Goal: Task Accomplishment & Management: Use online tool/utility

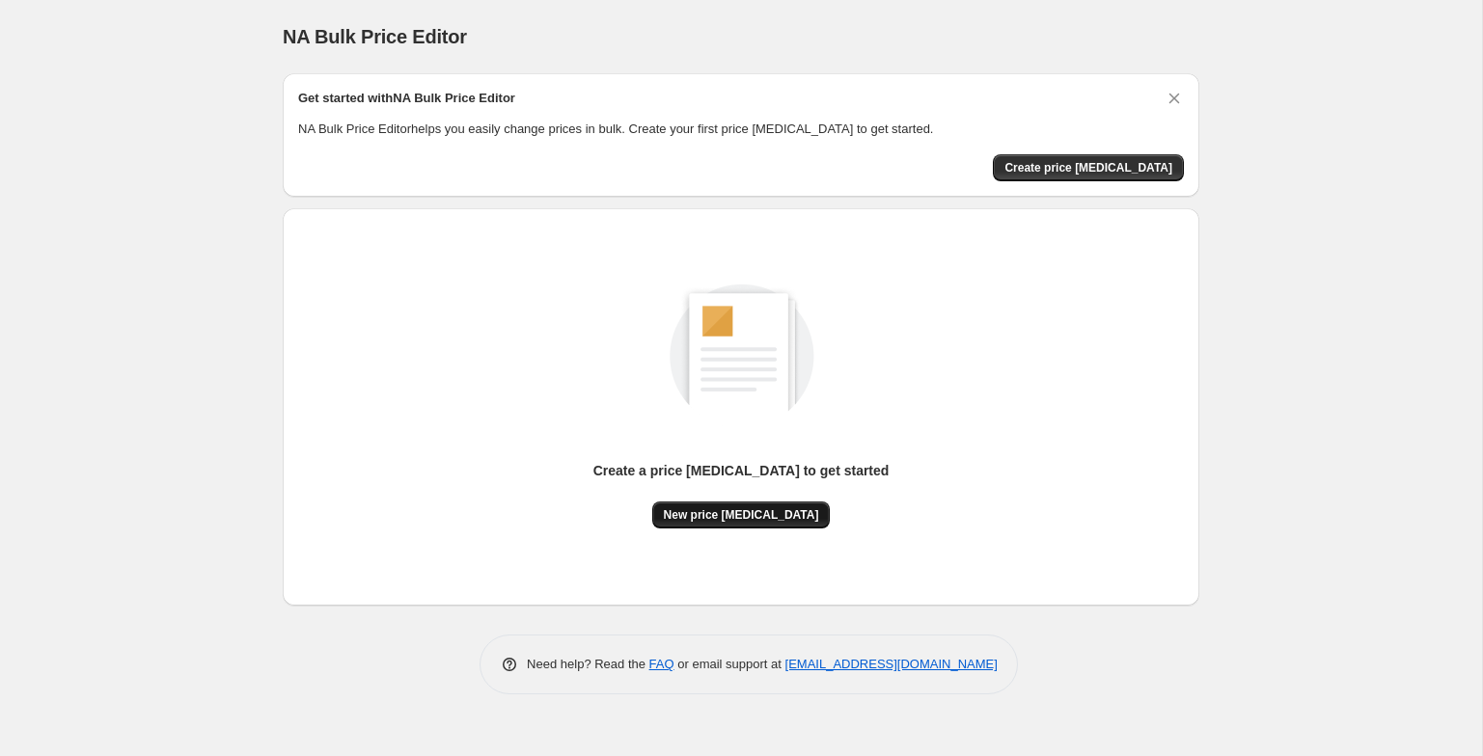
click at [701, 523] on button "New price [MEDICAL_DATA]" at bounding box center [741, 515] width 179 height 27
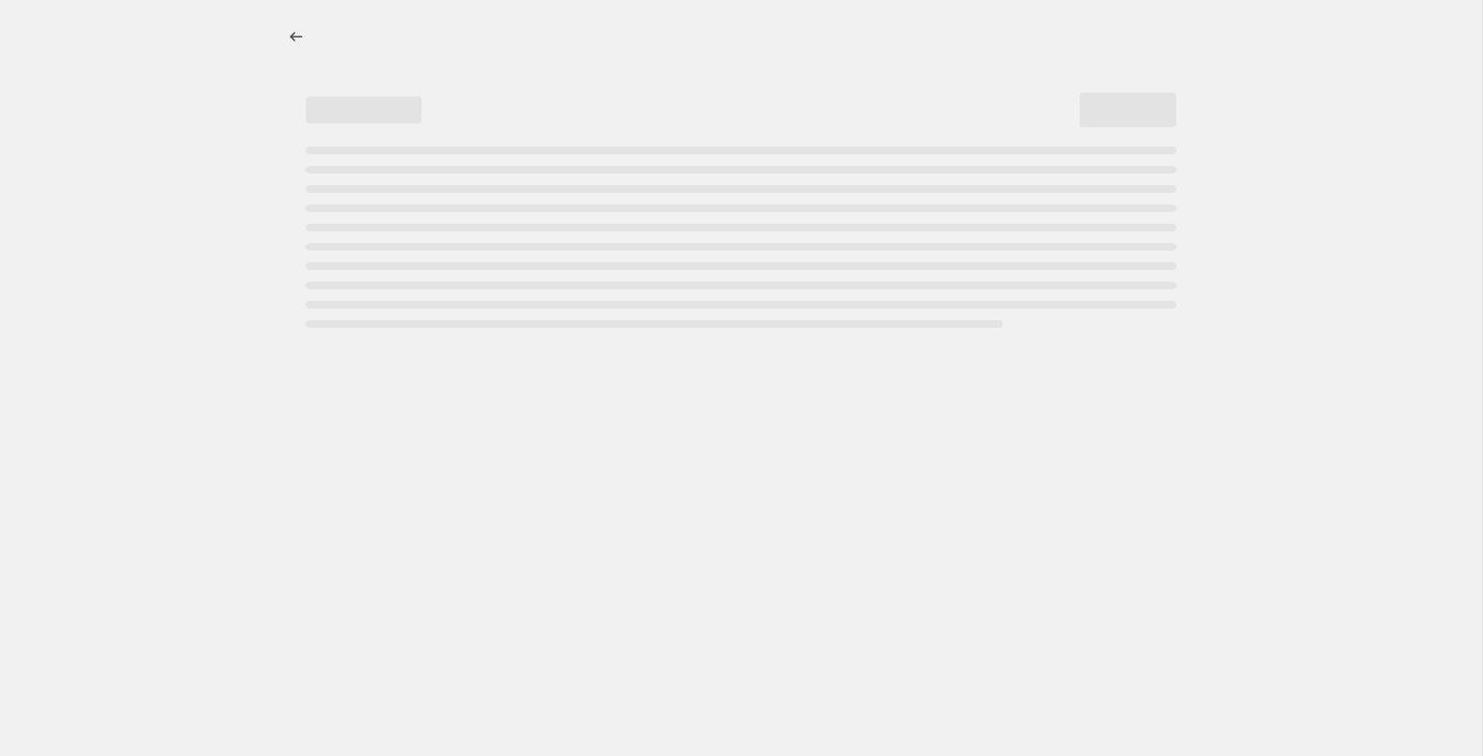
select select "percentage"
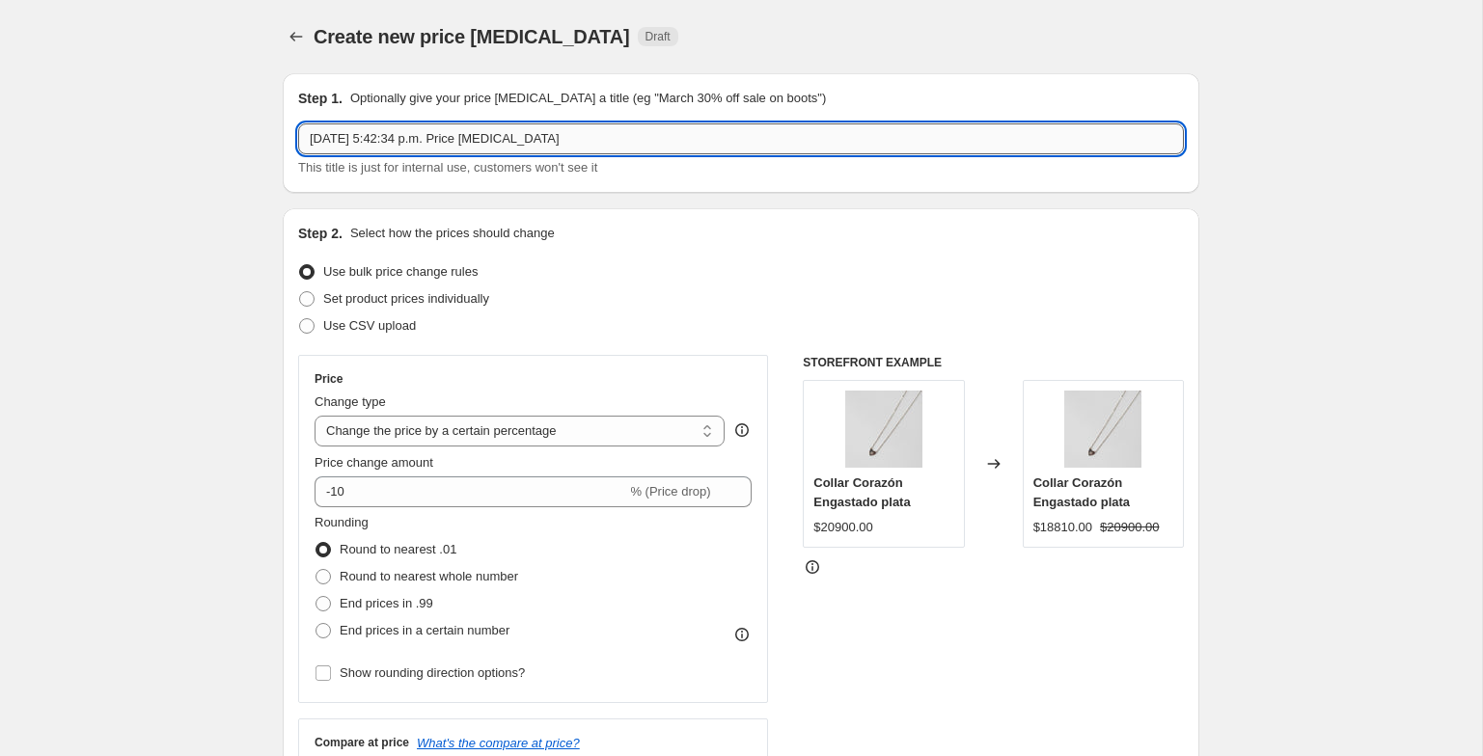
click at [561, 136] on input "4 oct 2025, 5:42:34 p.m. Price change job" at bounding box center [741, 139] width 886 height 31
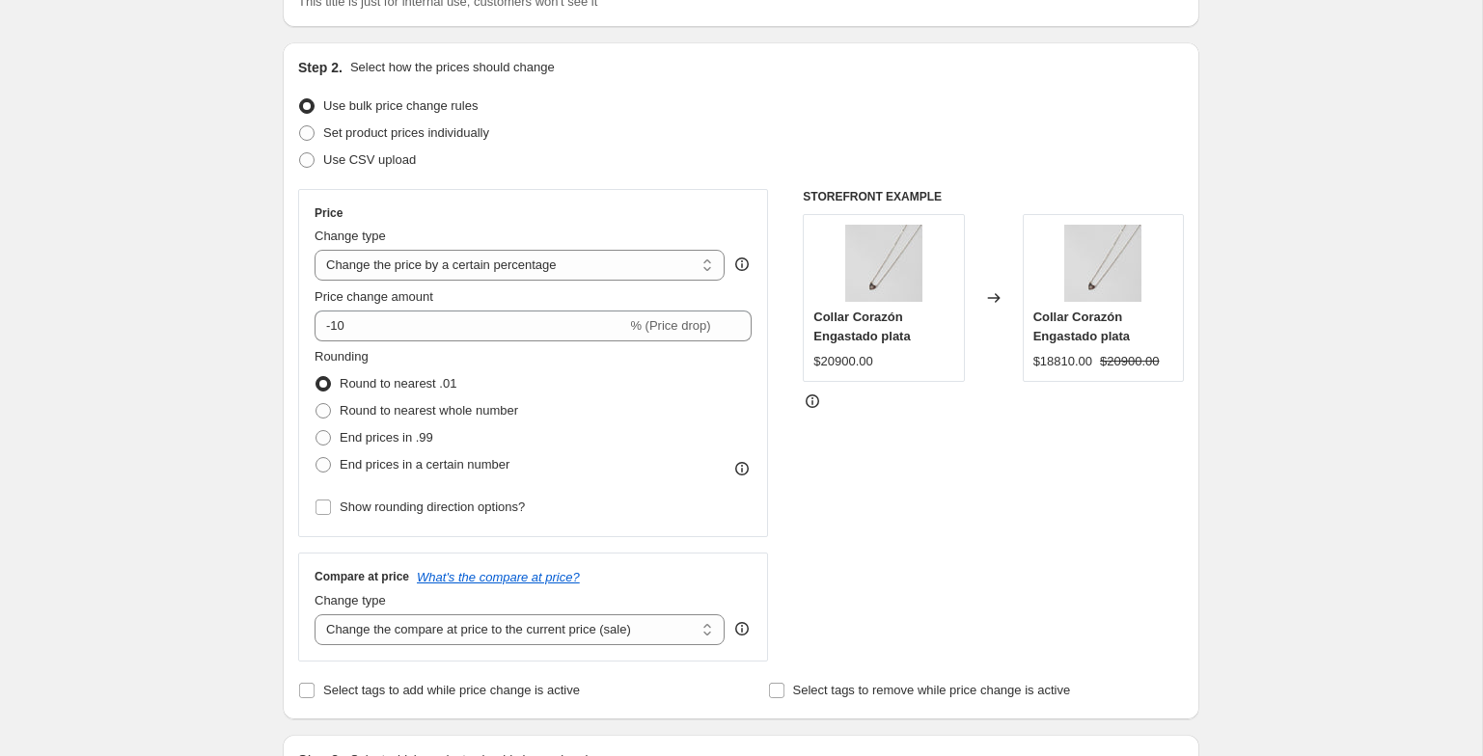
scroll to position [225, 0]
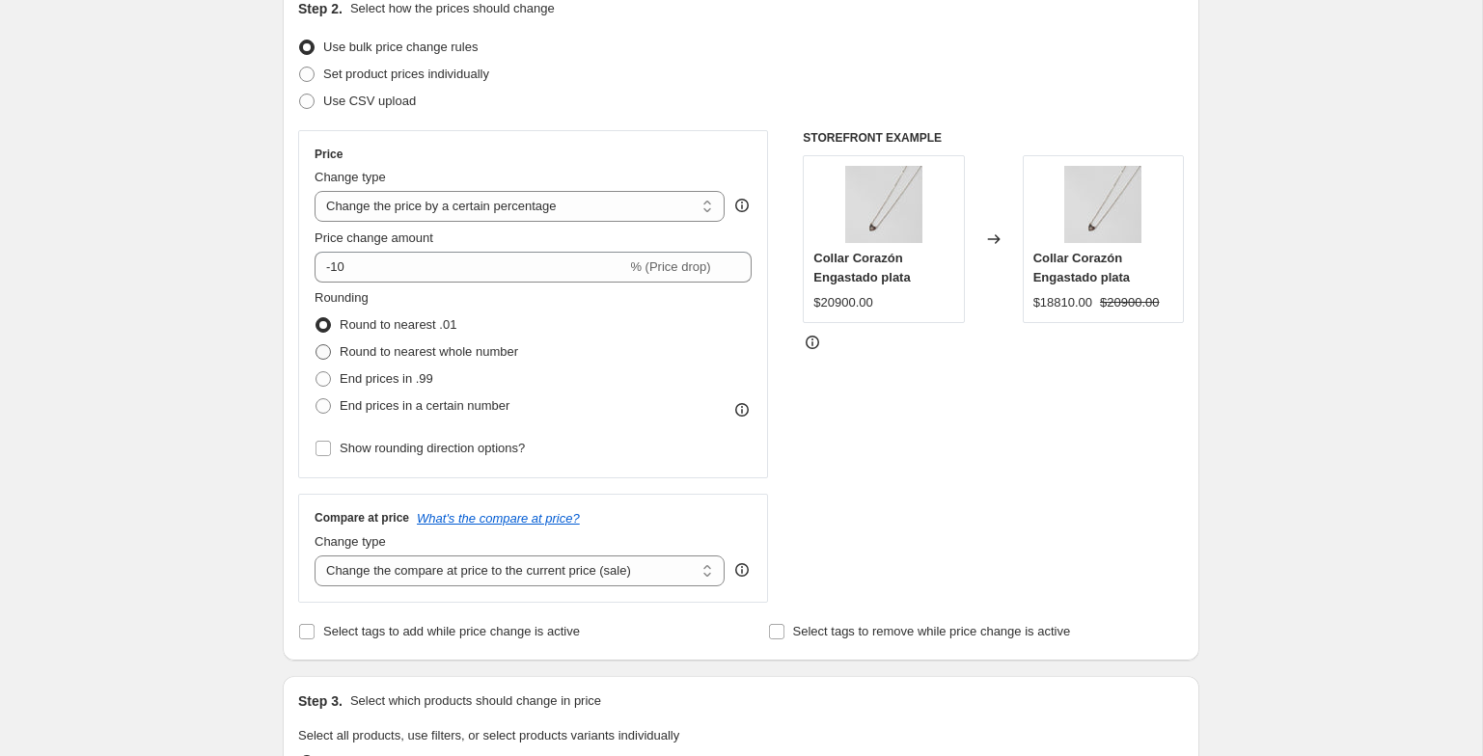
type input "10%"
click at [470, 354] on span "Round to nearest whole number" at bounding box center [429, 351] width 179 height 14
click at [316, 345] on input "Round to nearest whole number" at bounding box center [316, 344] width 1 height 1
radio input "true"
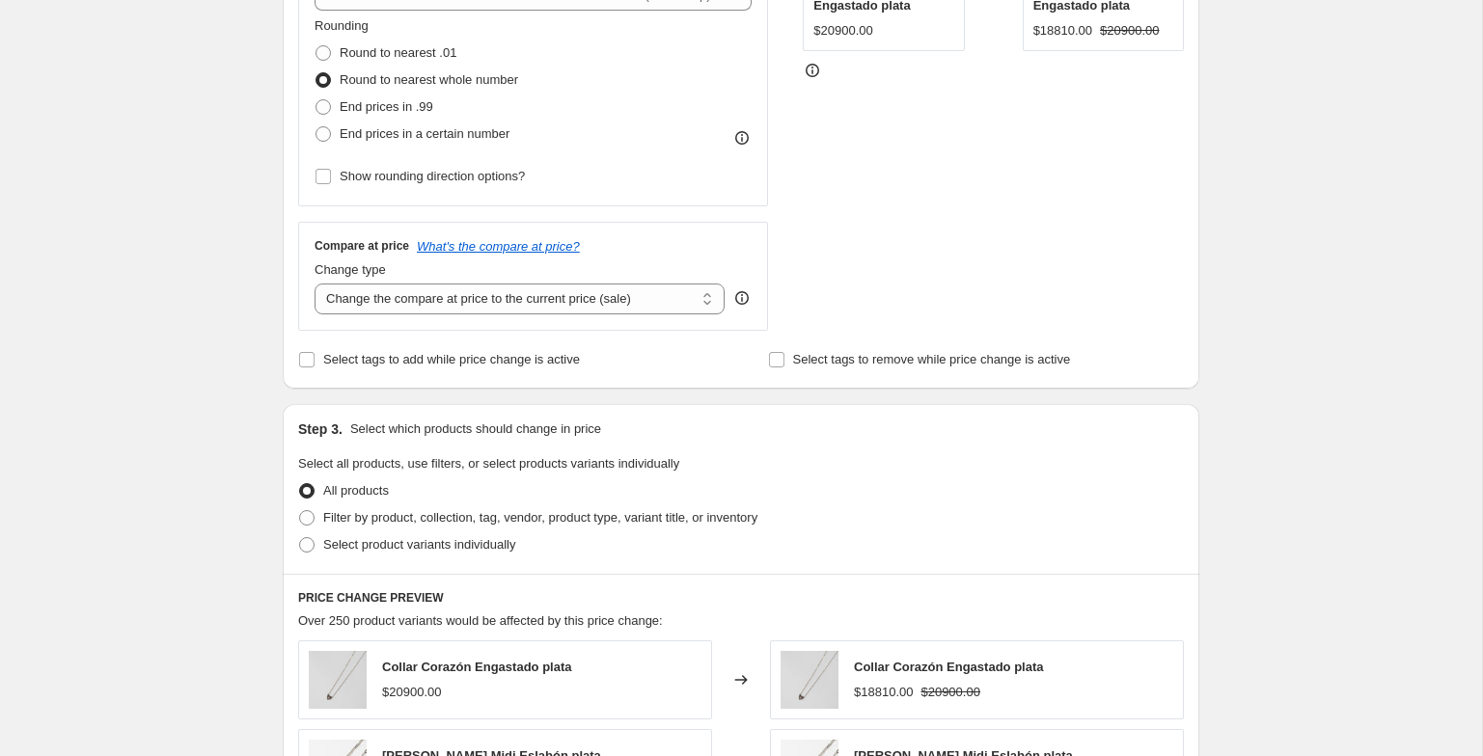
scroll to position [505, 0]
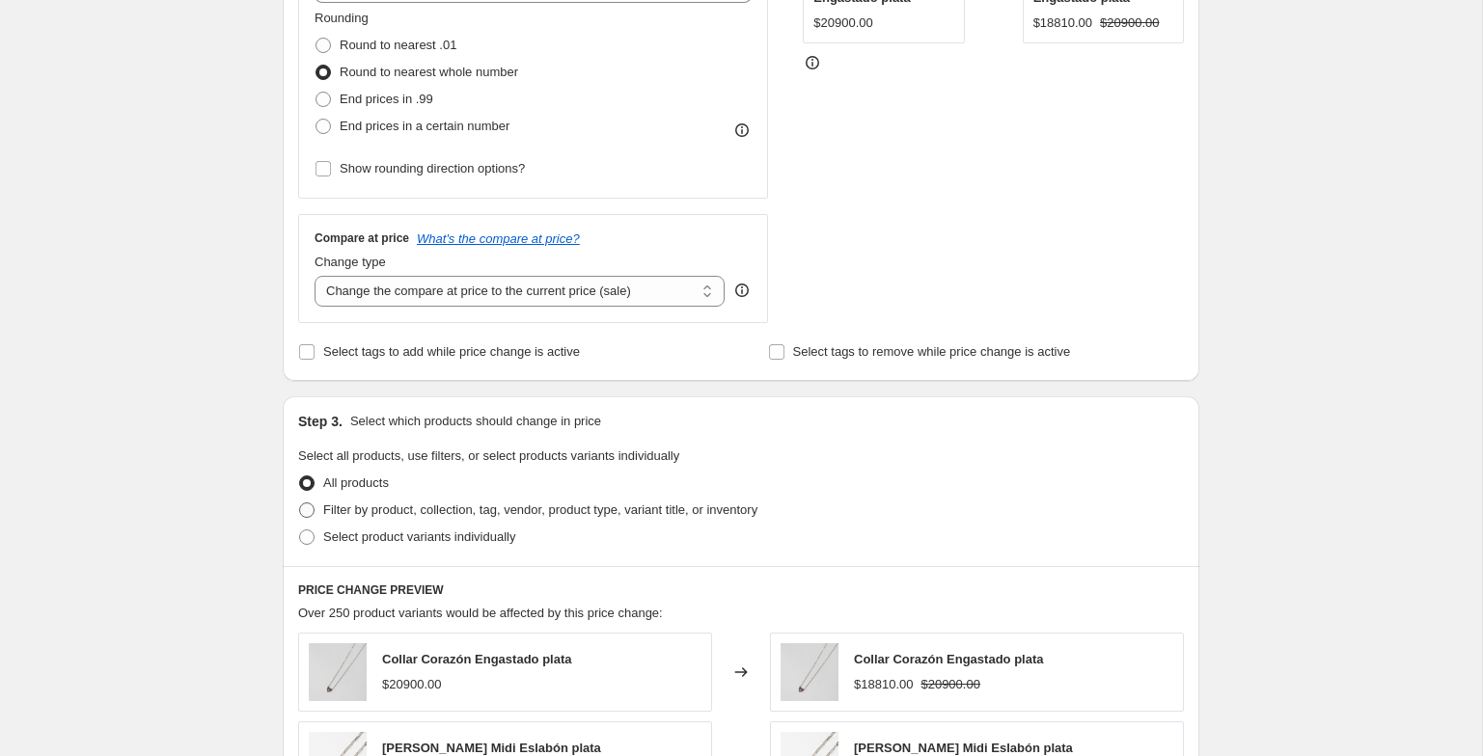
click at [548, 503] on span "Filter by product, collection, tag, vendor, product type, variant title, or inv…" at bounding box center [540, 510] width 434 height 14
click at [300, 503] on input "Filter by product, collection, tag, vendor, product type, variant title, or inv…" at bounding box center [299, 503] width 1 height 1
radio input "true"
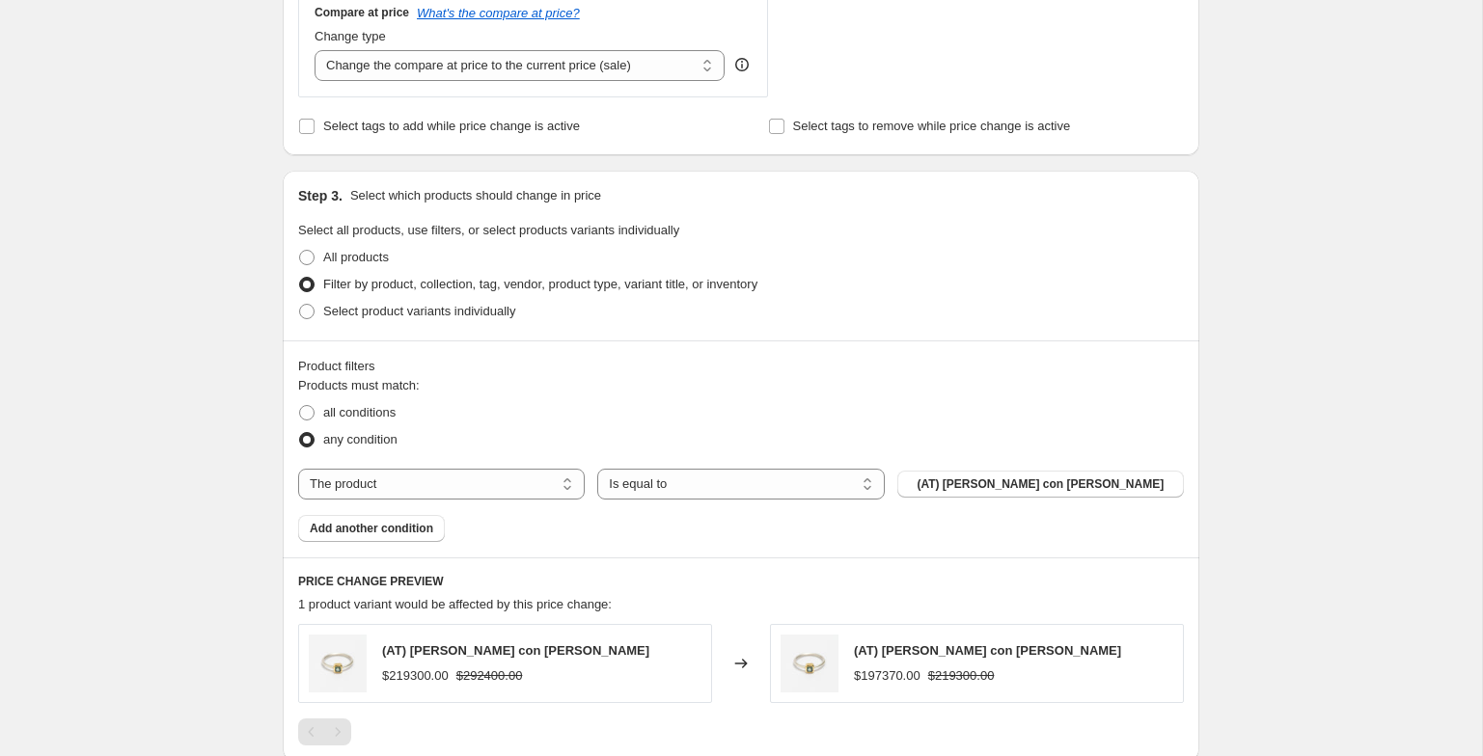
scroll to position [732, 0]
click at [473, 498] on div "Products must match: all conditions any condition The product The product's col…" at bounding box center [741, 457] width 886 height 166
click at [477, 494] on select "The product The product's collection The product's tag The product's vendor The…" at bounding box center [441, 482] width 287 height 31
select select "tag"
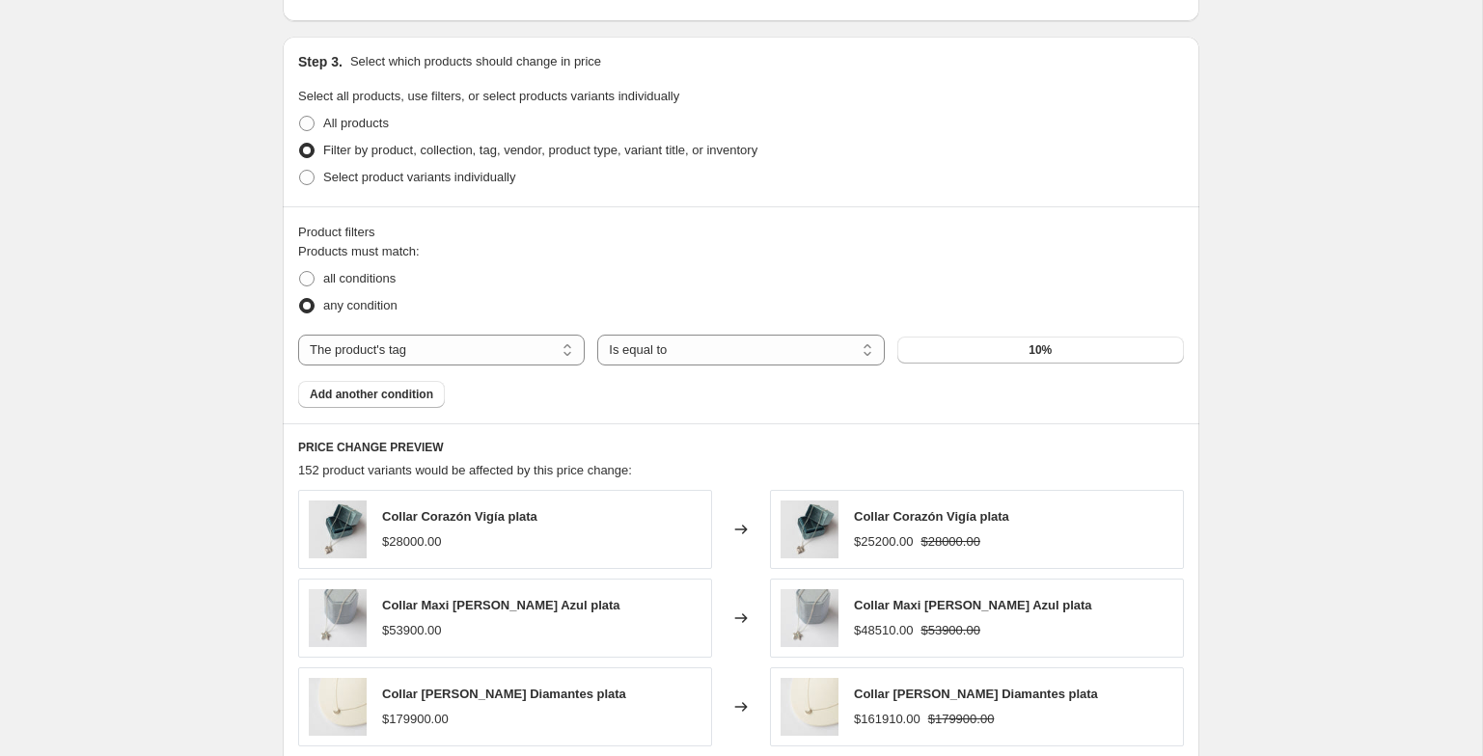
scroll to position [1389, 0]
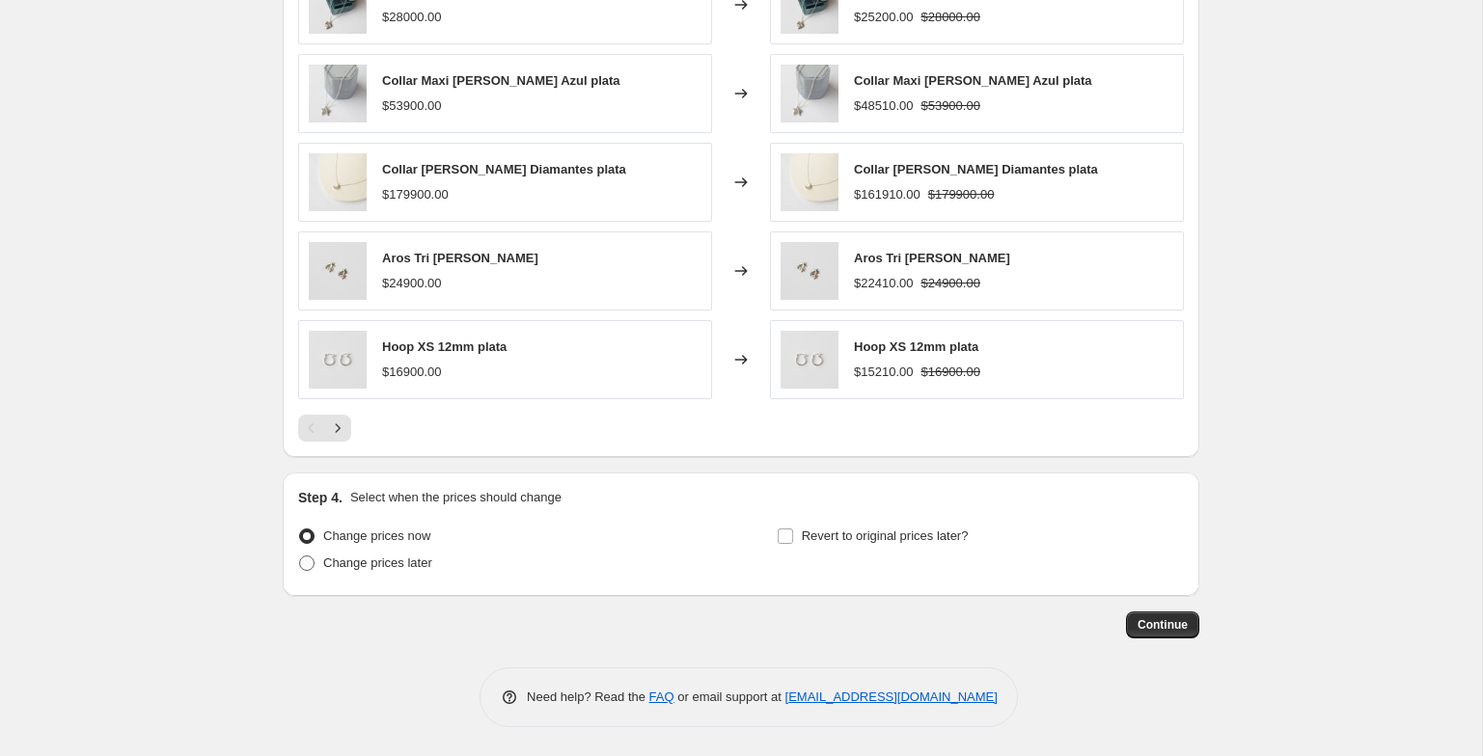
click at [395, 557] on span "Change prices later" at bounding box center [377, 563] width 109 height 14
click at [300, 557] on input "Change prices later" at bounding box center [299, 556] width 1 height 1
radio input "true"
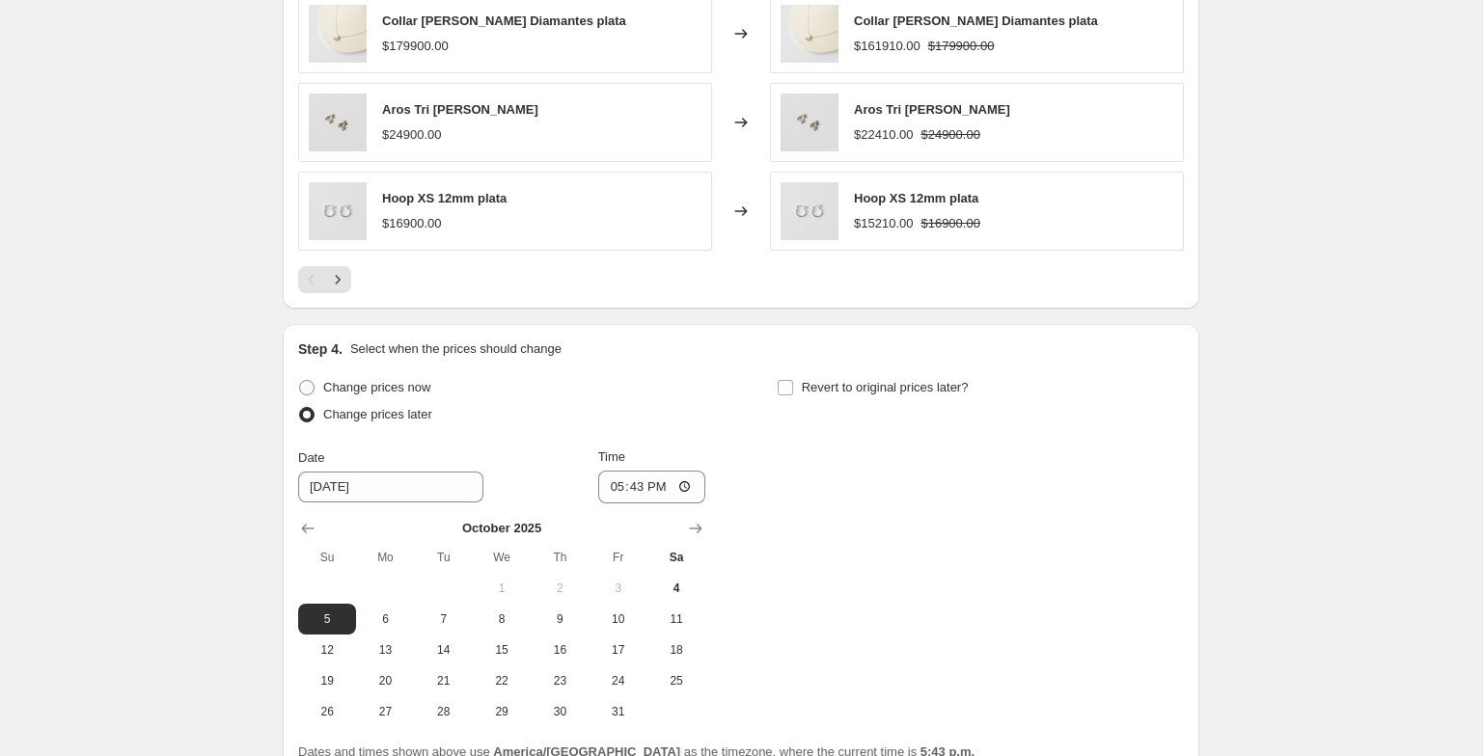
scroll to position [1634, 0]
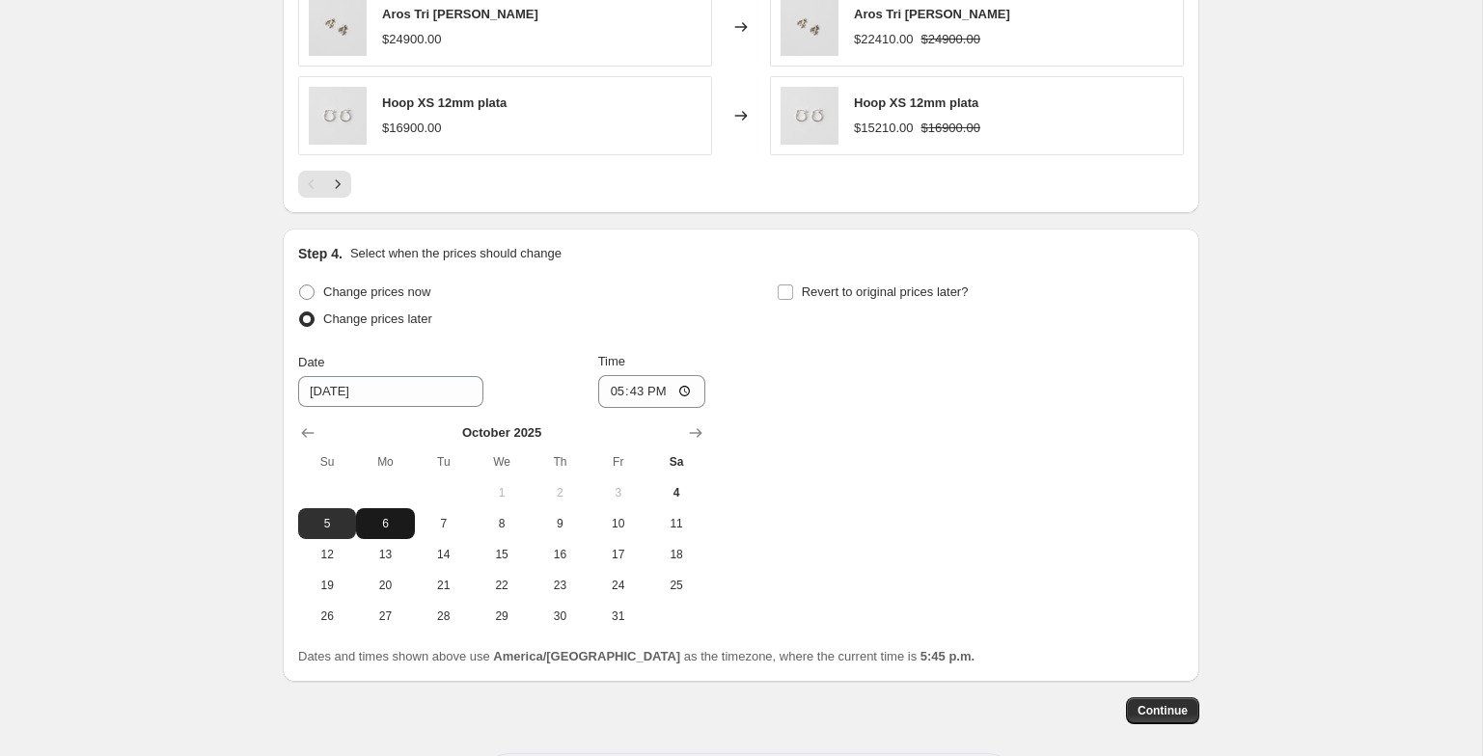
click at [371, 518] on span "6" at bounding box center [385, 523] width 42 height 15
type input "10/6/2025"
click at [602, 394] on input "17:43" at bounding box center [652, 391] width 108 height 33
click at [602, 394] on input "14:01" at bounding box center [652, 391] width 108 height 33
click at [682, 389] on input "14:01" at bounding box center [652, 391] width 108 height 33
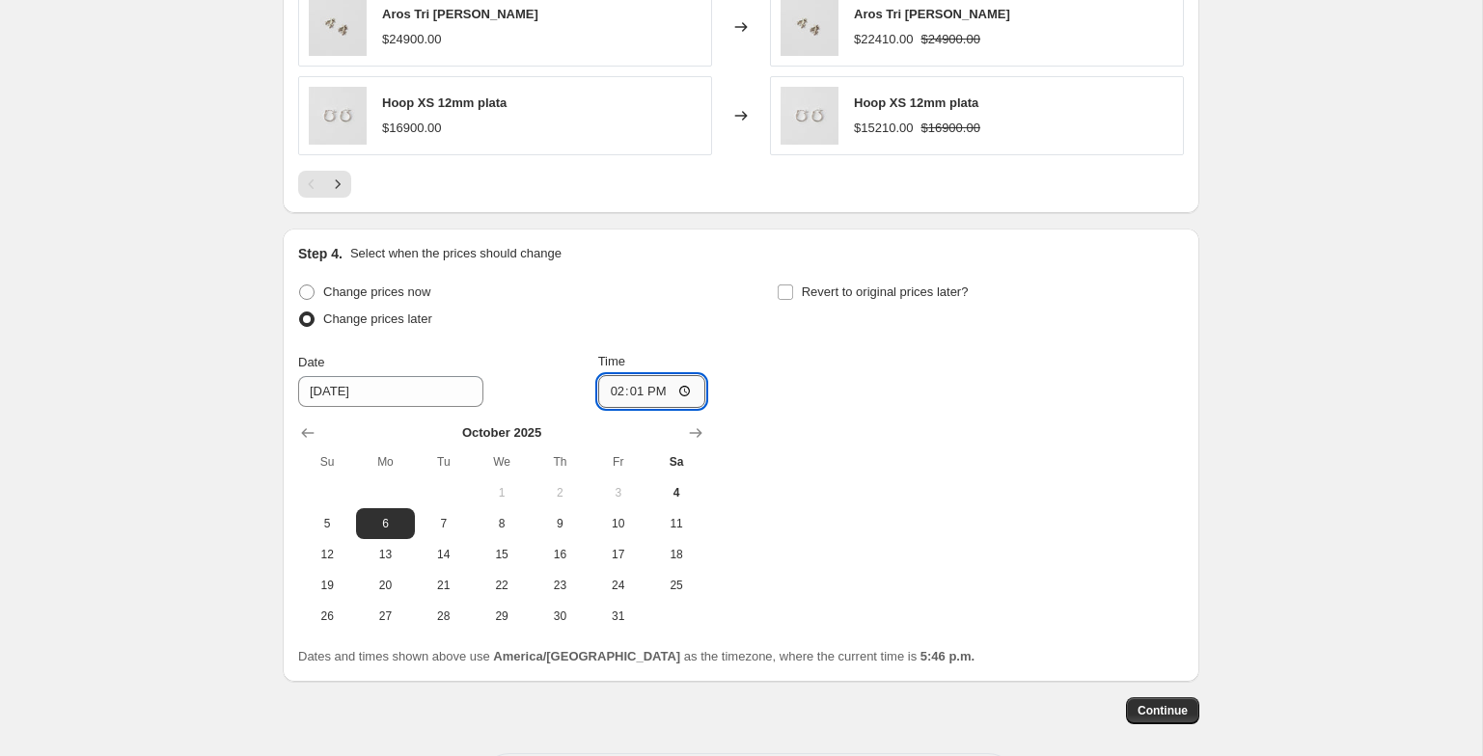
click at [604, 397] on input "14:01" at bounding box center [652, 391] width 108 height 33
click at [602, 382] on input "14:01" at bounding box center [652, 391] width 108 height 33
click at [602, 387] on input "14:01" at bounding box center [652, 391] width 108 height 33
type input "21:00"
click at [774, 294] on div "Change prices now Change prices later Date 10/6/2025 Time 21:00 October 2025 Su…" at bounding box center [741, 455] width 886 height 353
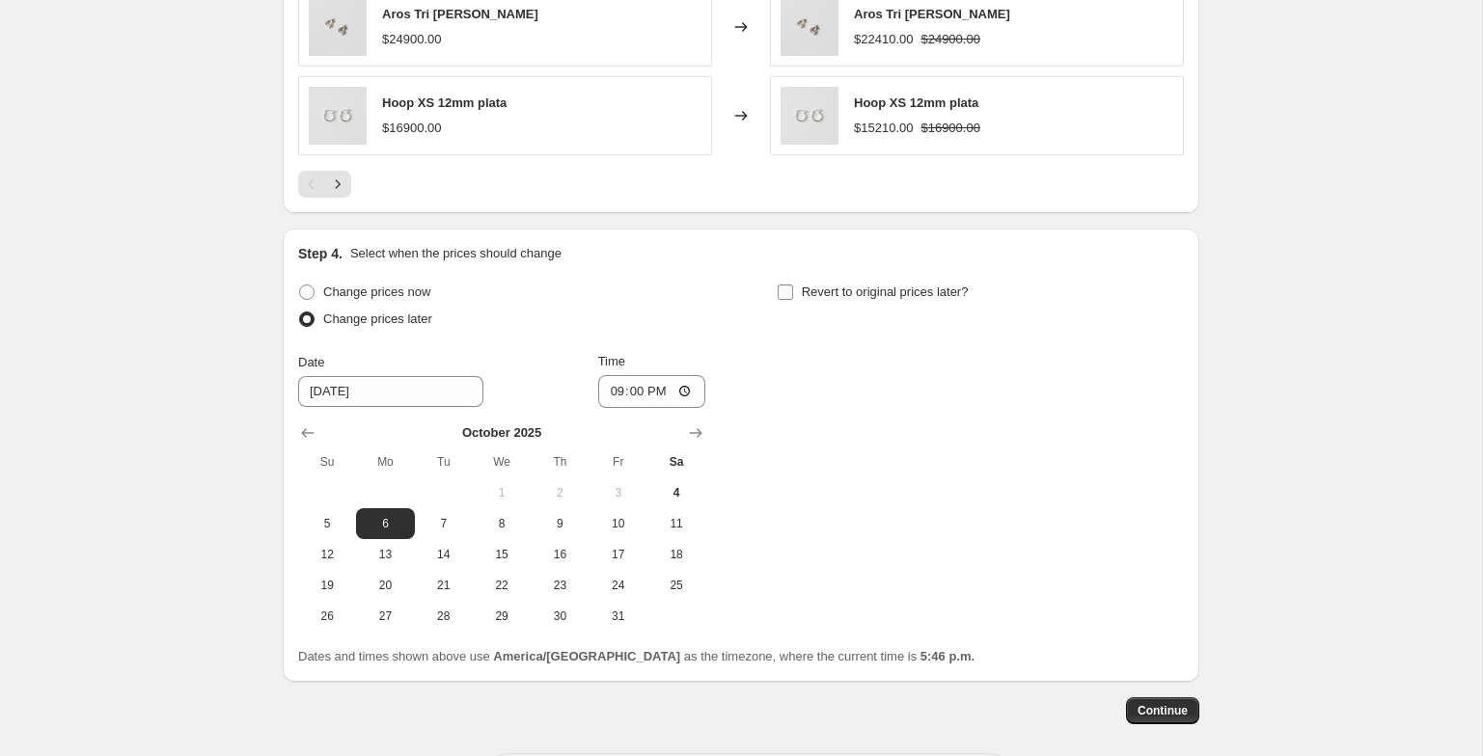
click at [795, 295] on label "Revert to original prices later?" at bounding box center [873, 292] width 192 height 27
click at [793, 295] on input "Revert to original prices later?" at bounding box center [785, 292] width 15 height 15
checkbox input "true"
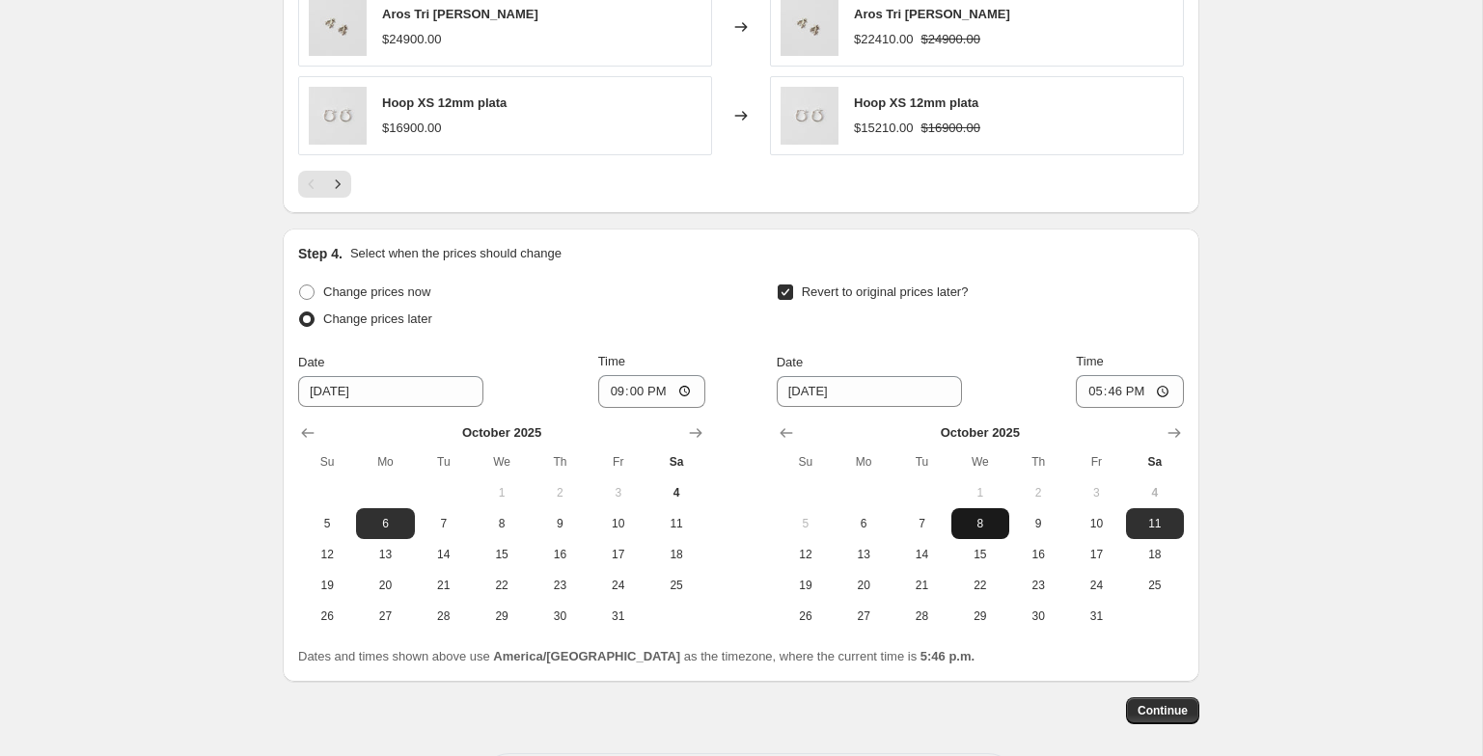
click at [969, 524] on span "8" at bounding box center [980, 523] width 42 height 15
type input "10/8/2025"
click at [1085, 387] on input "17:46" at bounding box center [1130, 391] width 108 height 33
type input "23:59"
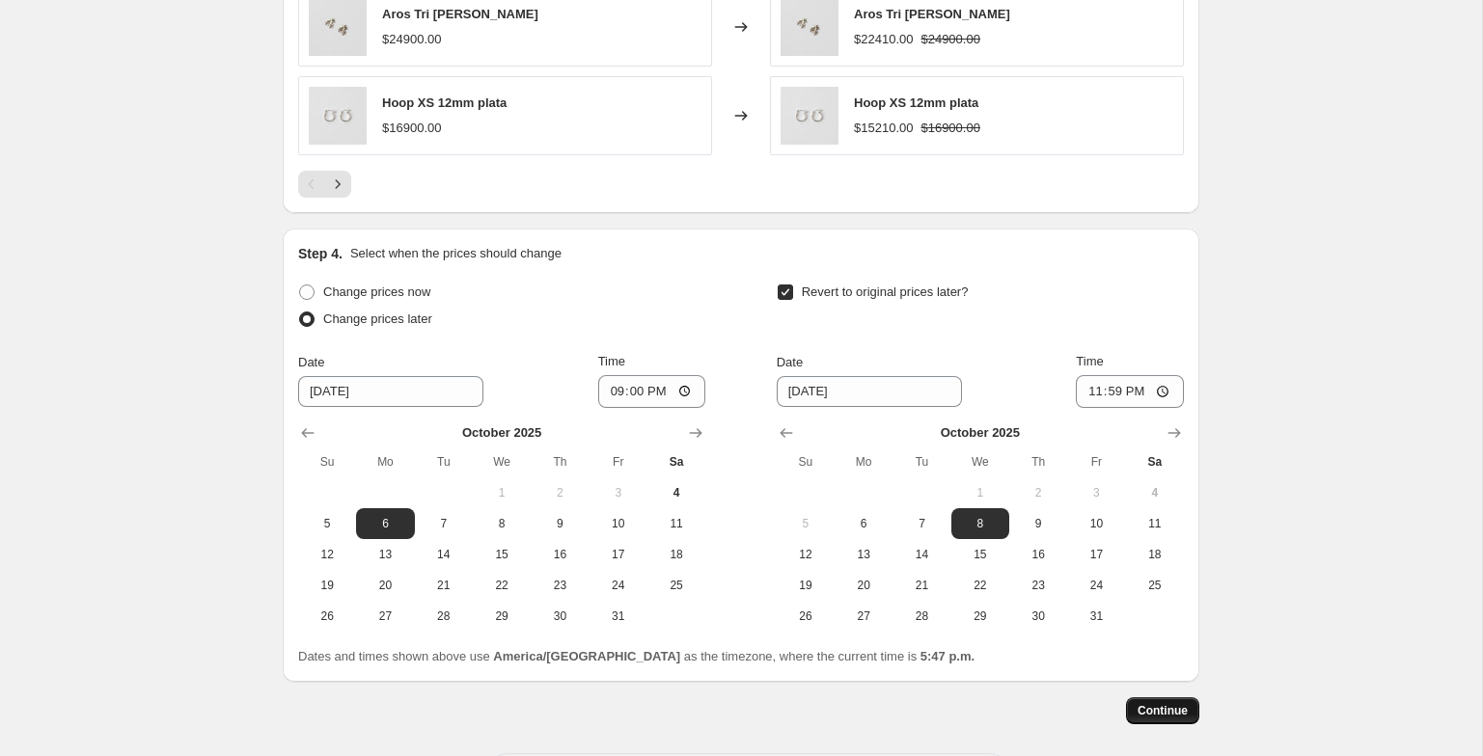
click at [1150, 708] on span "Continue" at bounding box center [1163, 710] width 50 height 15
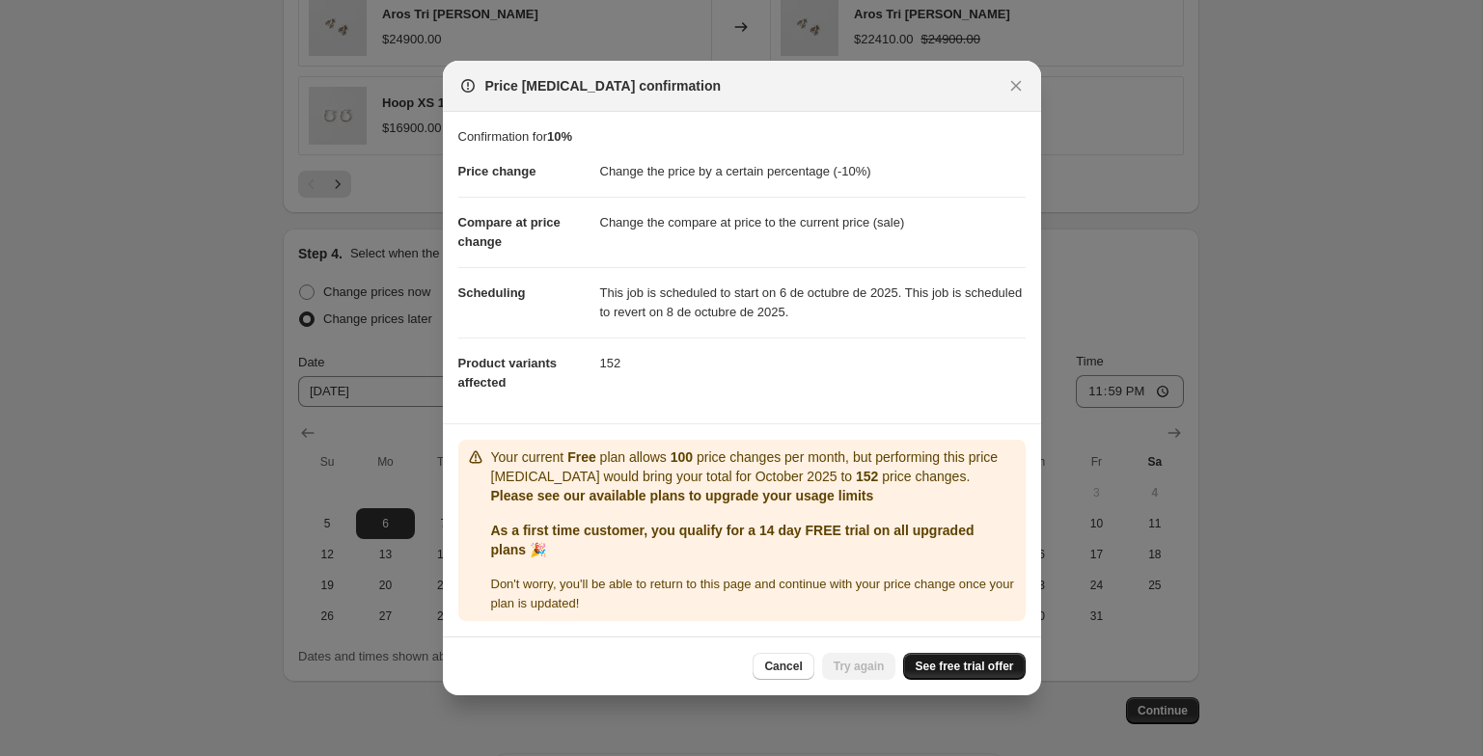
click at [943, 672] on span "See free trial offer" at bounding box center [964, 666] width 98 height 15
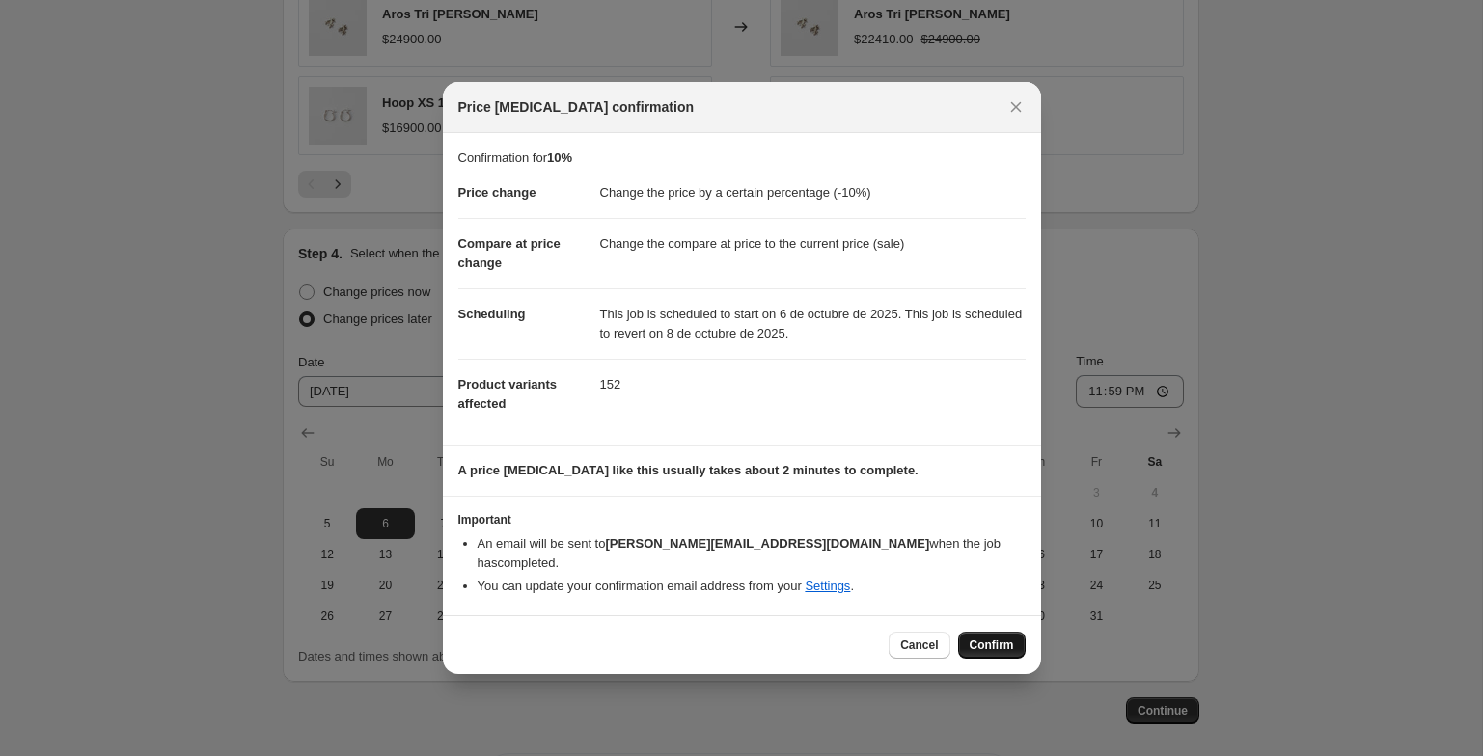
click at [1004, 640] on span "Confirm" at bounding box center [992, 645] width 44 height 15
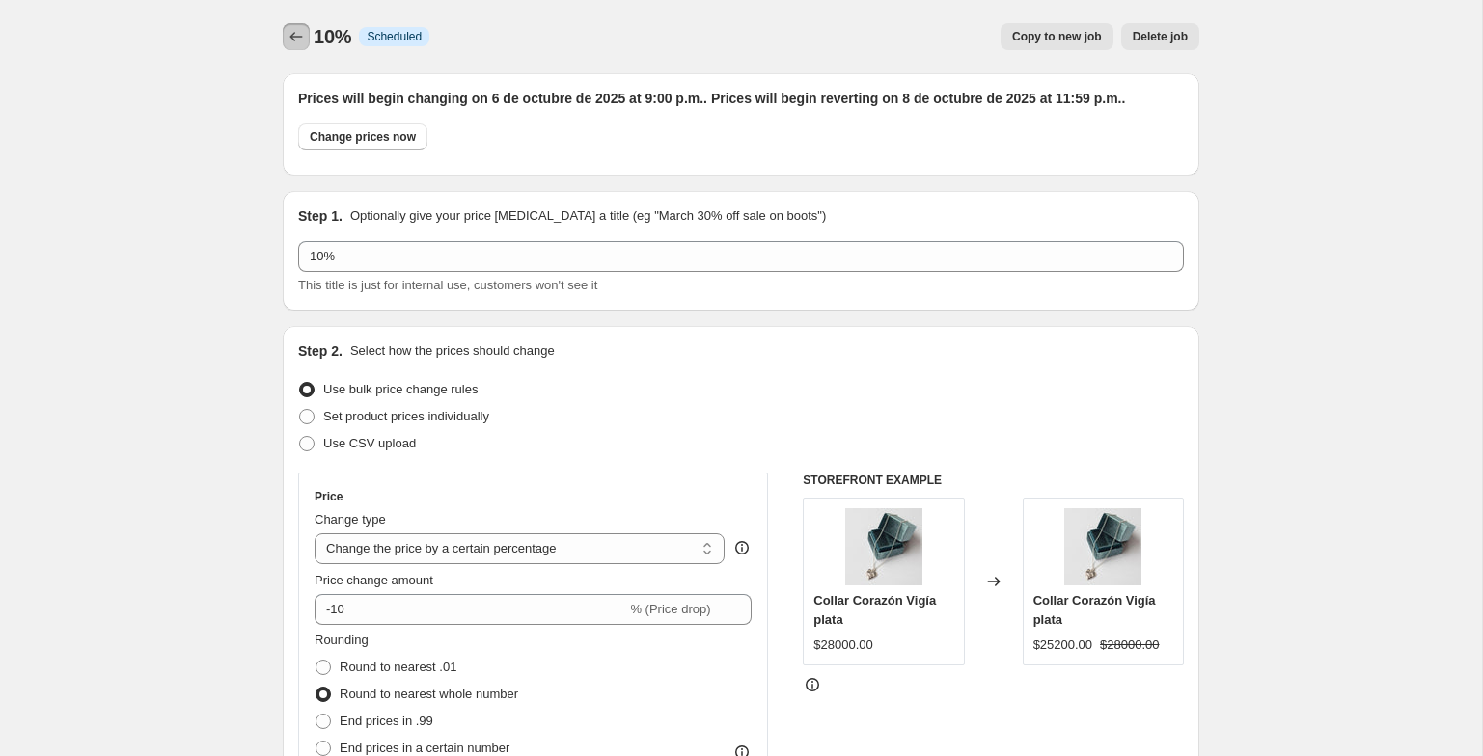
click at [306, 41] on button "Price change jobs" at bounding box center [296, 36] width 27 height 27
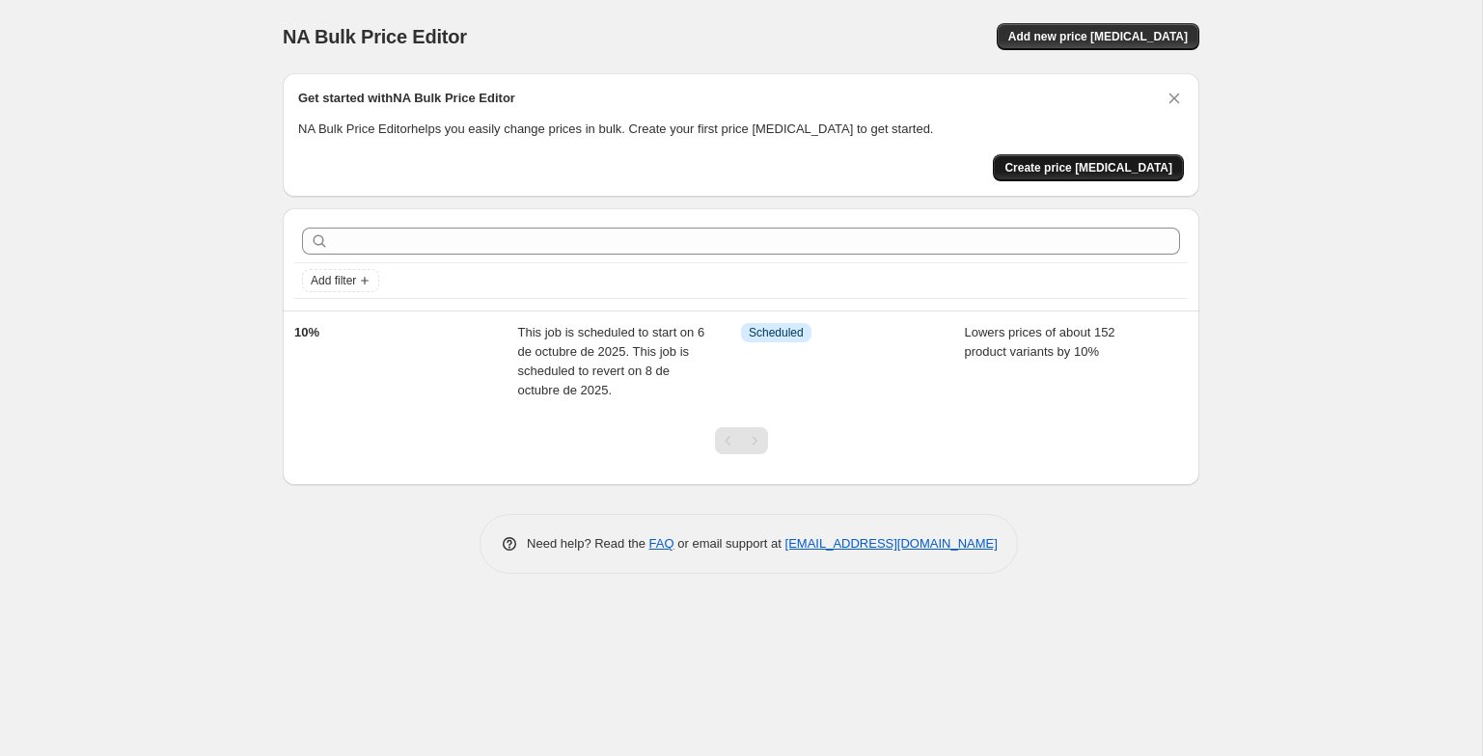
click at [1084, 160] on span "Create price change job" at bounding box center [1088, 167] width 168 height 15
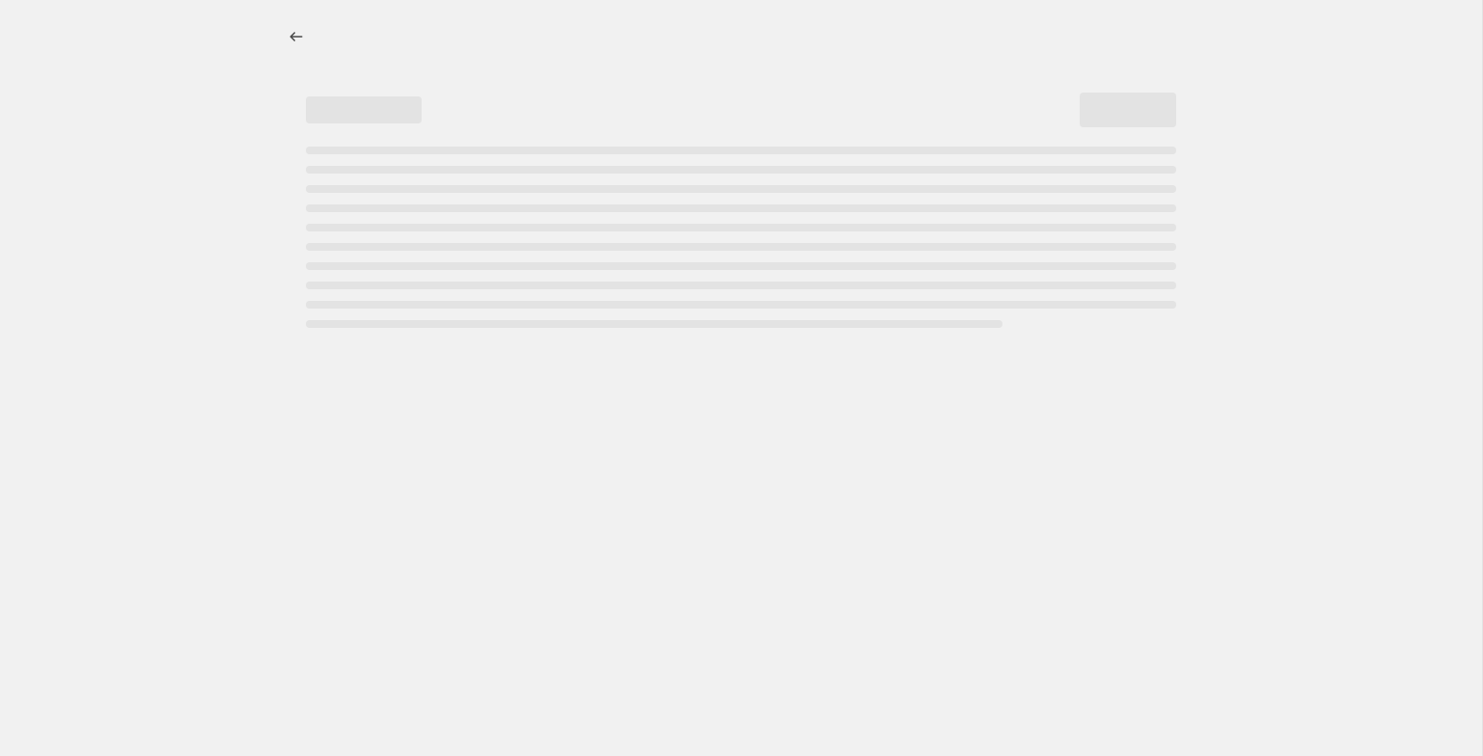
select select "percentage"
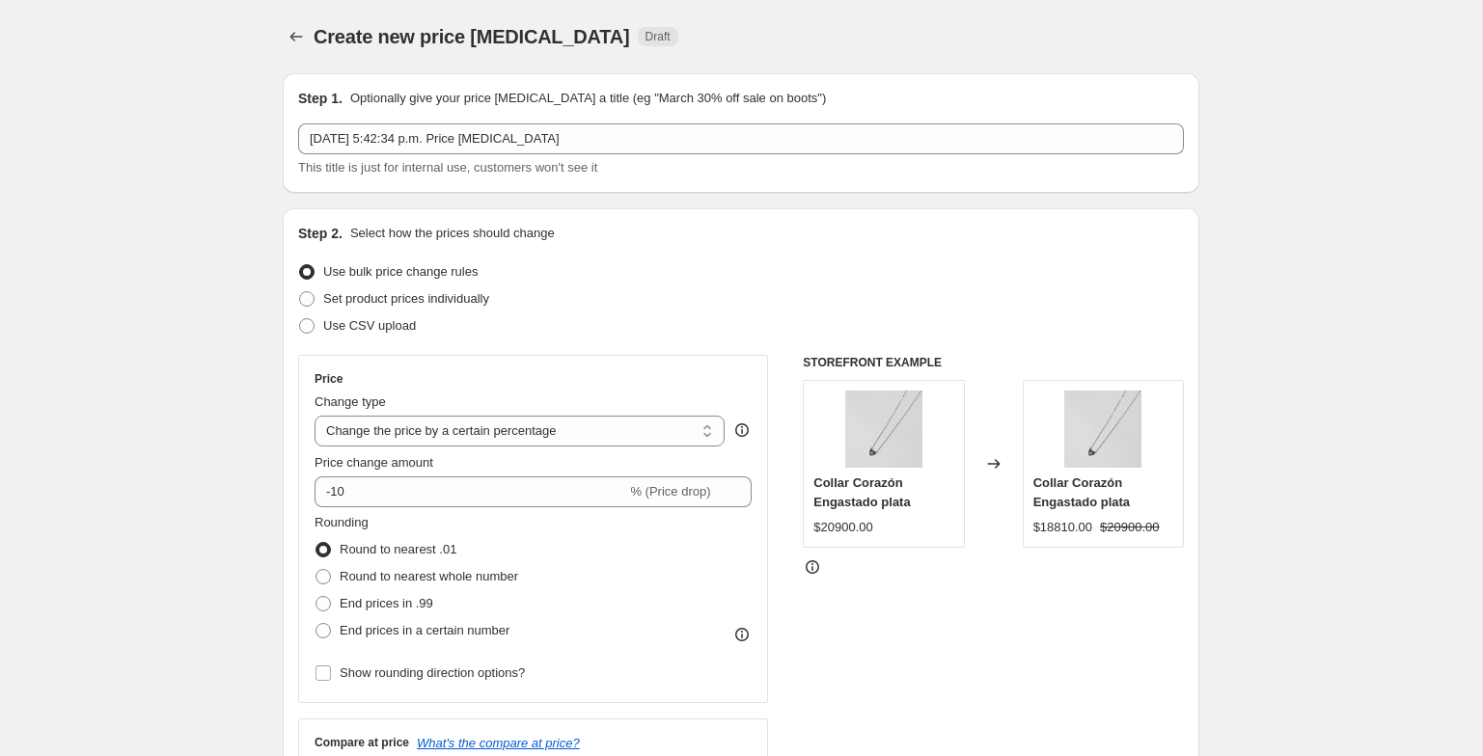
click at [691, 120] on div "Step 1. Optionally give your price change job a title (eg "March 30% off sale o…" at bounding box center [741, 133] width 886 height 89
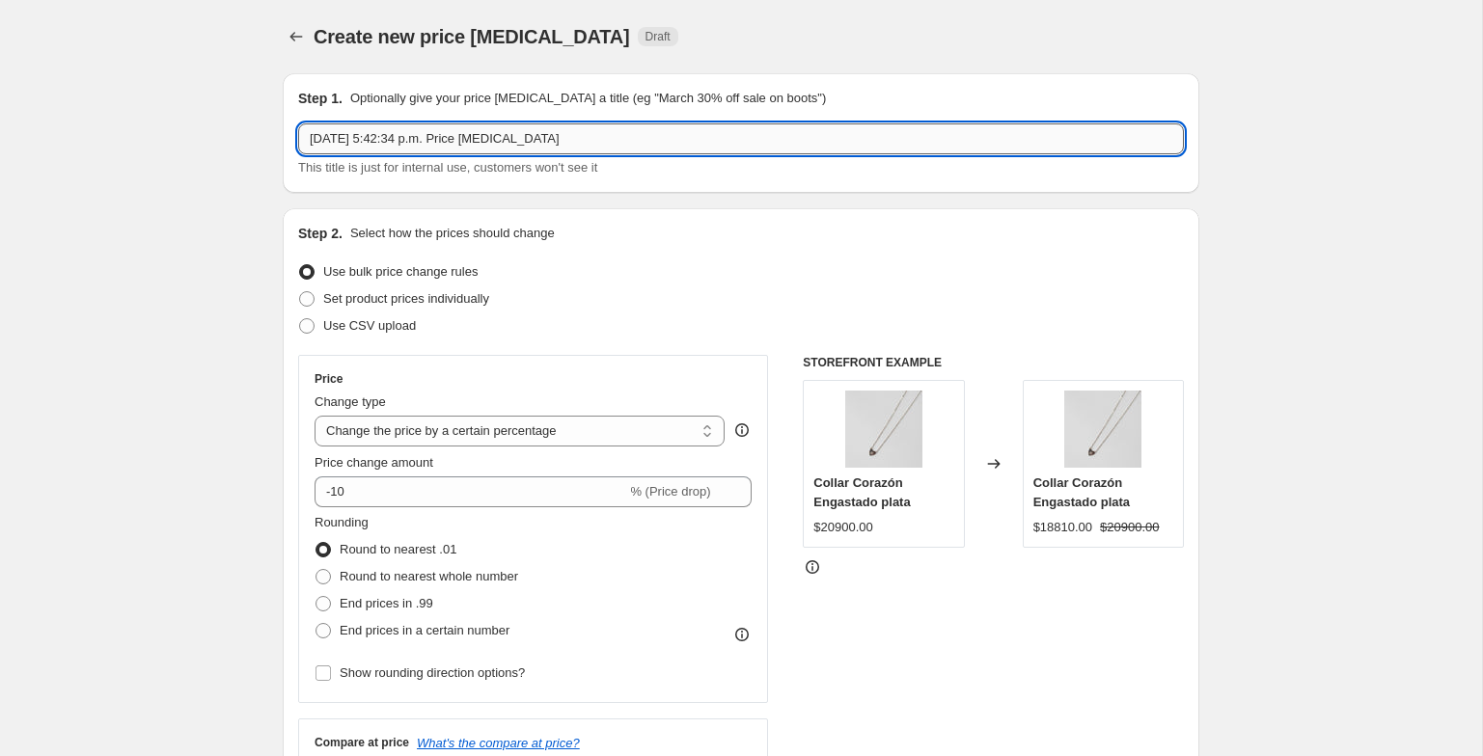
click at [690, 145] on input "4 oct 2025, 5:42:34 p.m. Price change job" at bounding box center [741, 139] width 886 height 31
type input "15%"
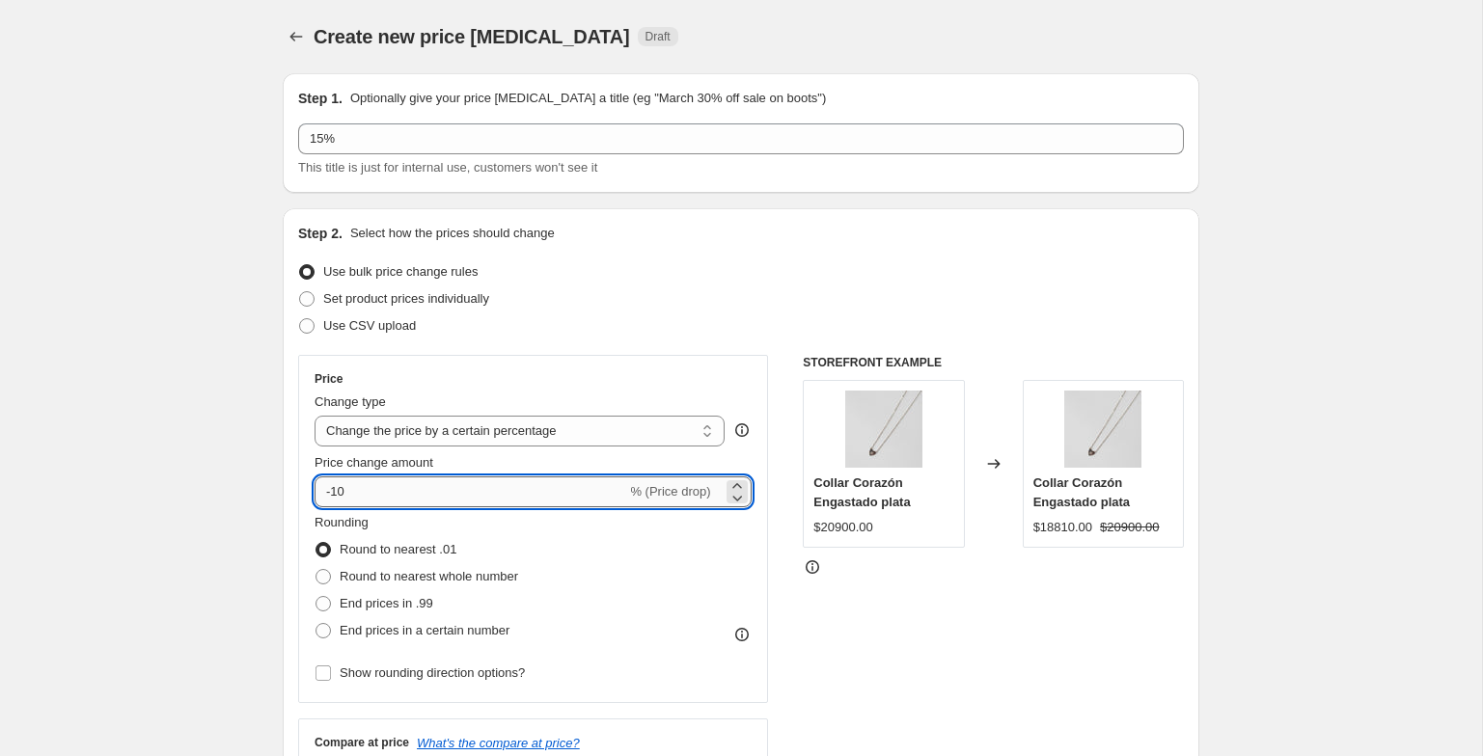
click at [376, 478] on input "-10" at bounding box center [471, 492] width 312 height 31
click at [380, 483] on input "-10" at bounding box center [471, 492] width 312 height 31
type input "-15"
click at [392, 568] on span "Round to nearest whole number" at bounding box center [429, 576] width 179 height 19
click at [316, 569] on input "Round to nearest whole number" at bounding box center [316, 569] width 1 height 1
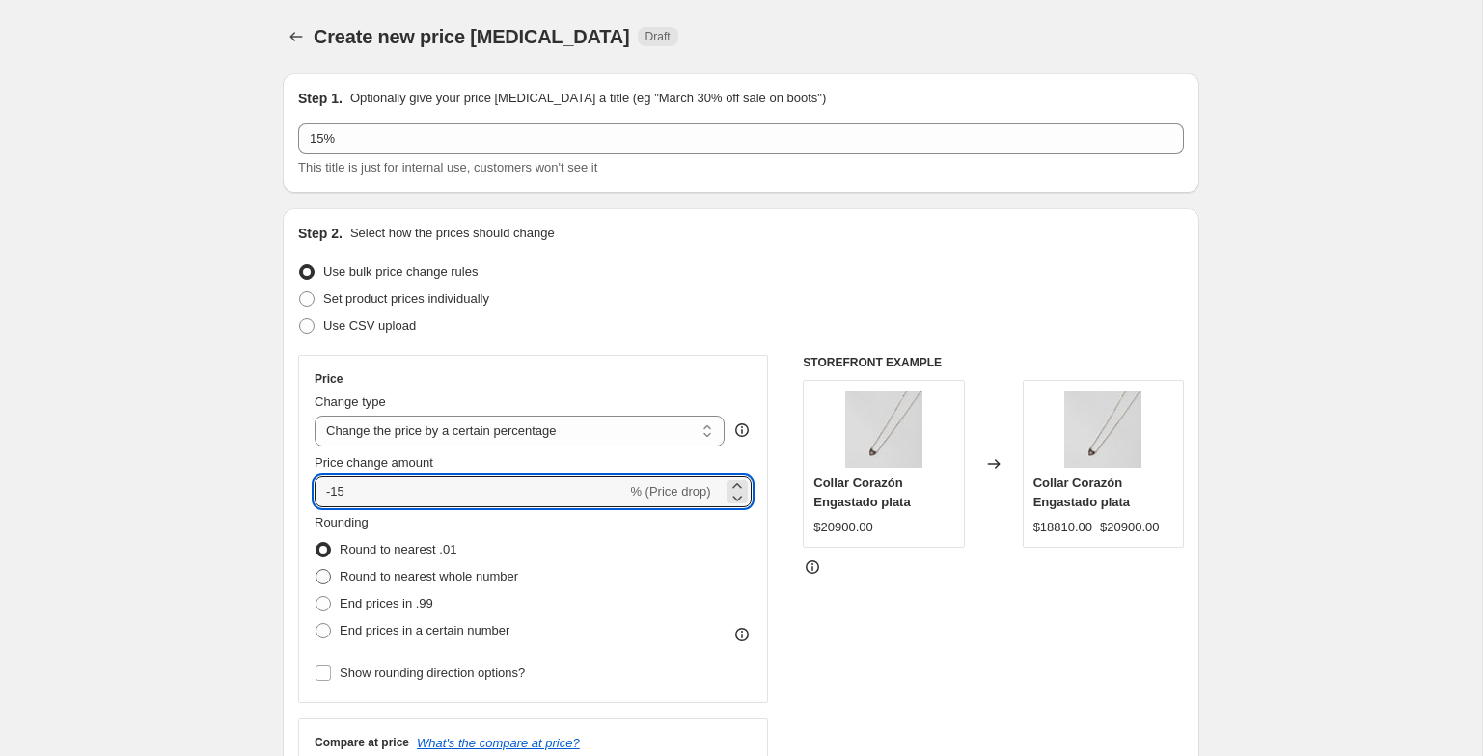
radio input "true"
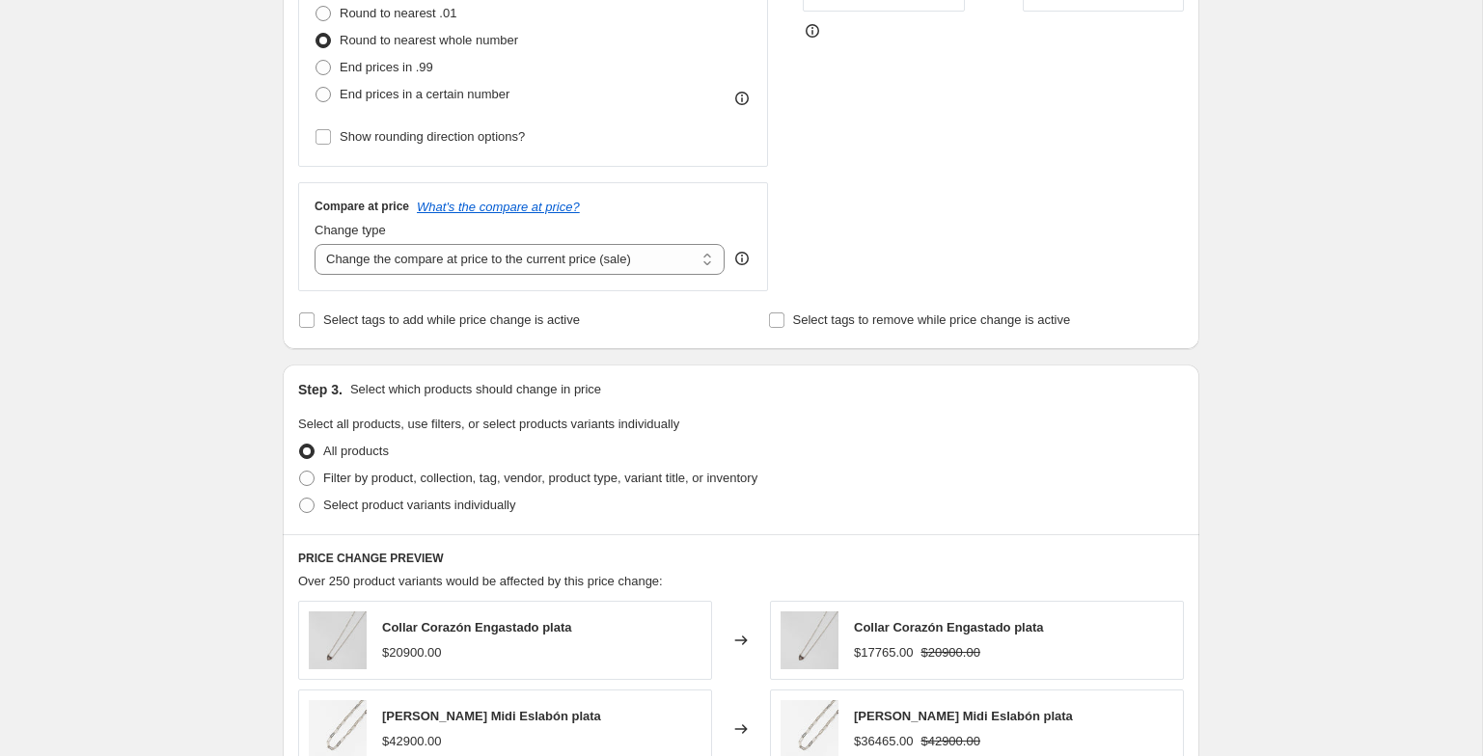
scroll to position [543, 0]
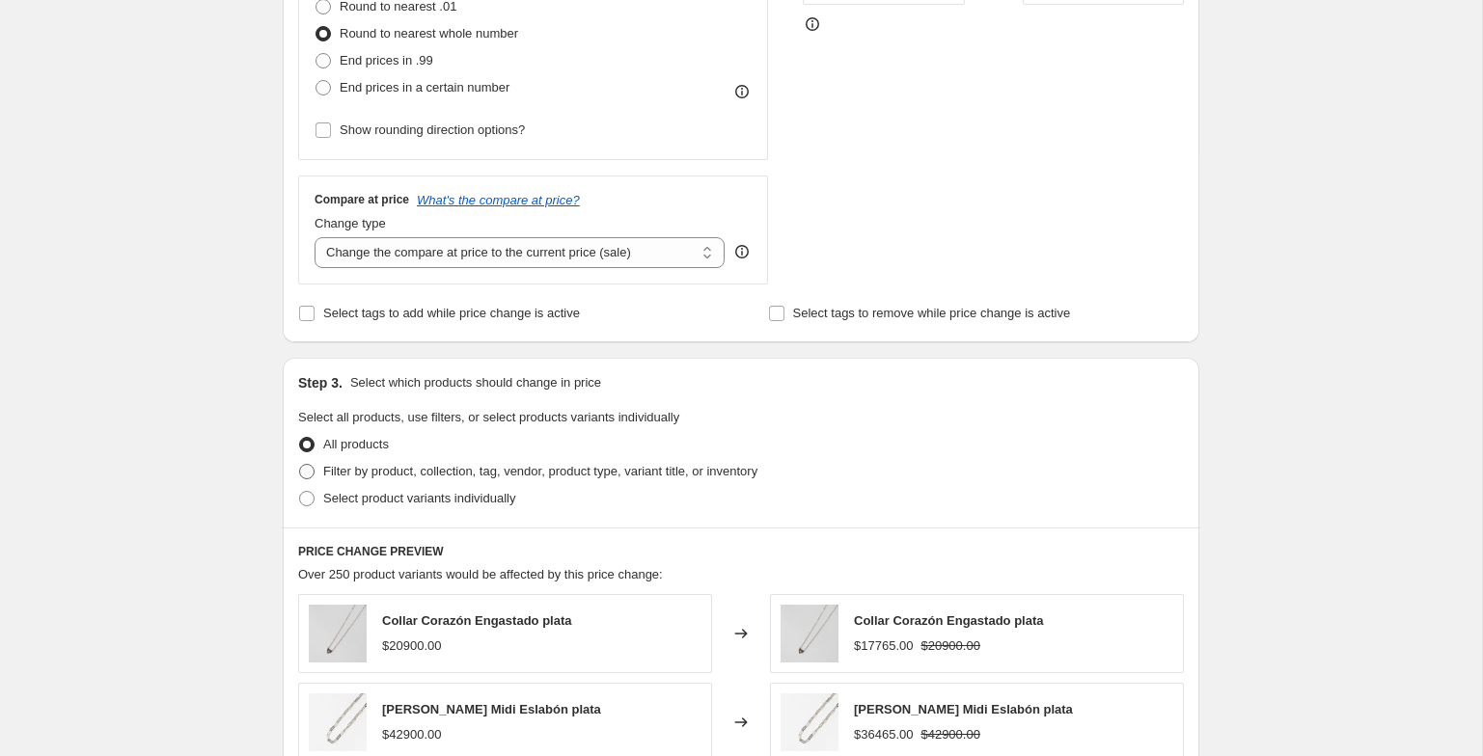
click at [373, 478] on span "Filter by product, collection, tag, vendor, product type, variant title, or inv…" at bounding box center [540, 471] width 434 height 14
click at [300, 465] on input "Filter by product, collection, tag, vendor, product type, variant title, or inv…" at bounding box center [299, 464] width 1 height 1
radio input "true"
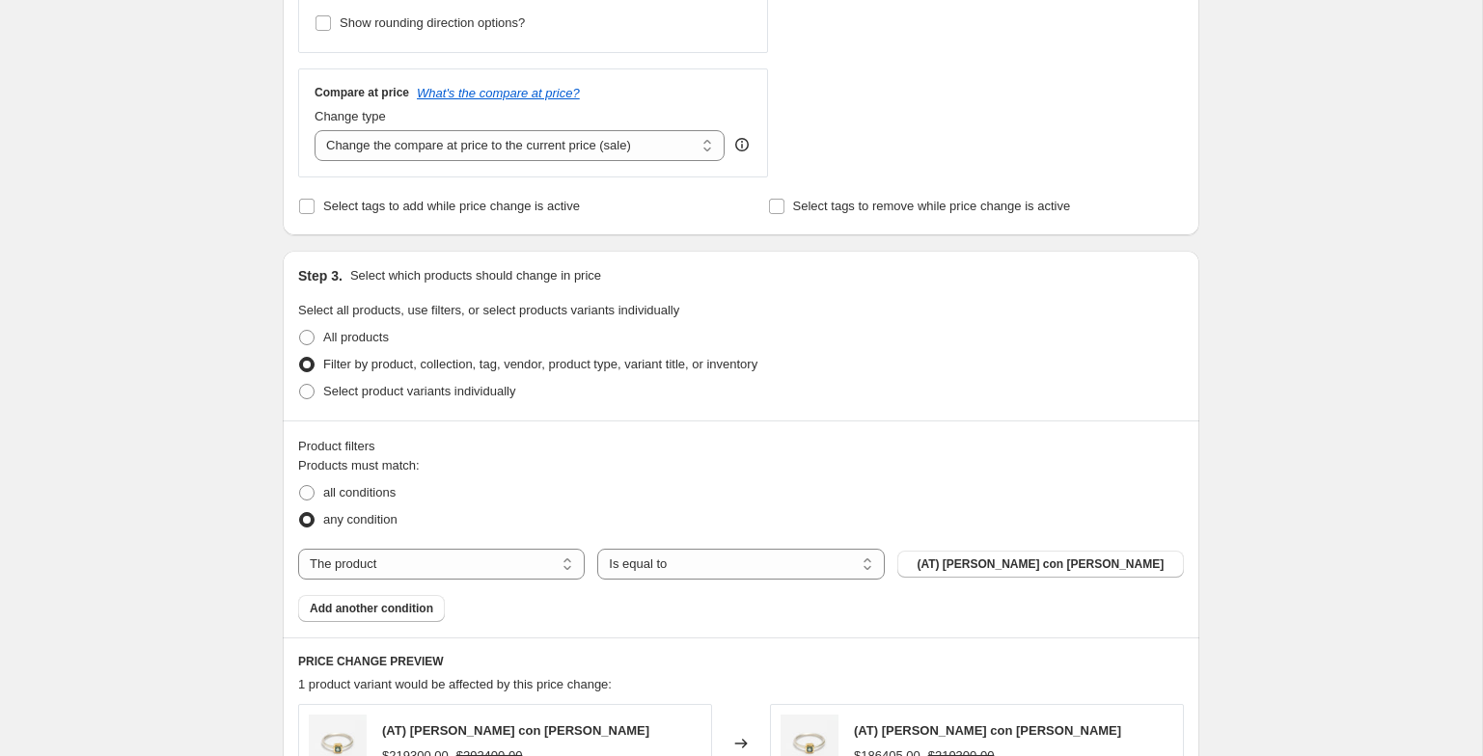
scroll to position [772, 0]
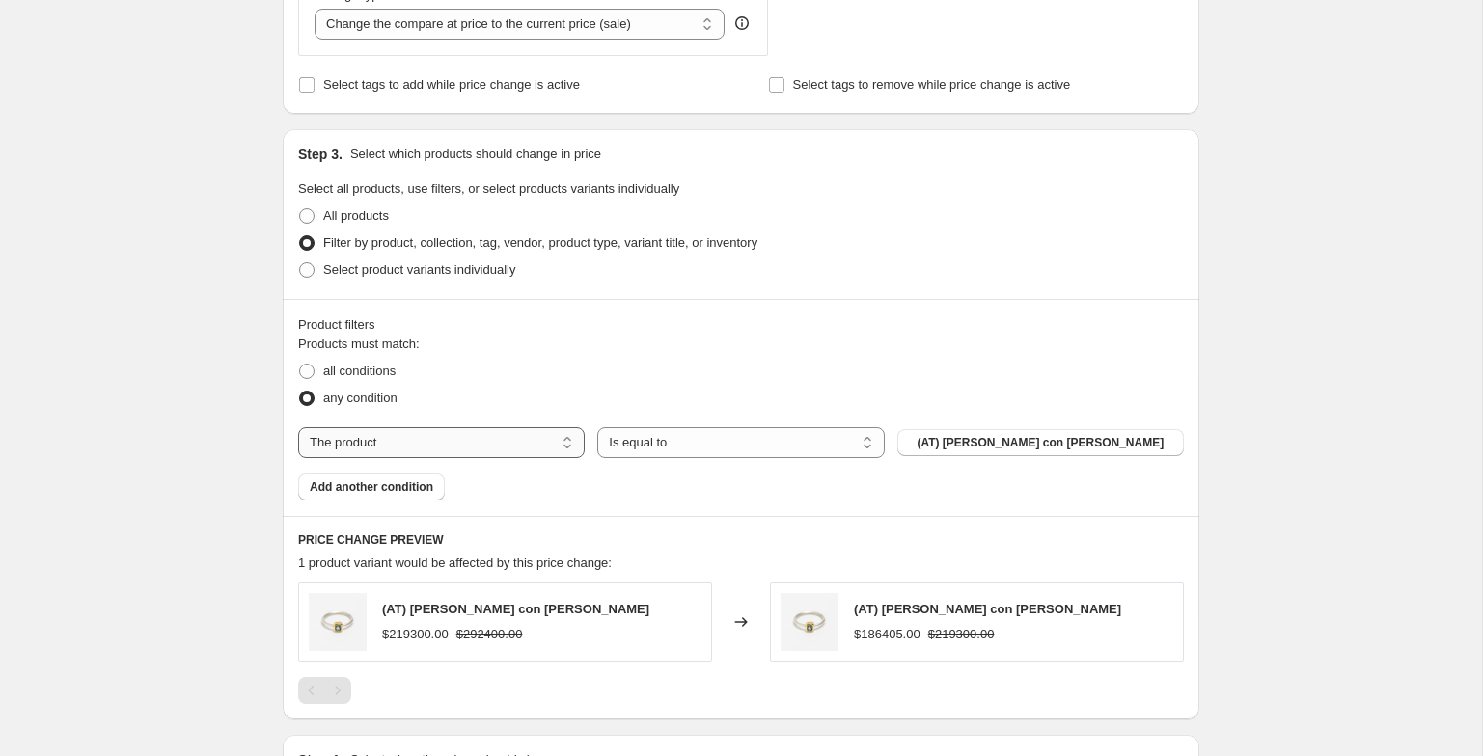
click at [371, 441] on select "The product The product's collection The product's tag The product's vendor The…" at bounding box center [441, 442] width 287 height 31
select select "tag"
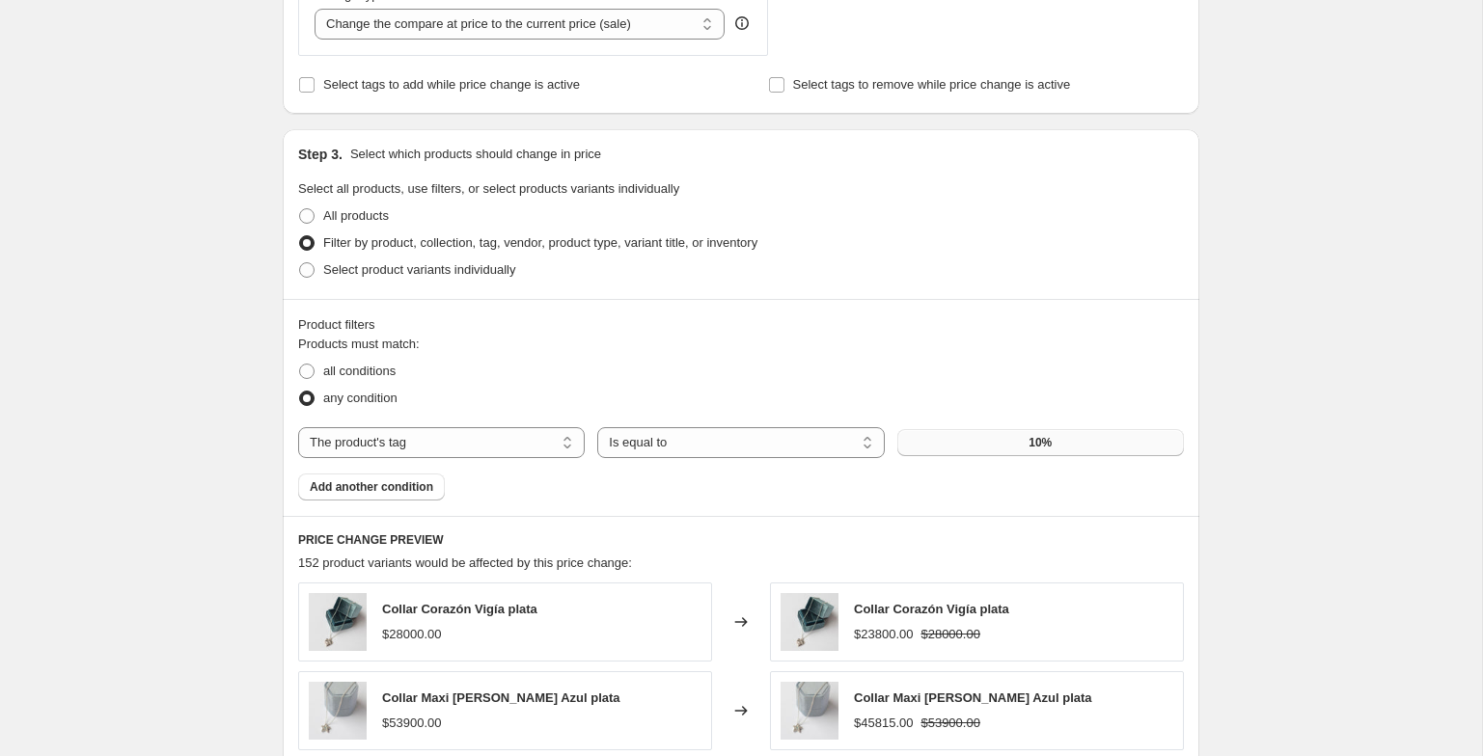
click at [1013, 437] on button "10%" at bounding box center [1040, 442] width 287 height 27
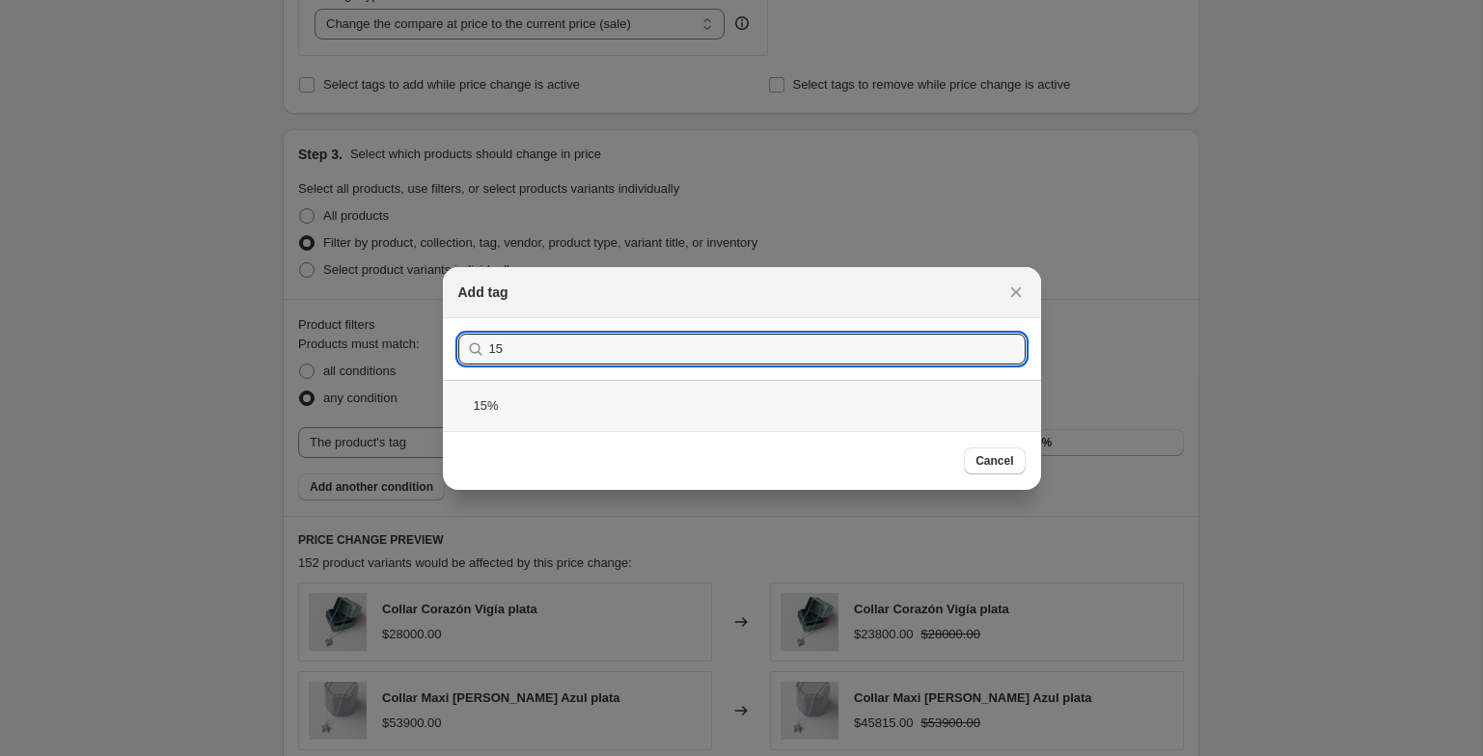
type input "15"
click at [668, 399] on div "15%" at bounding box center [742, 405] width 598 height 51
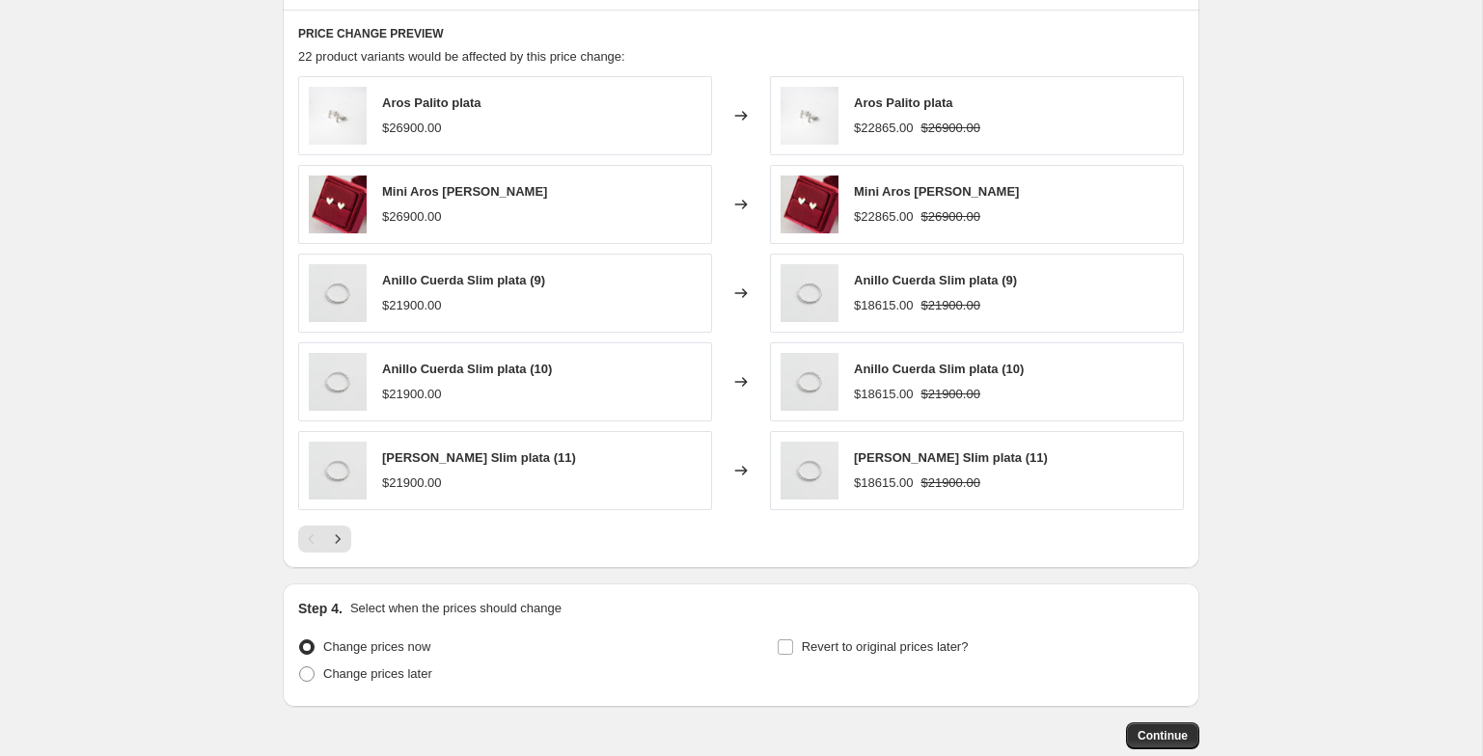
scroll to position [1348, 0]
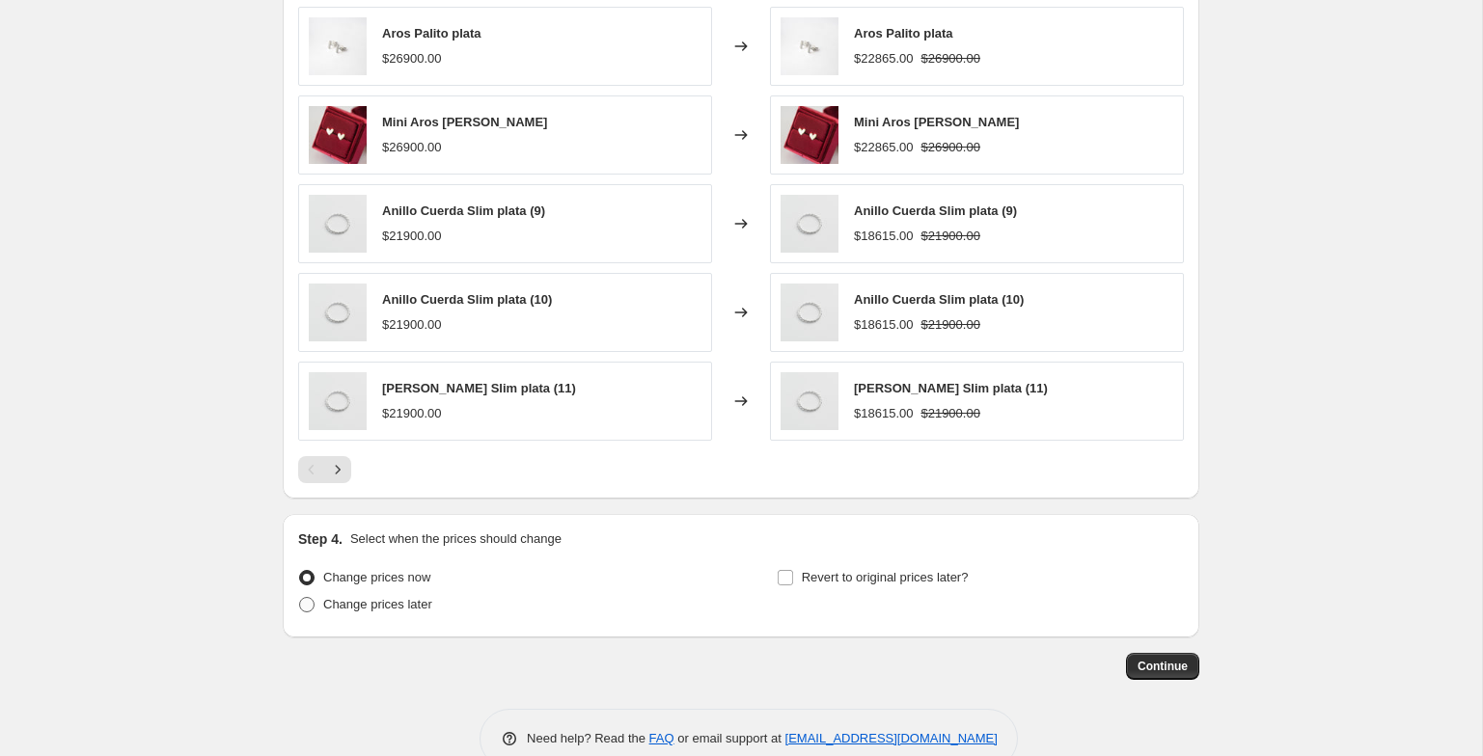
click at [422, 602] on span "Change prices later" at bounding box center [377, 604] width 109 height 14
click at [300, 598] on input "Change prices later" at bounding box center [299, 597] width 1 height 1
radio input "true"
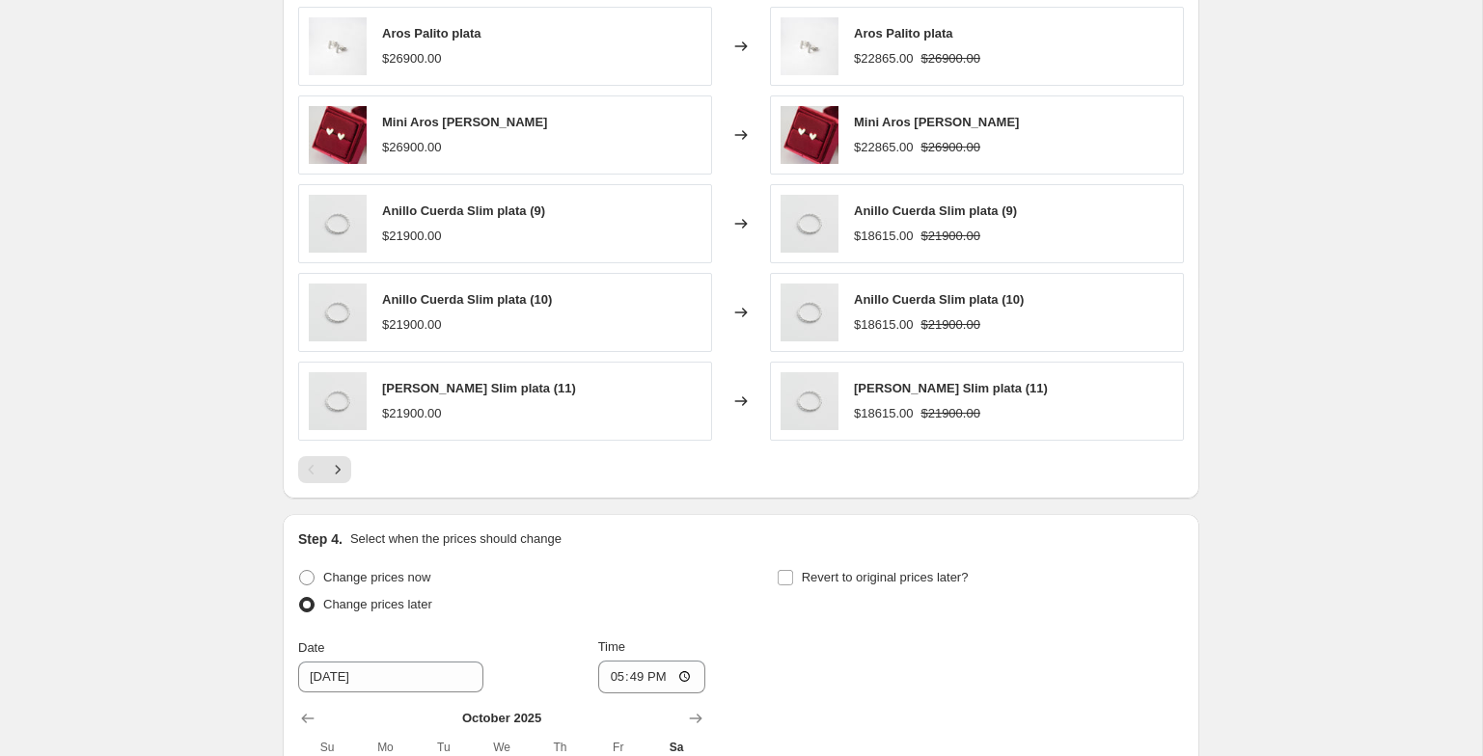
scroll to position [1719, 0]
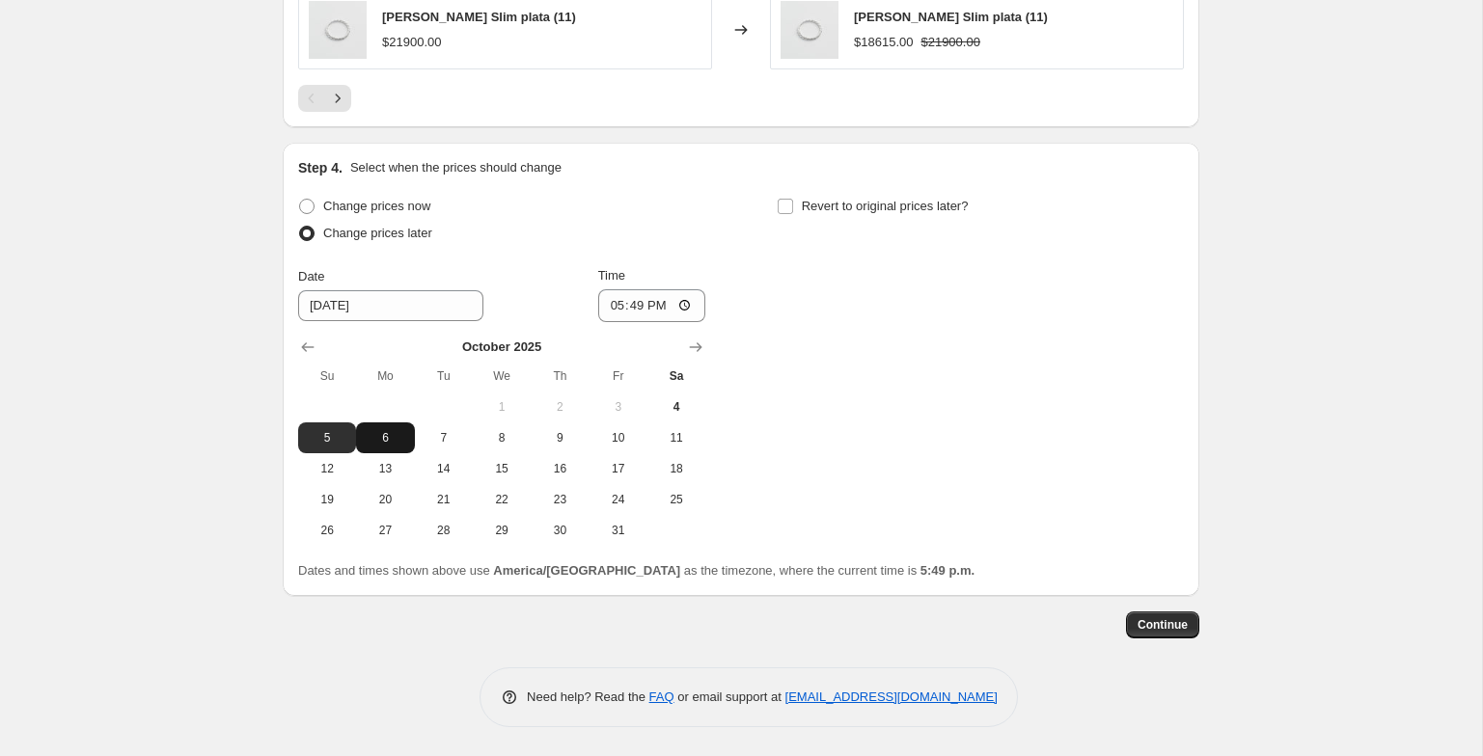
click at [374, 442] on span "6" at bounding box center [385, 437] width 42 height 15
type input "10/6/2025"
click at [645, 315] on input "17:49" at bounding box center [652, 305] width 108 height 33
click at [609, 306] on input "21:49" at bounding box center [652, 305] width 108 height 33
click at [629, 310] on input "21:49" at bounding box center [652, 305] width 108 height 33
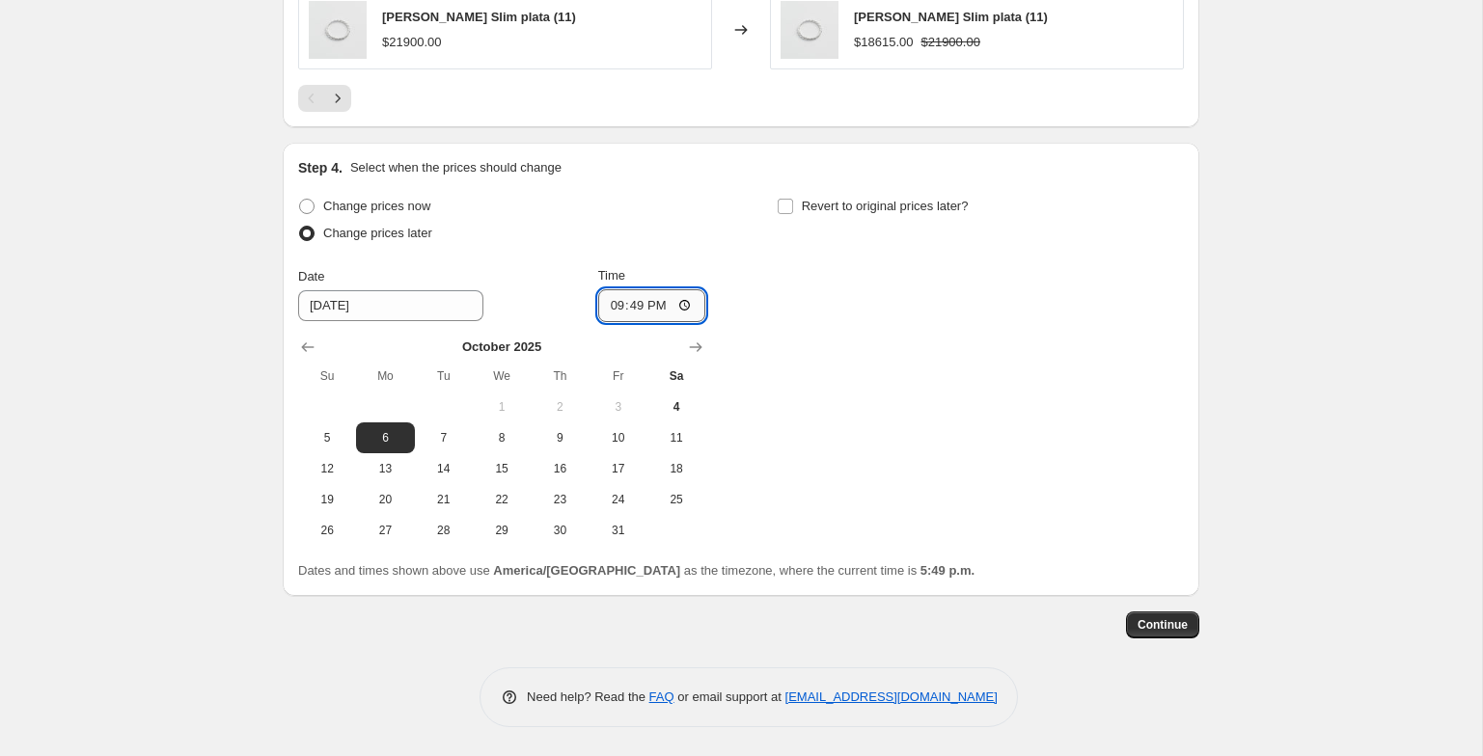
type input "21:00"
click at [798, 215] on label "Revert to original prices later?" at bounding box center [873, 206] width 192 height 27
click at [793, 214] on input "Revert to original prices later?" at bounding box center [785, 206] width 15 height 15
checkbox input "true"
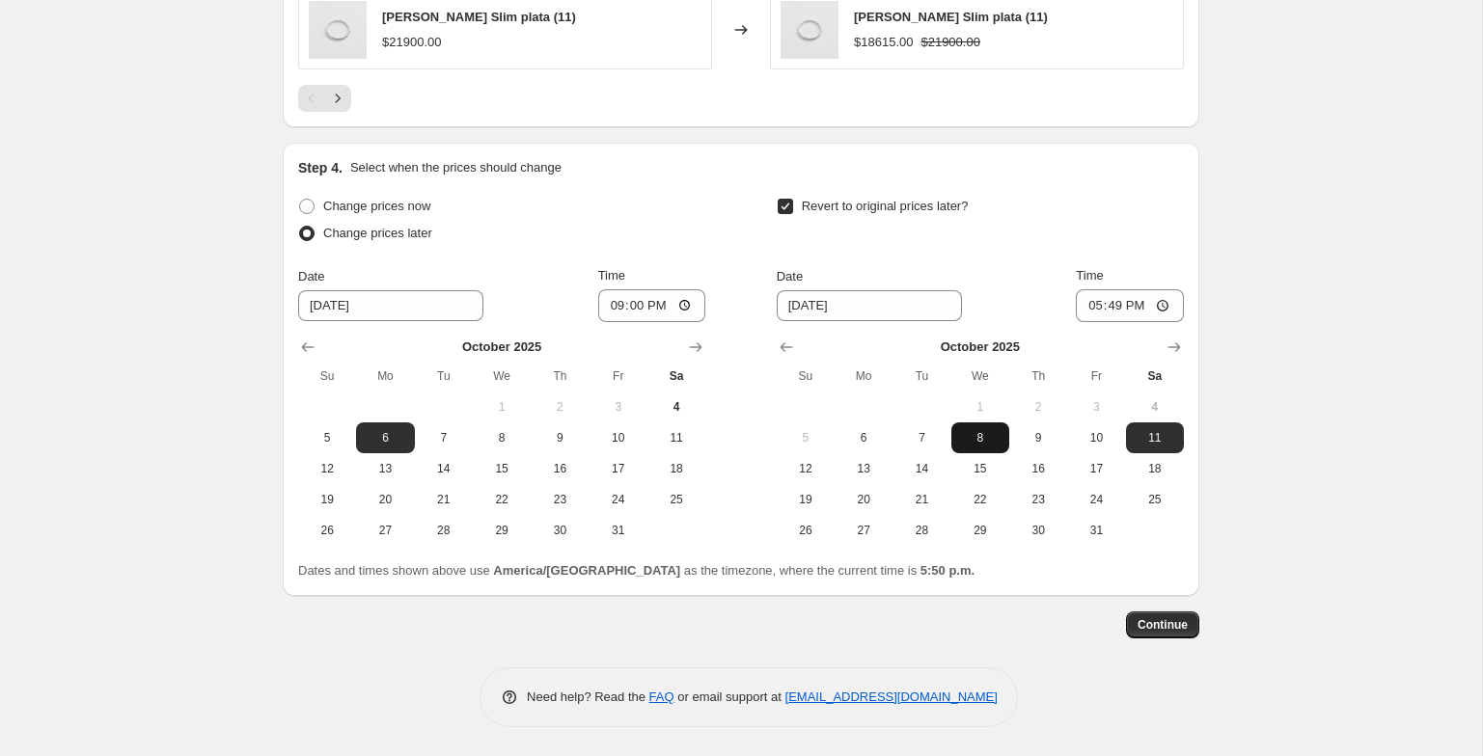
click at [980, 435] on span "8" at bounding box center [980, 437] width 42 height 15
type input "10/8/2025"
click at [1077, 300] on input "17:49" at bounding box center [1130, 305] width 108 height 33
click at [1103, 311] on input "23:49" at bounding box center [1130, 305] width 108 height 33
type input "23:59"
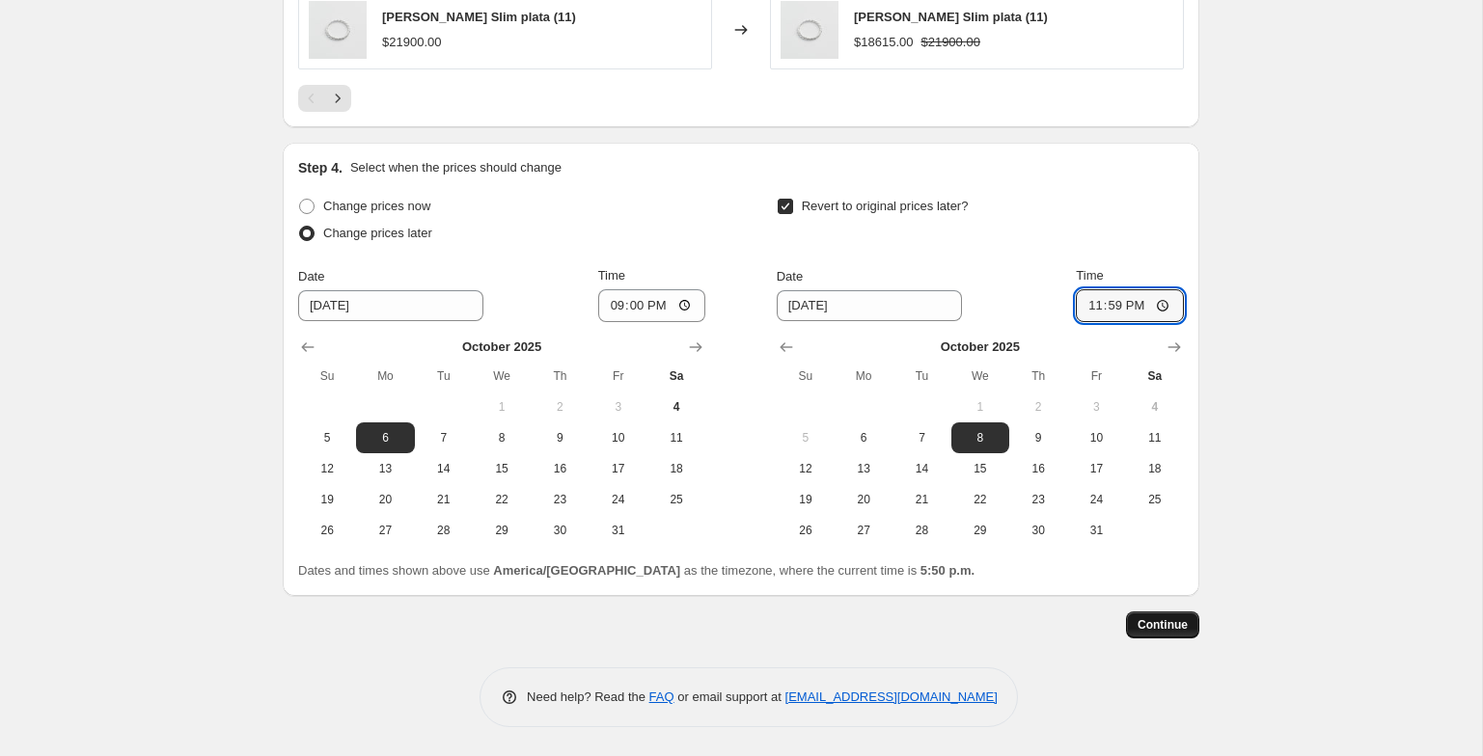
click at [1131, 627] on button "Continue" at bounding box center [1162, 625] width 73 height 27
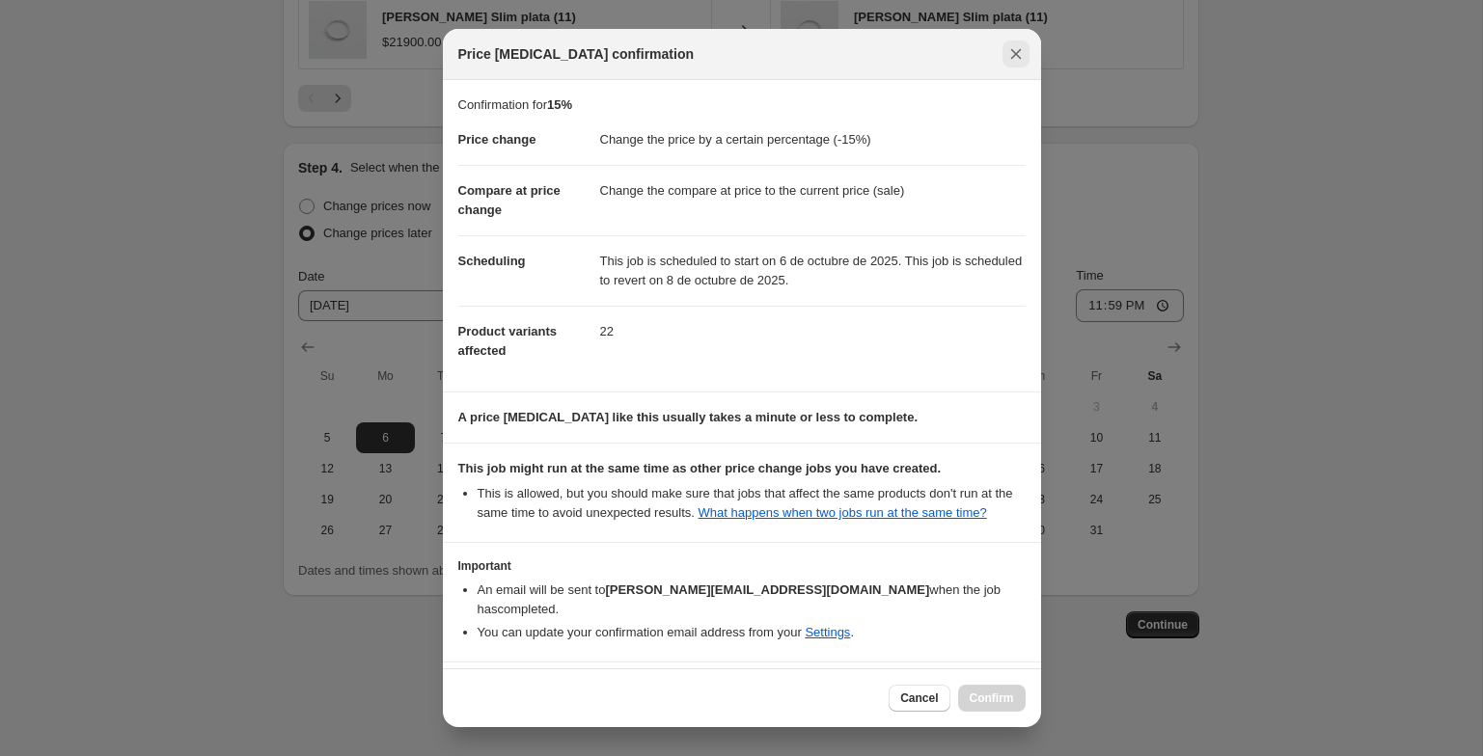
click at [1004, 47] on button "Close" at bounding box center [1016, 54] width 27 height 27
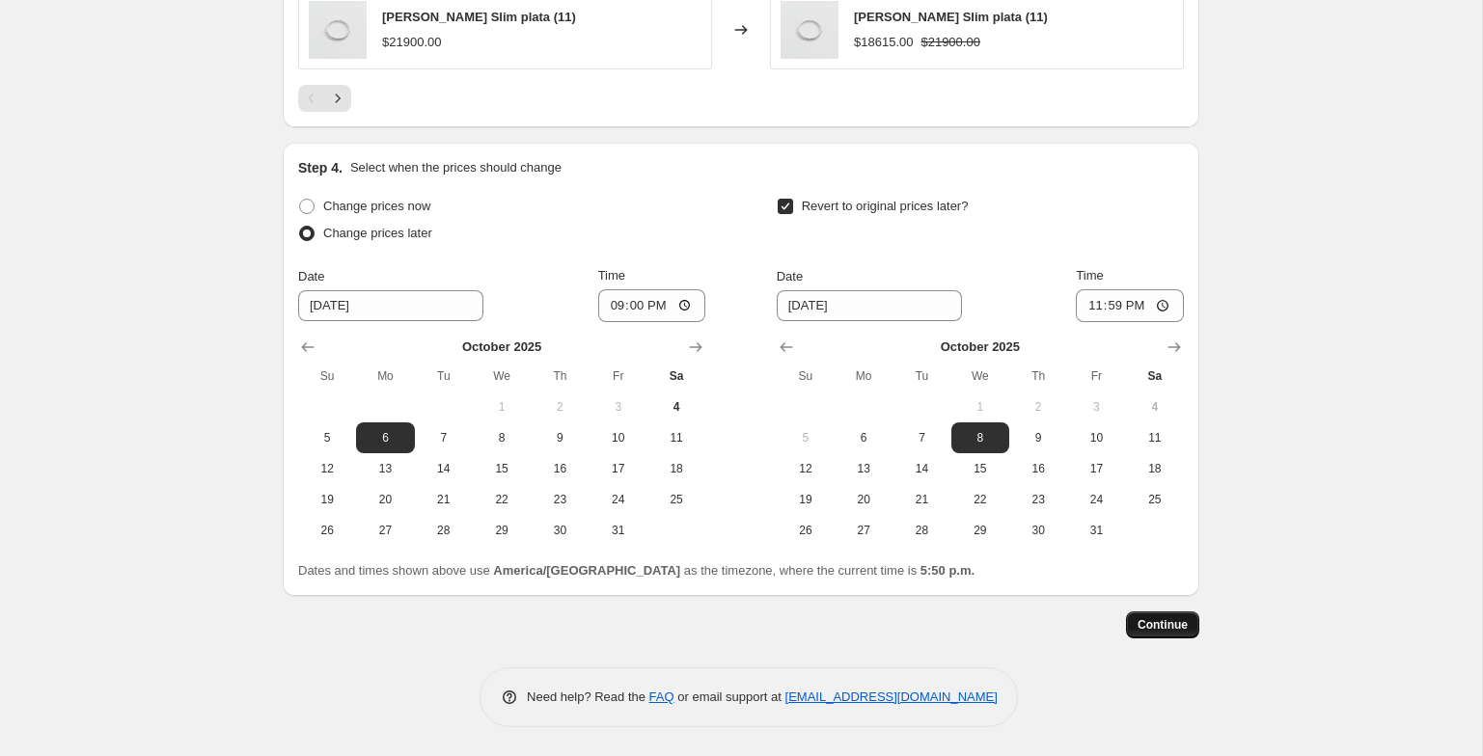
click at [1152, 626] on span "Continue" at bounding box center [1163, 625] width 50 height 15
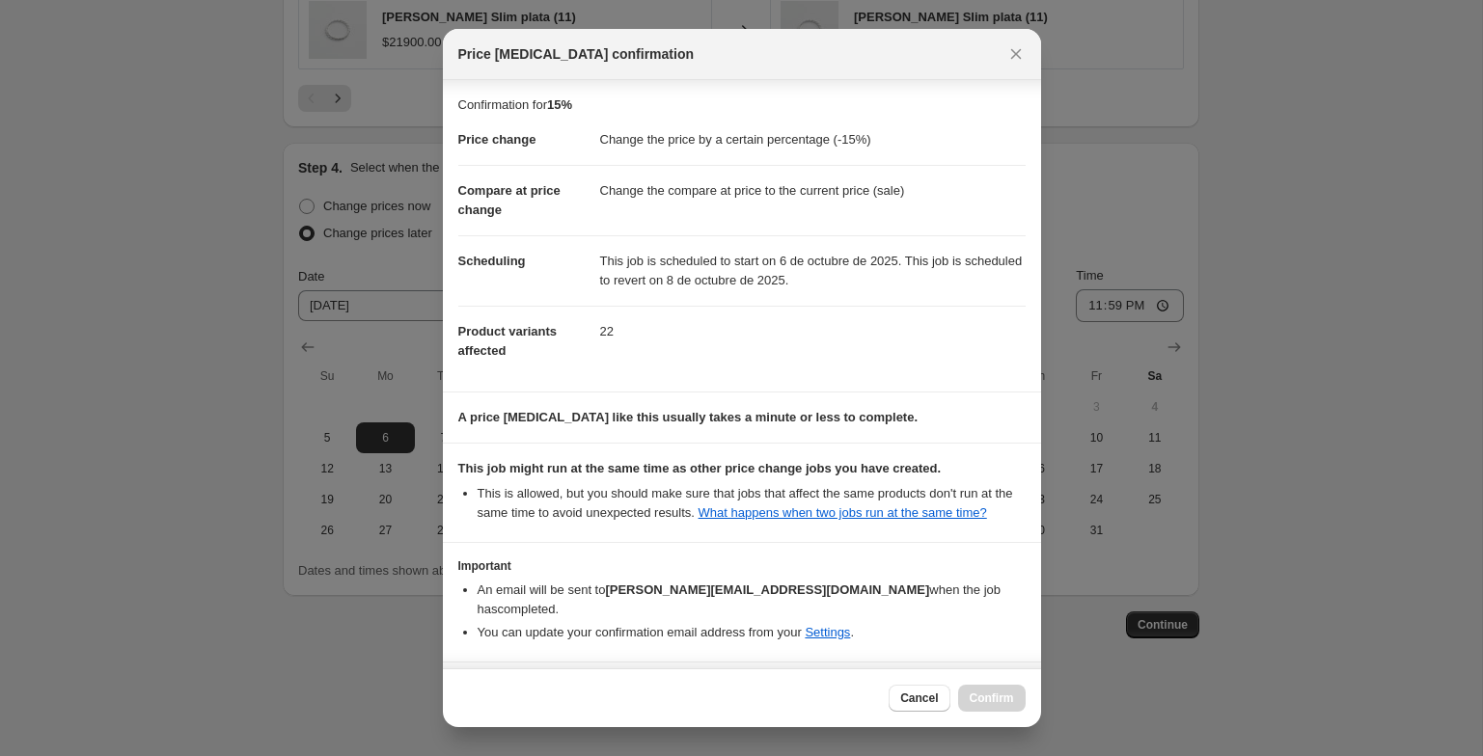
scroll to position [71, 0]
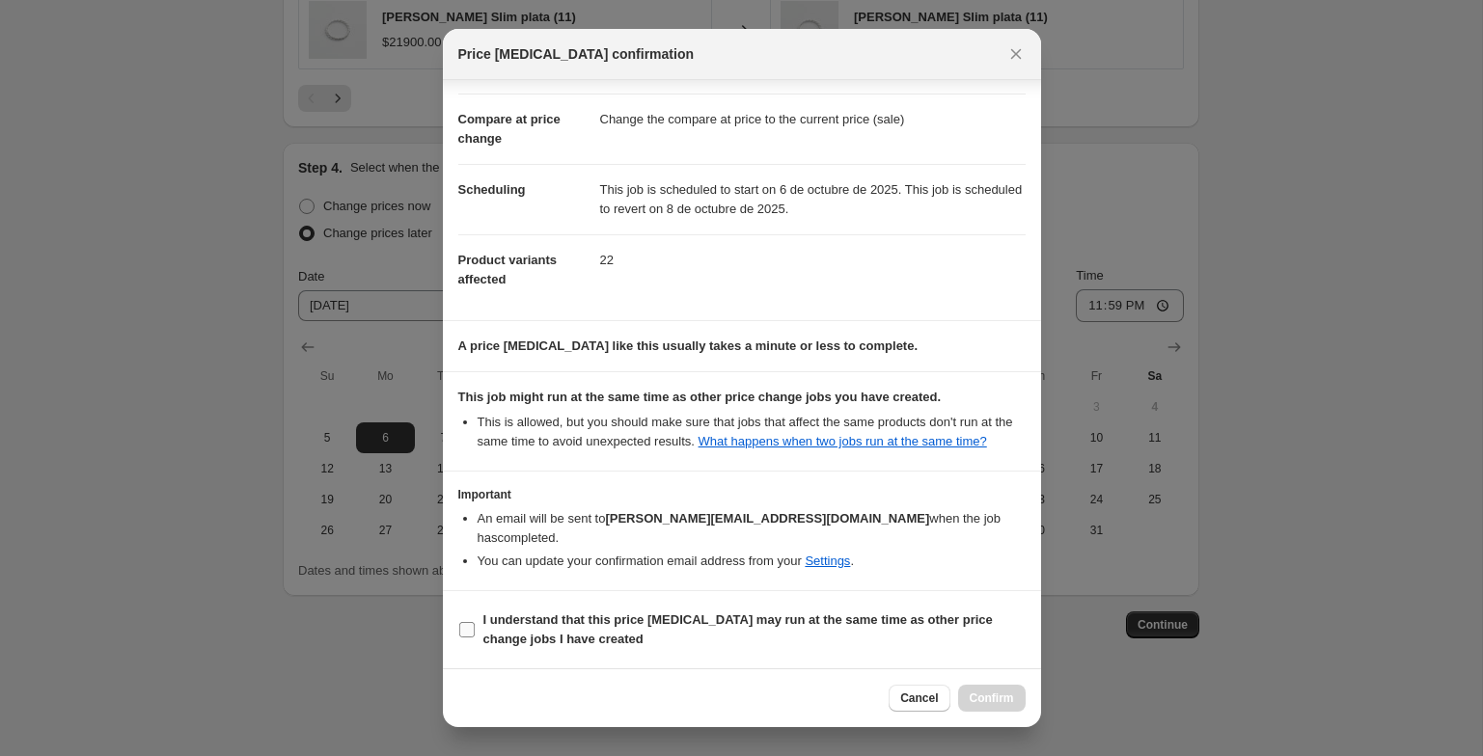
click at [892, 609] on label "I understand that this price change job may run at the same time as other price…" at bounding box center [741, 630] width 567 height 46
click at [475, 622] on input "I understand that this price change job may run at the same time as other price…" at bounding box center [466, 629] width 15 height 15
checkbox input "true"
click at [984, 686] on button "Confirm" at bounding box center [992, 698] width 68 height 27
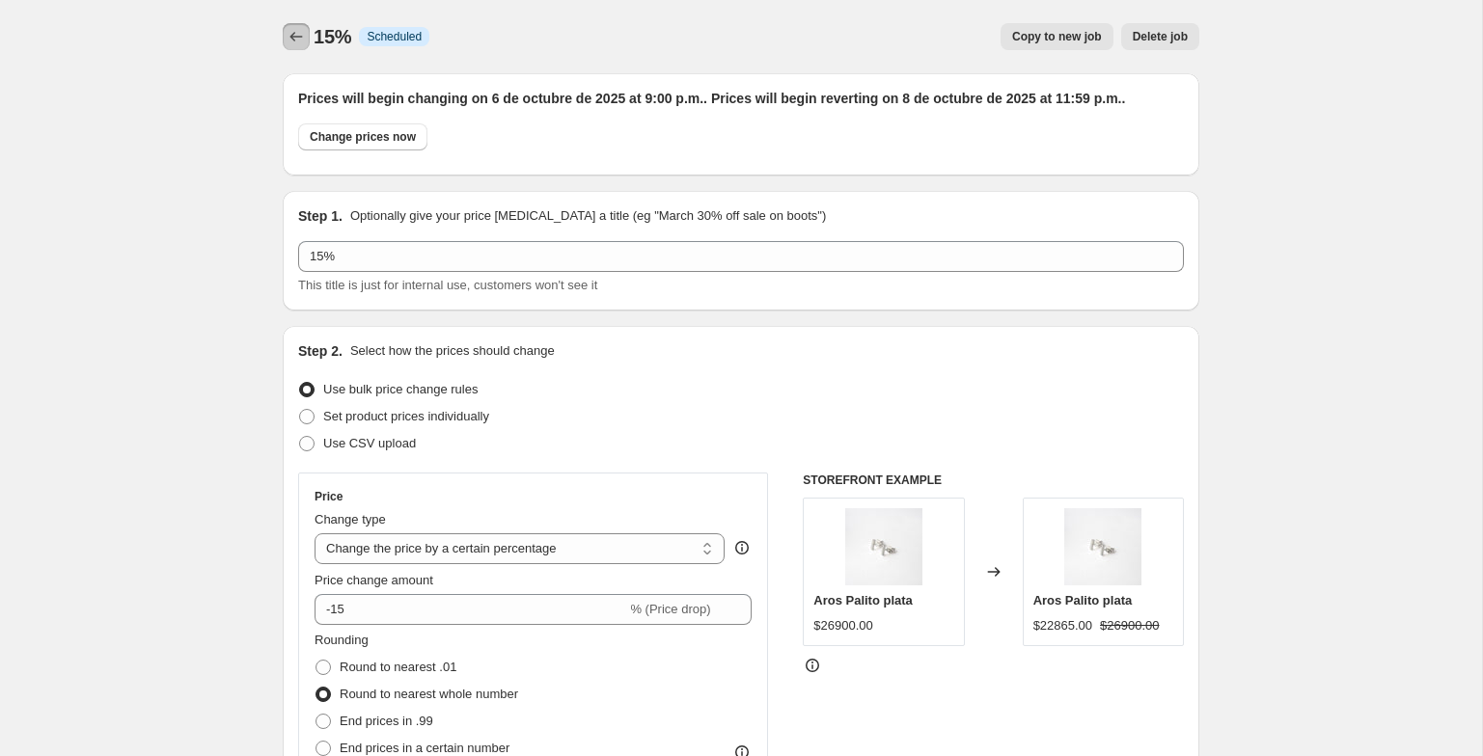
click at [287, 26] on button "Price change jobs" at bounding box center [296, 36] width 27 height 27
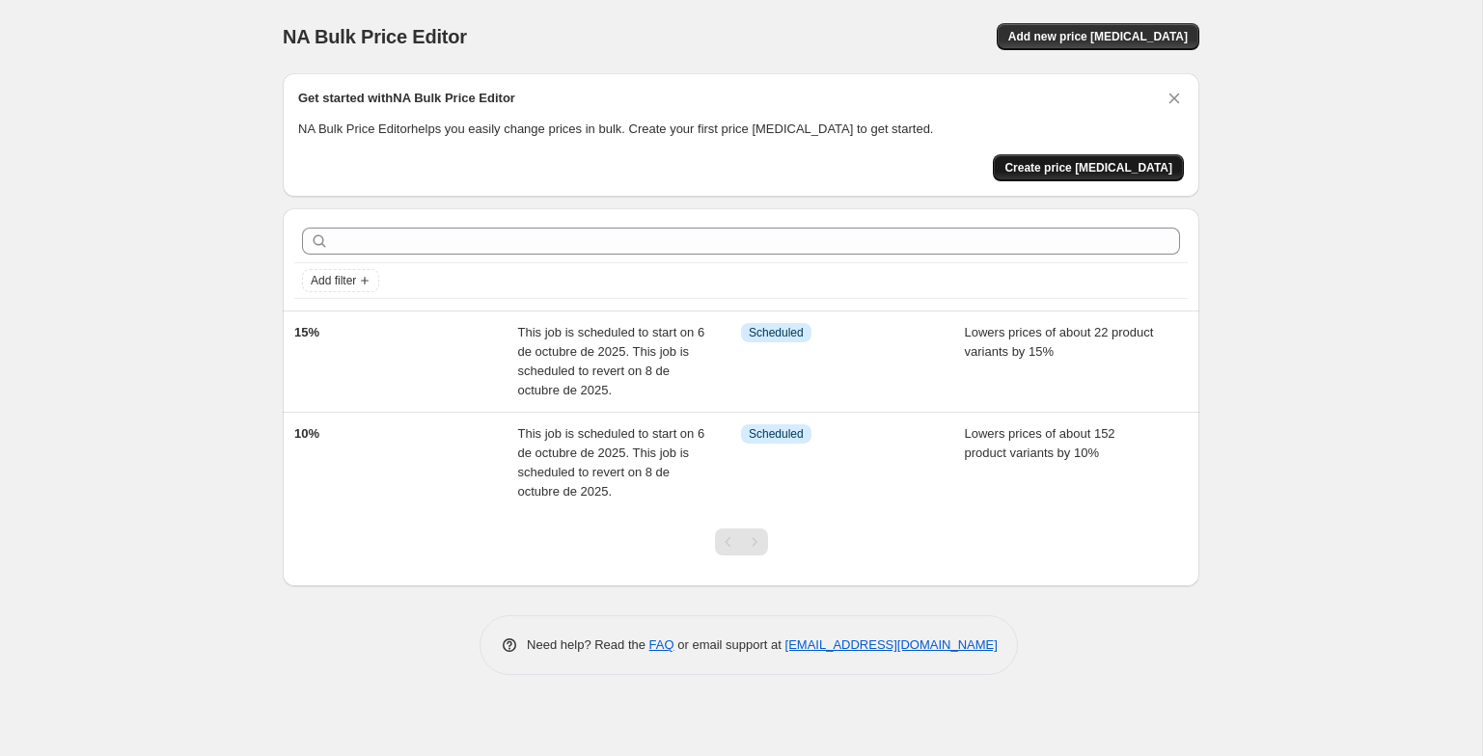
click at [1067, 167] on span "Create price change job" at bounding box center [1088, 167] width 168 height 15
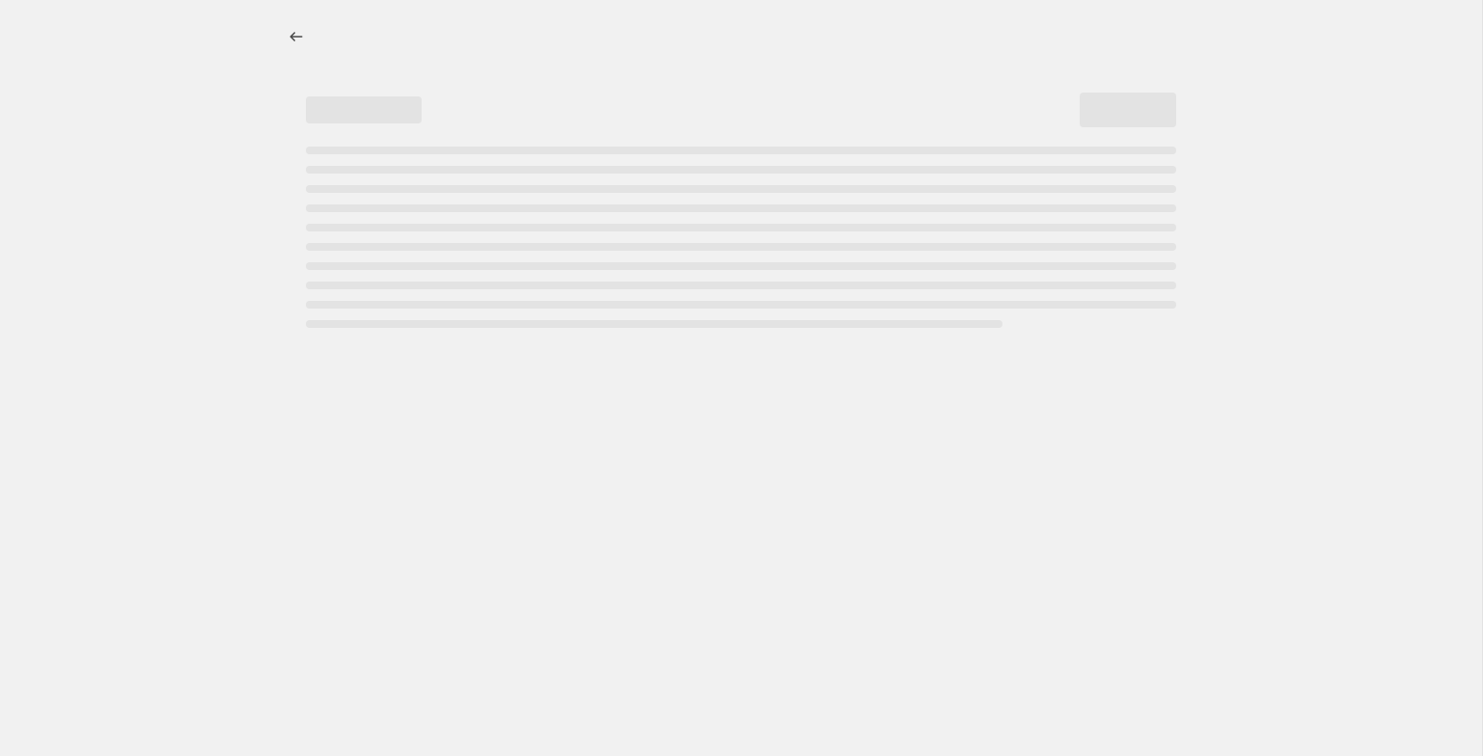
select select "percentage"
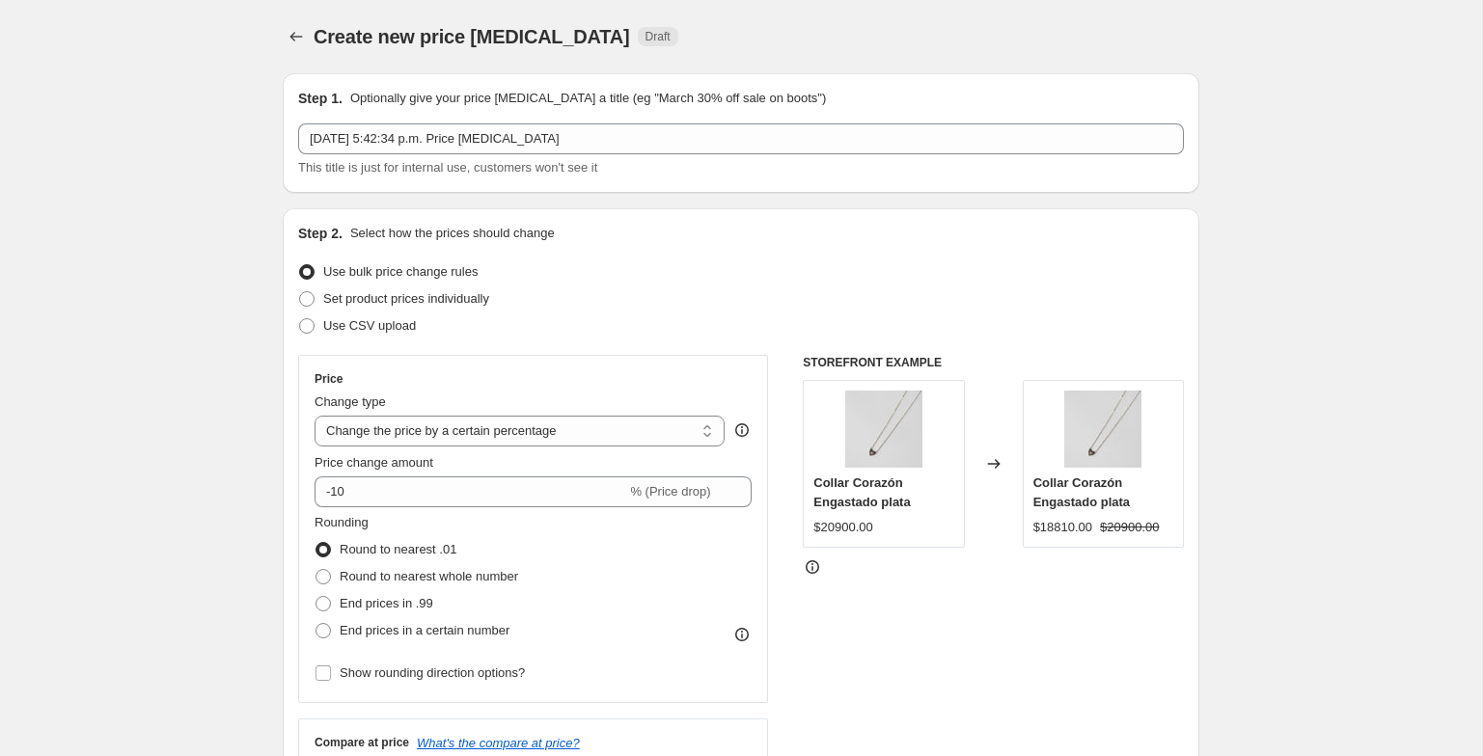
click at [545, 162] on span "This title is just for internal use, customers won't see it" at bounding box center [447, 167] width 299 height 14
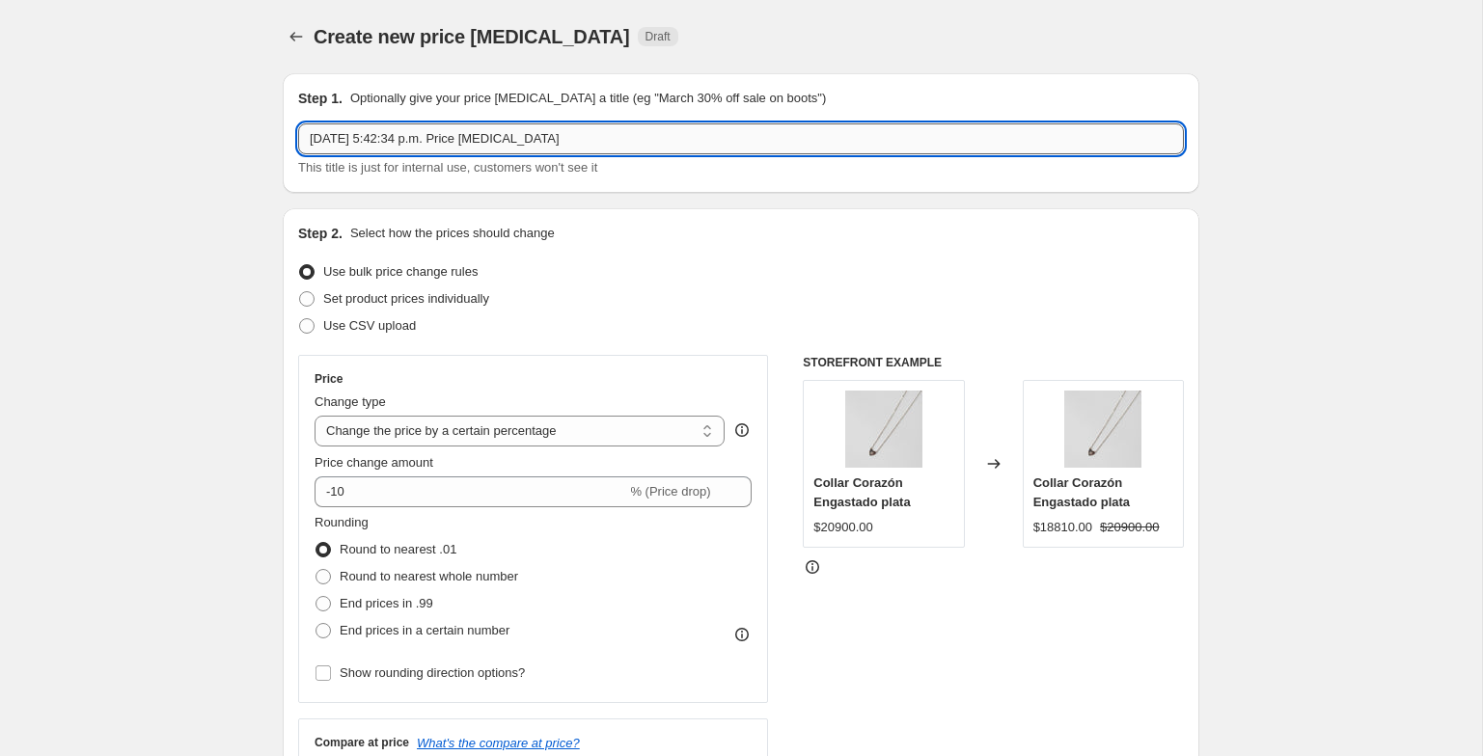
click at [553, 145] on input "4 oct 2025, 5:42:34 p.m. Price change job" at bounding box center [741, 139] width 886 height 31
type input "20%"
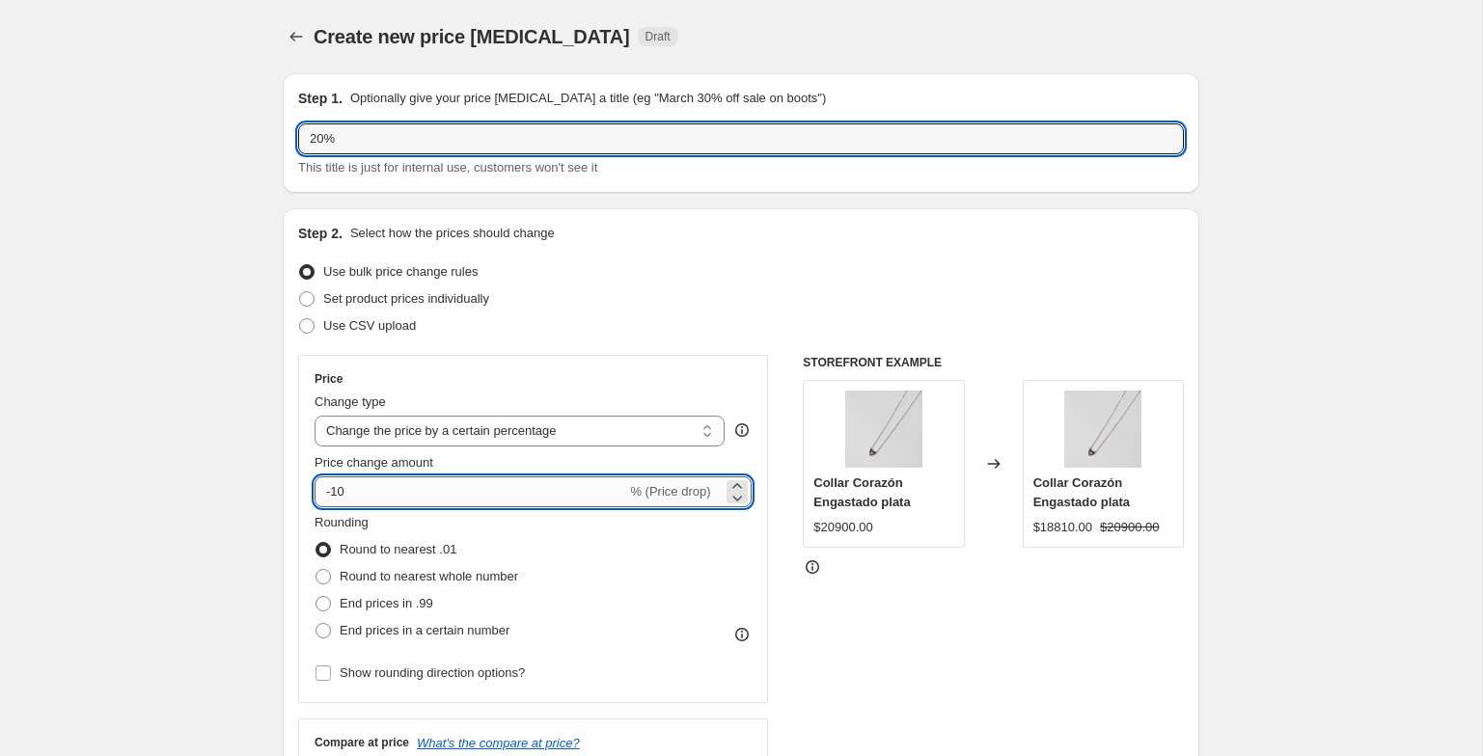
click at [382, 491] on input "-10" at bounding box center [471, 492] width 312 height 31
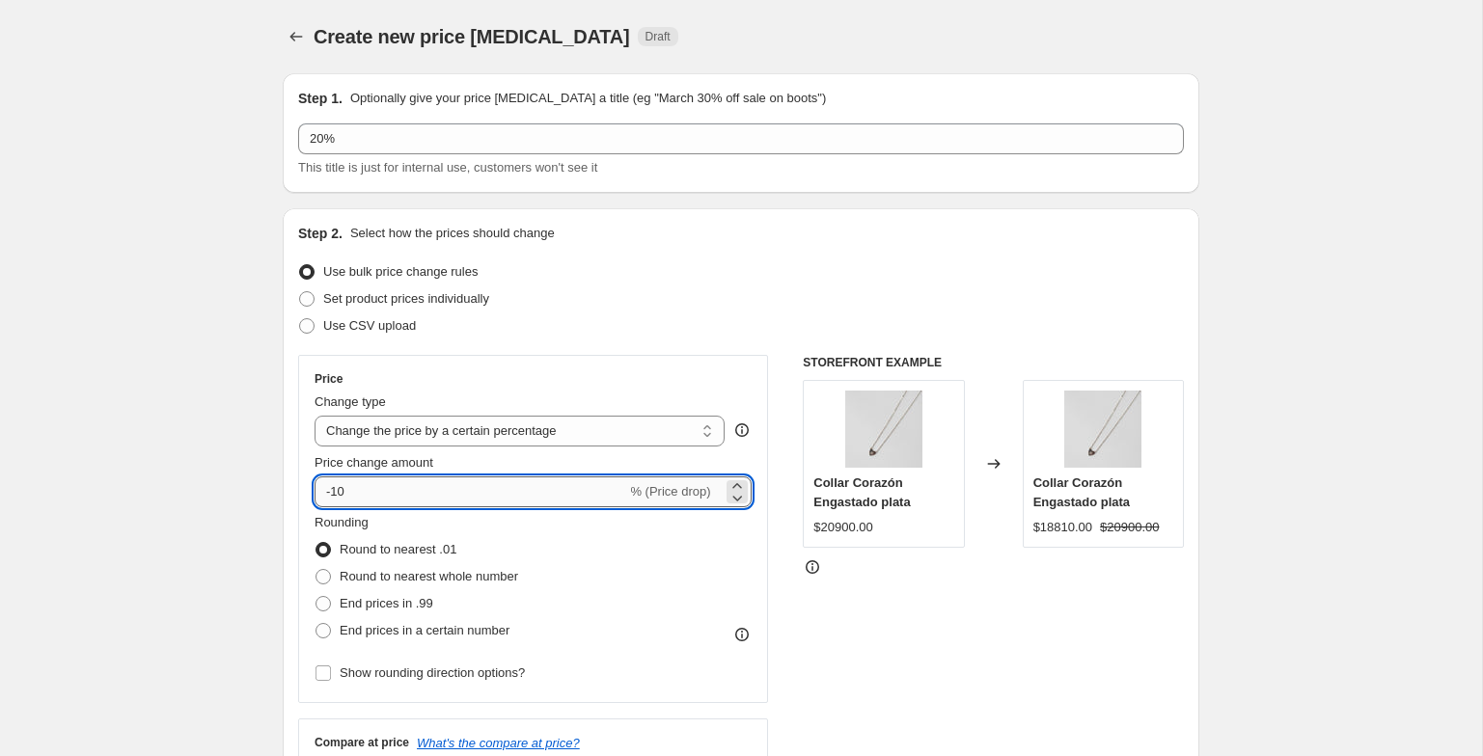
type input "-1"
type input "-24"
click at [379, 570] on span "Round to nearest whole number" at bounding box center [429, 576] width 179 height 14
click at [316, 570] on input "Round to nearest whole number" at bounding box center [316, 569] width 1 height 1
radio input "true"
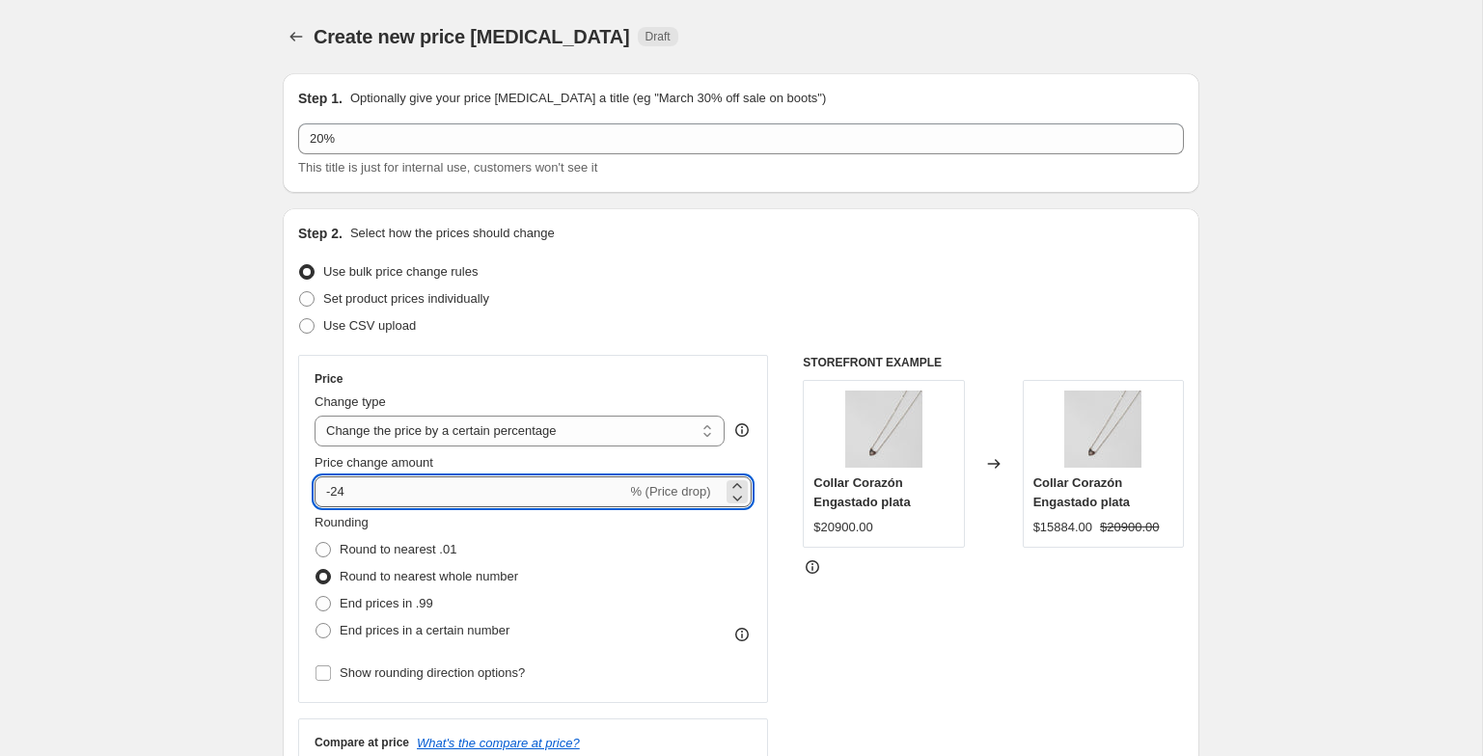
click at [378, 497] on input "-24" at bounding box center [471, 492] width 312 height 31
type input "-20"
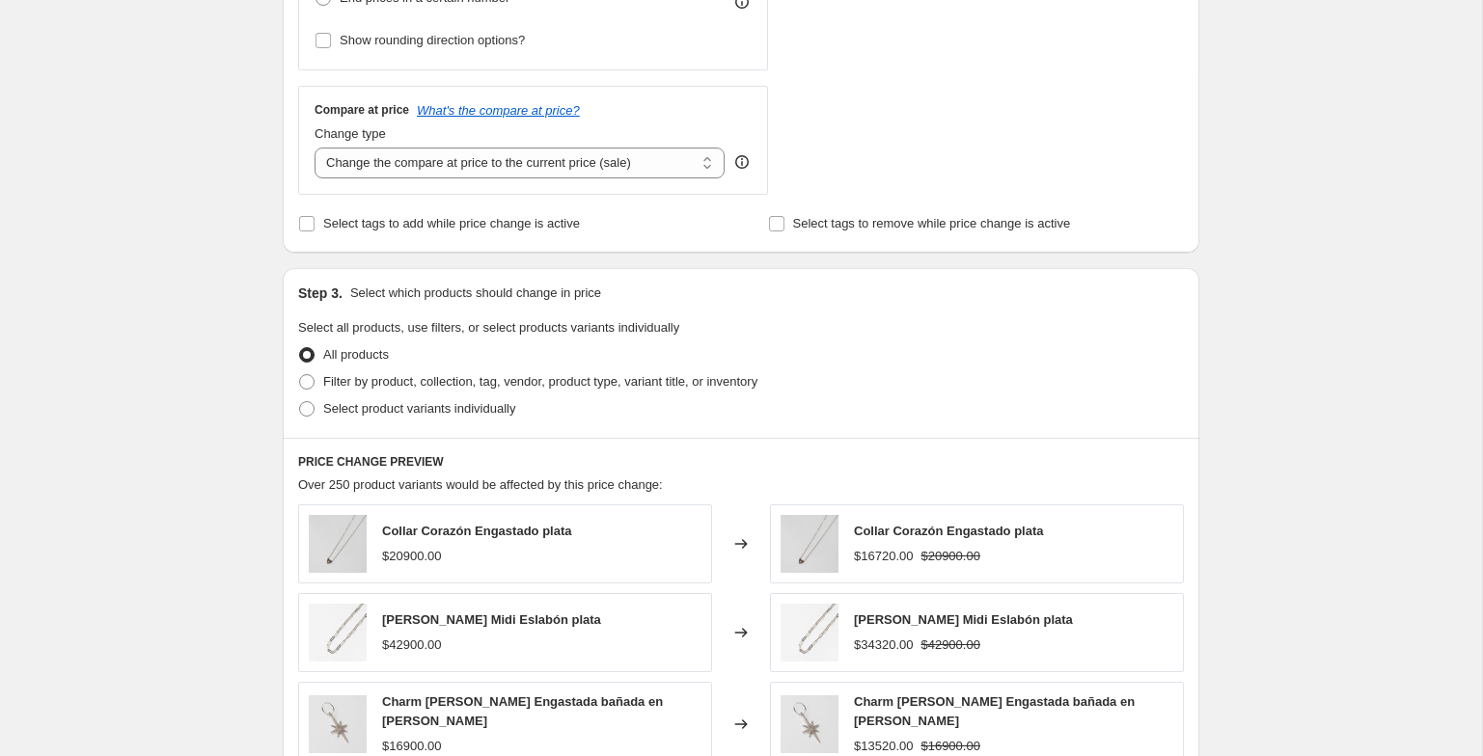
scroll to position [742, 0]
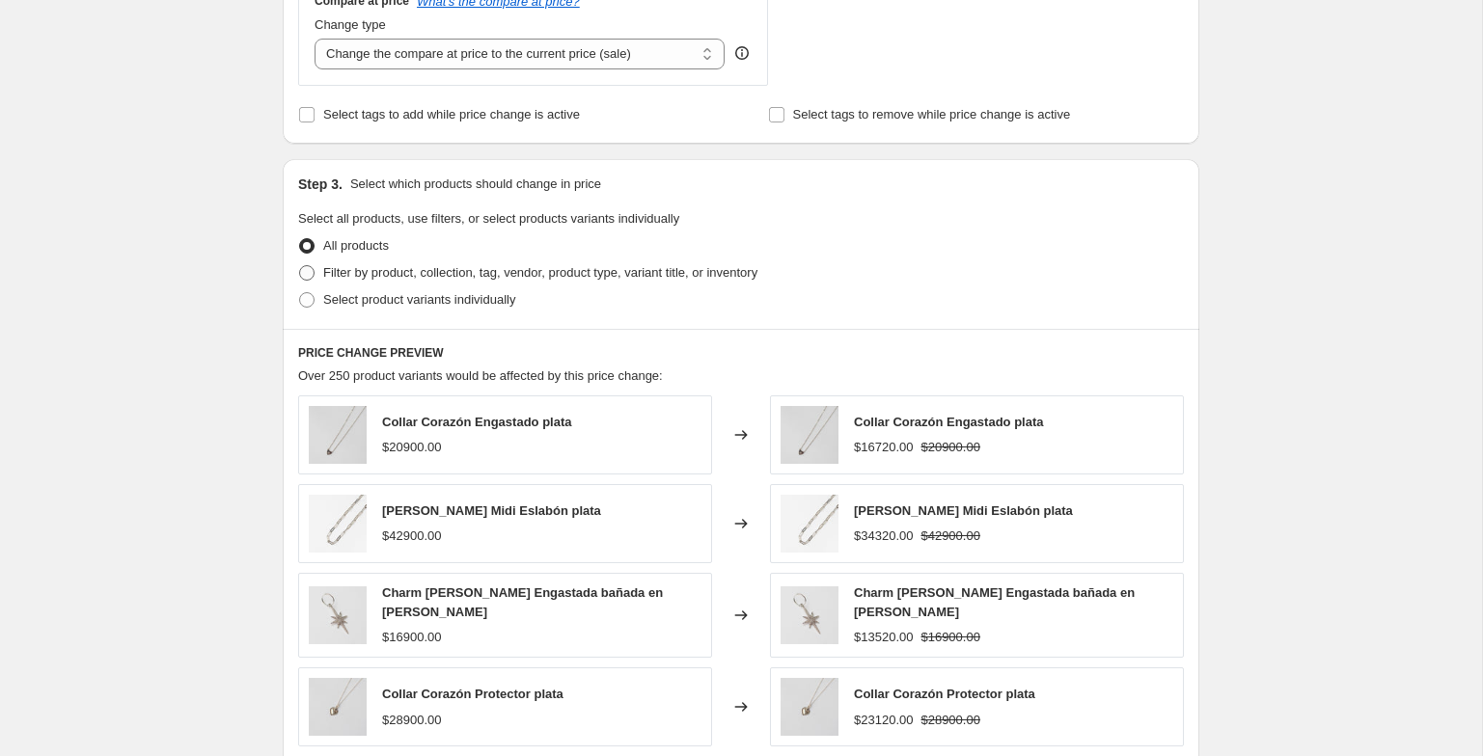
click at [395, 274] on span "Filter by product, collection, tag, vendor, product type, variant title, or inv…" at bounding box center [540, 272] width 434 height 14
click at [300, 266] on input "Filter by product, collection, tag, vendor, product type, variant title, or inv…" at bounding box center [299, 265] width 1 height 1
radio input "true"
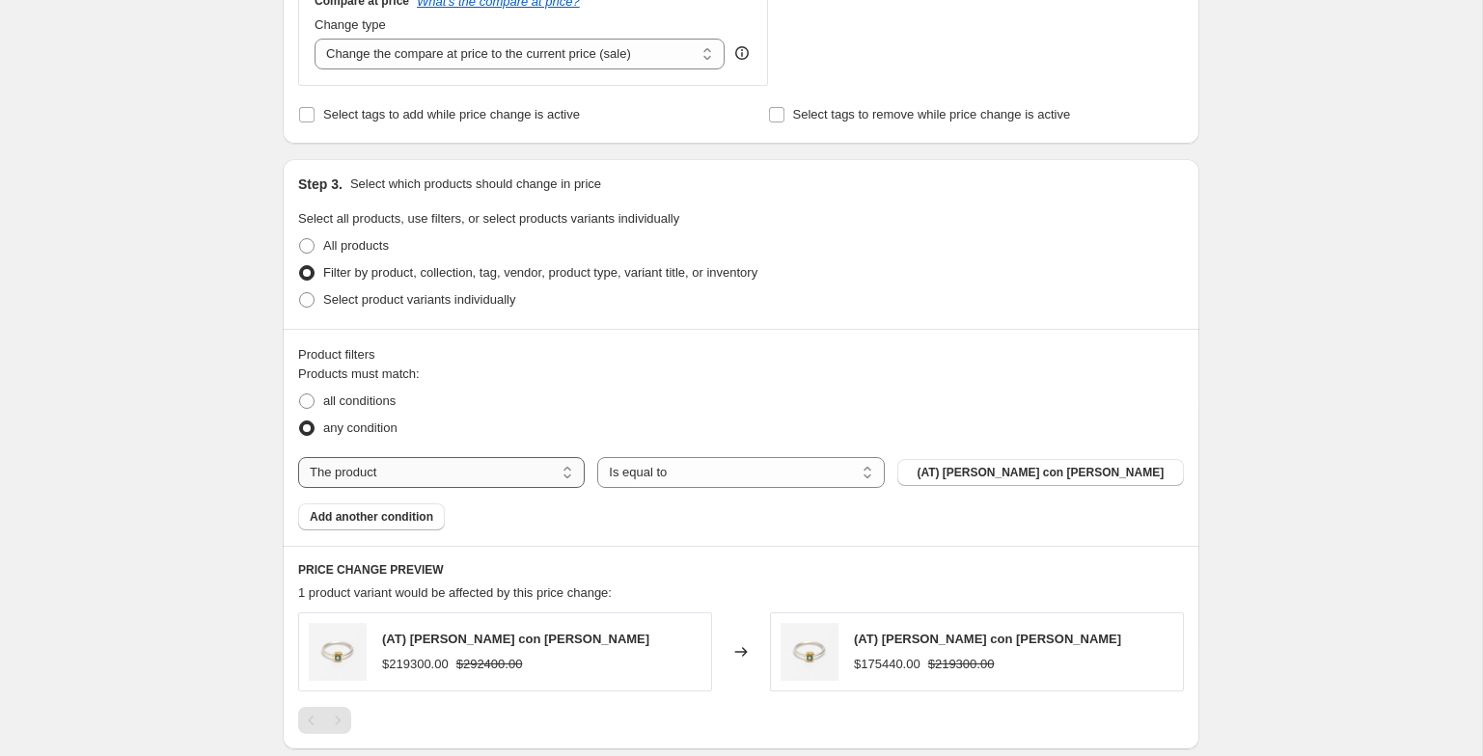
click at [406, 476] on select "The product The product's collection The product's tag The product's vendor The…" at bounding box center [441, 472] width 287 height 31
select select "tag"
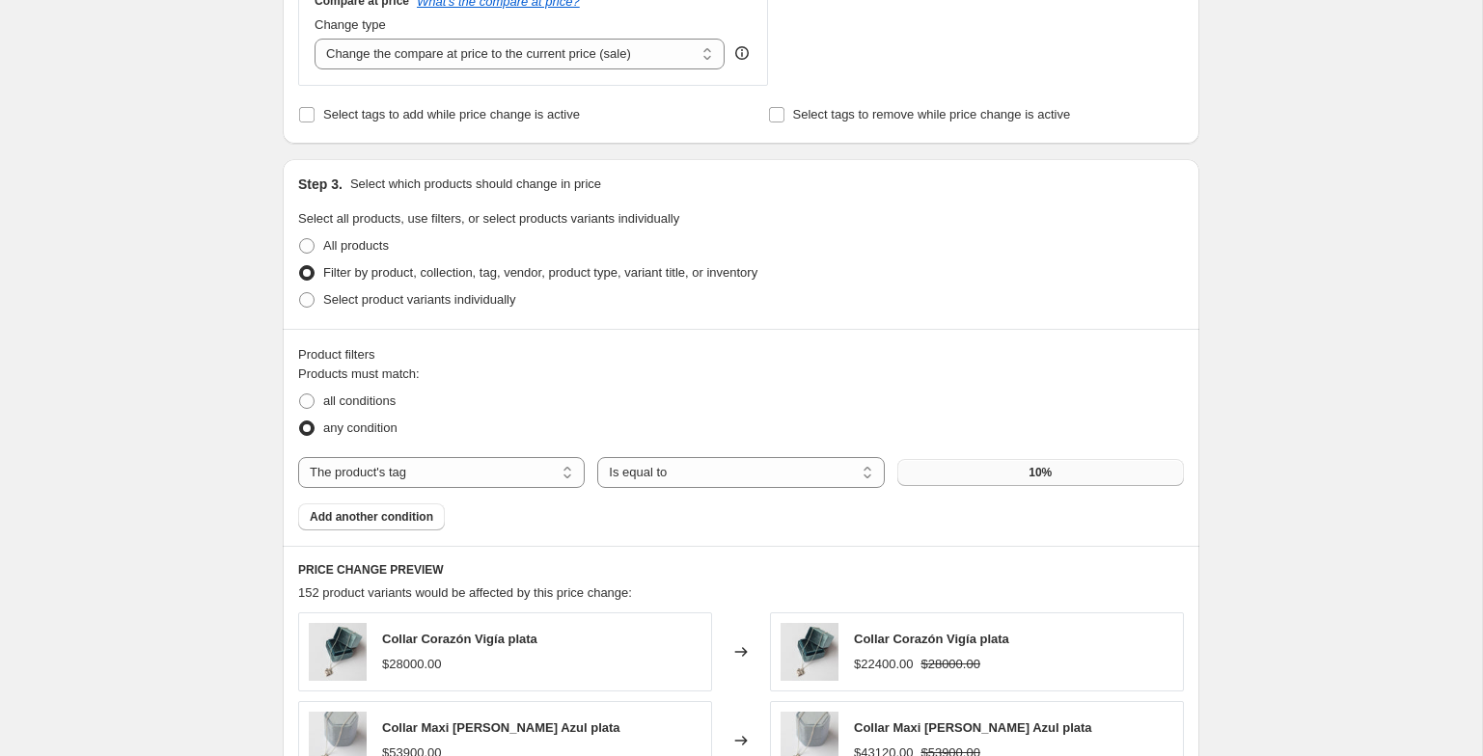
click at [1025, 473] on button "10%" at bounding box center [1040, 472] width 287 height 27
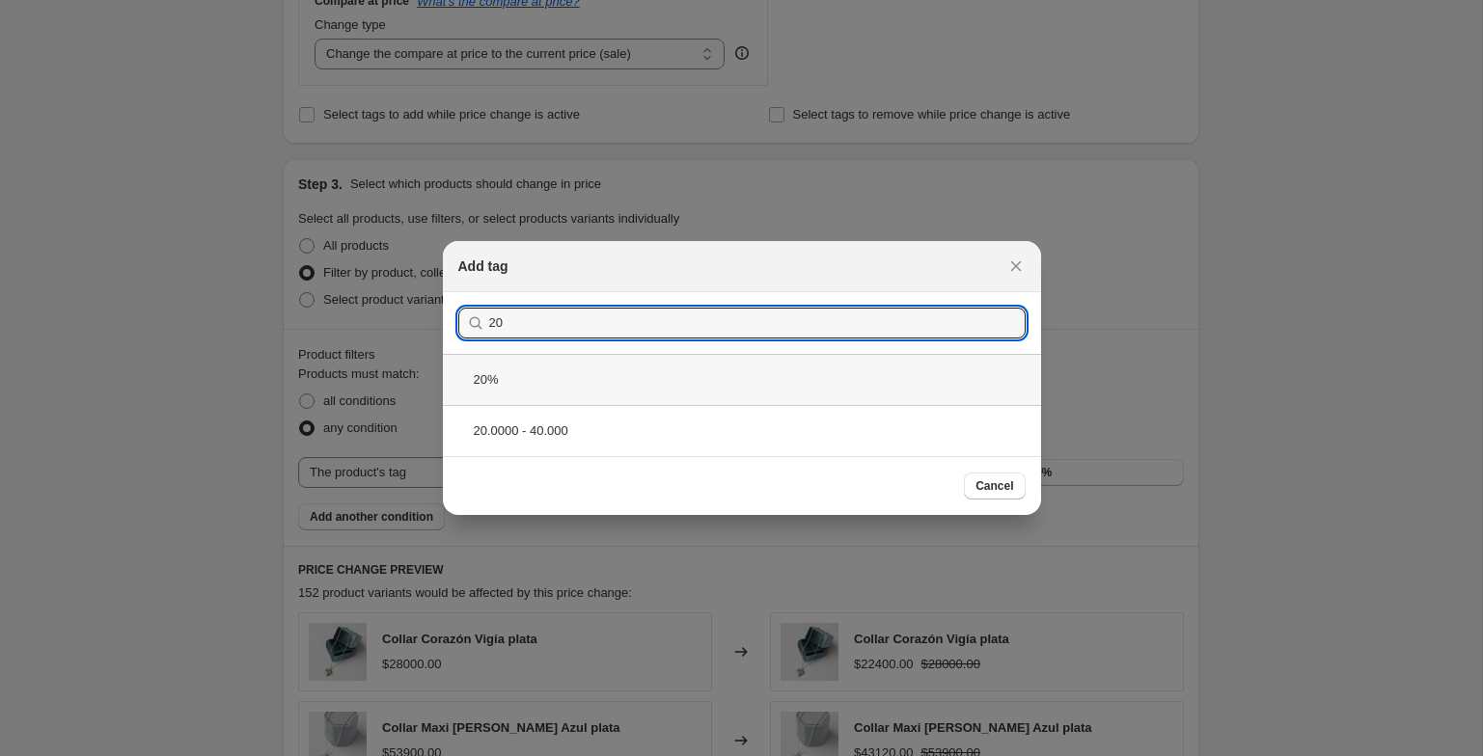
type input "20"
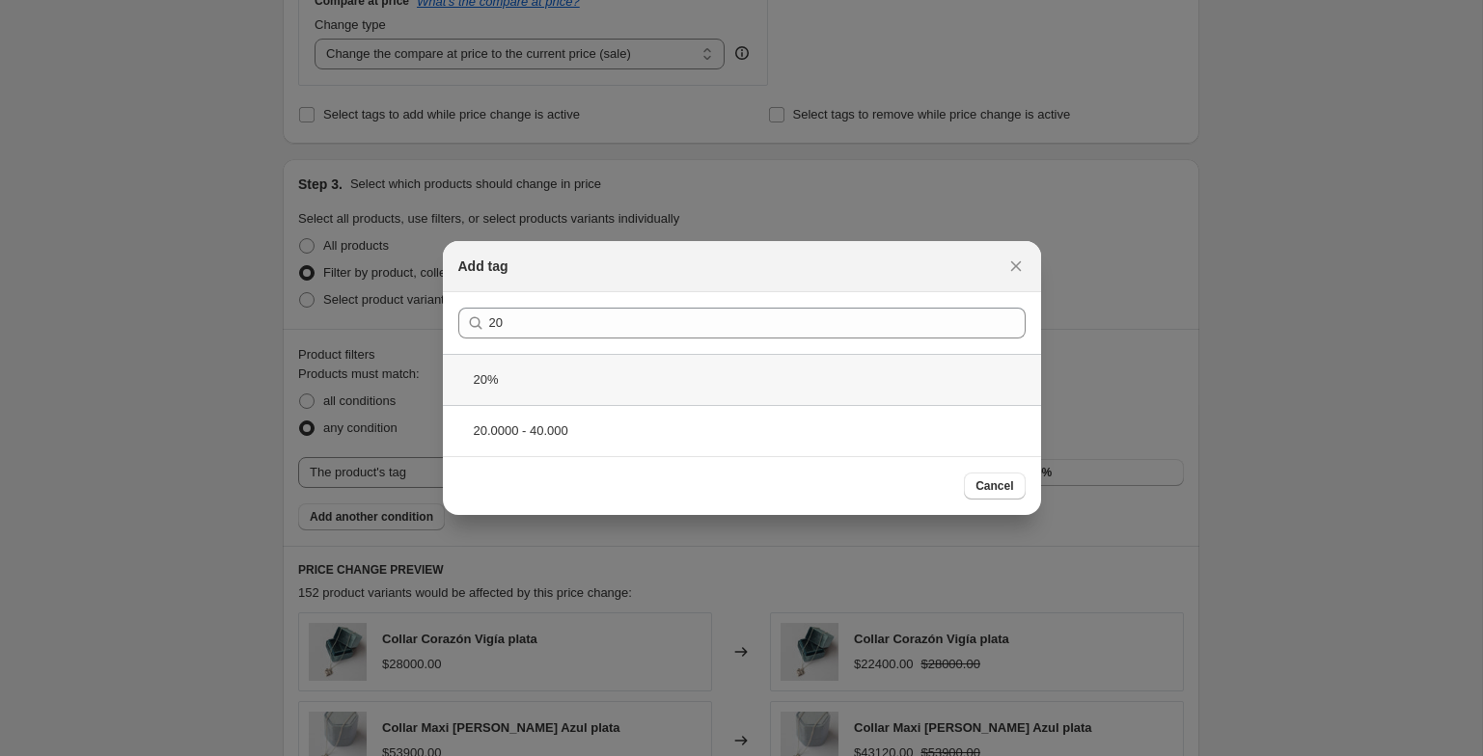
click at [654, 381] on div "20%" at bounding box center [742, 379] width 598 height 51
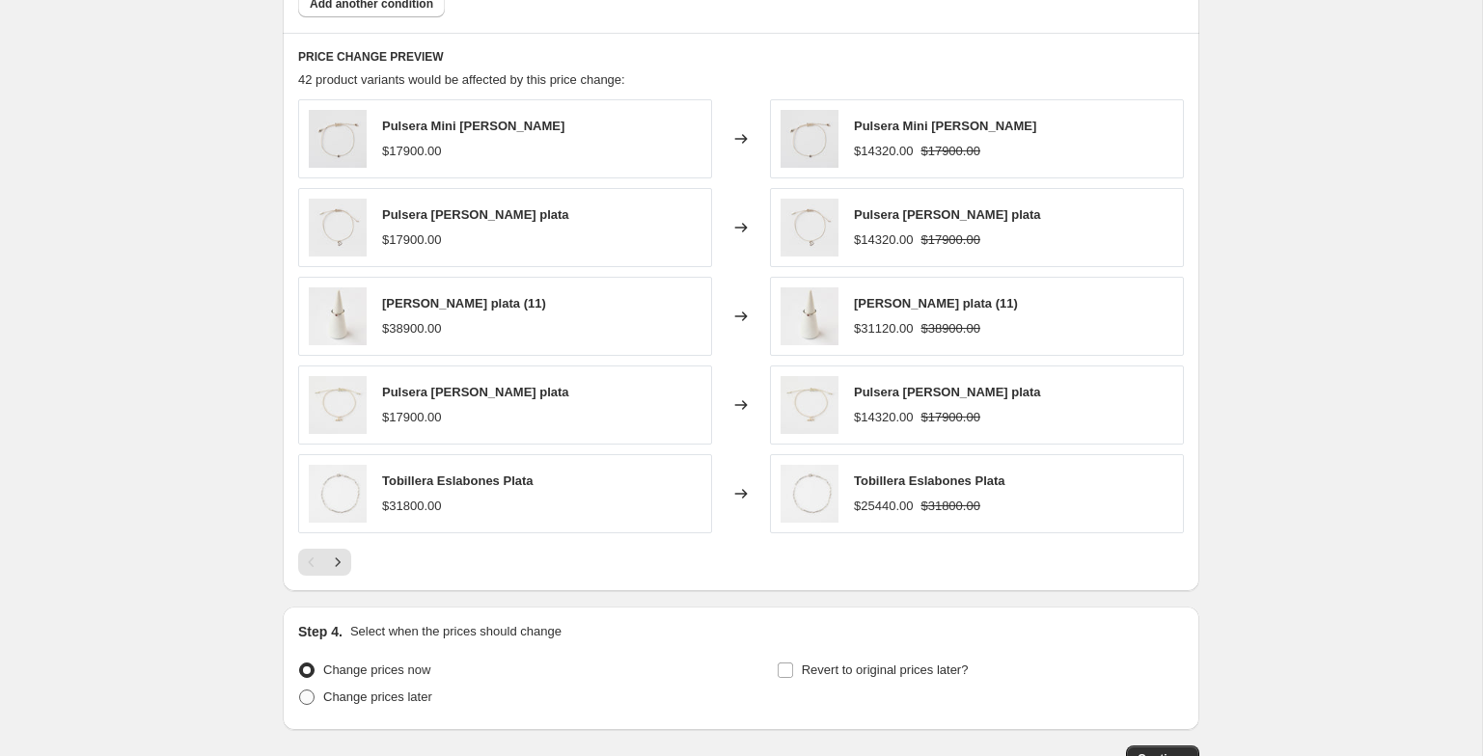
click at [369, 690] on span "Change prices later" at bounding box center [377, 697] width 109 height 14
click at [300, 690] on input "Change prices later" at bounding box center [299, 690] width 1 height 1
radio input "true"
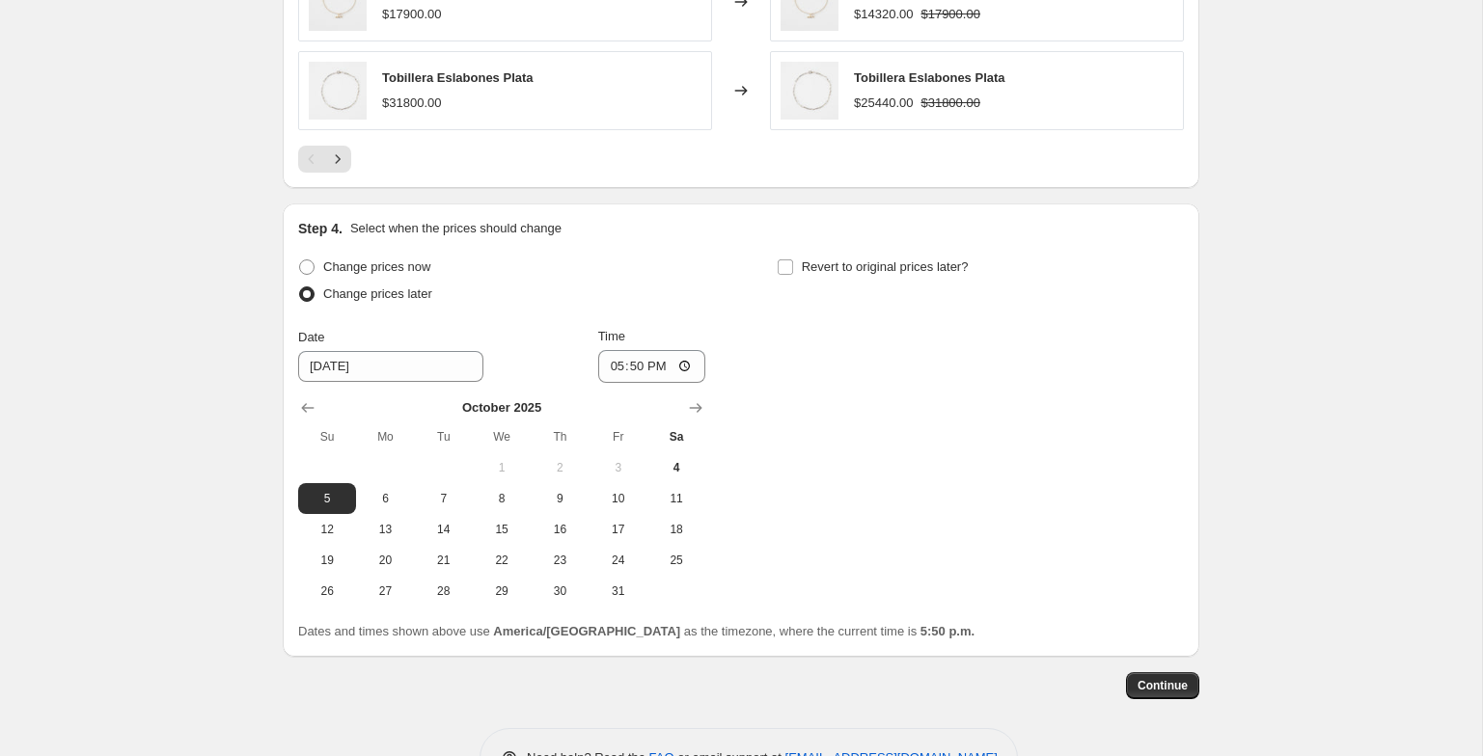
scroll to position [1664, 0]
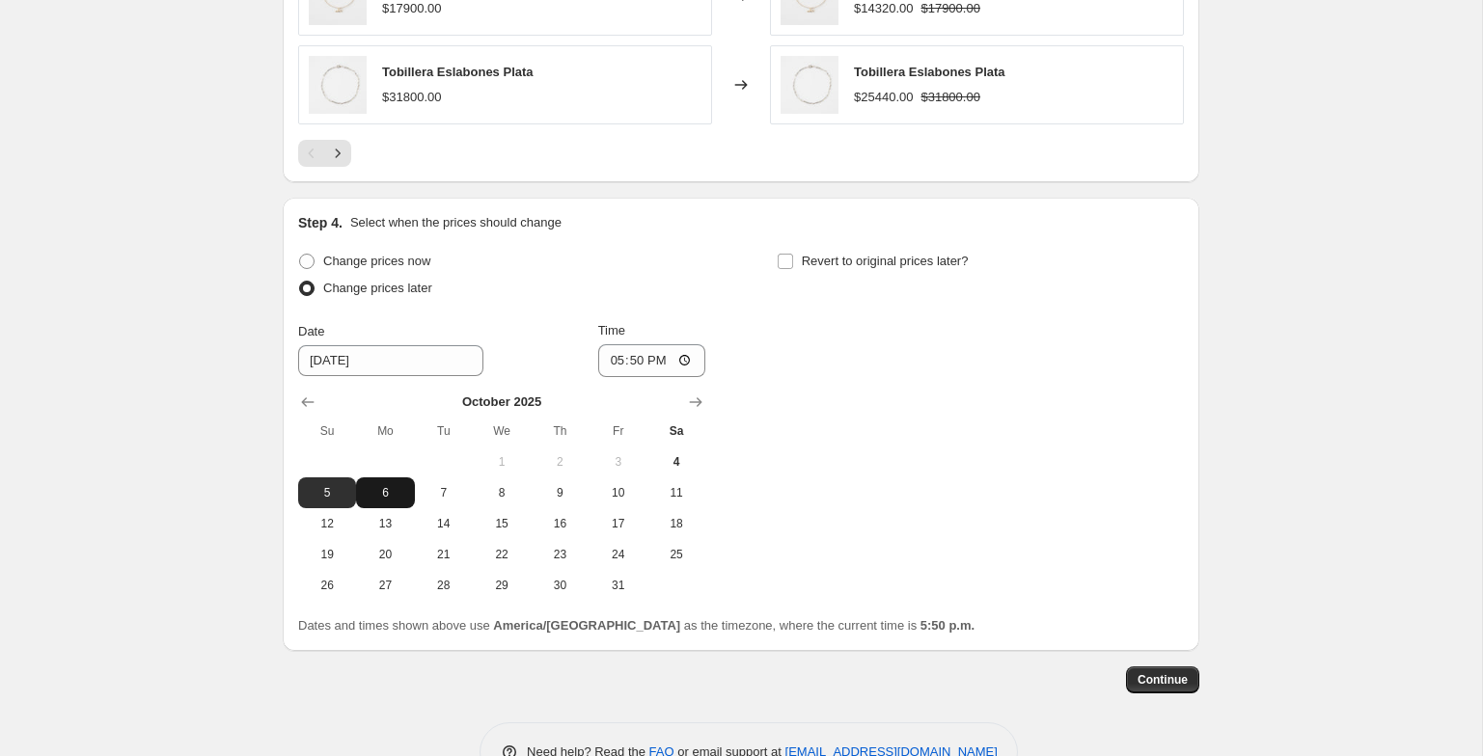
click at [386, 488] on span "6" at bounding box center [385, 492] width 42 height 15
type input "10/6/2025"
click at [616, 359] on input "17:50" at bounding box center [652, 360] width 108 height 33
type input "21:00"
click at [836, 244] on div "Step 4. Select when the prices should change Change prices now Change prices la…" at bounding box center [741, 424] width 886 height 423
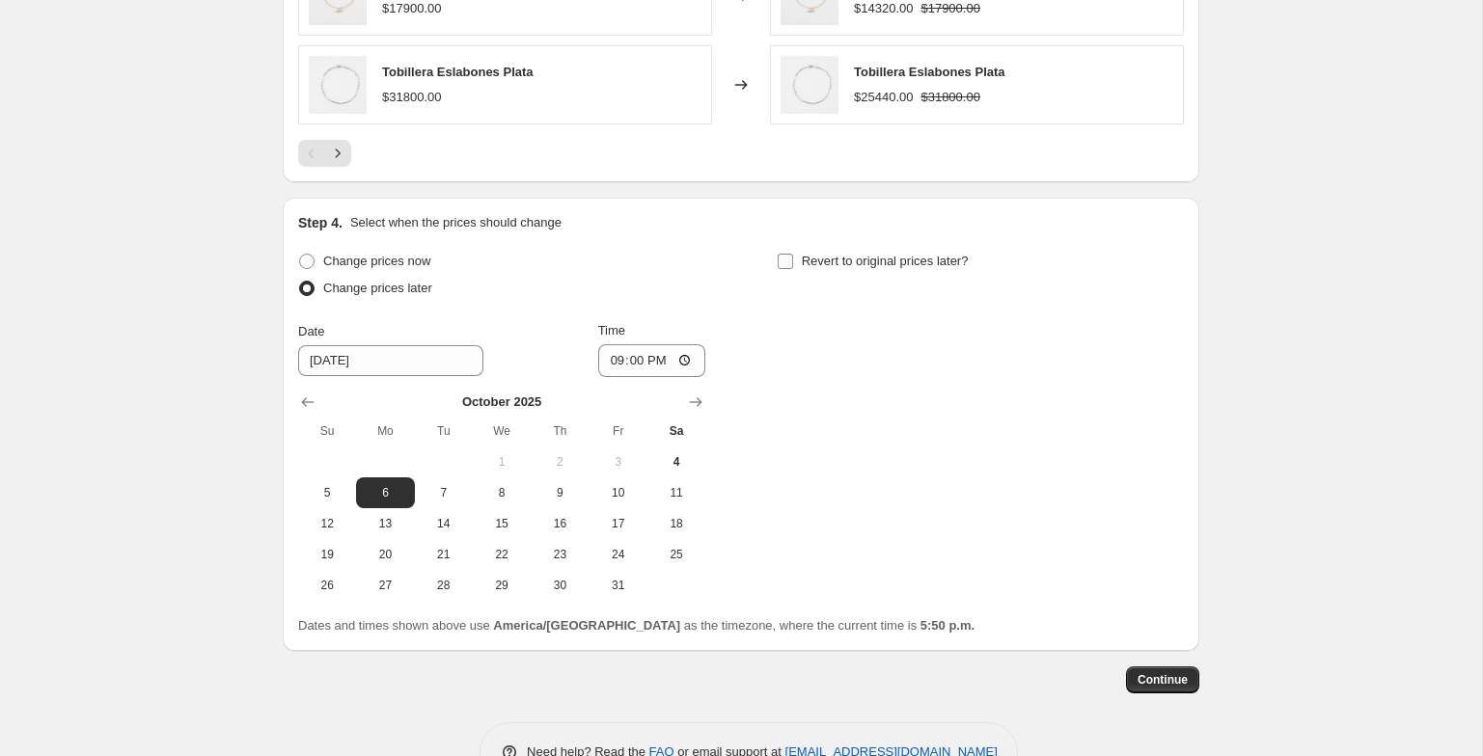
click at [834, 260] on span "Revert to original prices later?" at bounding box center [885, 261] width 167 height 14
click at [793, 260] on input "Revert to original prices later?" at bounding box center [785, 261] width 15 height 15
checkbox input "true"
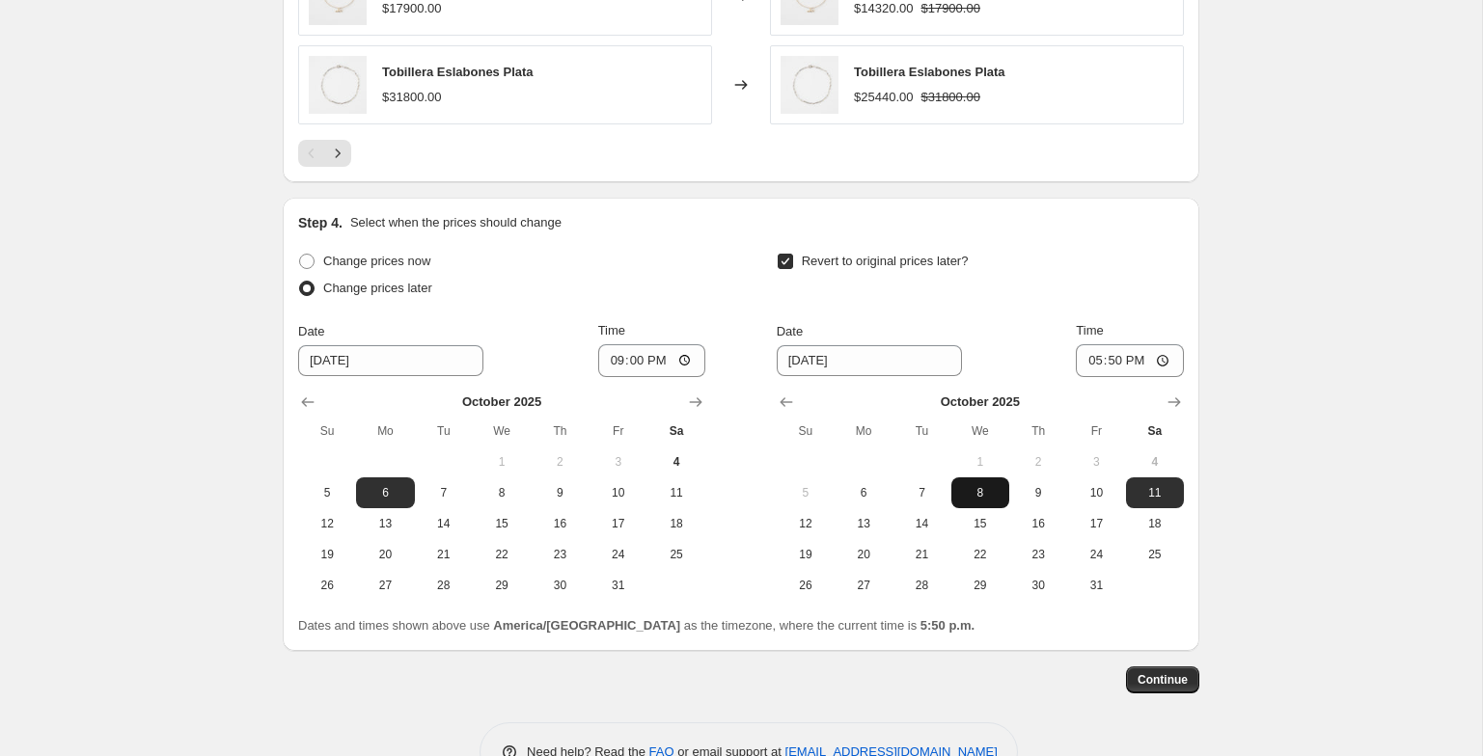
click at [988, 489] on span "8" at bounding box center [980, 492] width 42 height 15
type input "10/8/2025"
click at [1076, 359] on input "17:50" at bounding box center [1130, 360] width 108 height 33
type input "23:59"
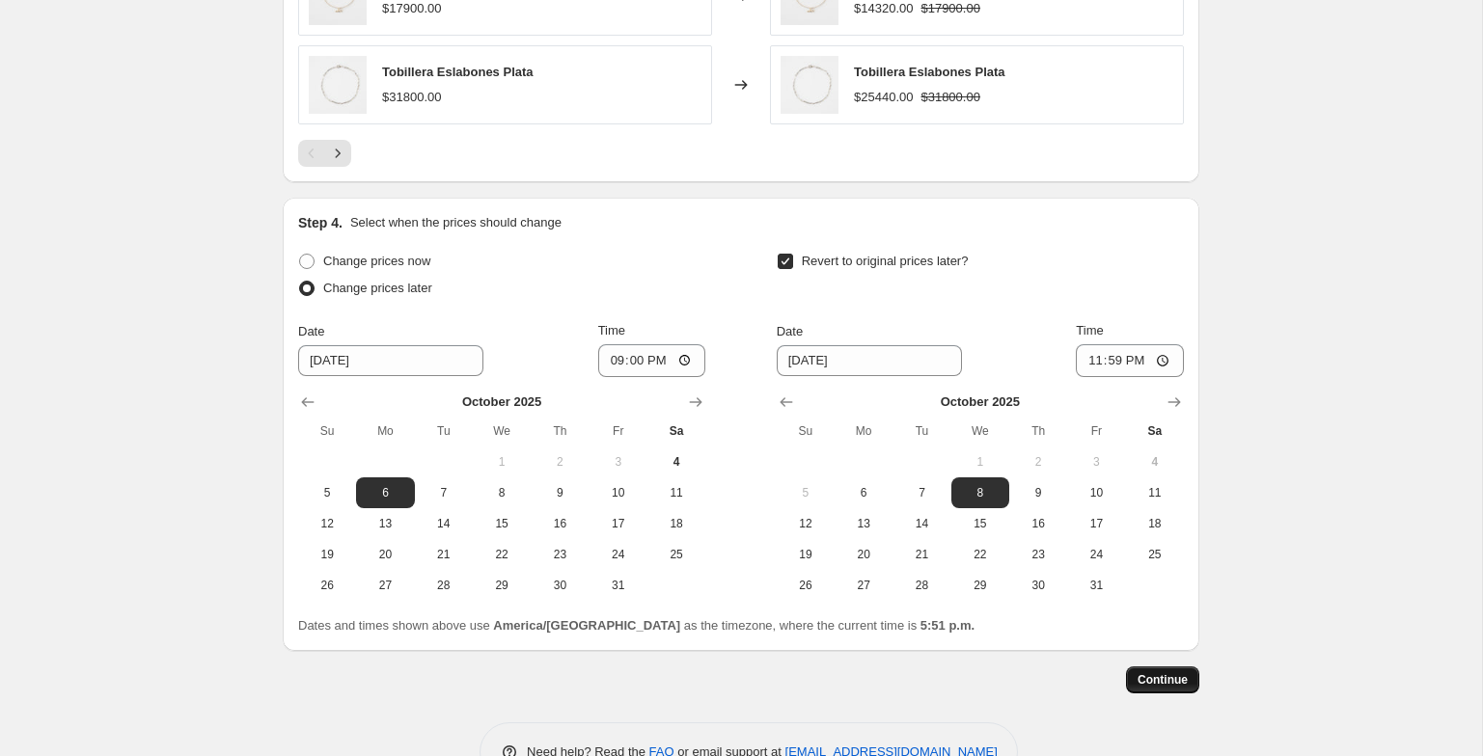
click at [1172, 679] on span "Continue" at bounding box center [1163, 680] width 50 height 15
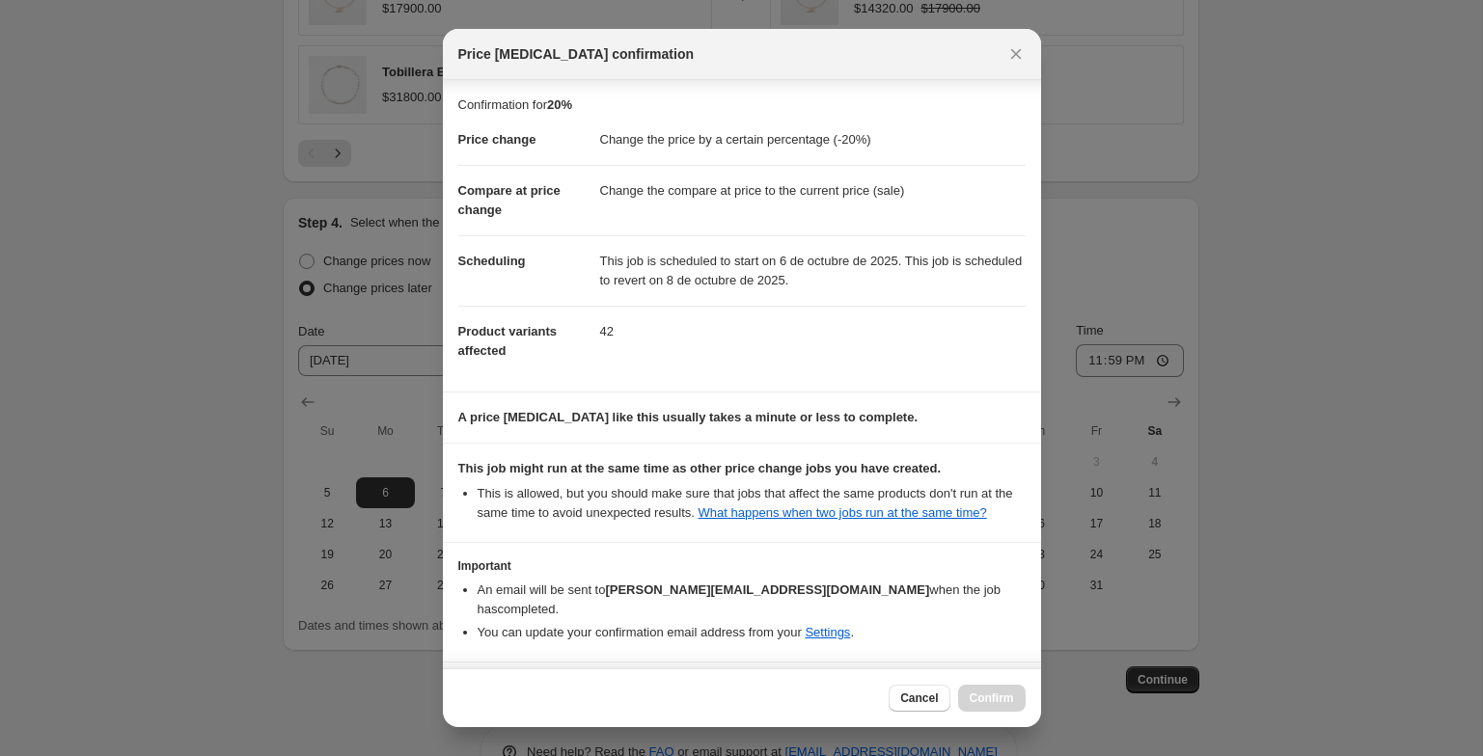
scroll to position [71, 0]
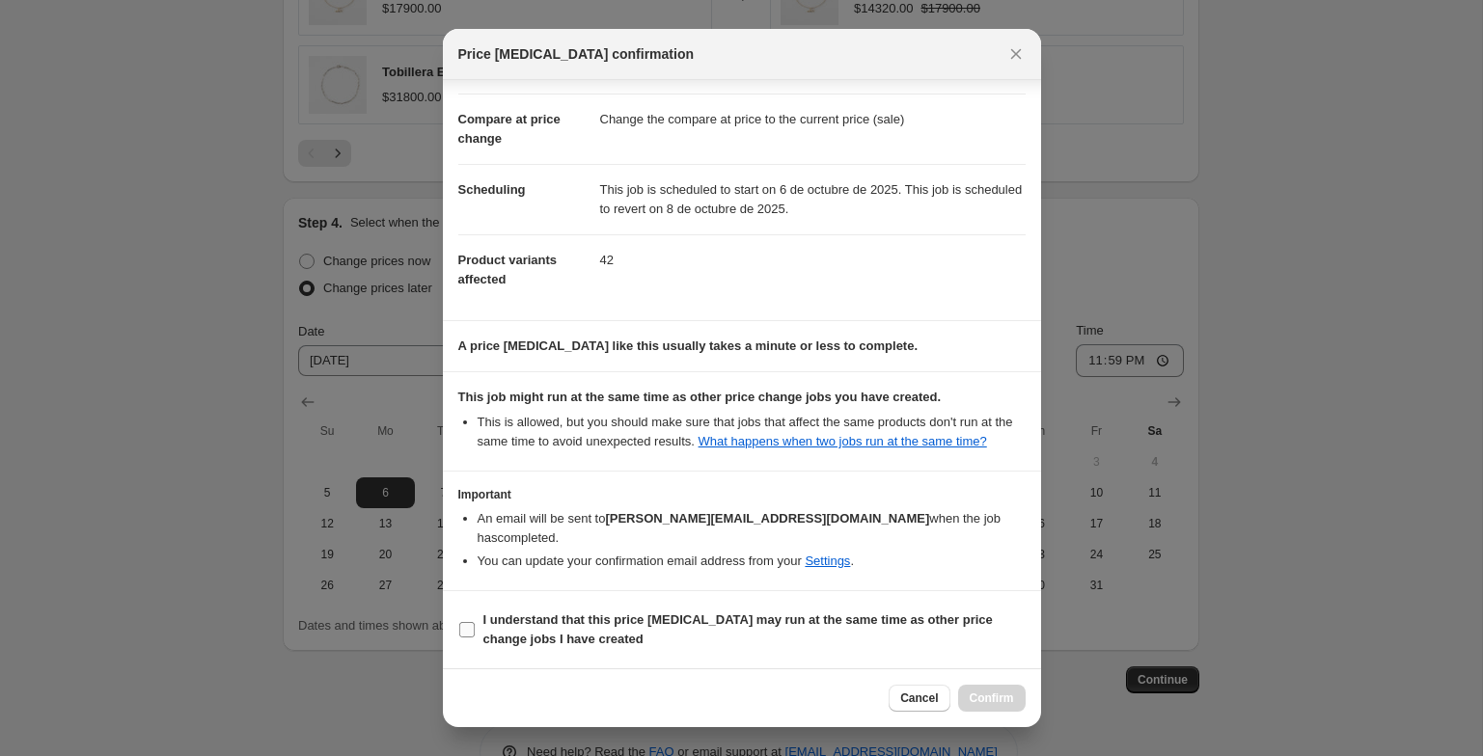
click at [560, 618] on b "I understand that this price change job may run at the same time as other price…" at bounding box center [737, 630] width 509 height 34
click at [475, 622] on input "I understand that this price change job may run at the same time as other price…" at bounding box center [466, 629] width 15 height 15
checkbox input "true"
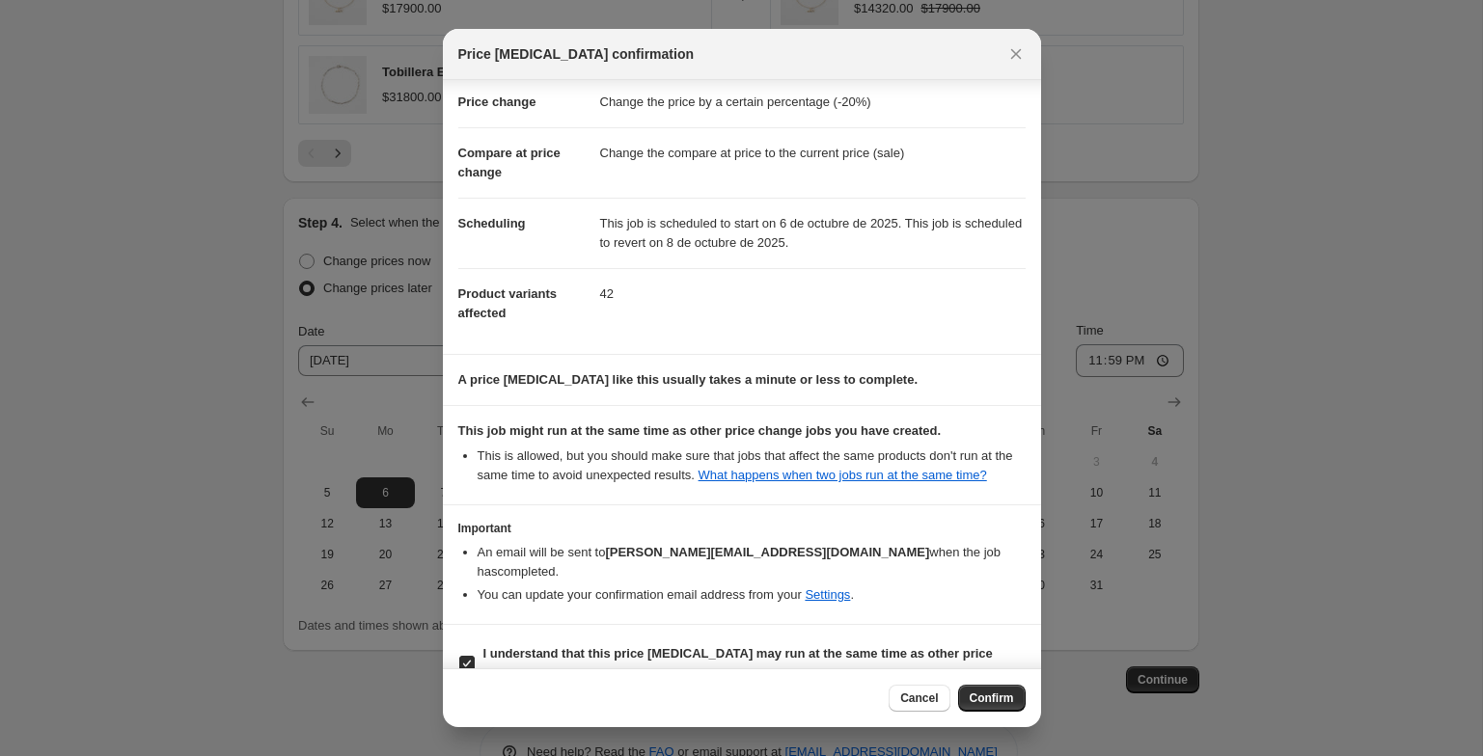
scroll to position [0, 0]
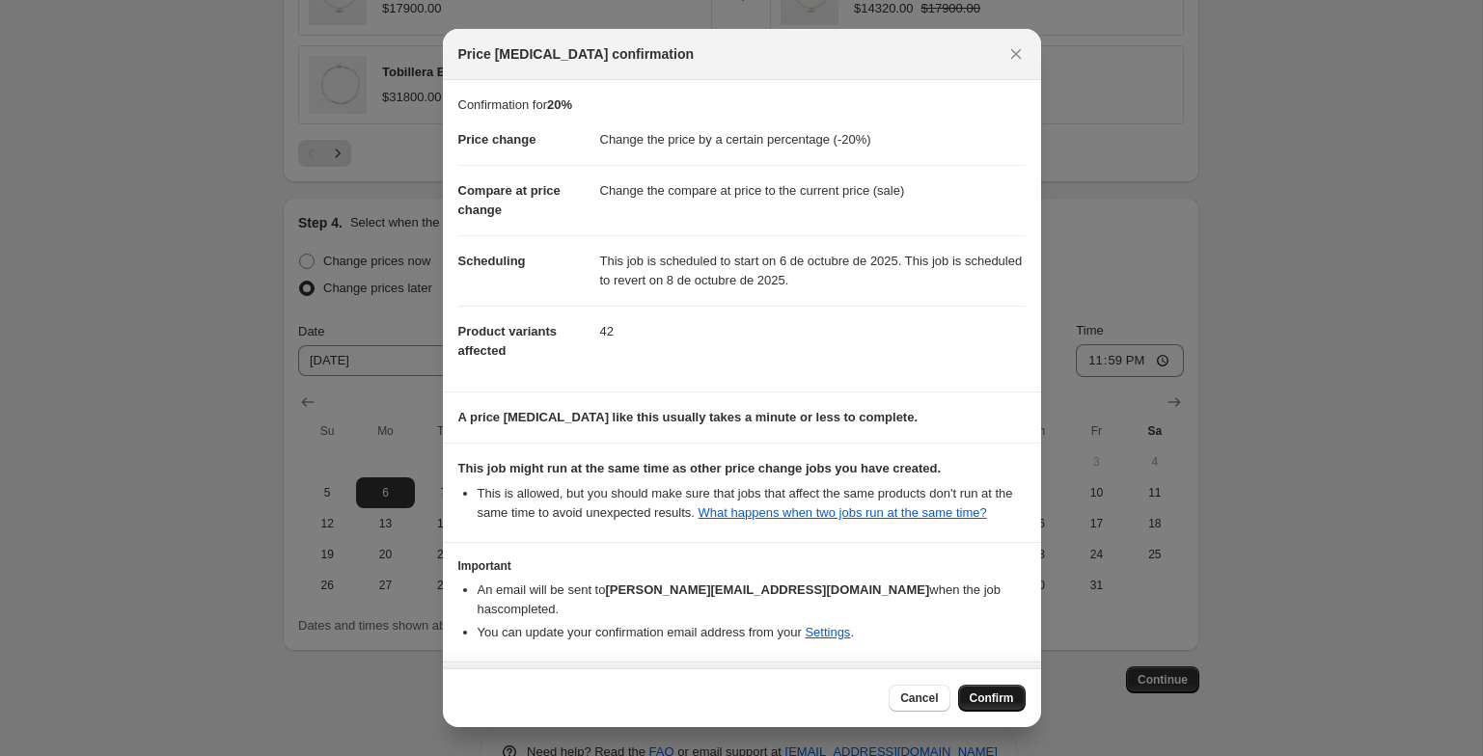
click at [1001, 694] on span "Confirm" at bounding box center [992, 698] width 44 height 15
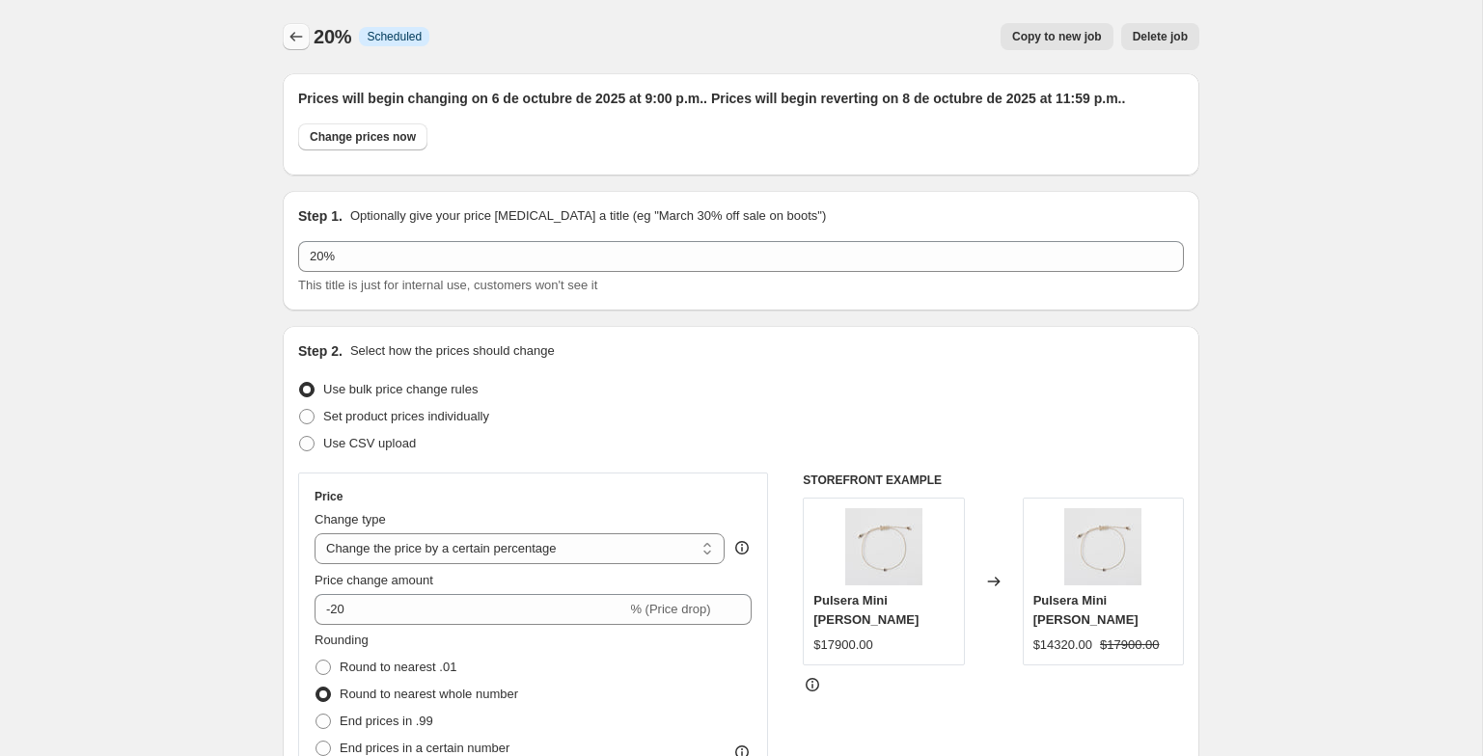
click at [300, 27] on icon "Price change jobs" at bounding box center [296, 36] width 19 height 19
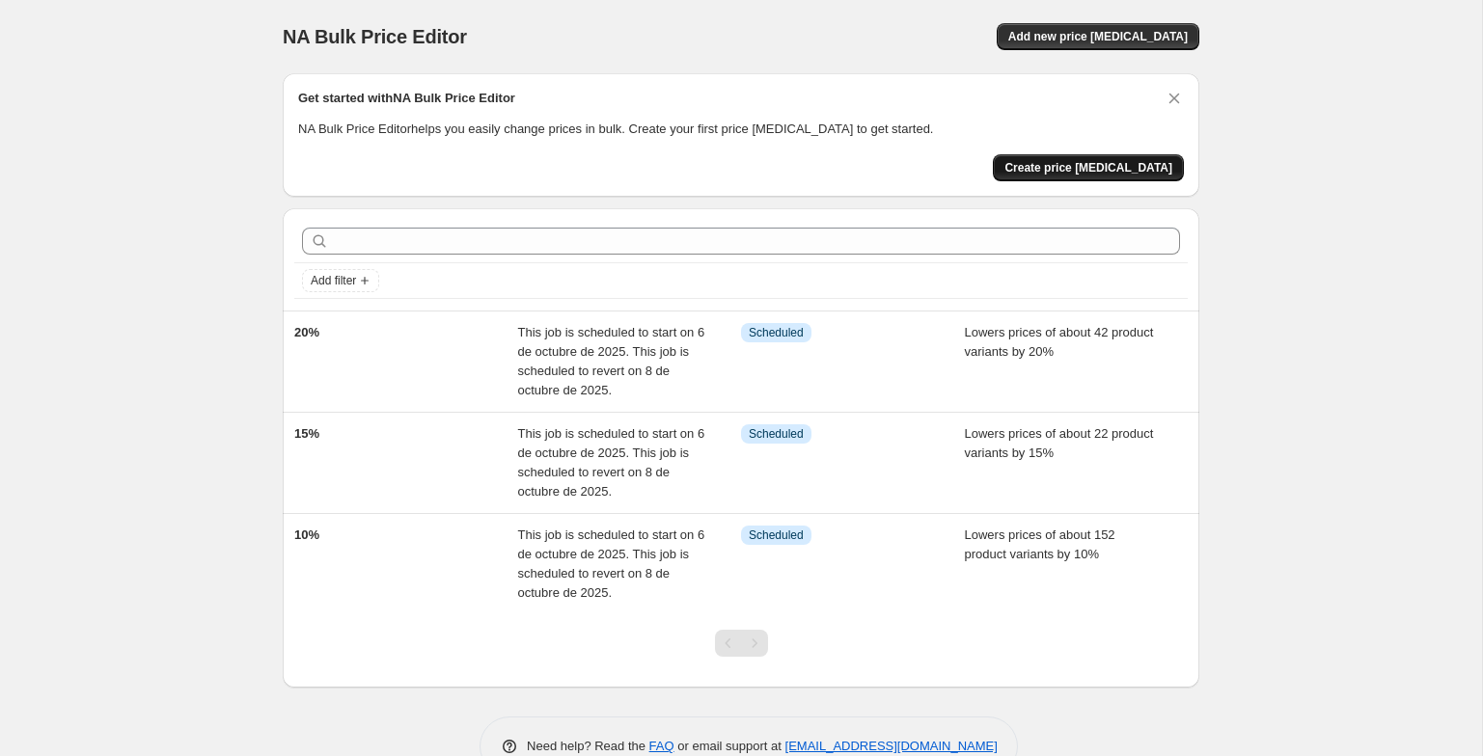
click at [1113, 177] on button "Create price change job" at bounding box center [1088, 167] width 191 height 27
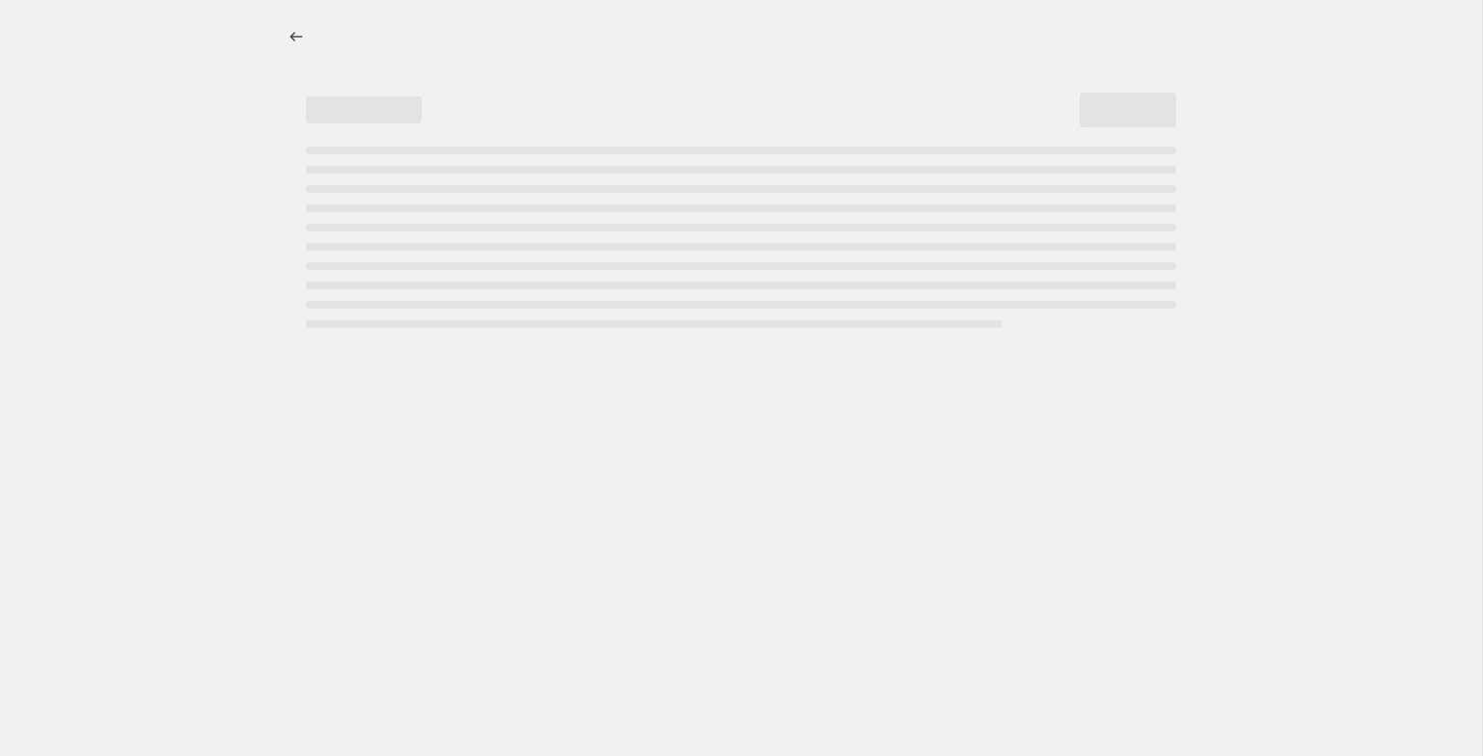
select select "percentage"
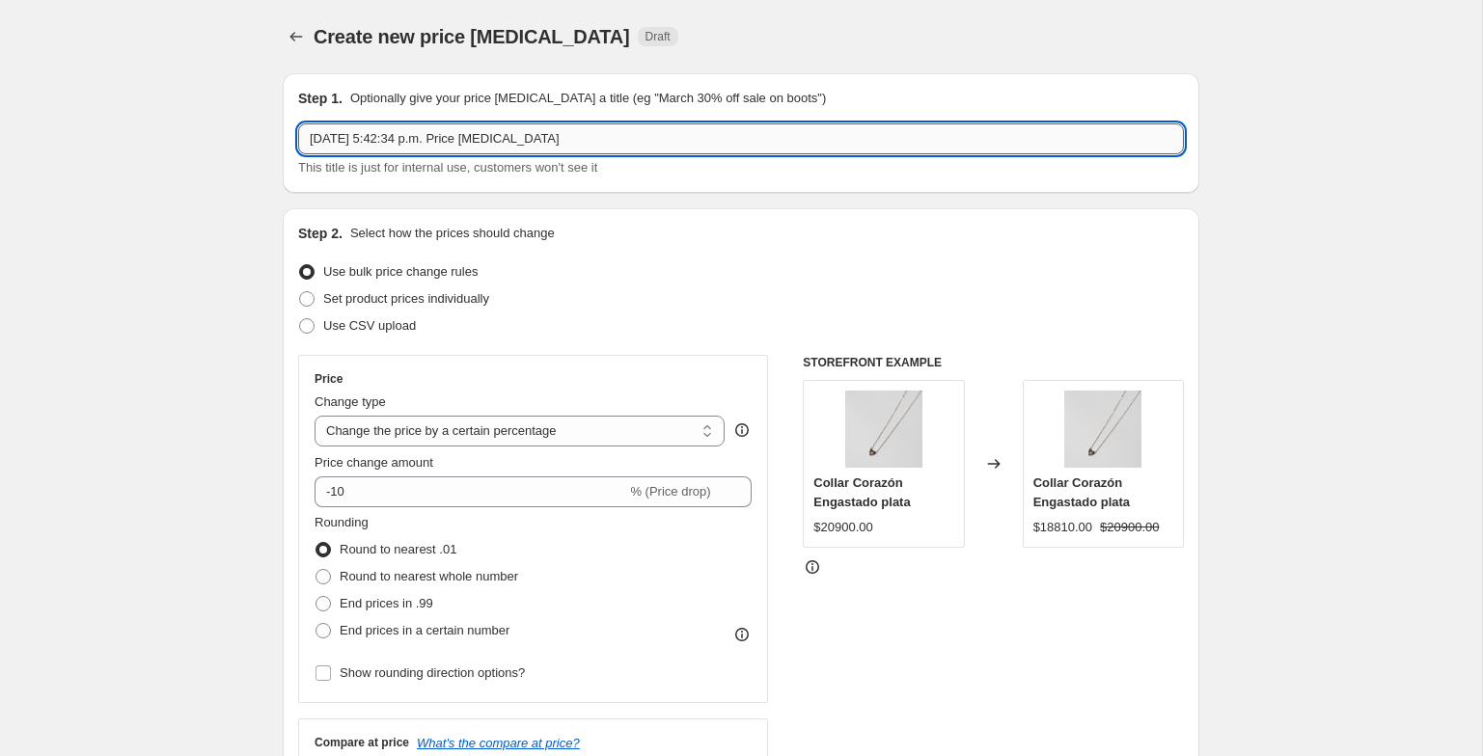
click at [750, 146] on input "4 oct 2025, 5:42:34 p.m. Price change job" at bounding box center [741, 139] width 886 height 31
type input "25%"
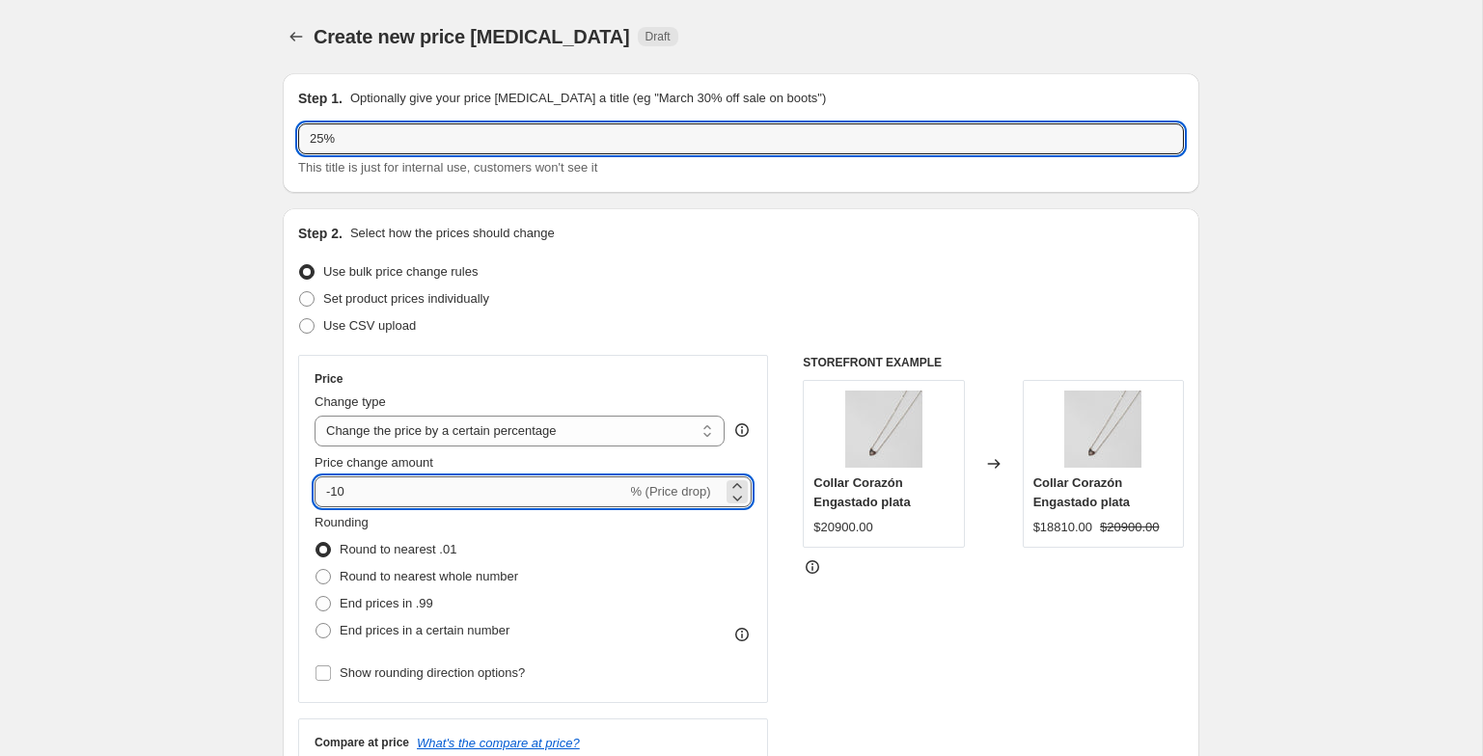
click at [394, 497] on input "-10" at bounding box center [471, 492] width 312 height 31
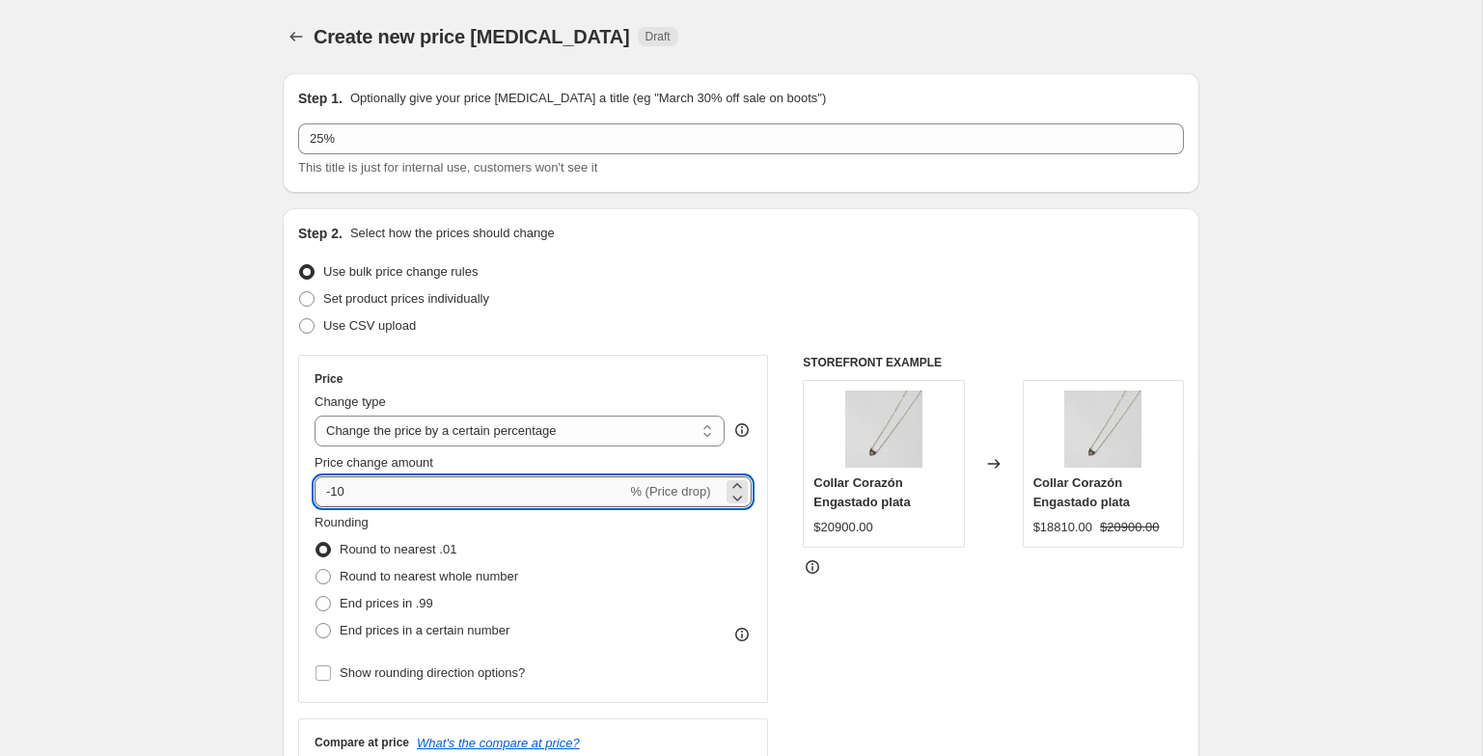
type input "-1"
type input "-25"
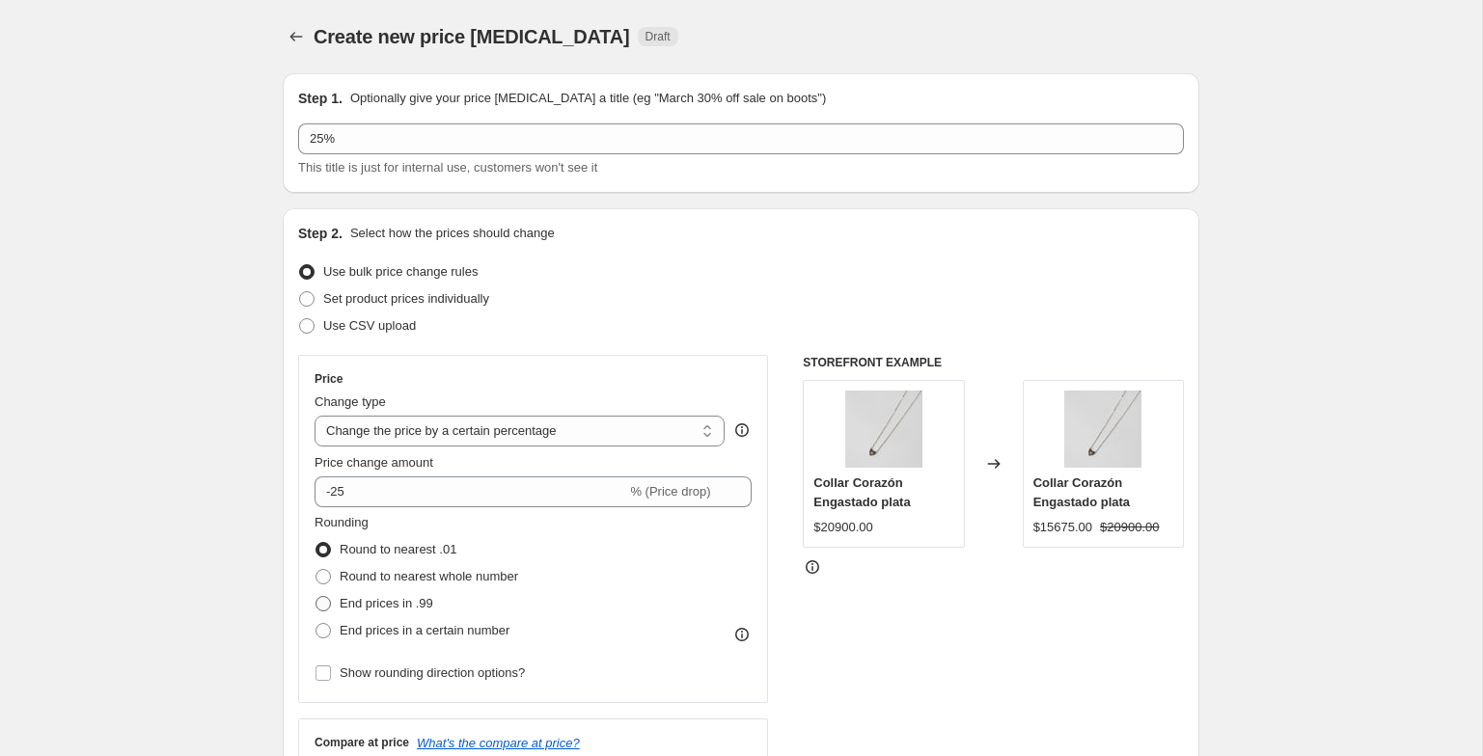
click at [424, 597] on span "End prices in .99" at bounding box center [387, 603] width 94 height 14
click at [316, 597] on input "End prices in .99" at bounding box center [316, 596] width 1 height 1
radio input "true"
click at [421, 577] on span "Round to nearest whole number" at bounding box center [429, 576] width 179 height 14
click at [316, 570] on input "Round to nearest whole number" at bounding box center [316, 569] width 1 height 1
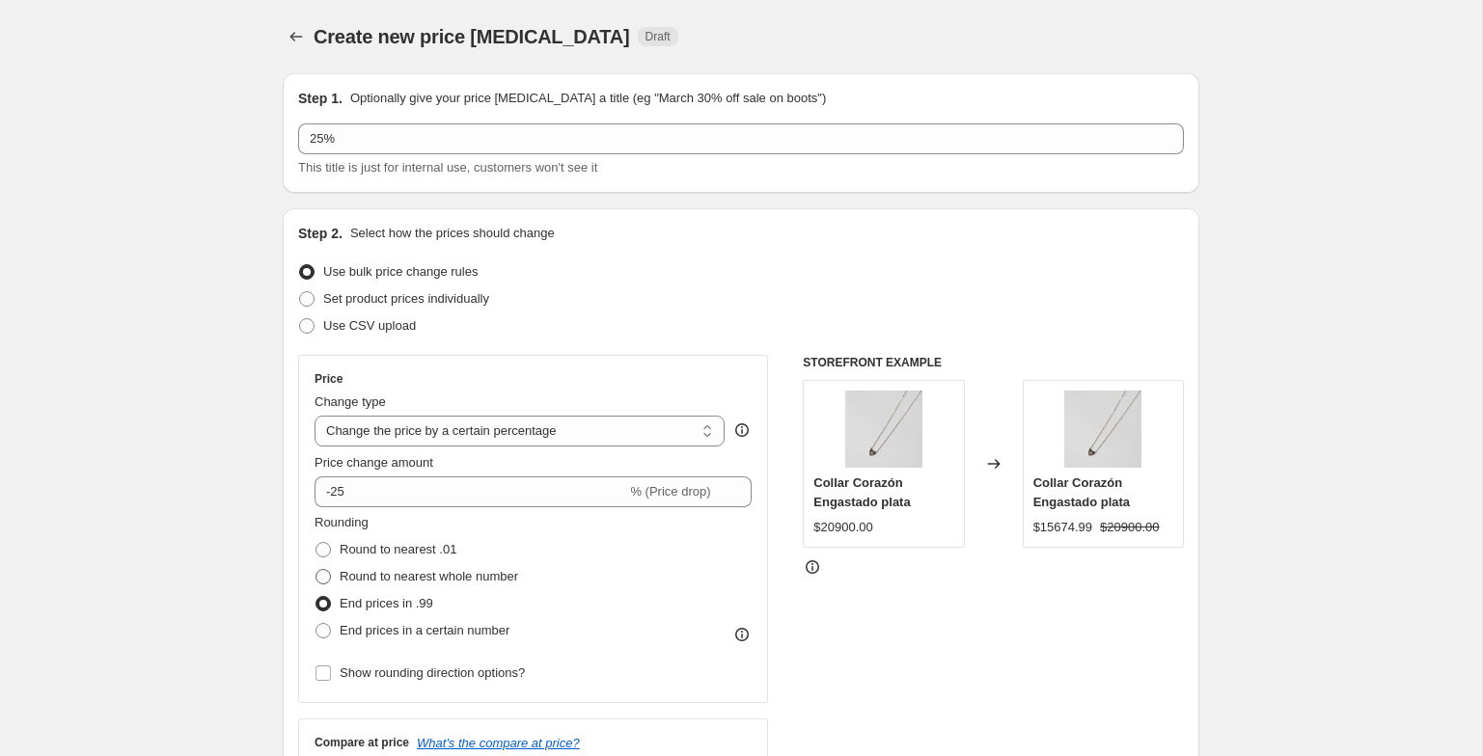
radio input "true"
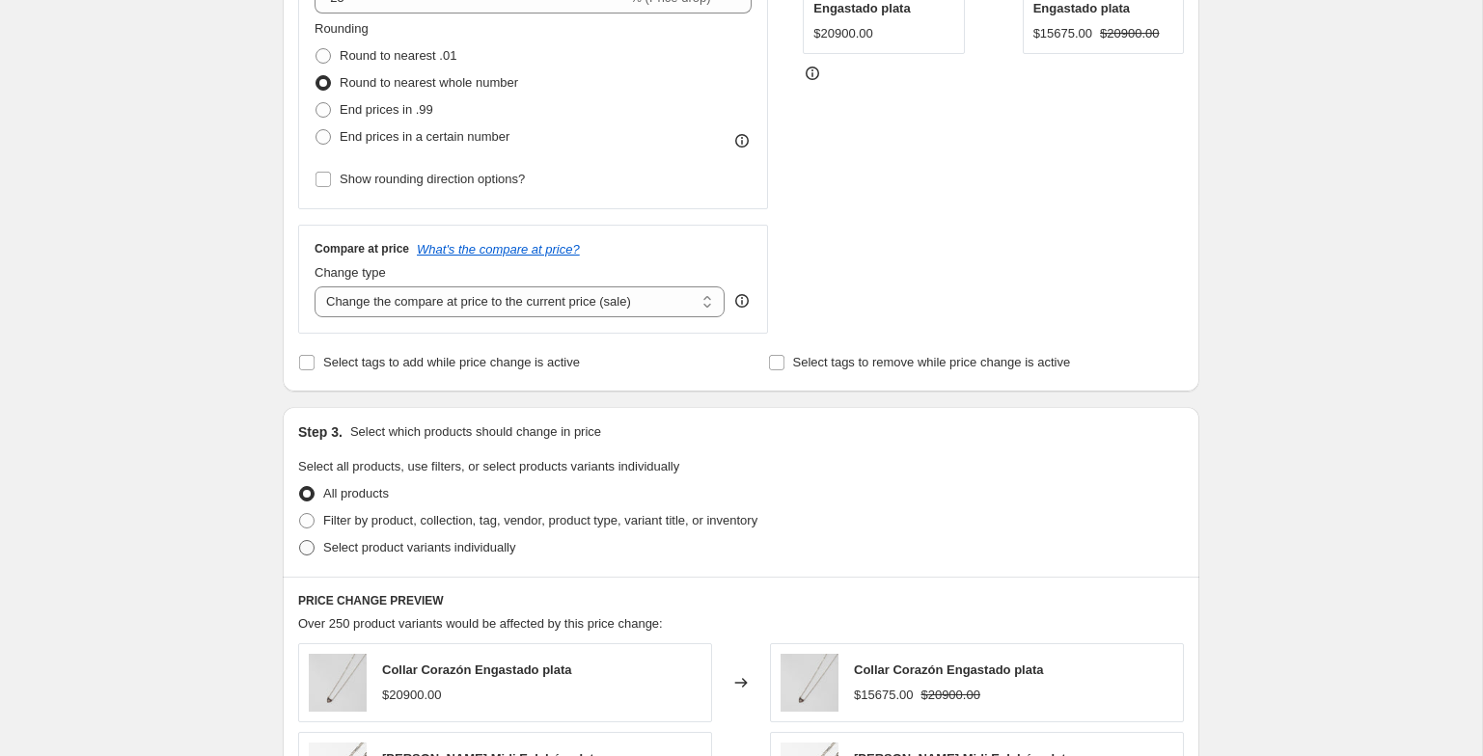
scroll to position [612, 0]
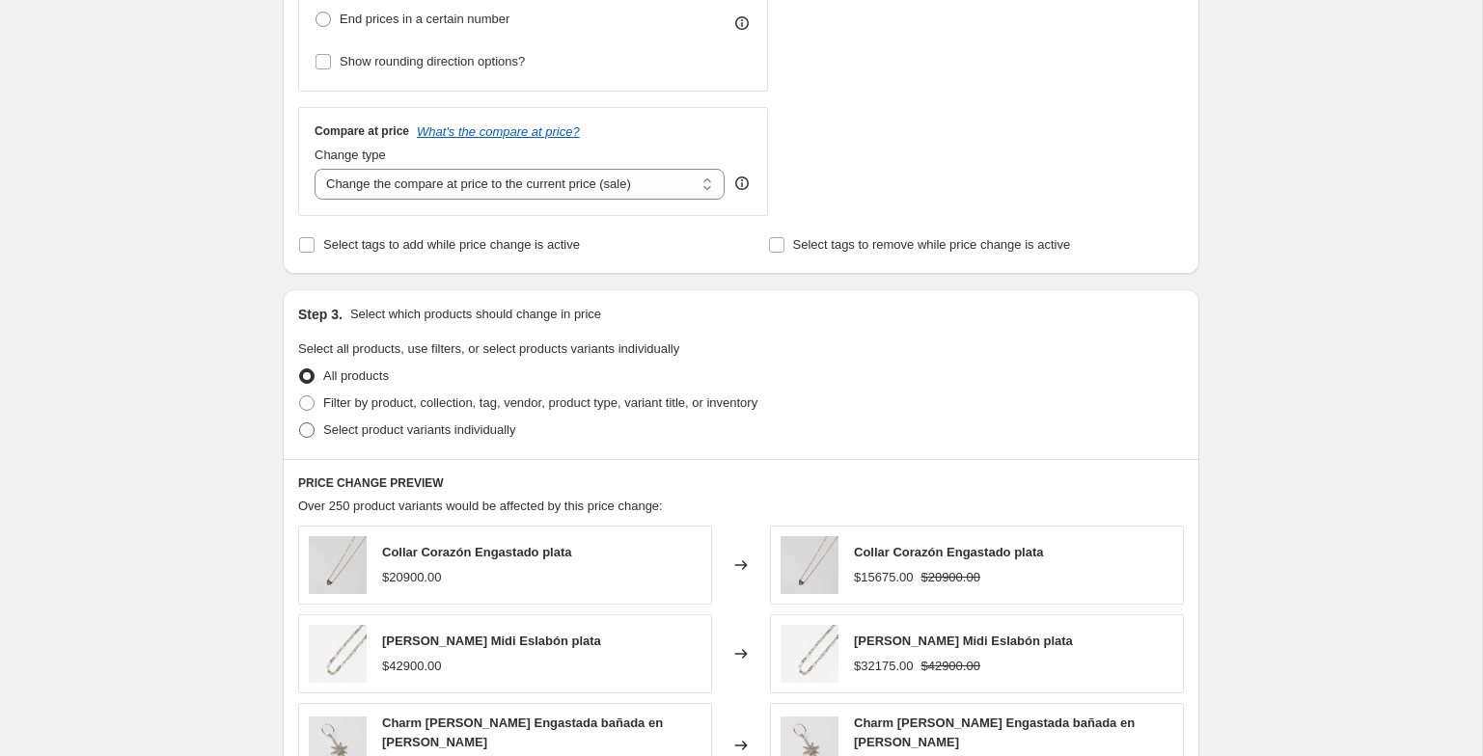
click at [327, 431] on span "Select product variants individually" at bounding box center [419, 430] width 192 height 14
click at [300, 424] on input "Select product variants individually" at bounding box center [299, 423] width 1 height 1
radio input "true"
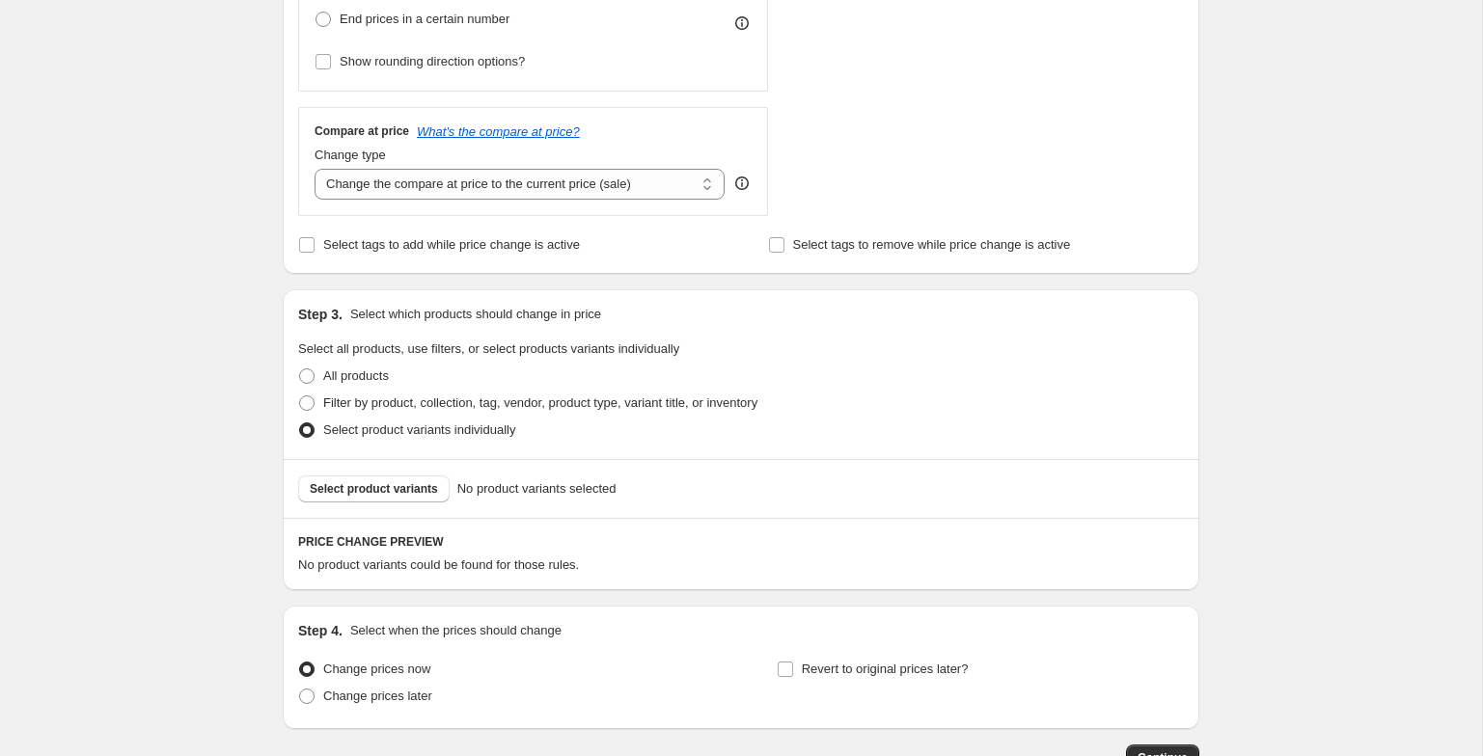
click at [389, 474] on div "Select product variants No product variants selected" at bounding box center [741, 488] width 917 height 59
click at [389, 489] on span "Select product variants" at bounding box center [374, 488] width 128 height 15
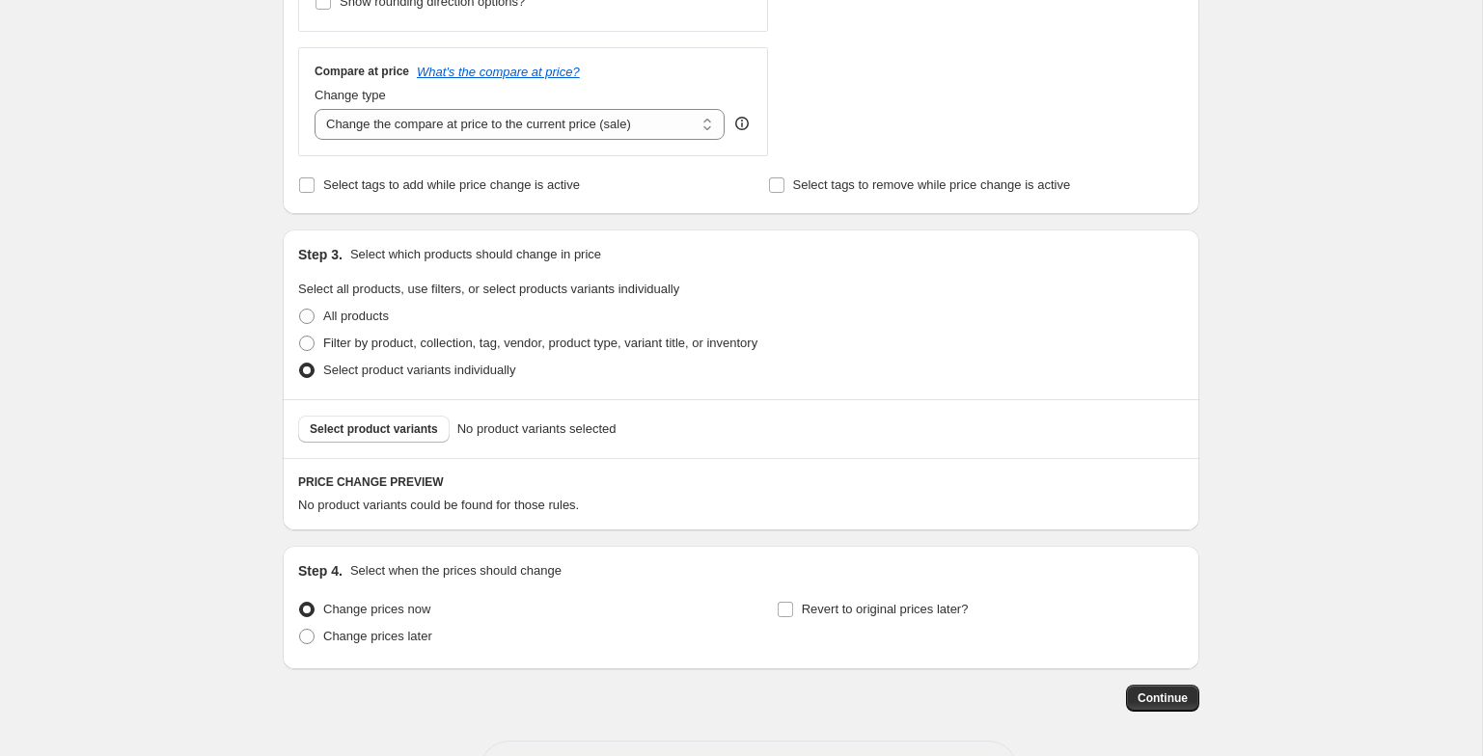
scroll to position [673, 0]
click at [369, 345] on span "Filter by product, collection, tag, vendor, product type, variant title, or inv…" at bounding box center [540, 342] width 434 height 14
click at [300, 336] on input "Filter by product, collection, tag, vendor, product type, variant title, or inv…" at bounding box center [299, 335] width 1 height 1
radio input "true"
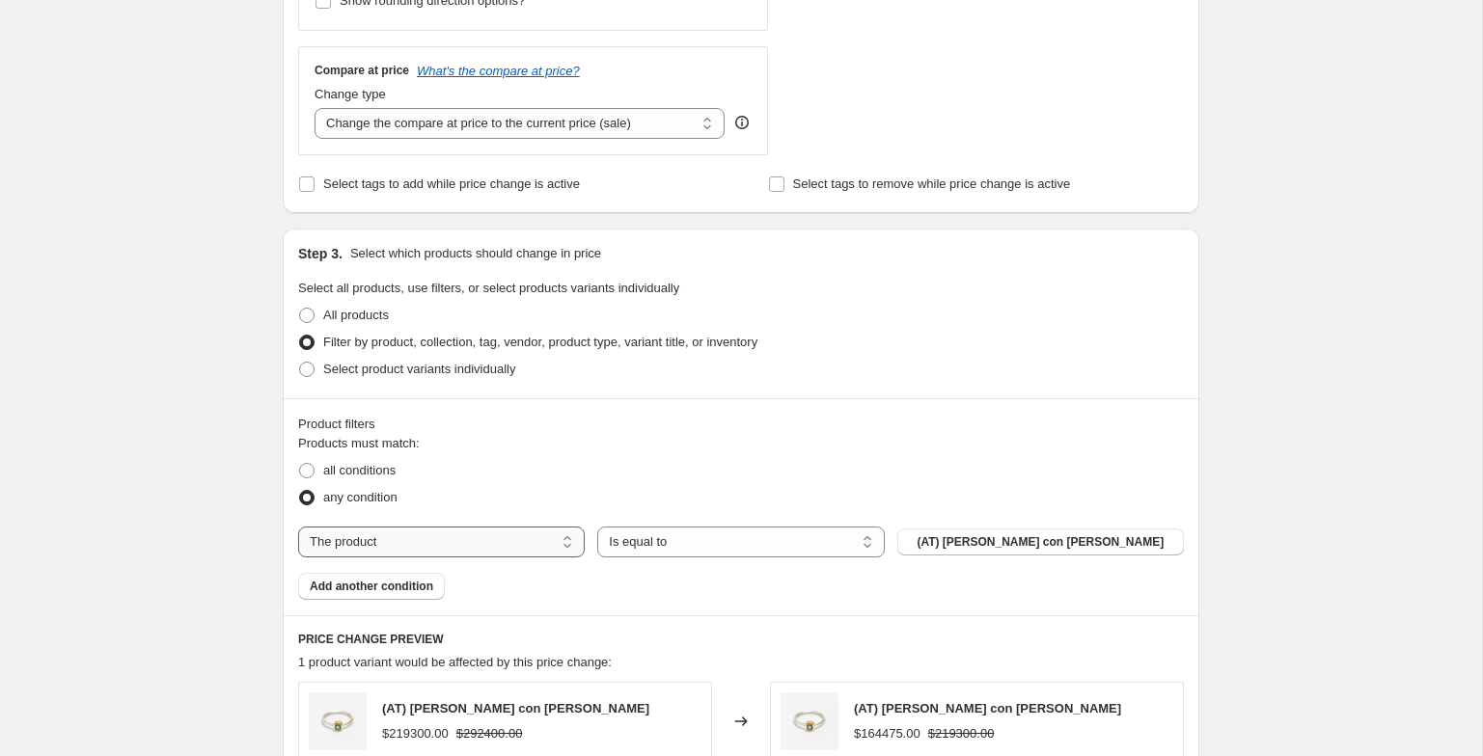
click at [410, 534] on select "The product The product's collection The product's tag The product's vendor The…" at bounding box center [441, 542] width 287 height 31
select select "tag"
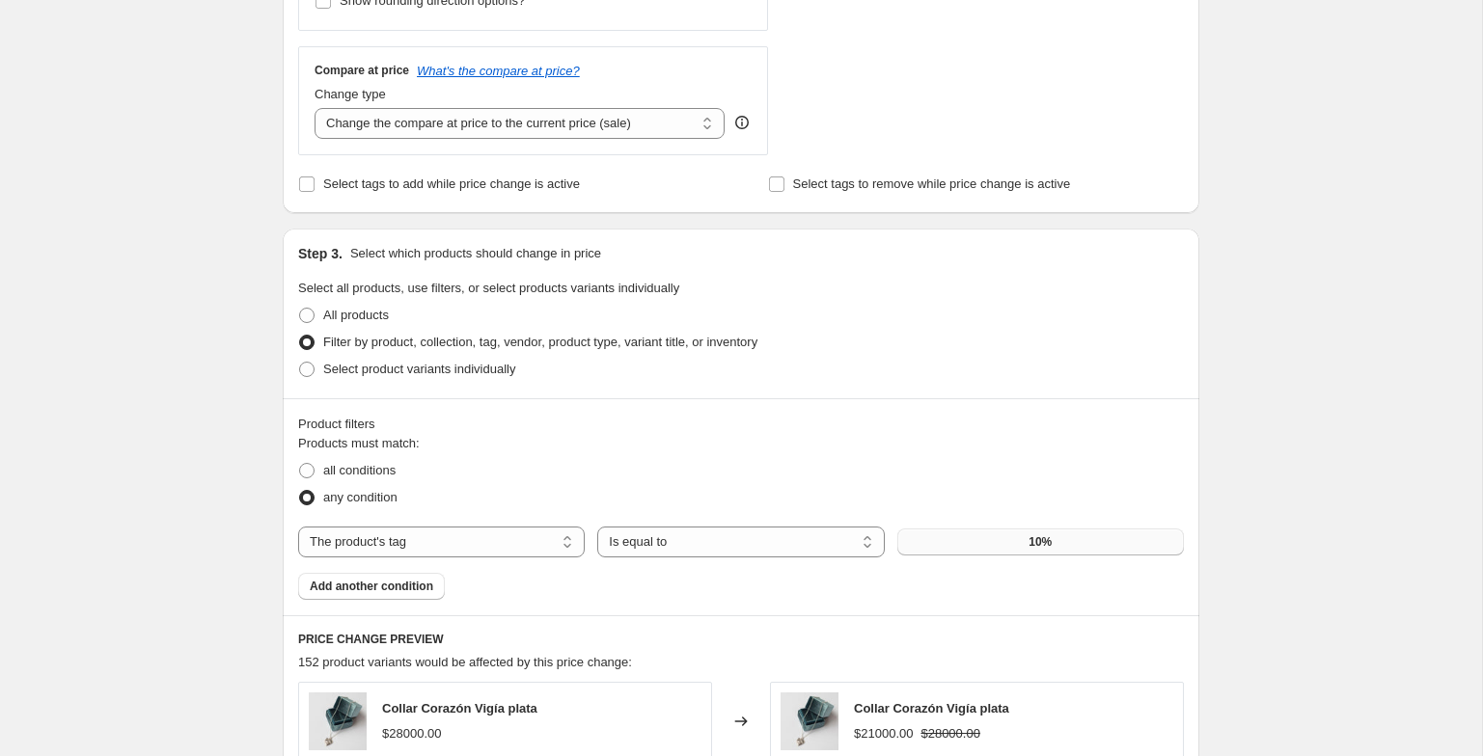
click at [1028, 533] on button "10%" at bounding box center [1040, 542] width 287 height 27
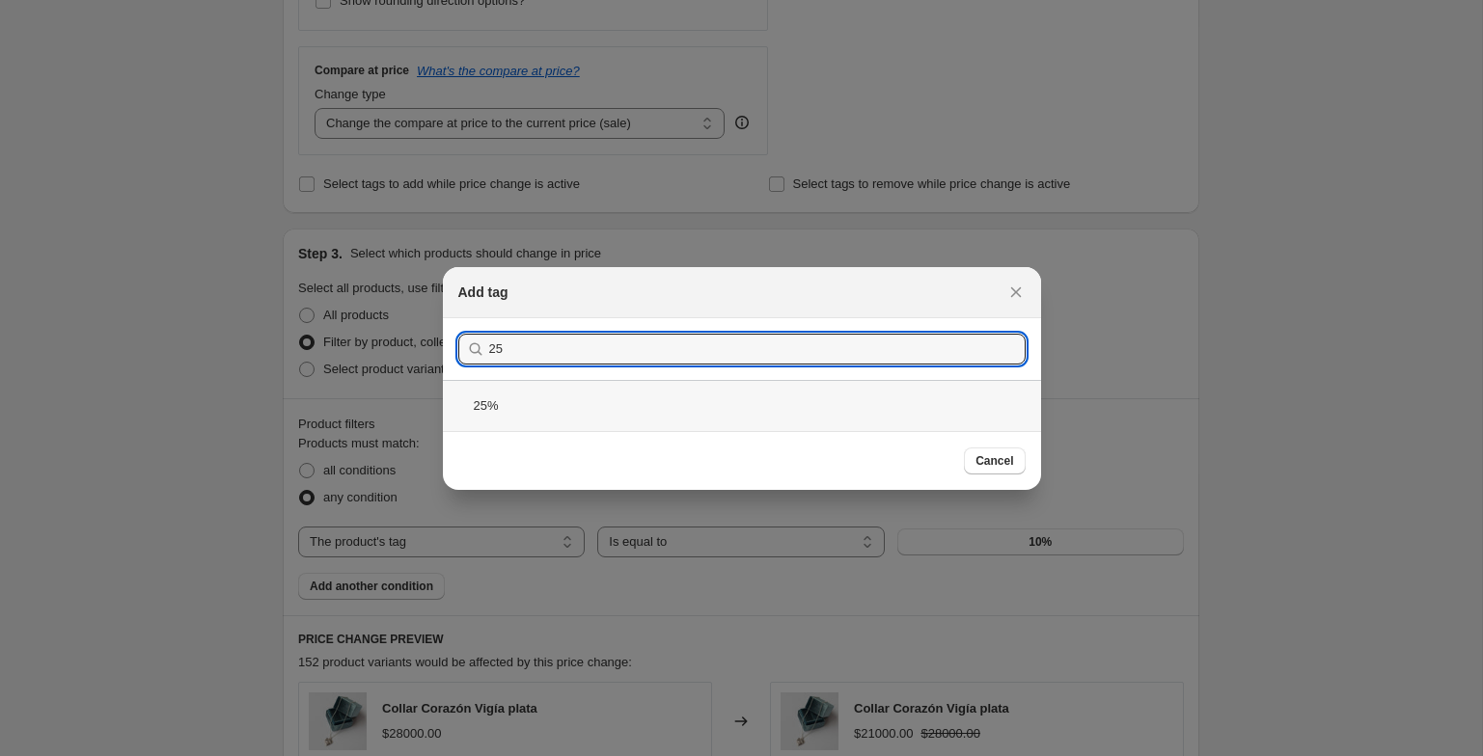
type input "25"
click at [719, 398] on div "25%" at bounding box center [742, 405] width 598 height 51
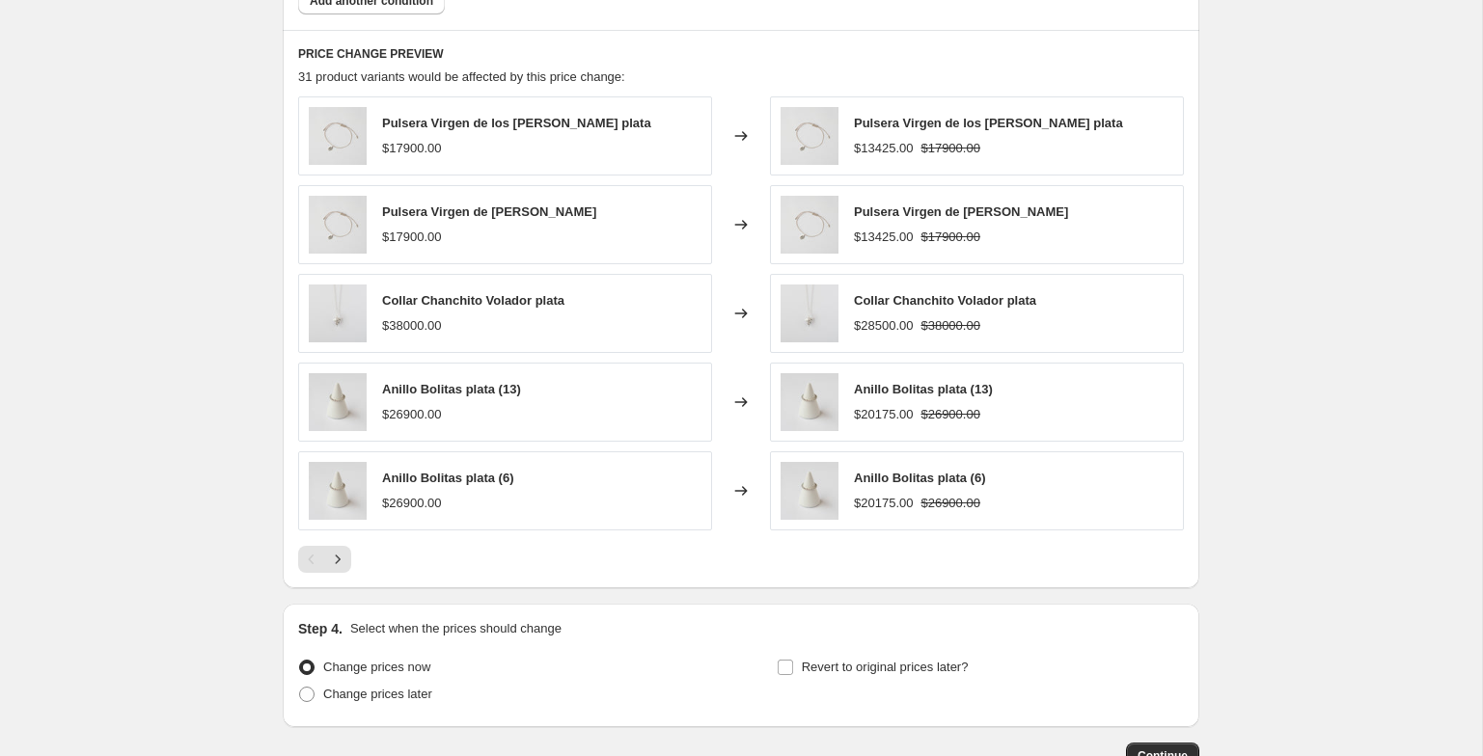
scroll to position [1389, 0]
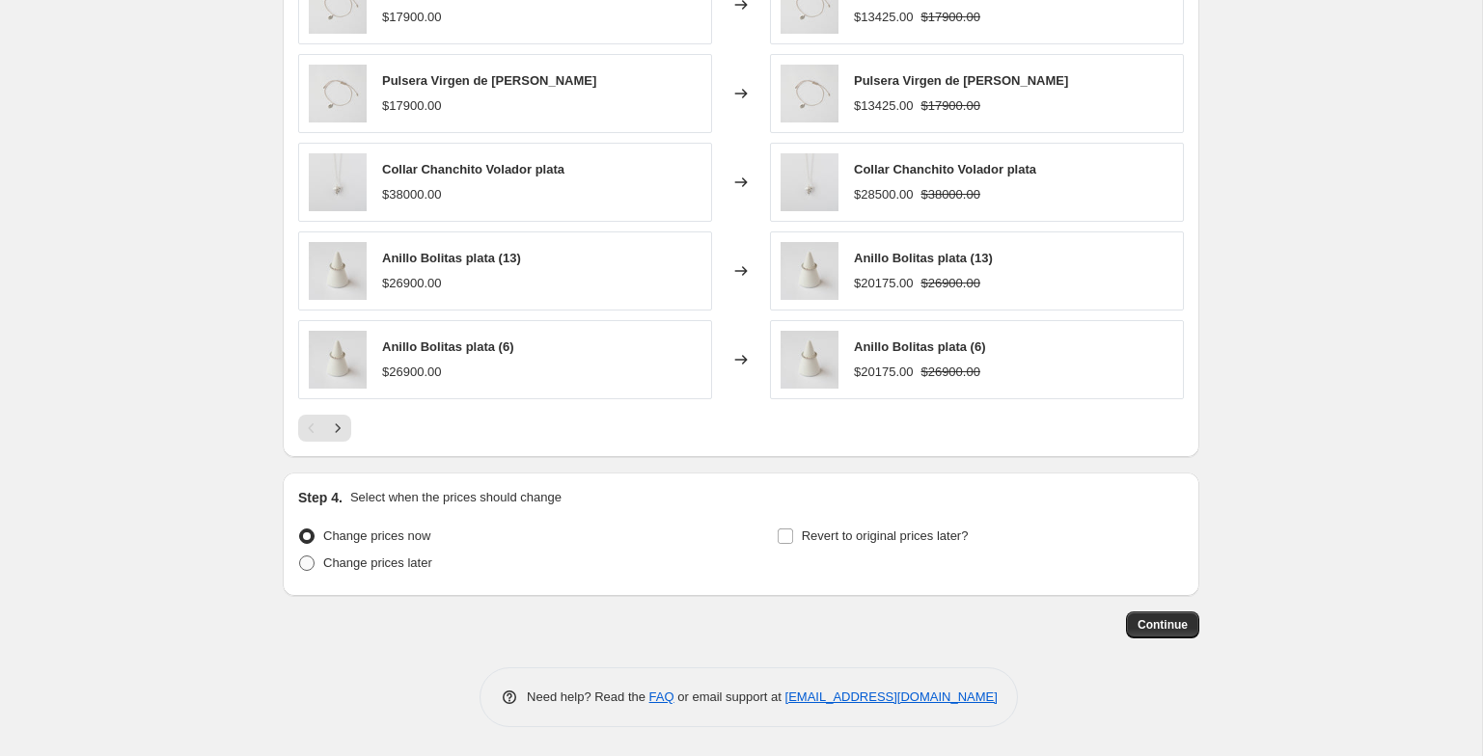
click at [396, 564] on span "Change prices later" at bounding box center [377, 563] width 109 height 14
click at [300, 557] on input "Change prices later" at bounding box center [299, 556] width 1 height 1
radio input "true"
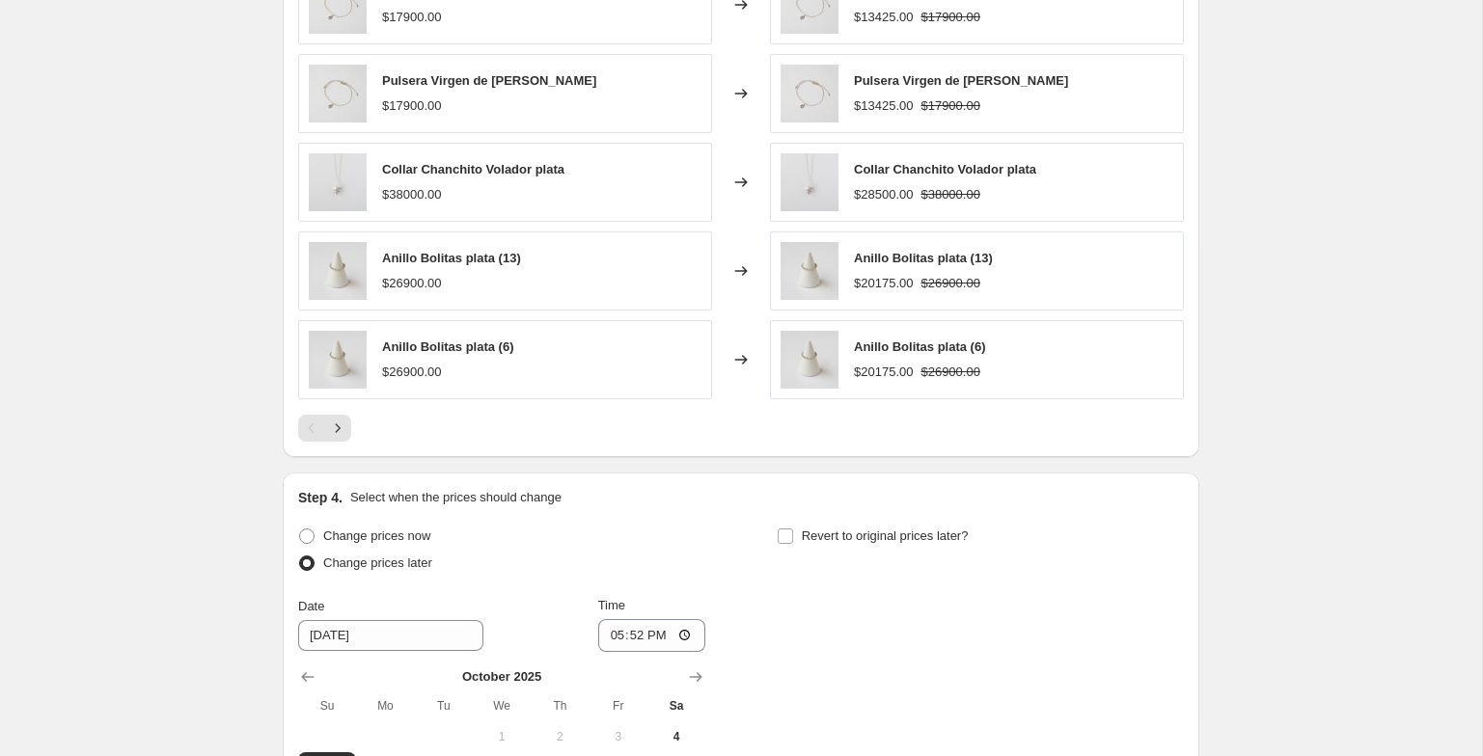
scroll to position [1719, 0]
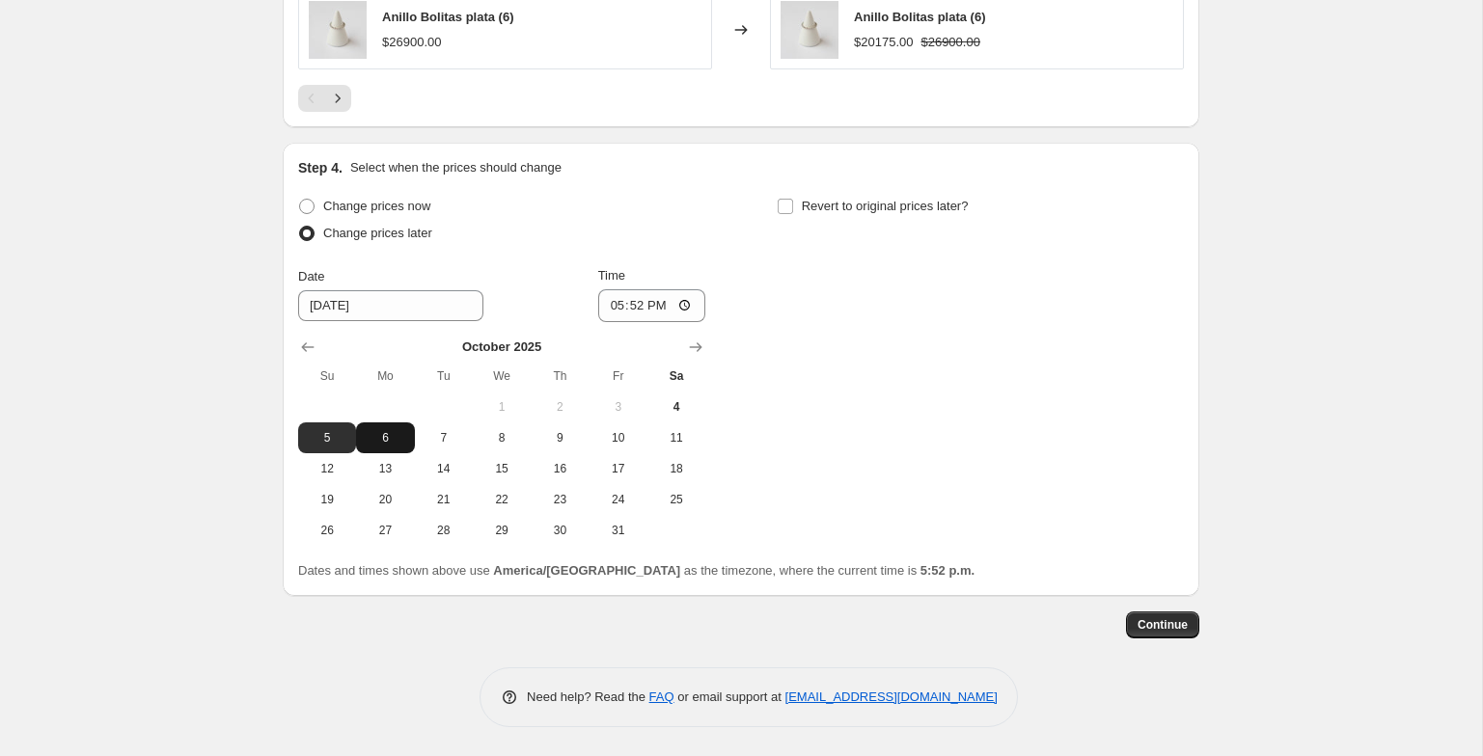
click at [389, 443] on span "6" at bounding box center [385, 437] width 42 height 15
type input "10/6/2025"
click at [616, 298] on input "17:52" at bounding box center [652, 305] width 108 height 33
type input "21:00"
click at [833, 220] on div "Revert to original prices later?" at bounding box center [980, 222] width 407 height 58
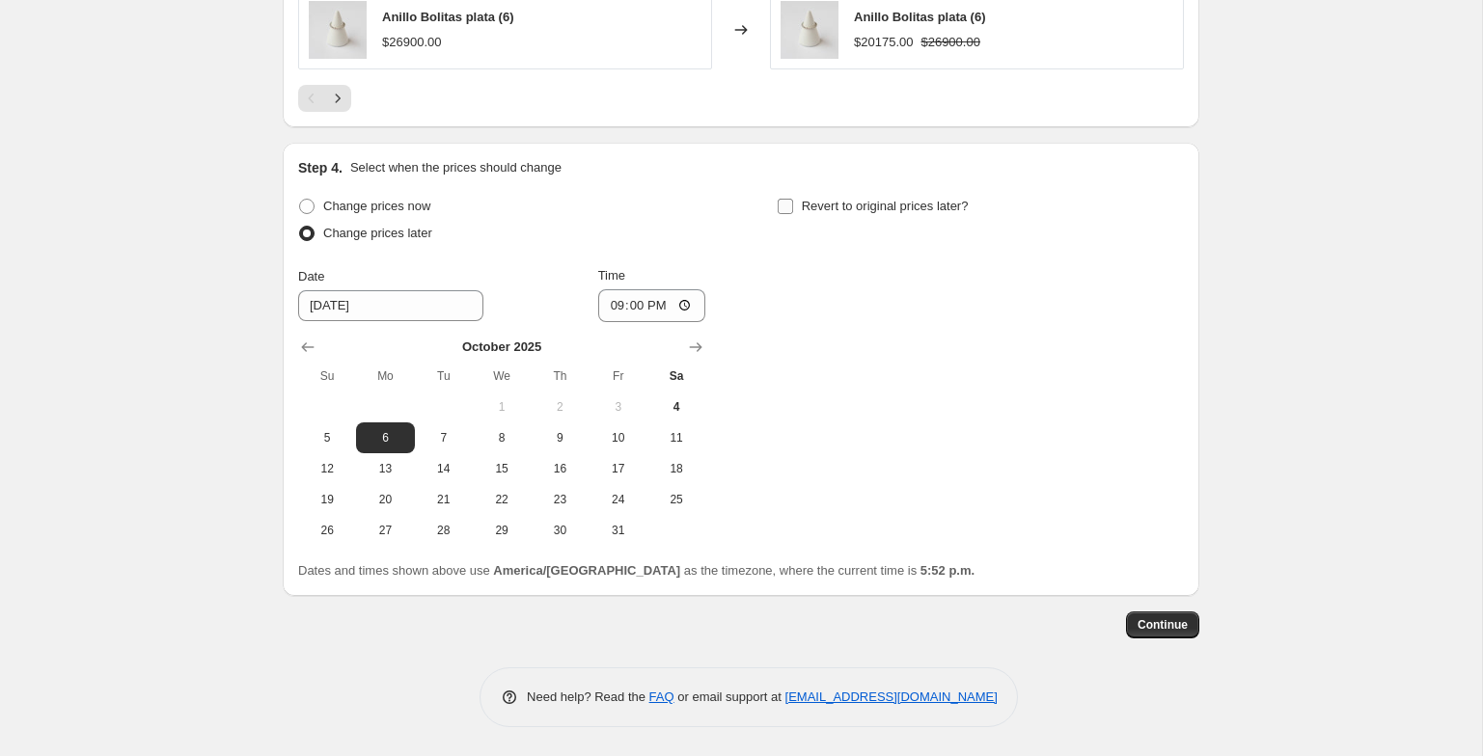
click at [838, 207] on span "Revert to original prices later?" at bounding box center [885, 206] width 167 height 14
click at [793, 207] on input "Revert to original prices later?" at bounding box center [785, 206] width 15 height 15
checkbox input "true"
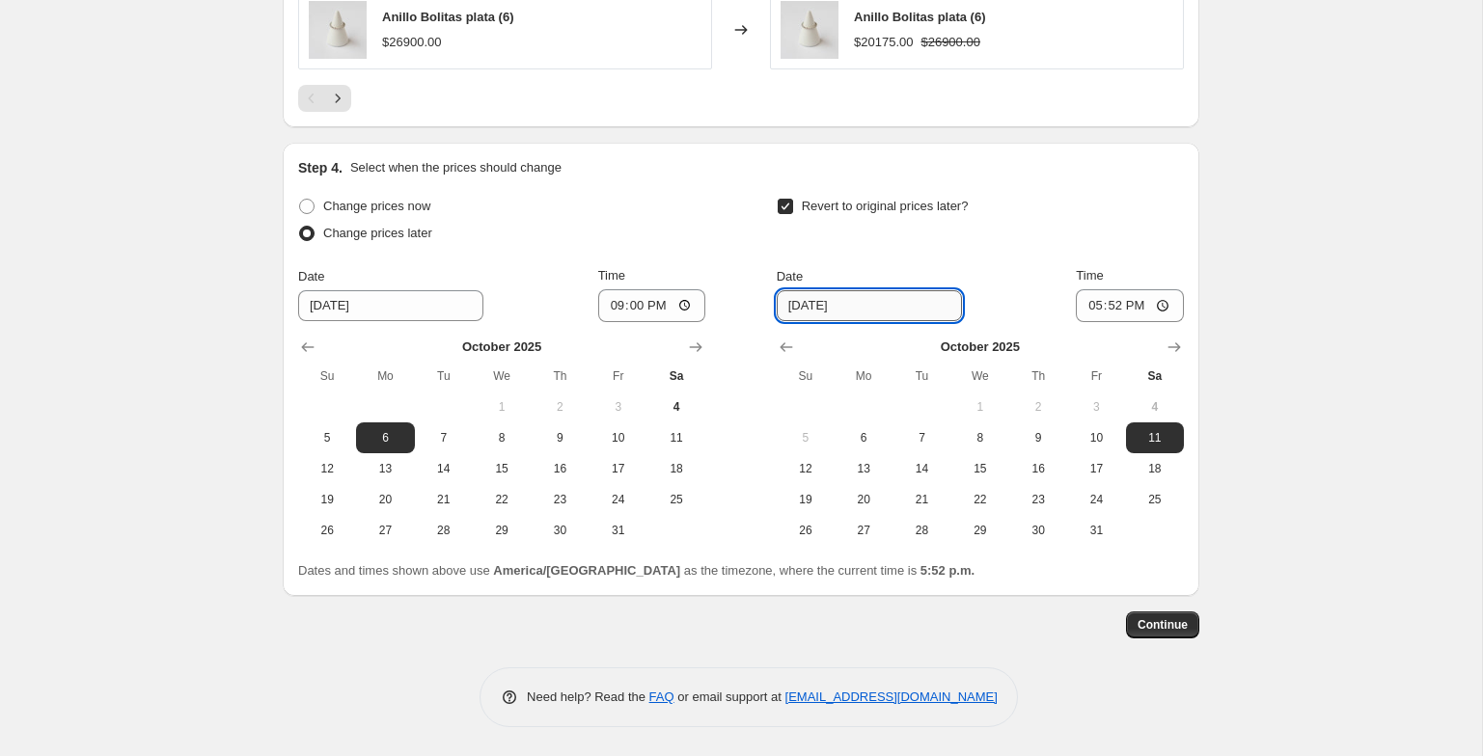
click at [791, 308] on input "10/11/2025" at bounding box center [869, 305] width 185 height 31
click at [998, 436] on span "8" at bounding box center [980, 437] width 42 height 15
type input "10/8/2025"
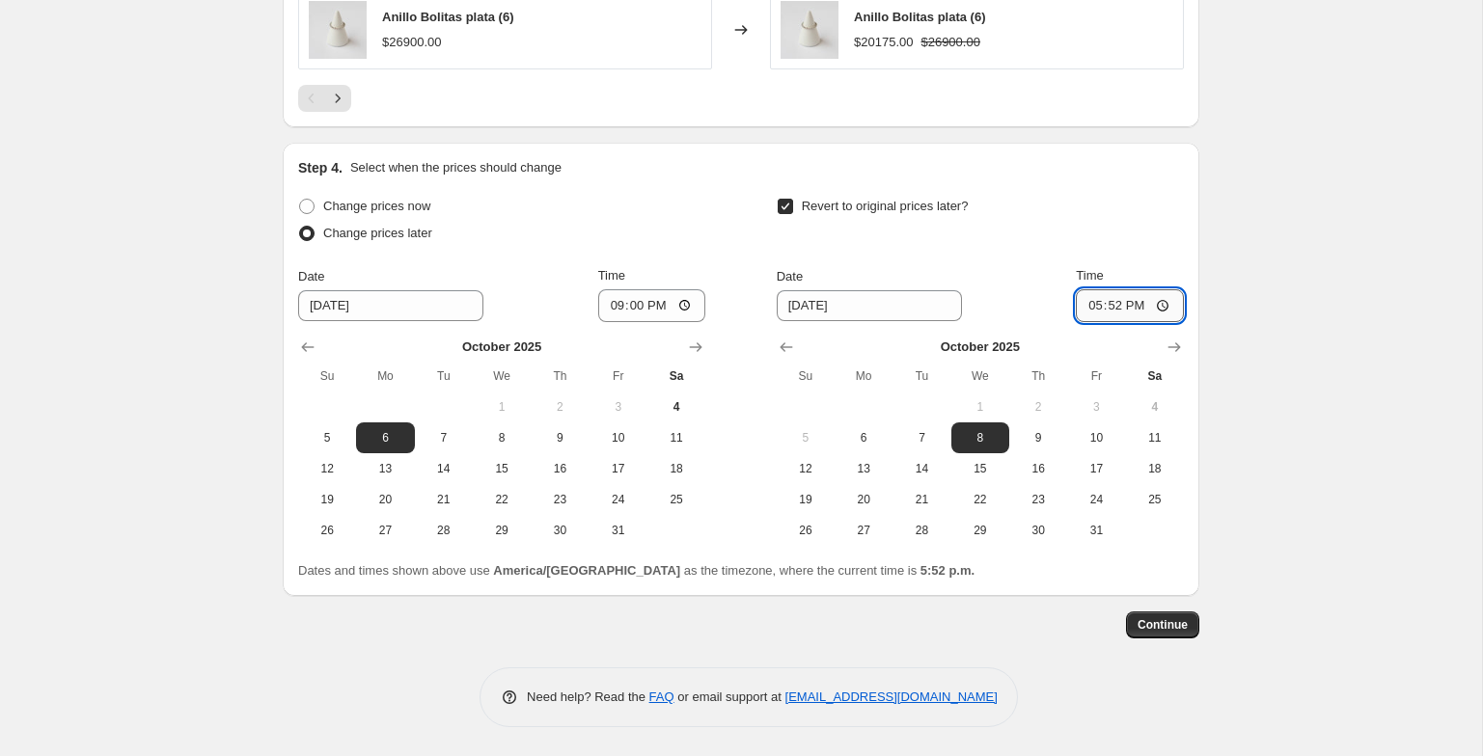
click at [1079, 306] on input "17:52" at bounding box center [1130, 305] width 108 height 33
type input "23:59"
click at [1166, 634] on button "Continue" at bounding box center [1162, 625] width 73 height 27
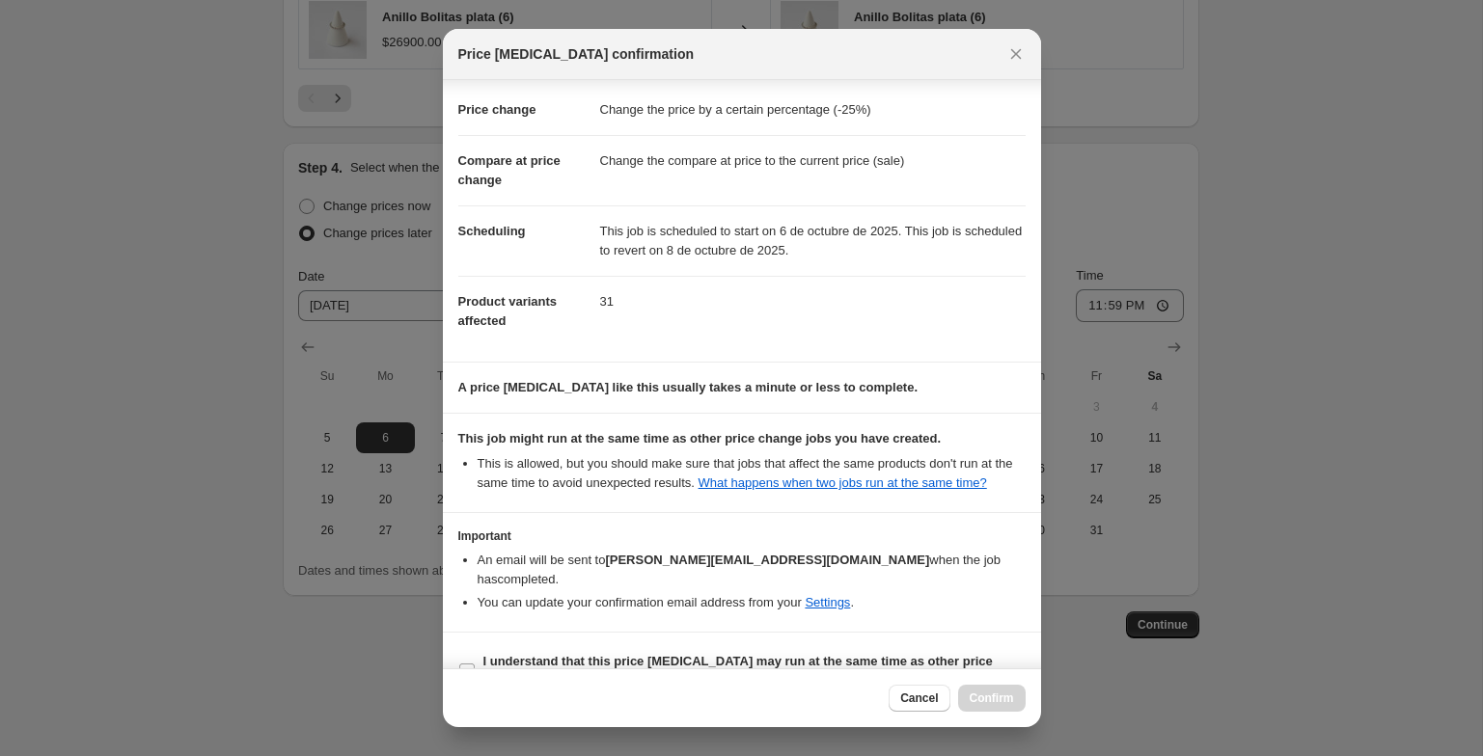
scroll to position [71, 0]
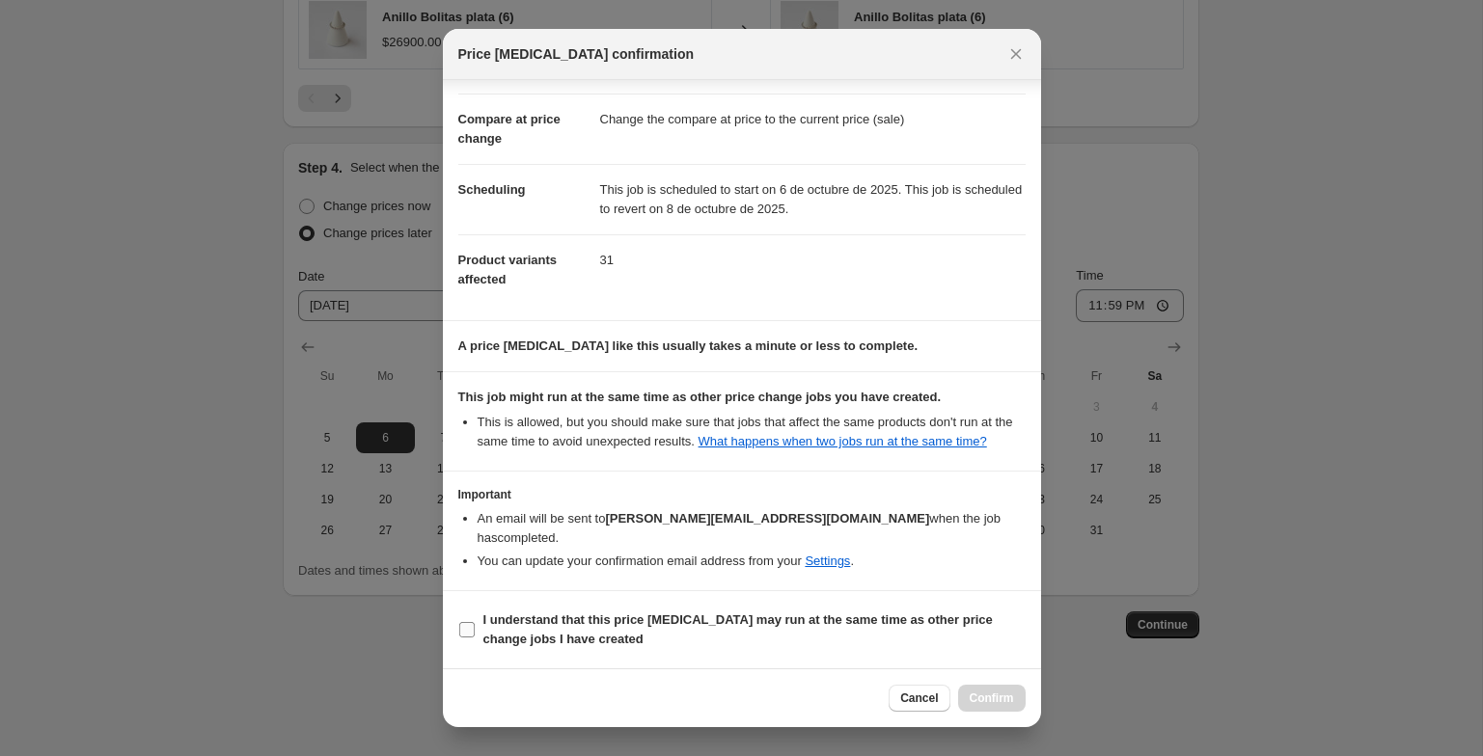
click at [824, 612] on span "I understand that this price change job may run at the same time as other price…" at bounding box center [754, 630] width 542 height 39
click at [475, 622] on input "I understand that this price change job may run at the same time as other price…" at bounding box center [466, 629] width 15 height 15
checkbox input "true"
click at [977, 701] on span "Confirm" at bounding box center [992, 698] width 44 height 15
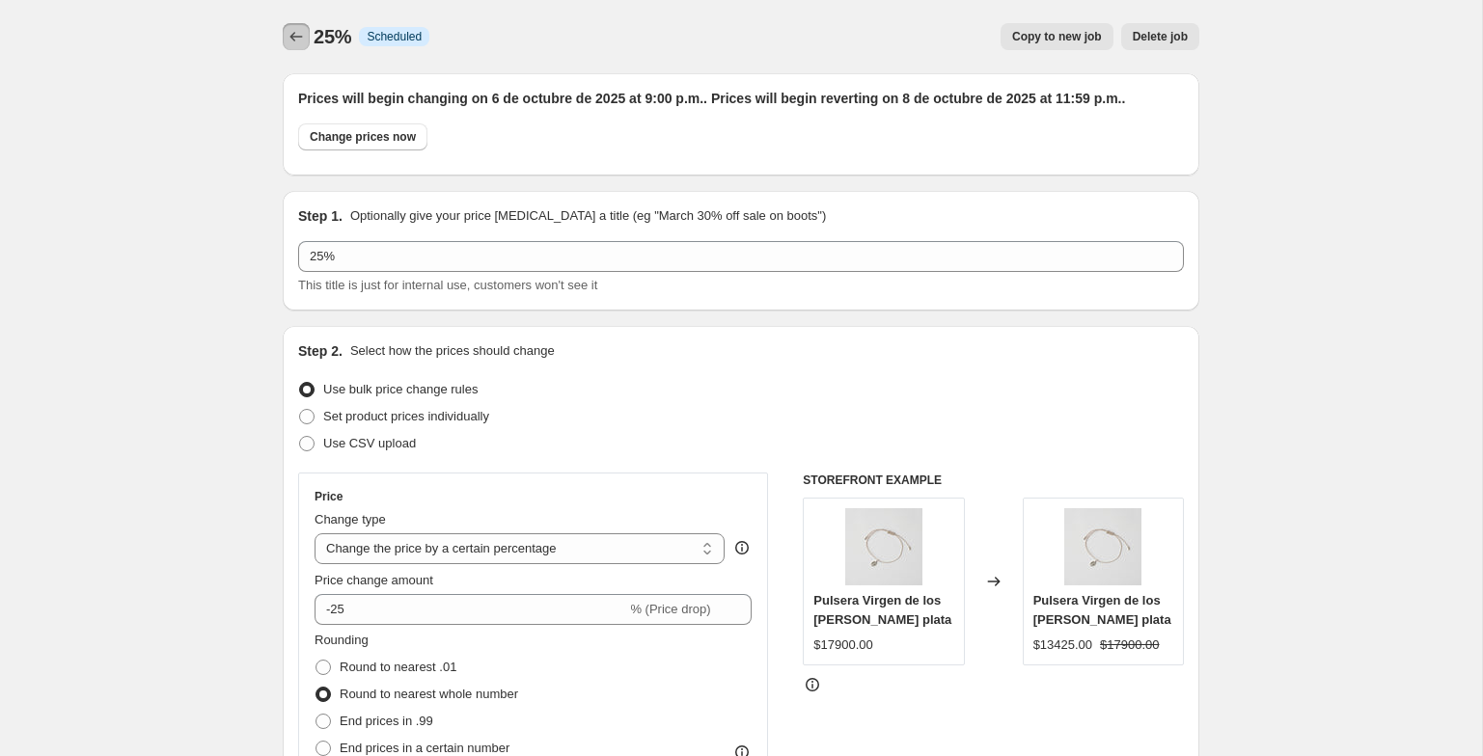
click at [300, 40] on icon "Price change jobs" at bounding box center [296, 36] width 19 height 19
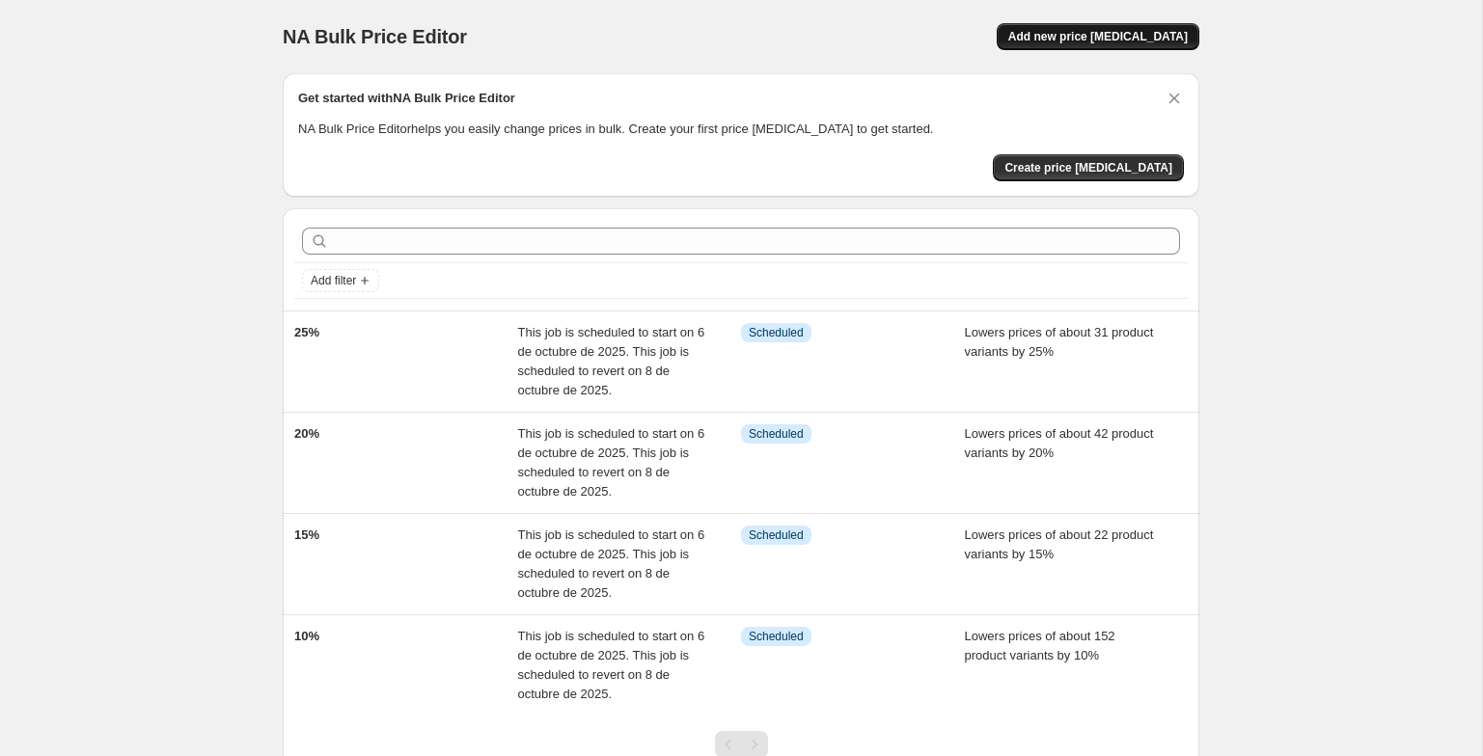
click at [1083, 27] on button "Add new price change job" at bounding box center [1098, 36] width 203 height 27
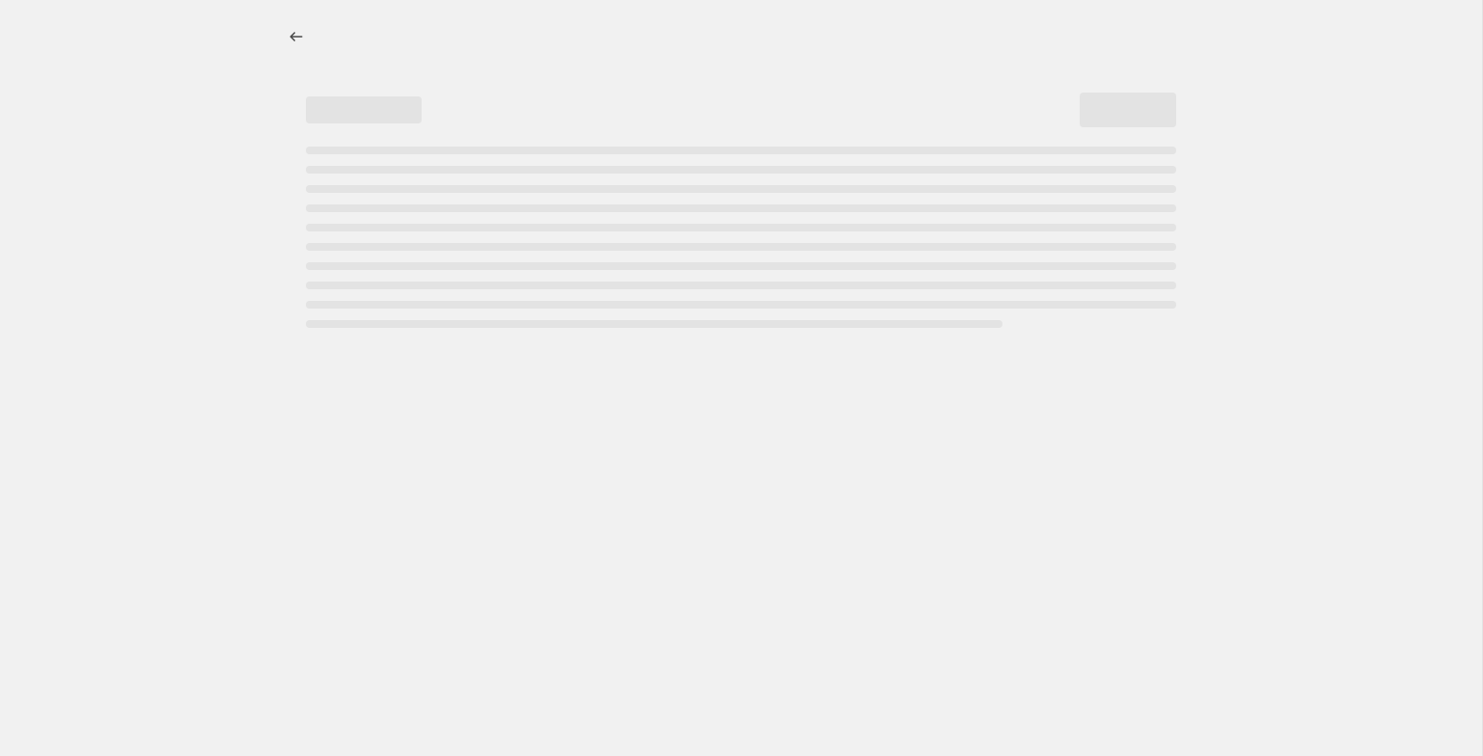
select select "percentage"
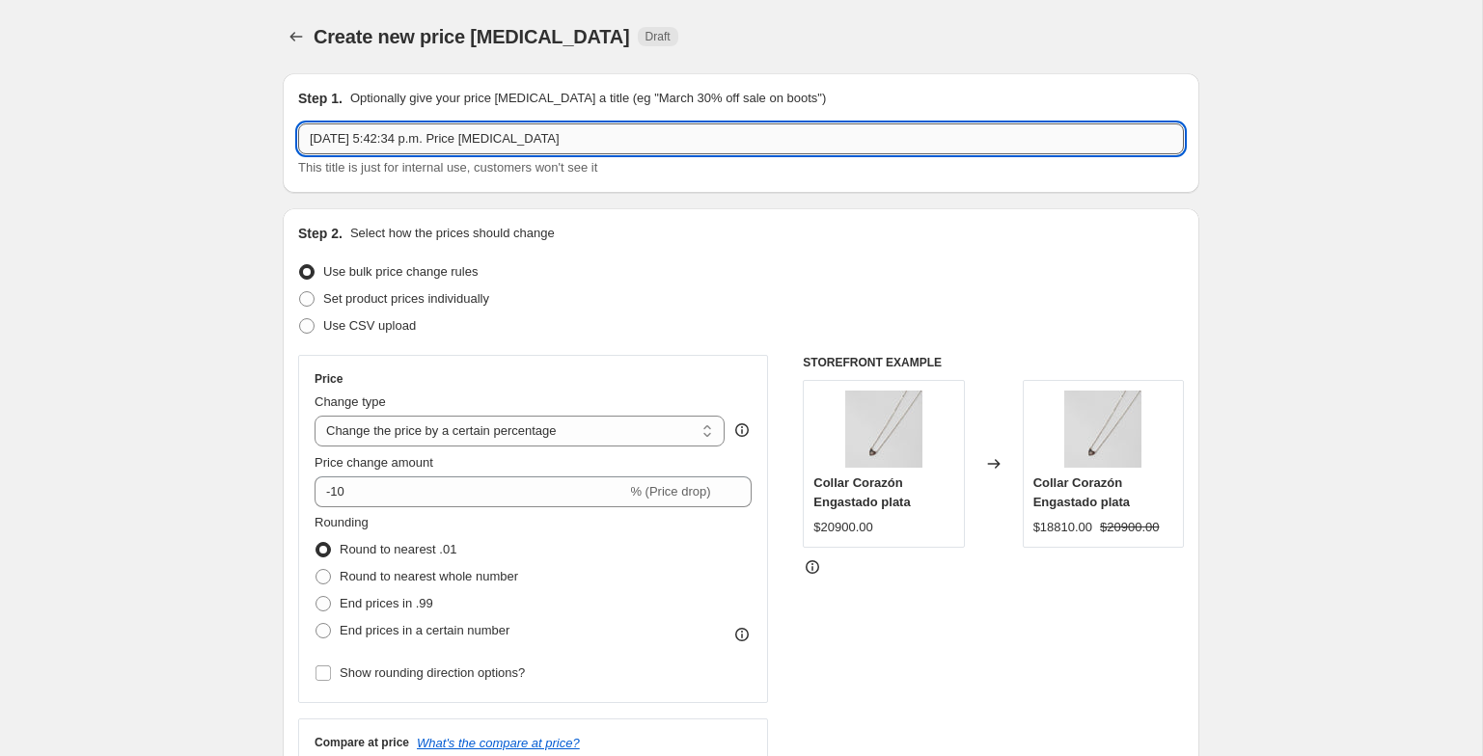
click at [887, 132] on input "4 oct 2025, 5:42:34 p.m. Price change job" at bounding box center [741, 139] width 886 height 31
click at [887, 131] on input "4 oct 2025, 5:42:34 p.m. Price change job" at bounding box center [741, 139] width 886 height 31
type input "30%"
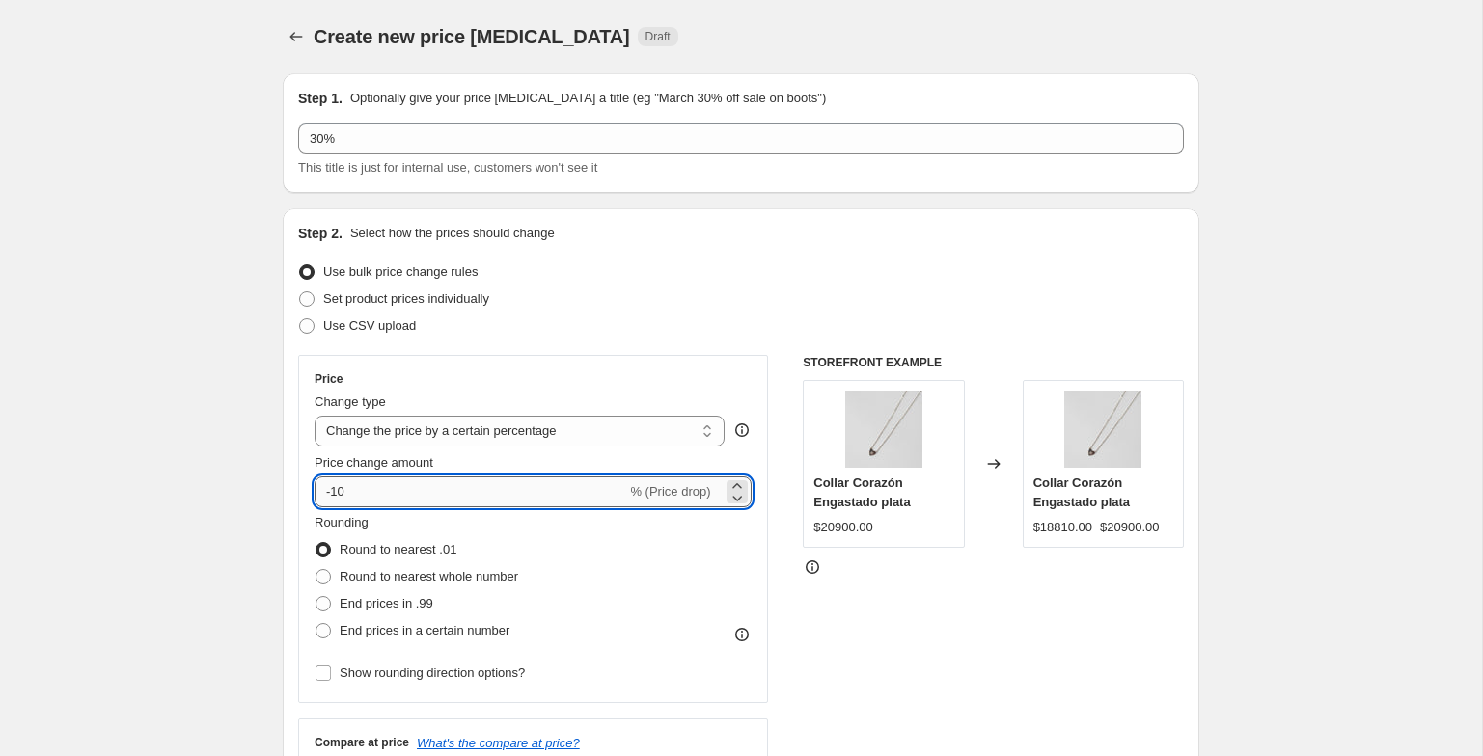
click at [507, 505] on input "-10" at bounding box center [471, 492] width 312 height 31
type input "-1"
type input "-30"
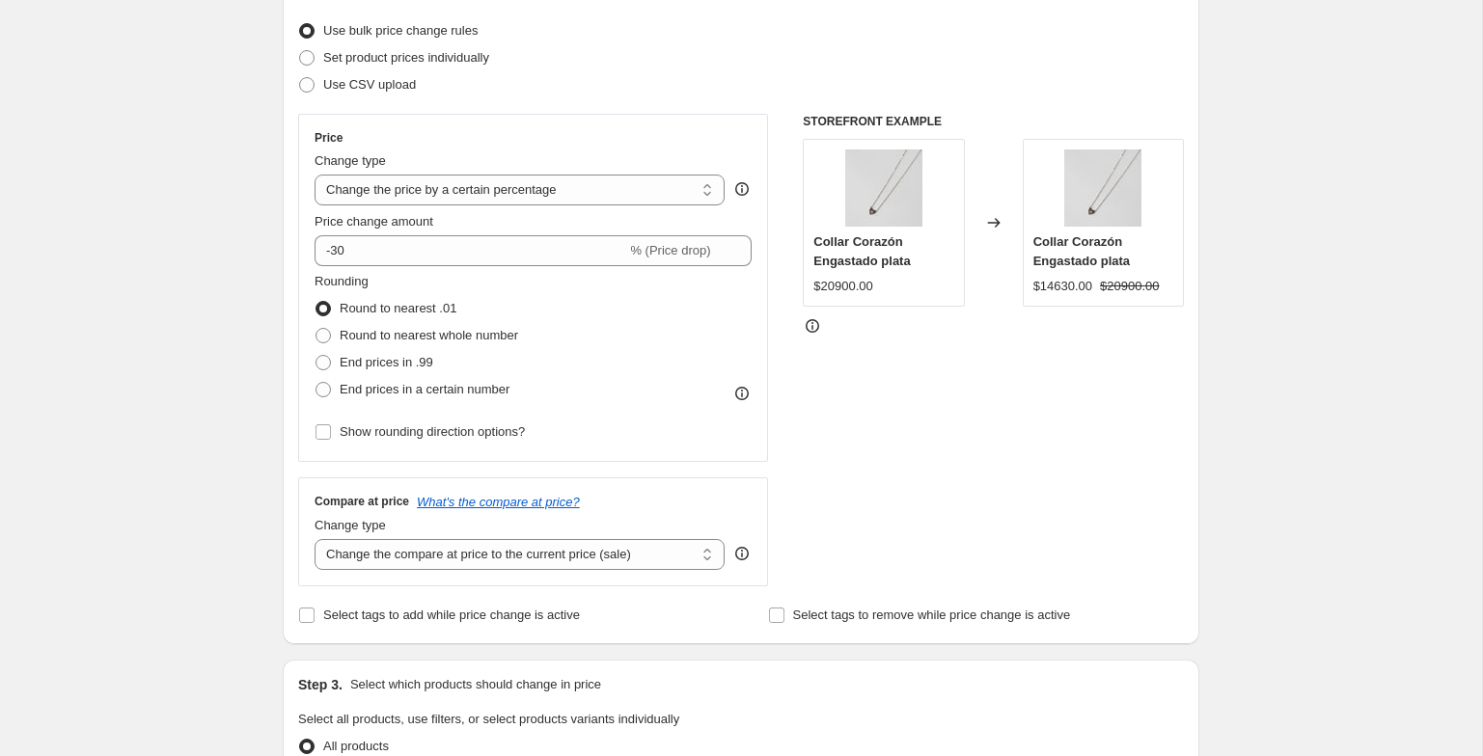
scroll to position [242, 0]
click at [363, 331] on span "Round to nearest whole number" at bounding box center [429, 334] width 179 height 14
click at [316, 328] on input "Round to nearest whole number" at bounding box center [316, 327] width 1 height 1
radio input "true"
click at [200, 356] on div "Create new price change job. This page is ready Create new price change job Dra…" at bounding box center [741, 725] width 1482 height 1935
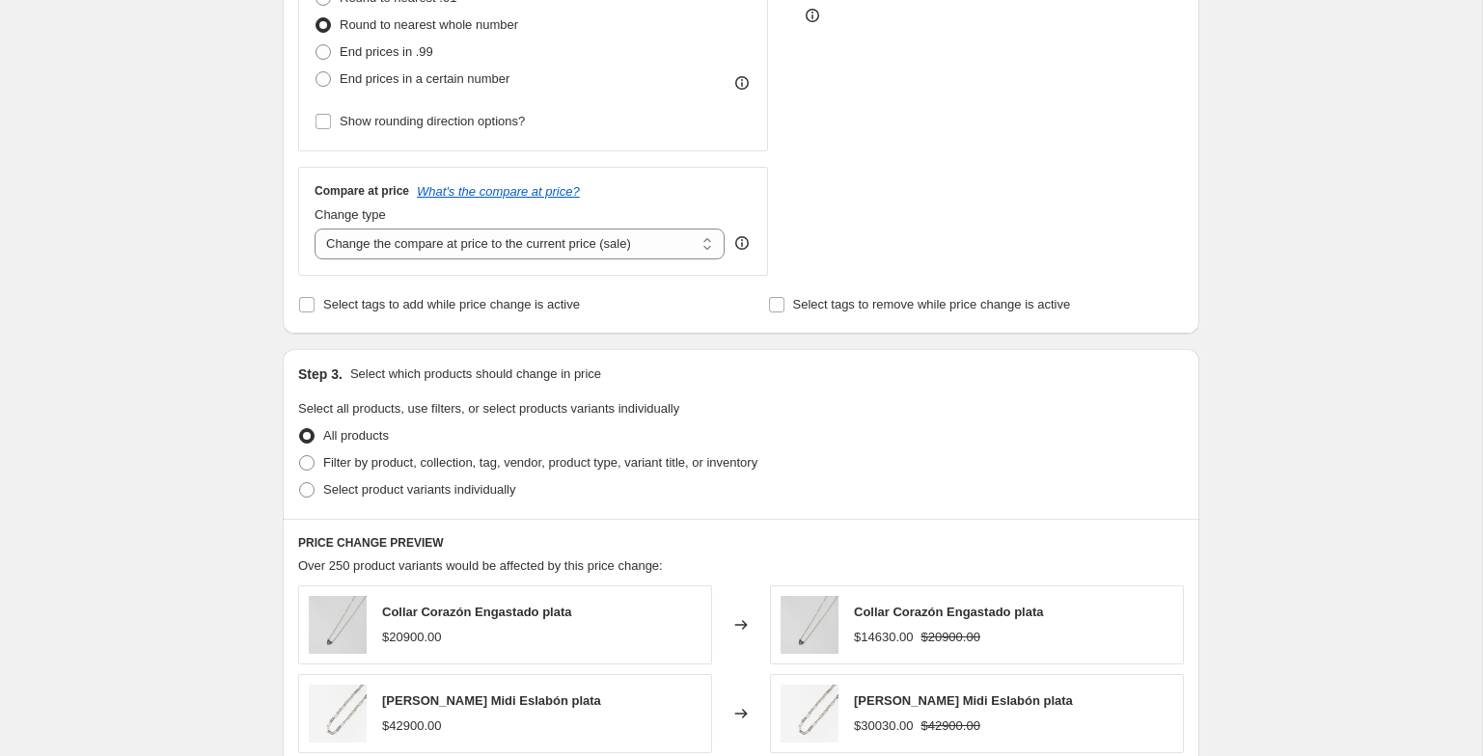
scroll to position [585, 0]
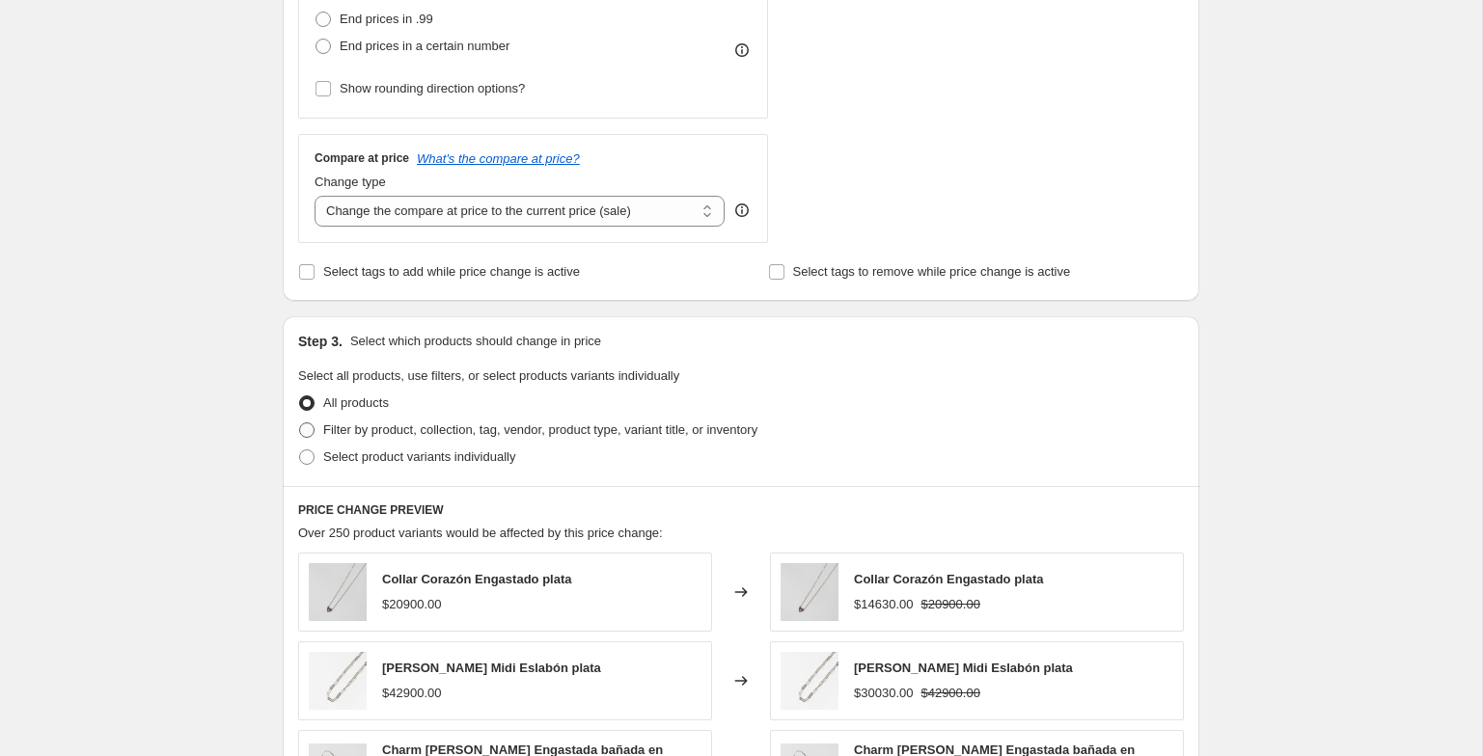
click at [316, 434] on label "Filter by product, collection, tag, vendor, product type, variant title, or inv…" at bounding box center [527, 430] width 459 height 27
click at [300, 424] on input "Filter by product, collection, tag, vendor, product type, variant title, or inv…" at bounding box center [299, 423] width 1 height 1
radio input "true"
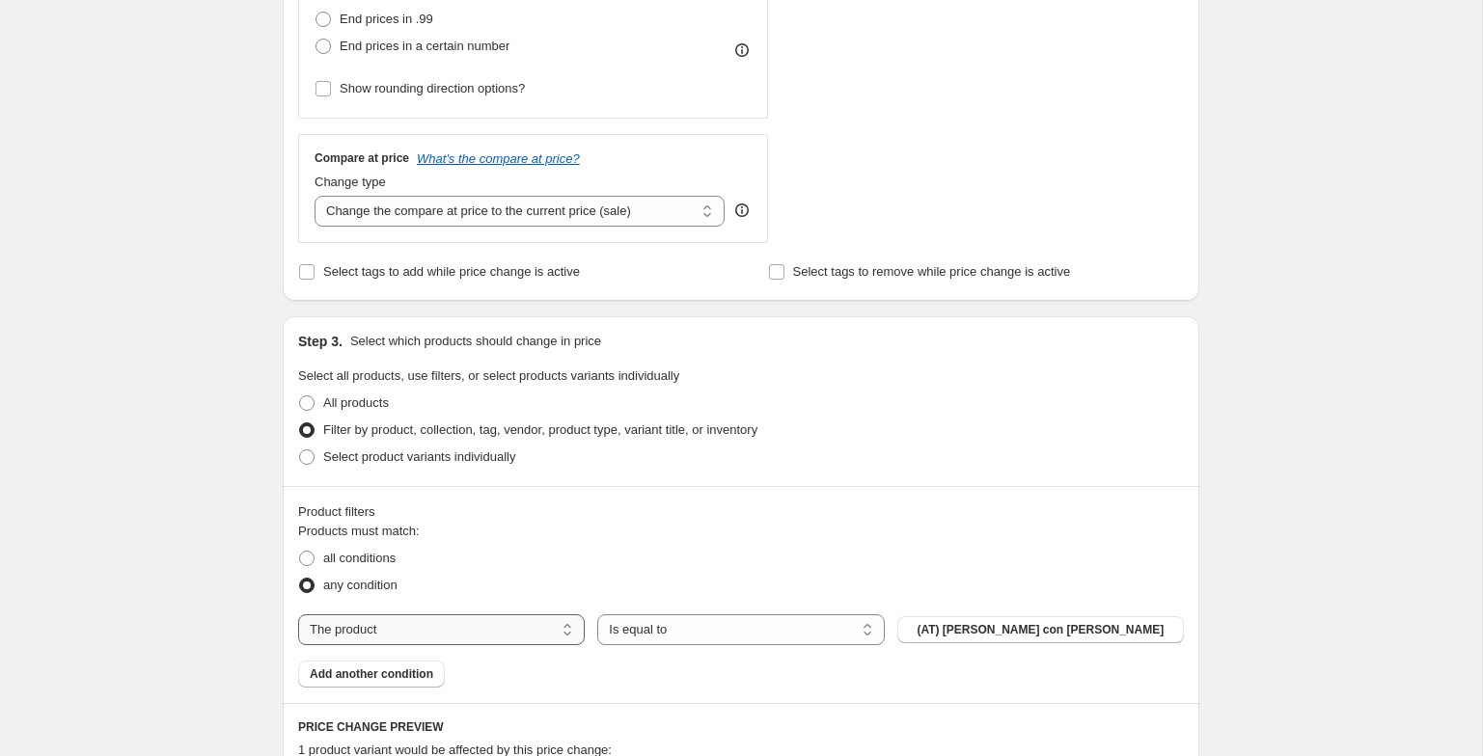
click at [454, 642] on select "The product The product's collection The product's tag The product's vendor The…" at bounding box center [441, 630] width 287 height 31
click at [298, 615] on select "The product The product's collection The product's tag The product's vendor The…" at bounding box center [441, 630] width 287 height 31
click at [455, 632] on select "The product The product's collection The product's tag The product's vendor The…" at bounding box center [441, 630] width 287 height 31
select select "tag"
click at [998, 627] on button "10%" at bounding box center [1040, 630] width 287 height 27
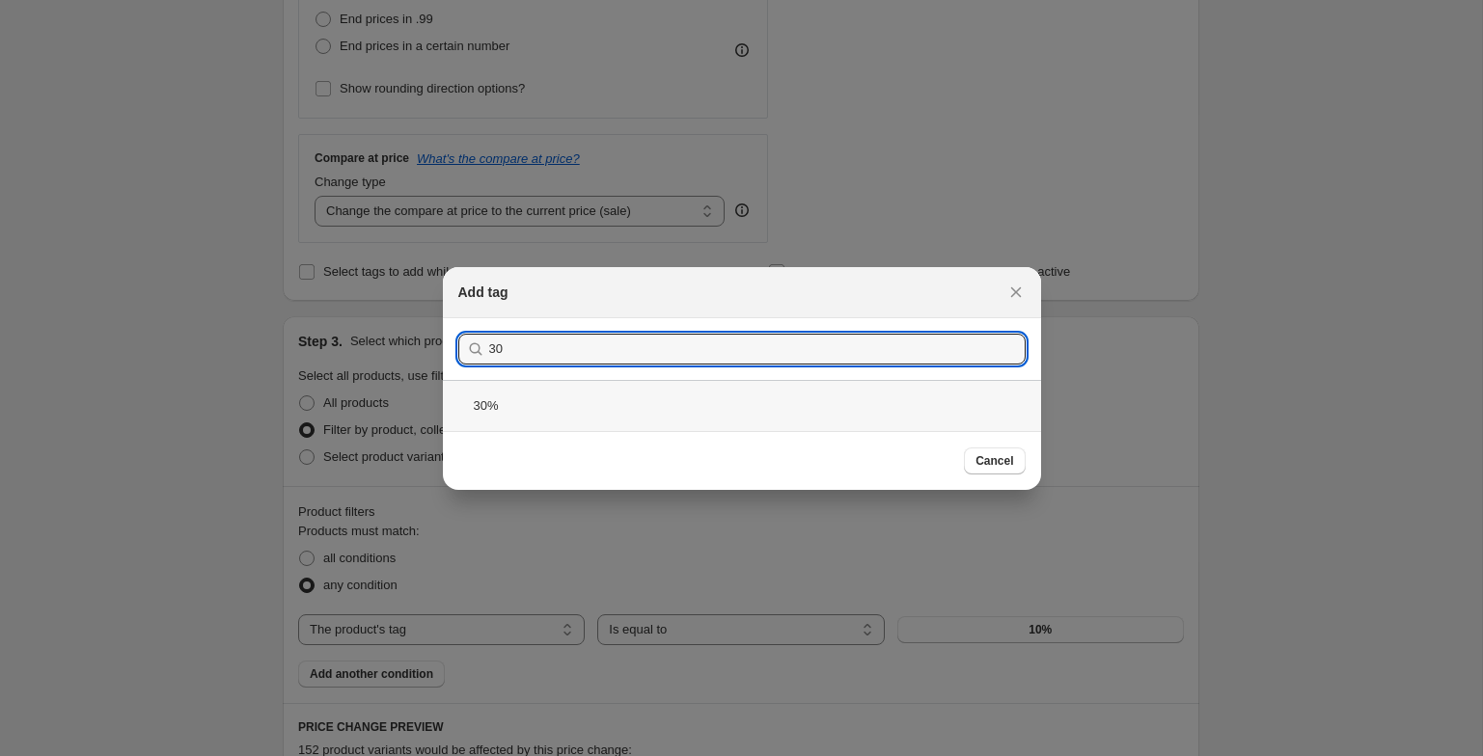
type input "30"
click at [794, 400] on div "30%" at bounding box center [742, 405] width 598 height 51
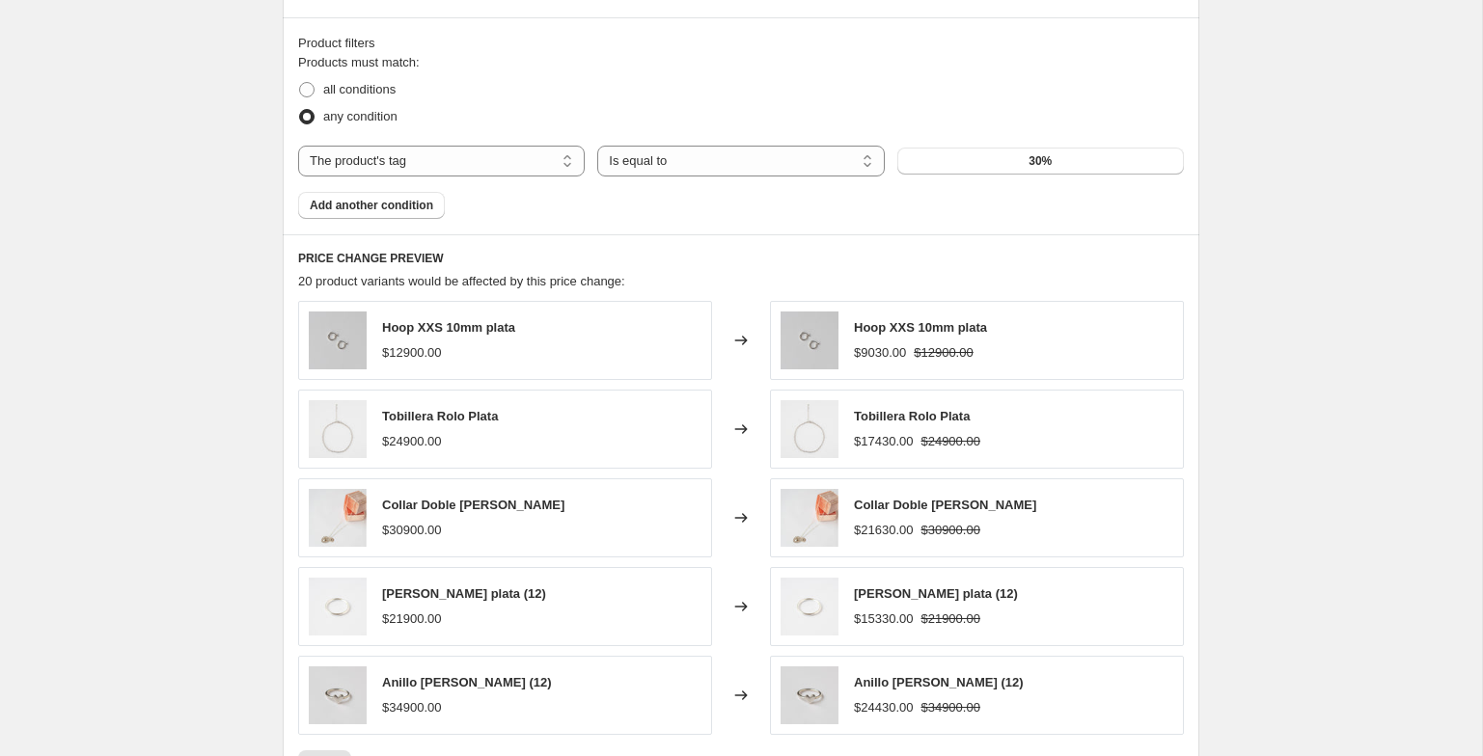
scroll to position [1183, 0]
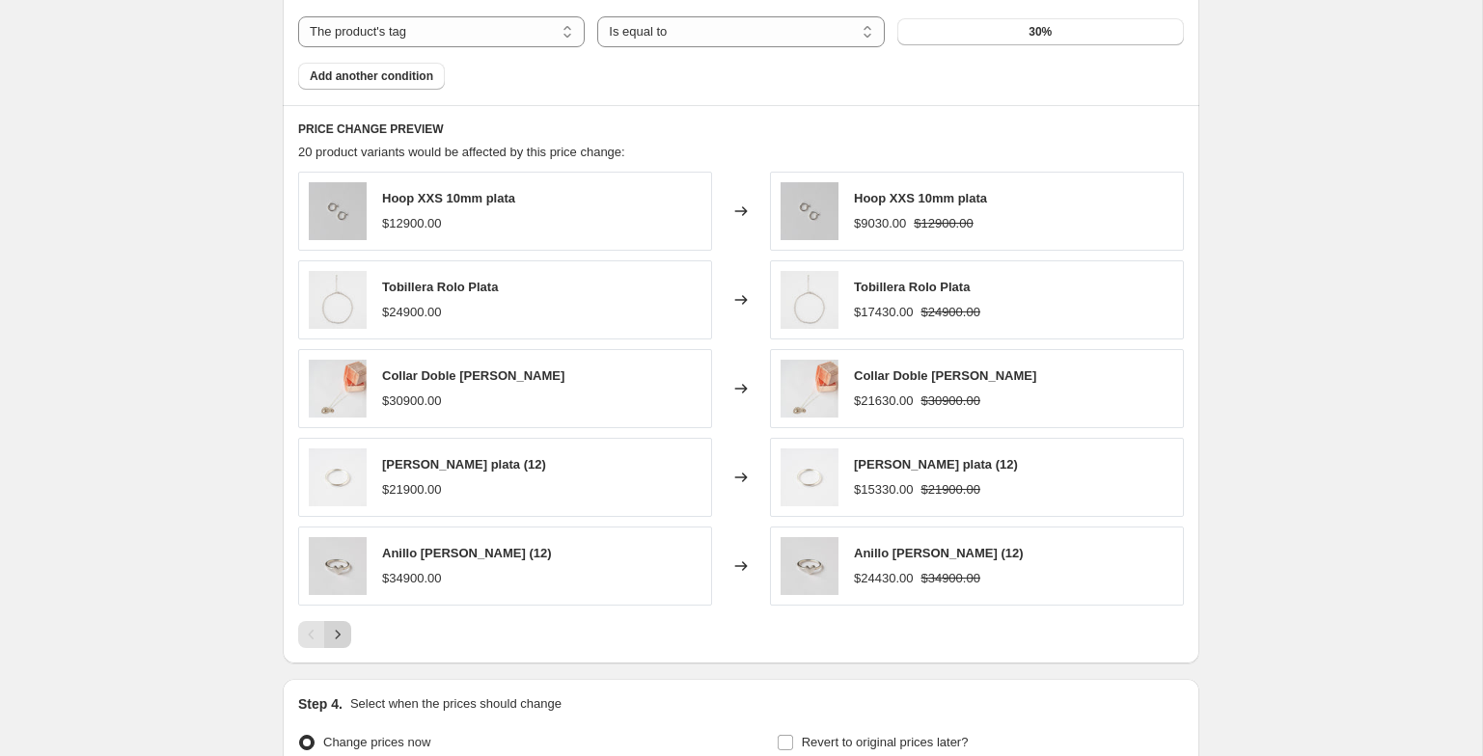
click at [340, 629] on icon "Next" at bounding box center [337, 634] width 19 height 19
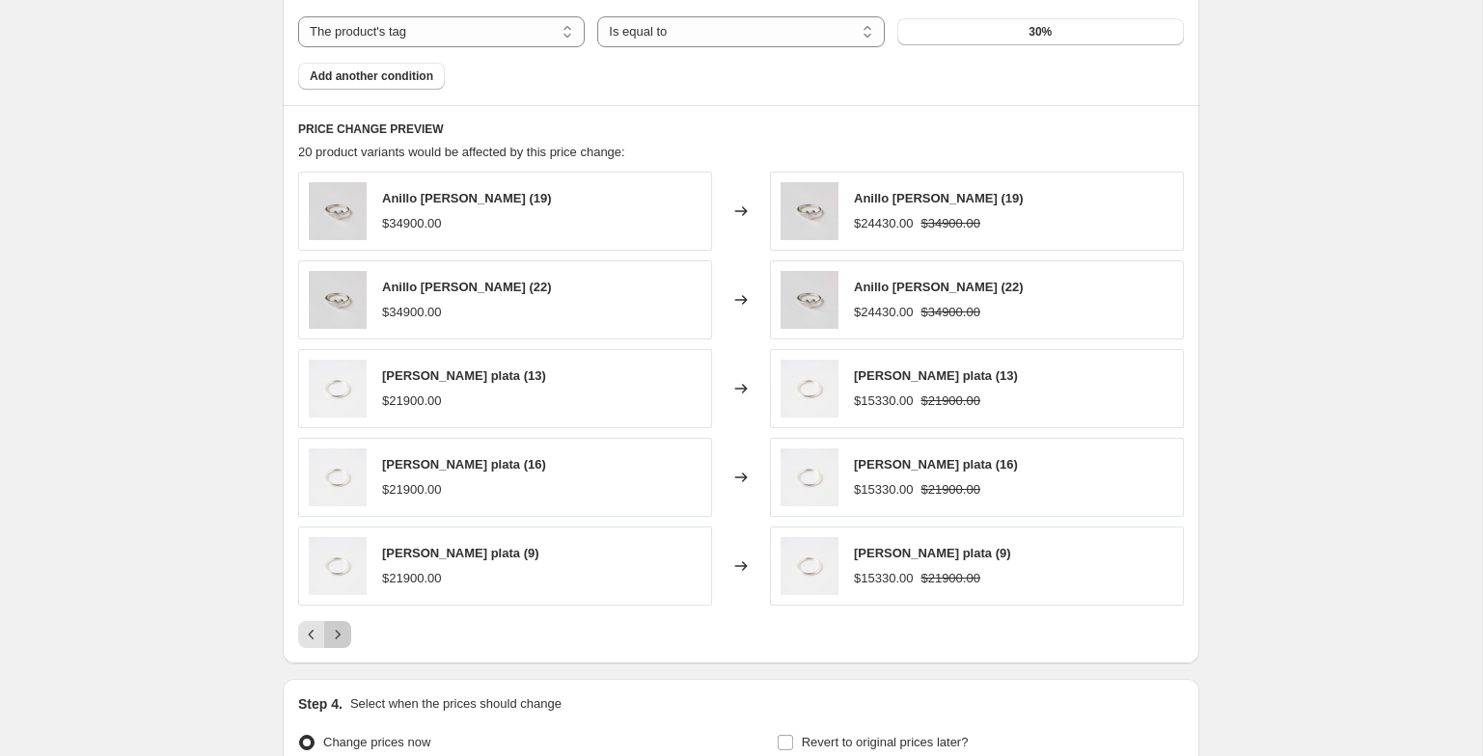
click at [341, 628] on icon "Next" at bounding box center [337, 634] width 19 height 19
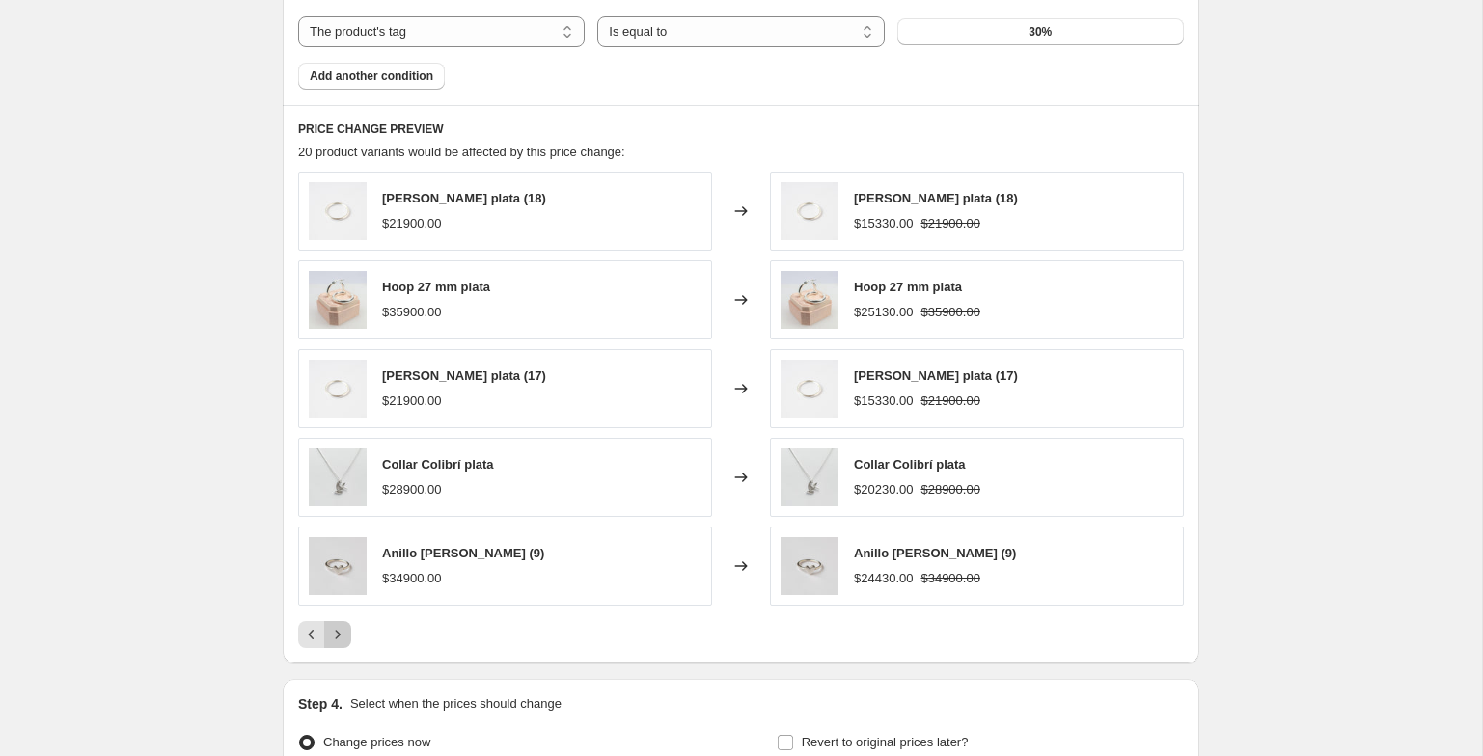
click at [341, 628] on icon "Next" at bounding box center [337, 634] width 19 height 19
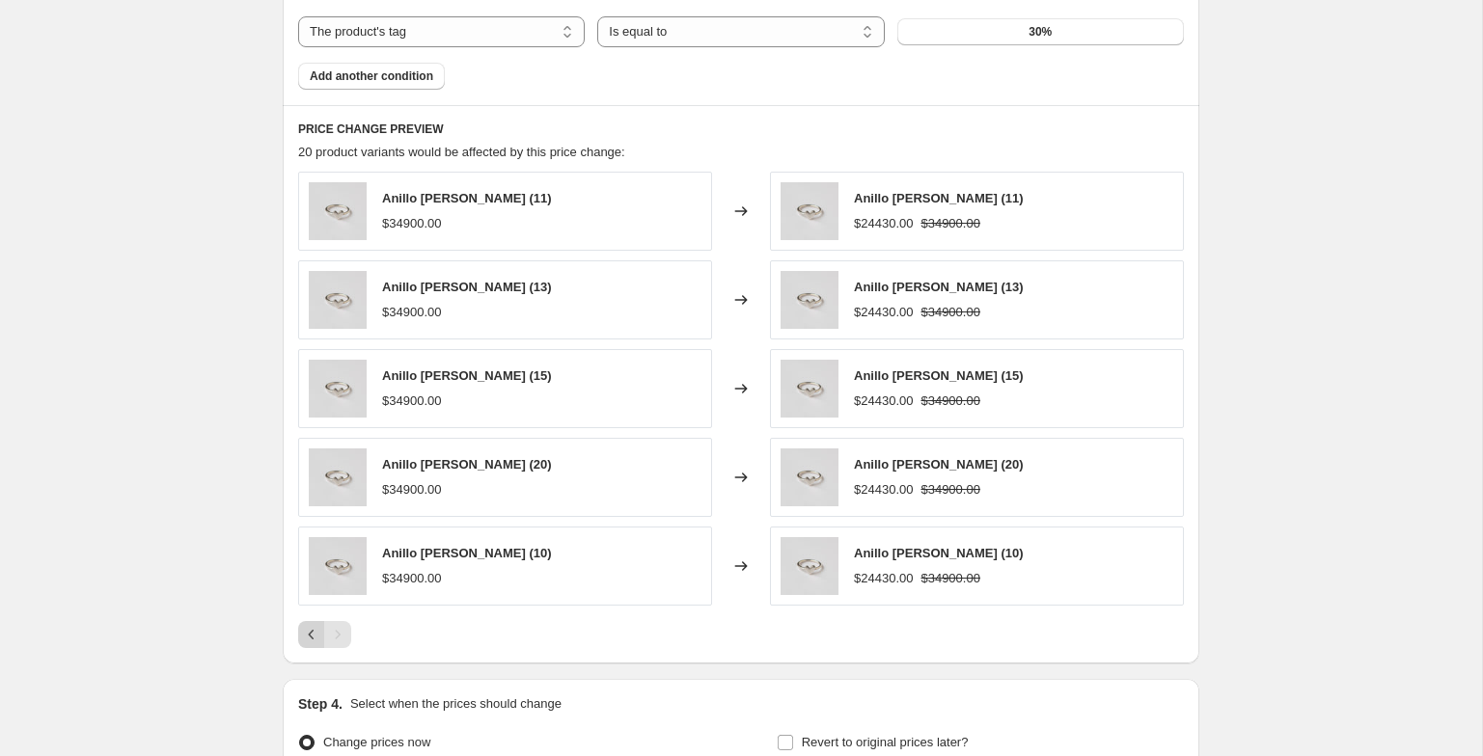
click at [316, 627] on icon "Previous" at bounding box center [311, 634] width 19 height 19
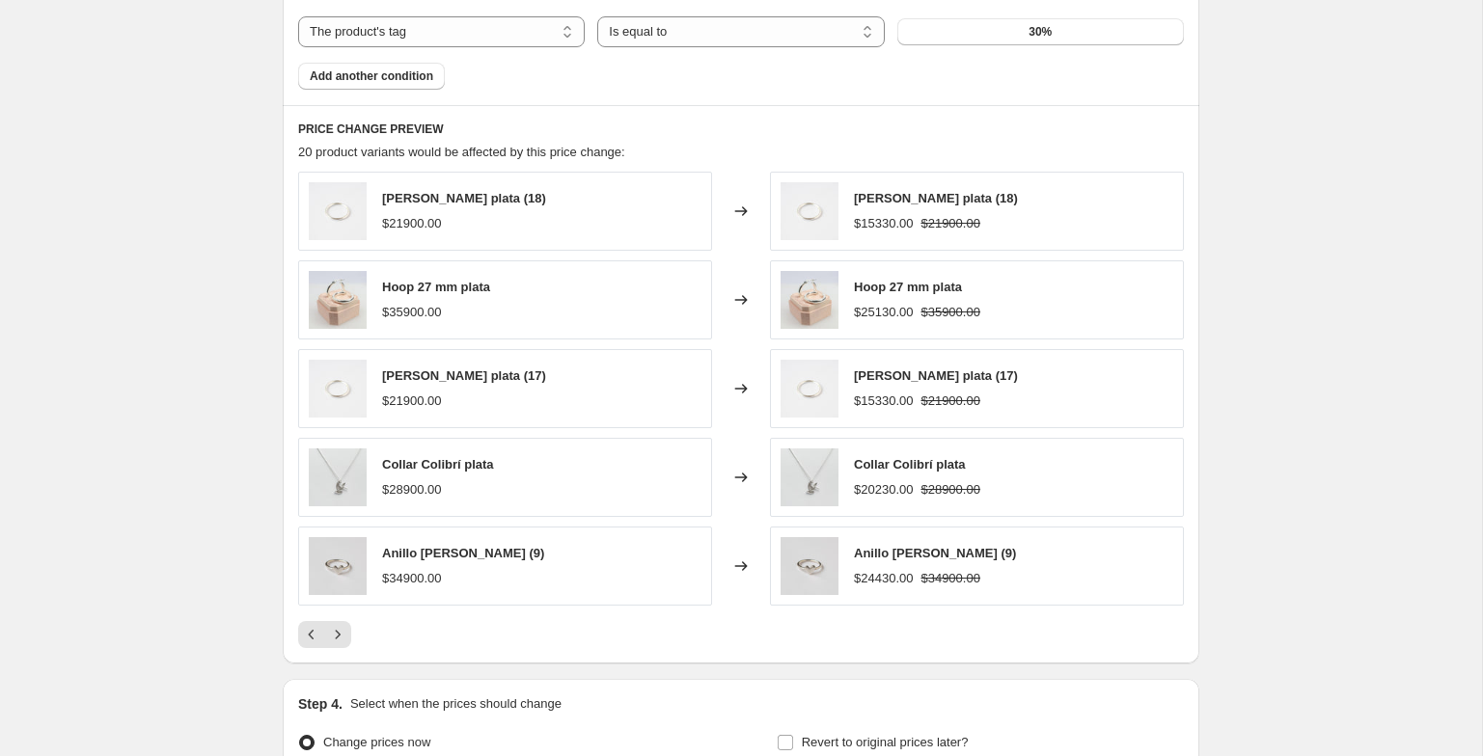
click at [336, 636] on icon "Next" at bounding box center [337, 634] width 19 height 19
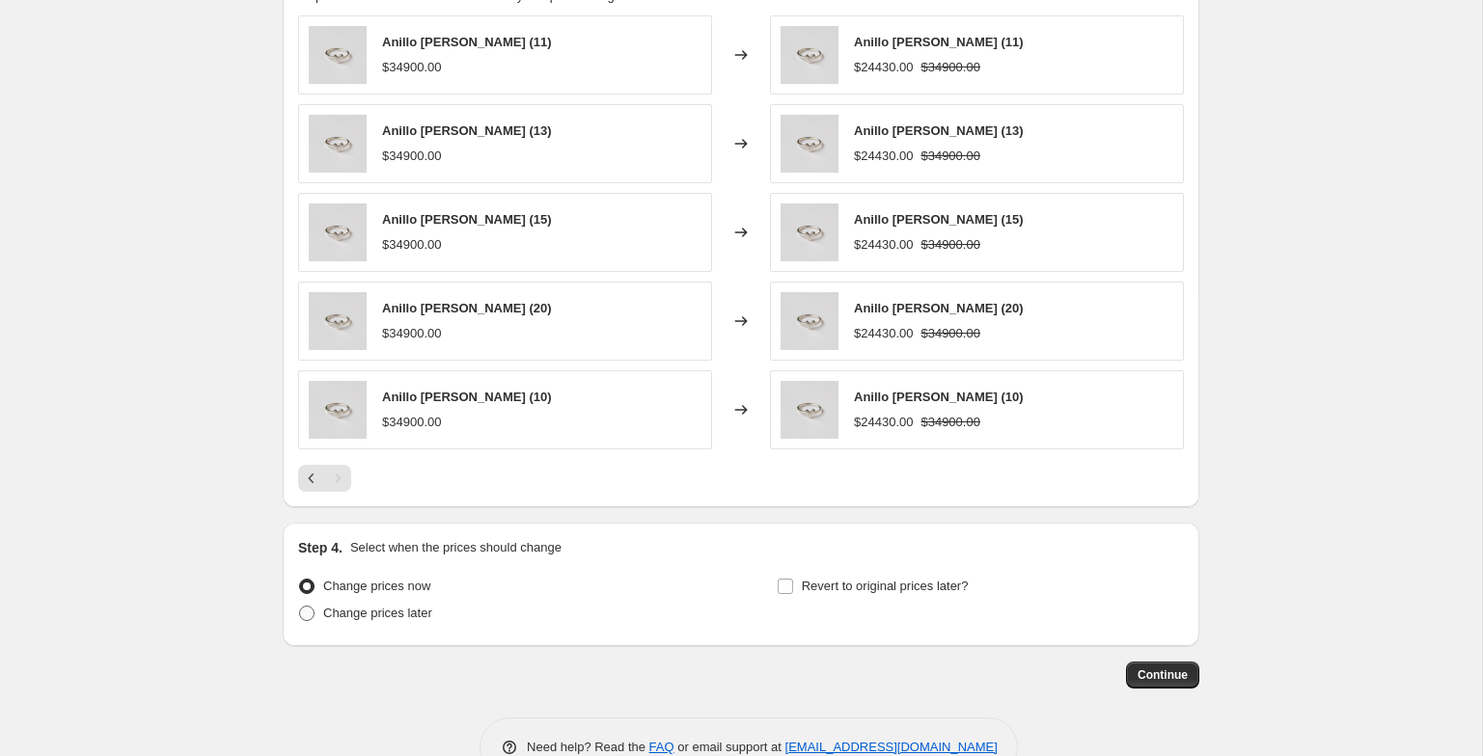
scroll to position [1389, 0]
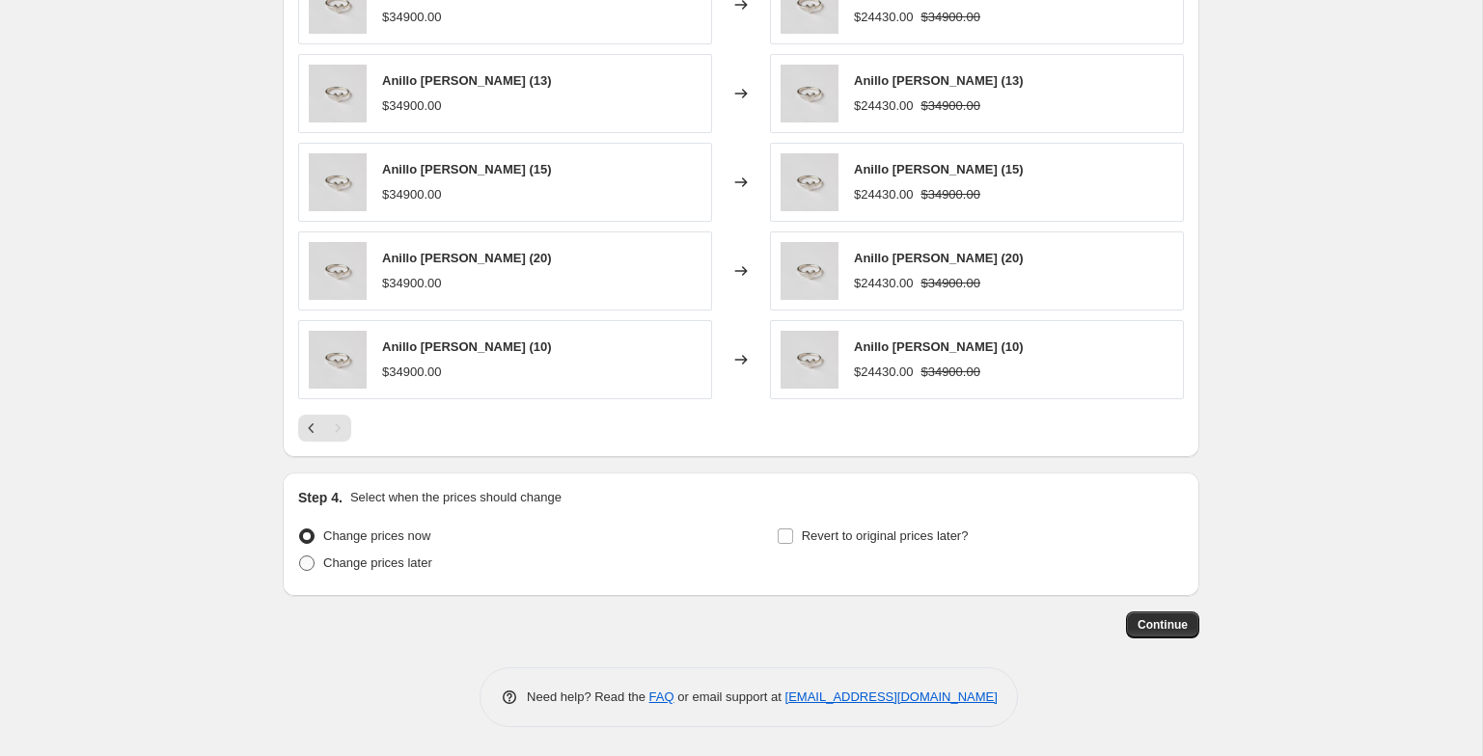
click at [399, 576] on label "Change prices later" at bounding box center [365, 563] width 134 height 27
click at [300, 557] on input "Change prices later" at bounding box center [299, 556] width 1 height 1
radio input "true"
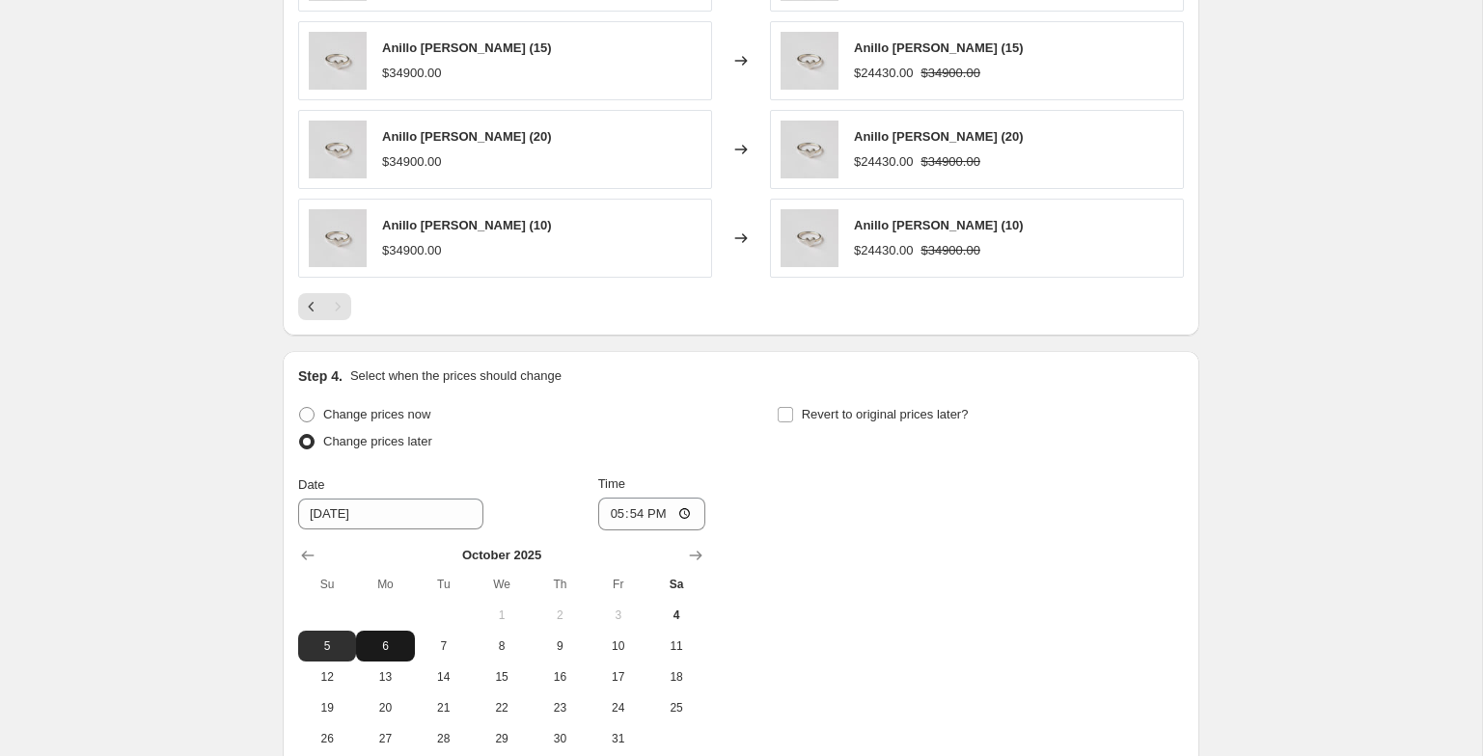
scroll to position [1608, 0]
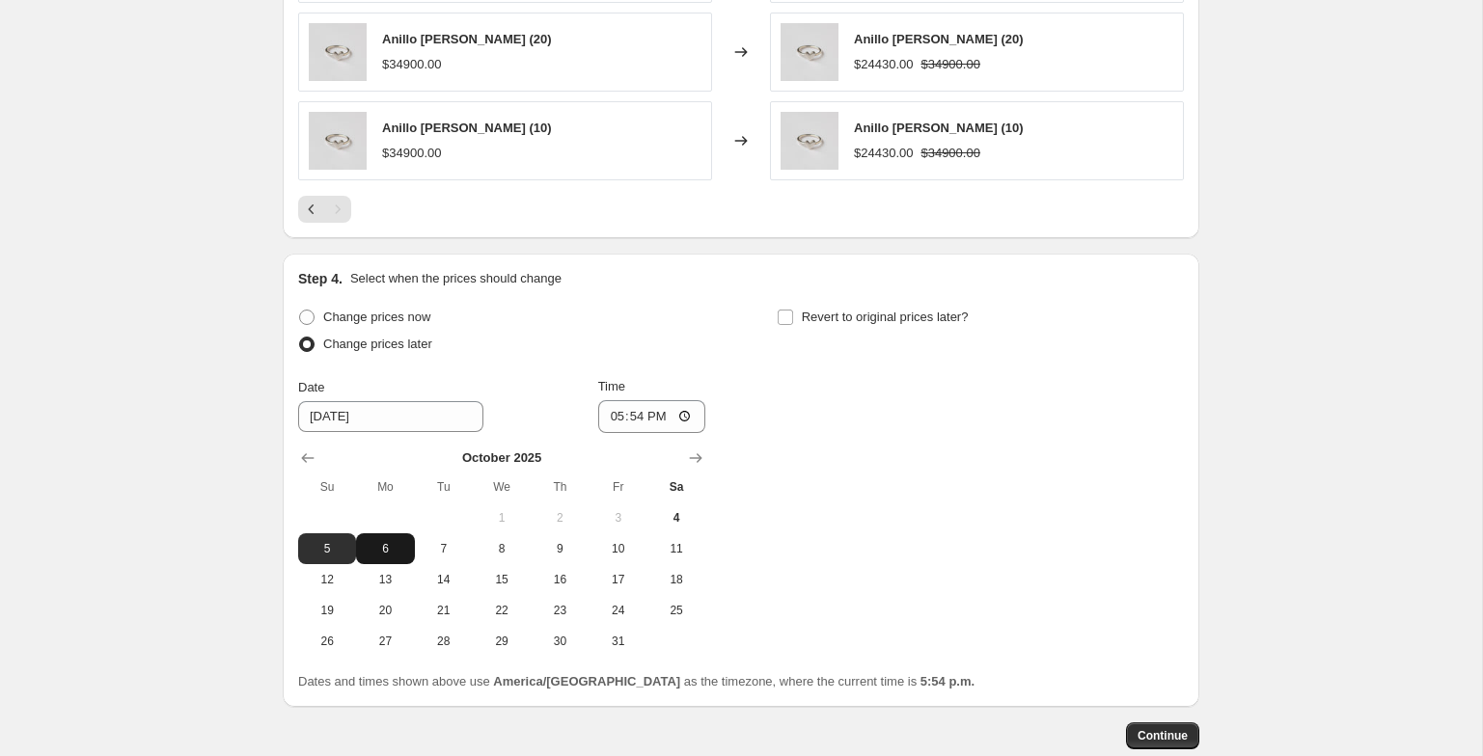
click at [370, 542] on span "6" at bounding box center [385, 548] width 42 height 15
type input "10/6/2025"
click at [616, 409] on input "17:54" at bounding box center [652, 416] width 108 height 33
type input "21:00"
click at [828, 316] on span "Revert to original prices later?" at bounding box center [885, 317] width 167 height 14
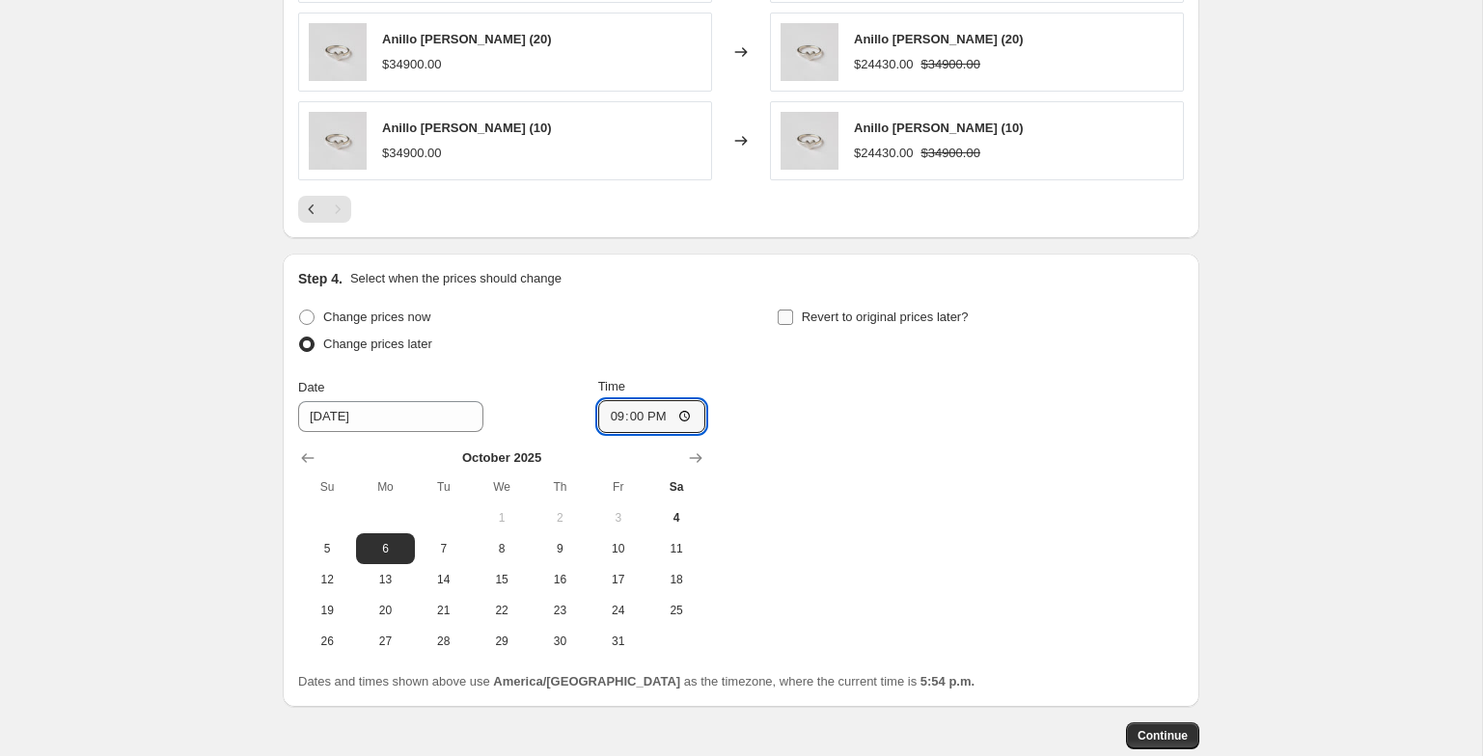
click at [793, 316] on input "Revert to original prices later?" at bounding box center [785, 317] width 15 height 15
checkbox input "true"
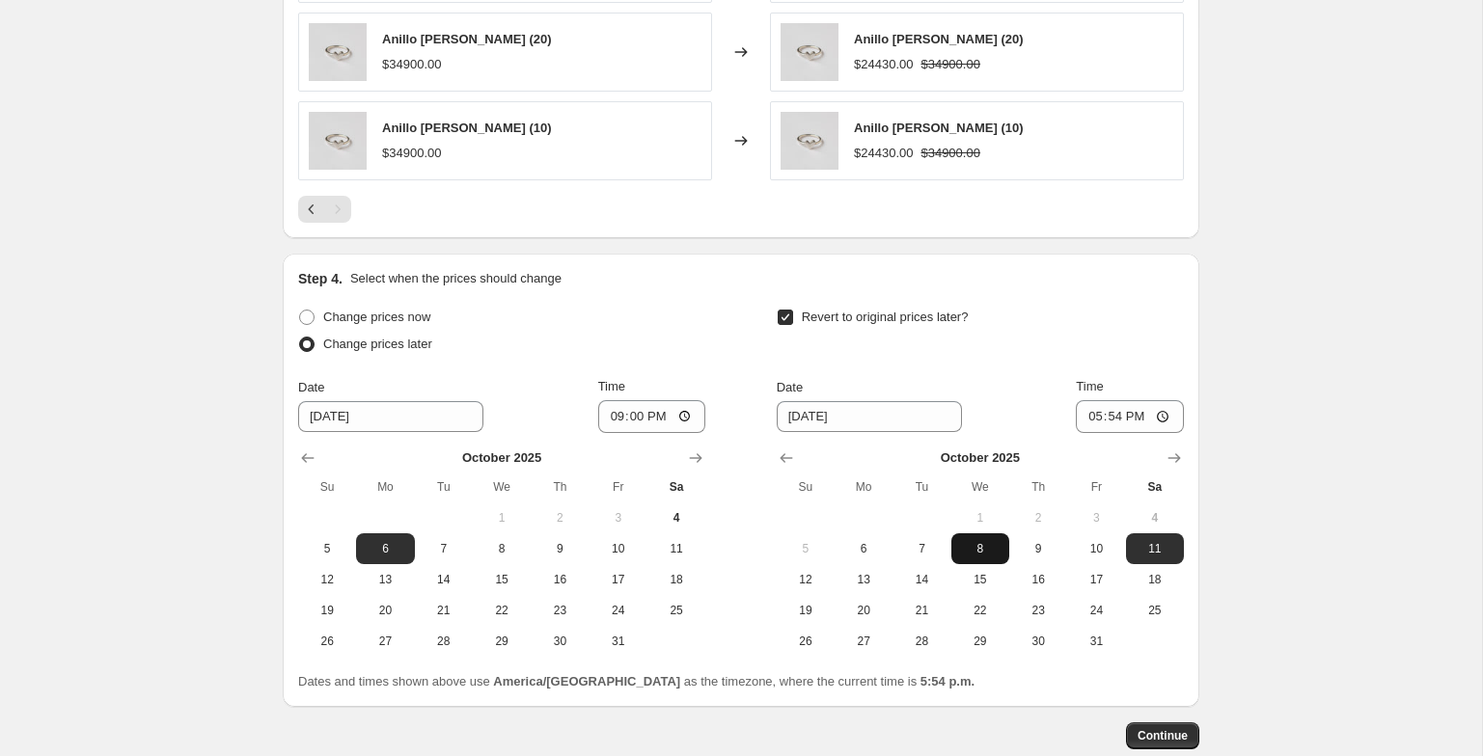
click at [996, 536] on button "8" at bounding box center [980, 549] width 58 height 31
type input "10/8/2025"
click at [1076, 416] on input "17:54" at bounding box center [1130, 416] width 108 height 33
type input "23:59"
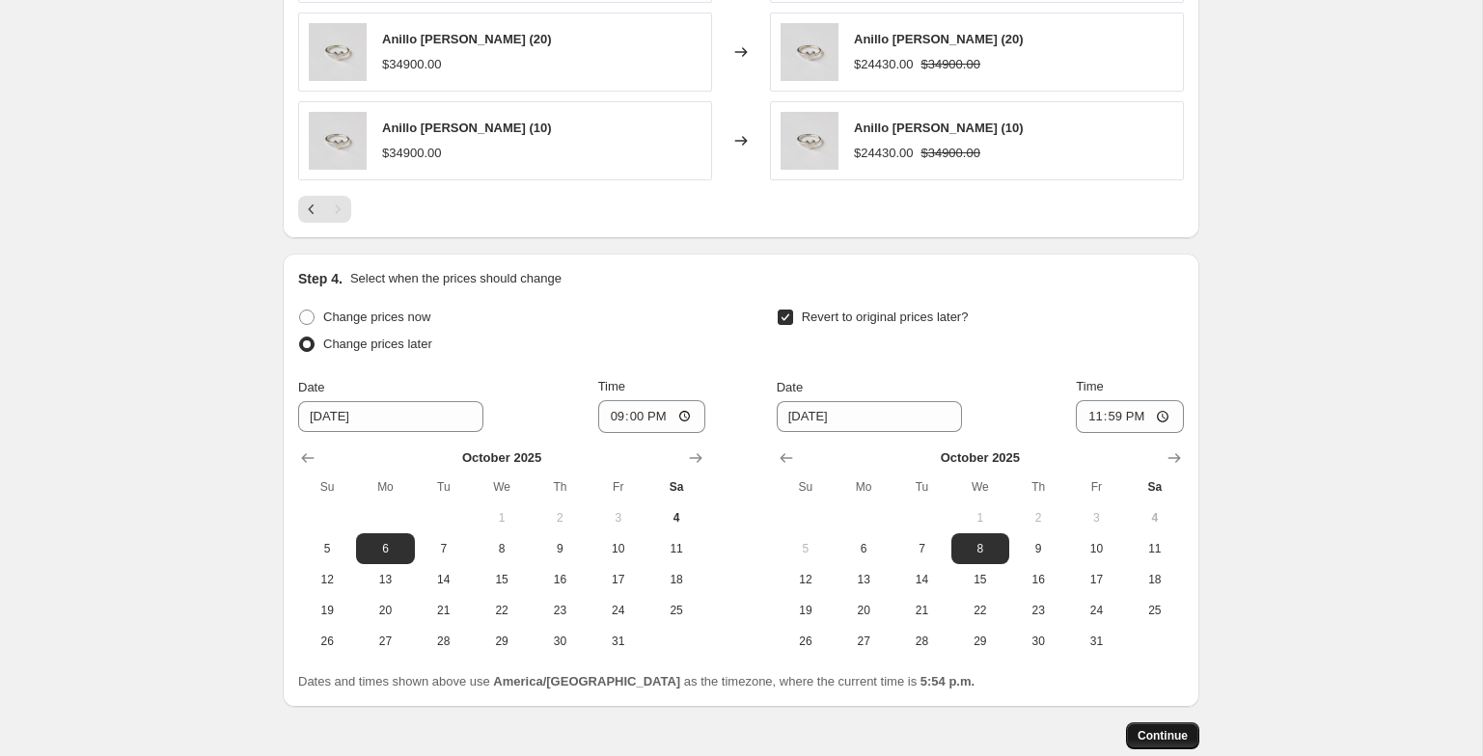
click at [1176, 728] on button "Continue" at bounding box center [1162, 736] width 73 height 27
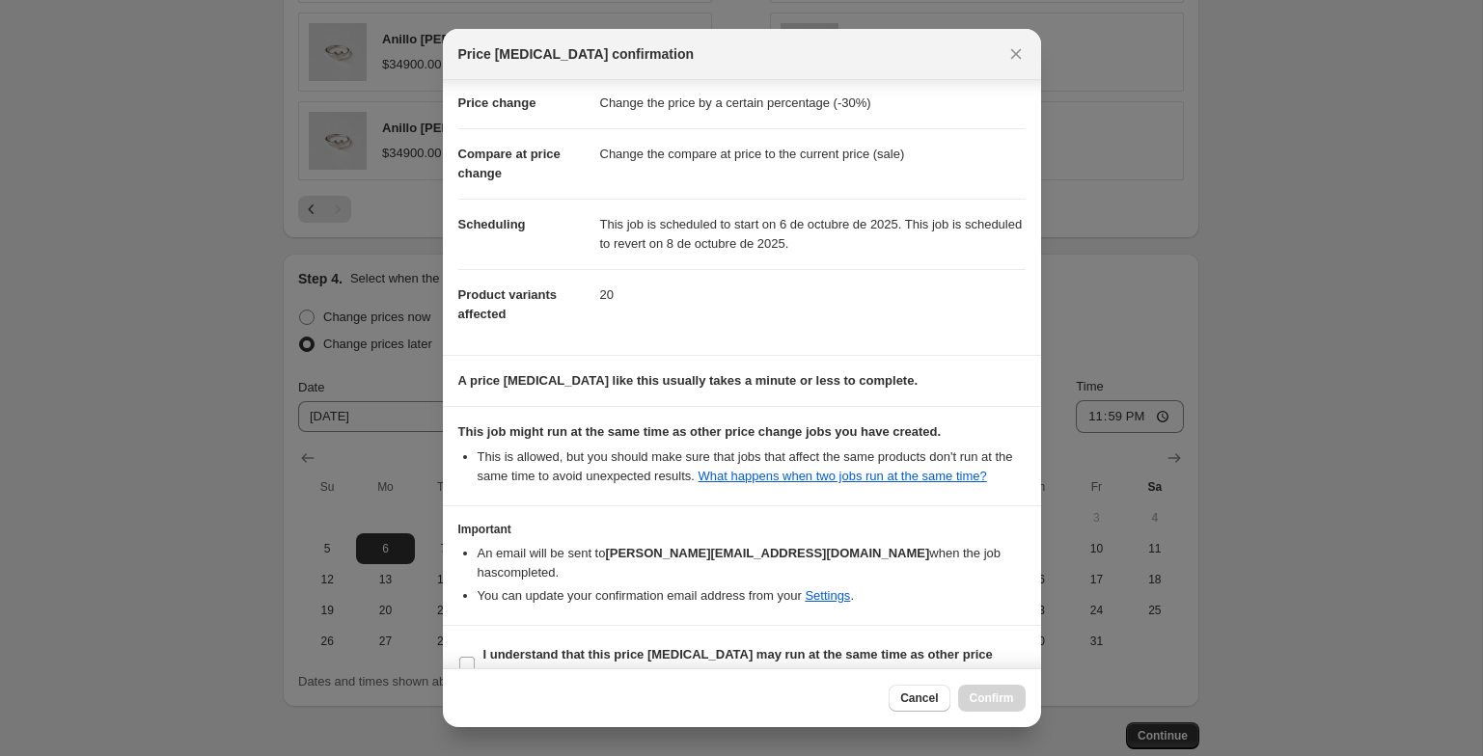
scroll to position [71, 0]
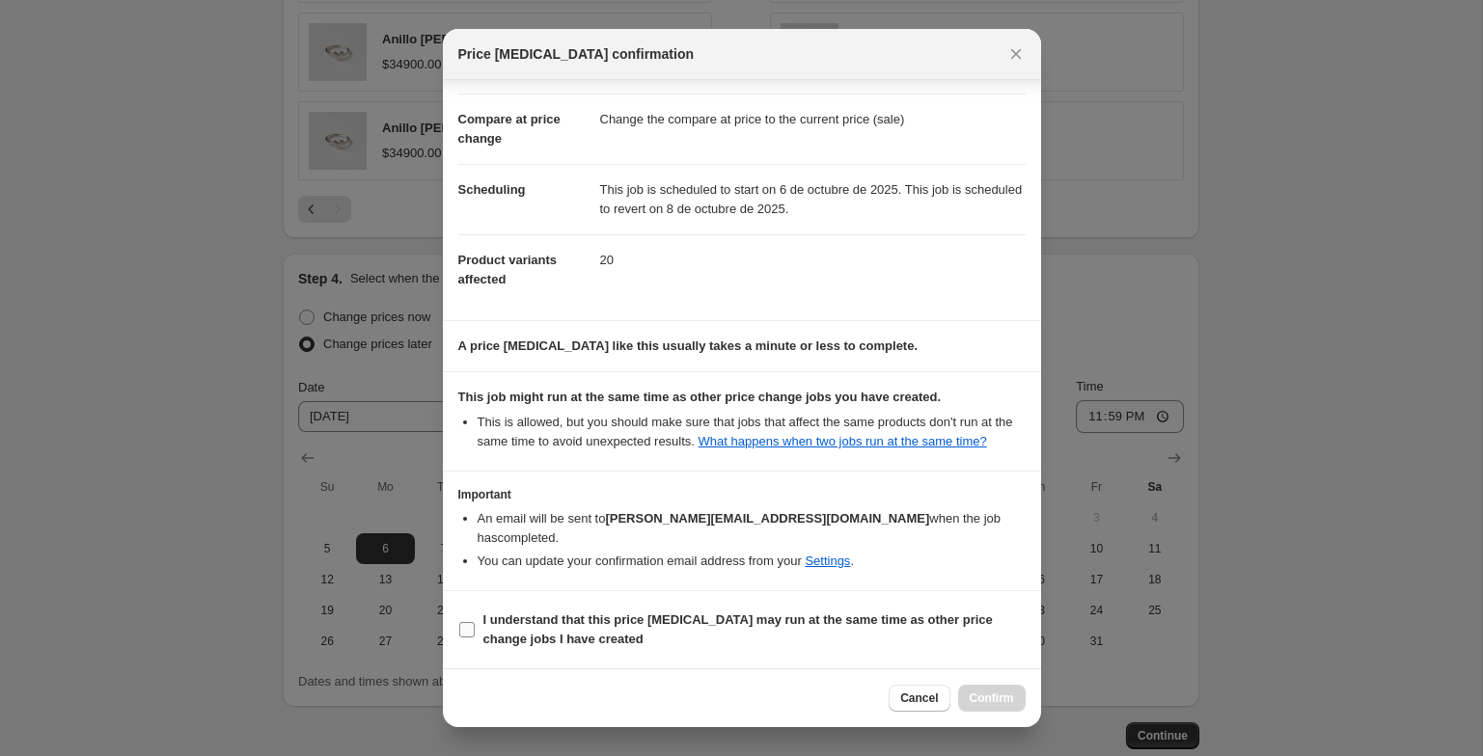
click at [739, 609] on label "I understand that this price change job may run at the same time as other price…" at bounding box center [741, 630] width 567 height 46
click at [475, 622] on input "I understand that this price change job may run at the same time as other price…" at bounding box center [466, 629] width 15 height 15
checkbox input "true"
click at [987, 696] on span "Confirm" at bounding box center [992, 698] width 44 height 15
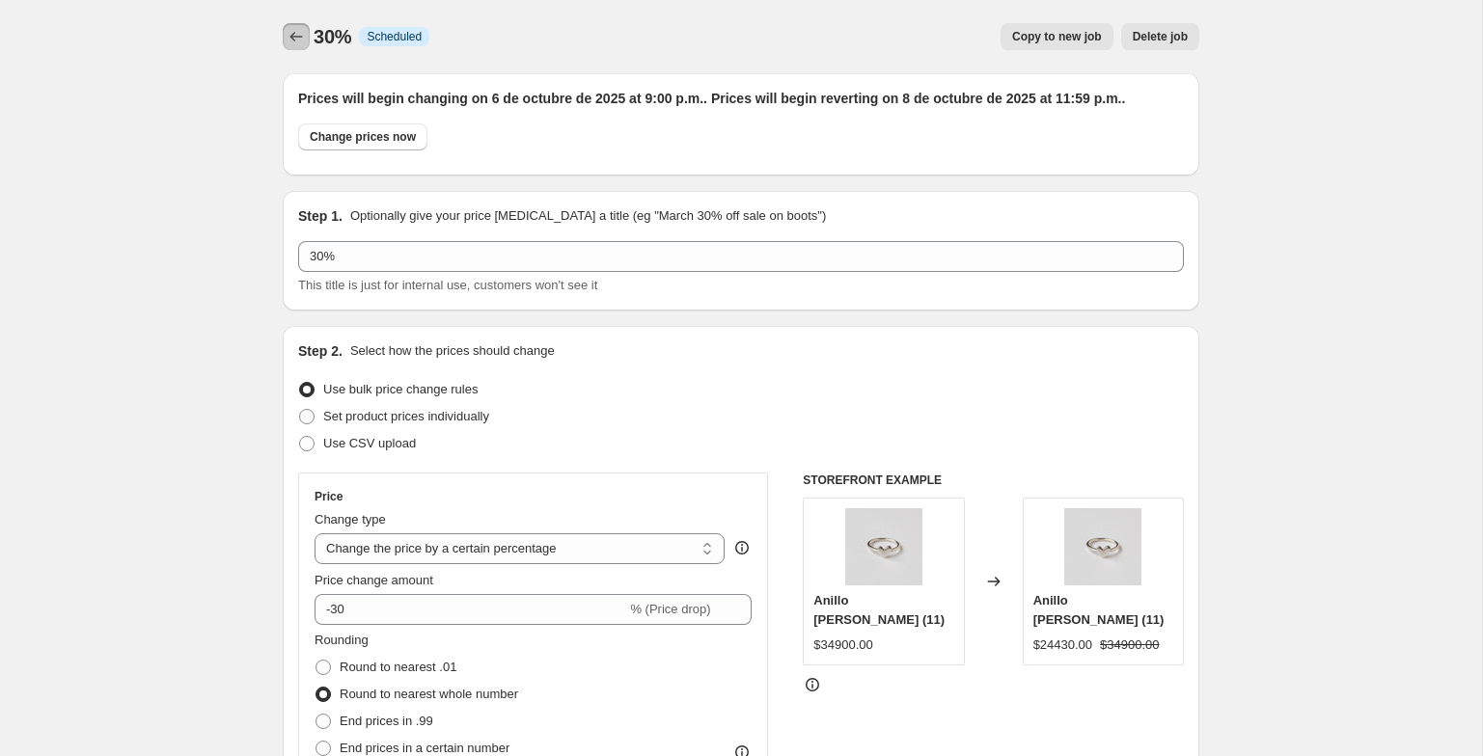
click at [285, 27] on button "Price change jobs" at bounding box center [296, 36] width 27 height 27
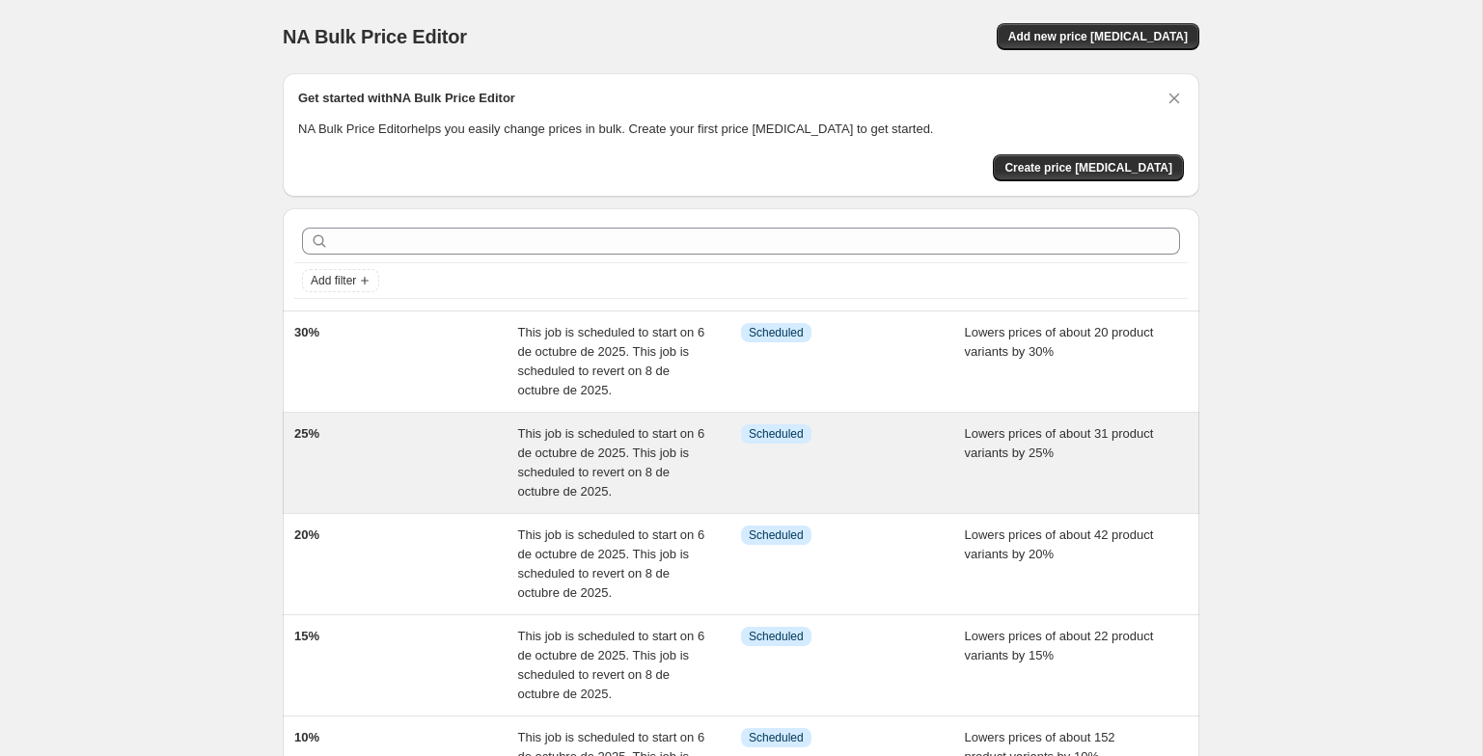
click at [428, 507] on div "25% This job is scheduled to start on 6 de octubre de 2025. This job is schedul…" at bounding box center [741, 463] width 917 height 100
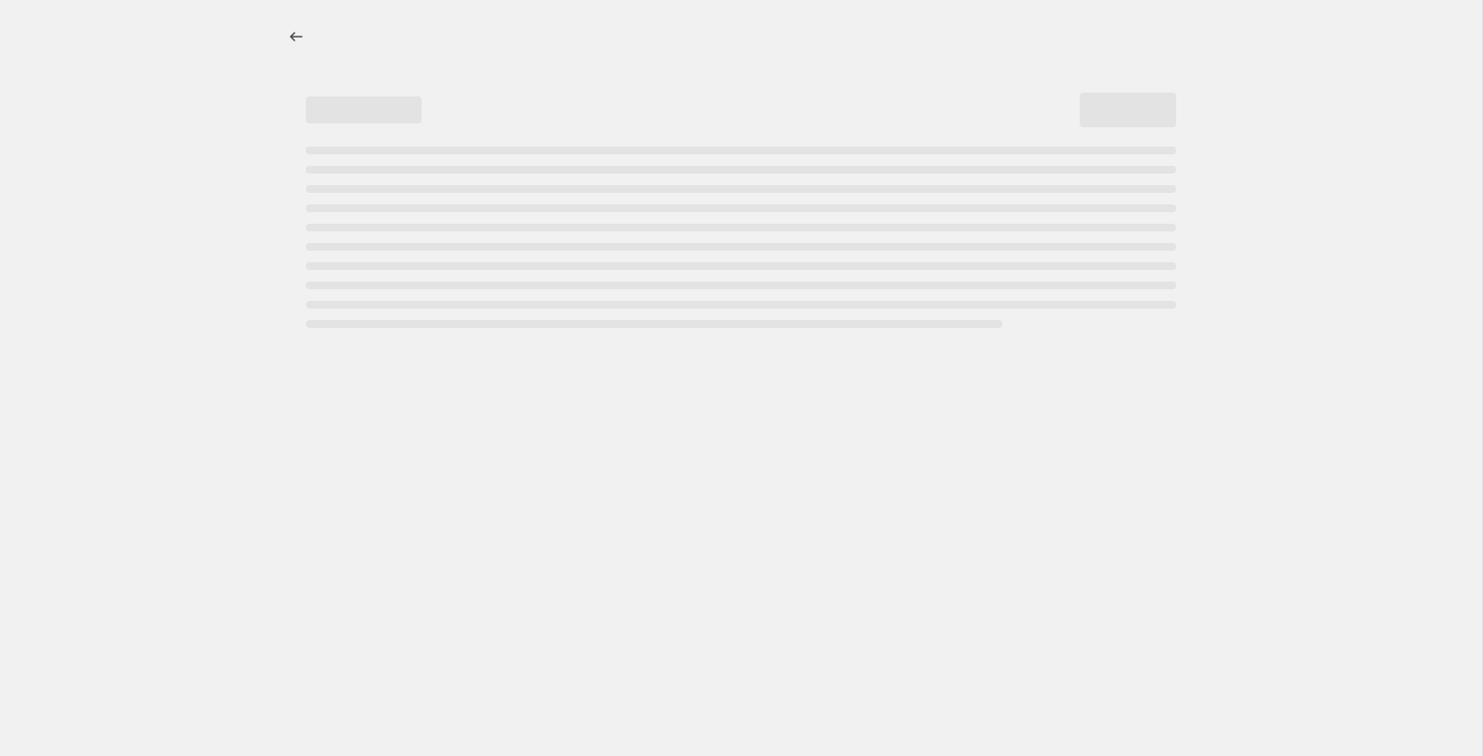
select select "percentage"
select select "tag"
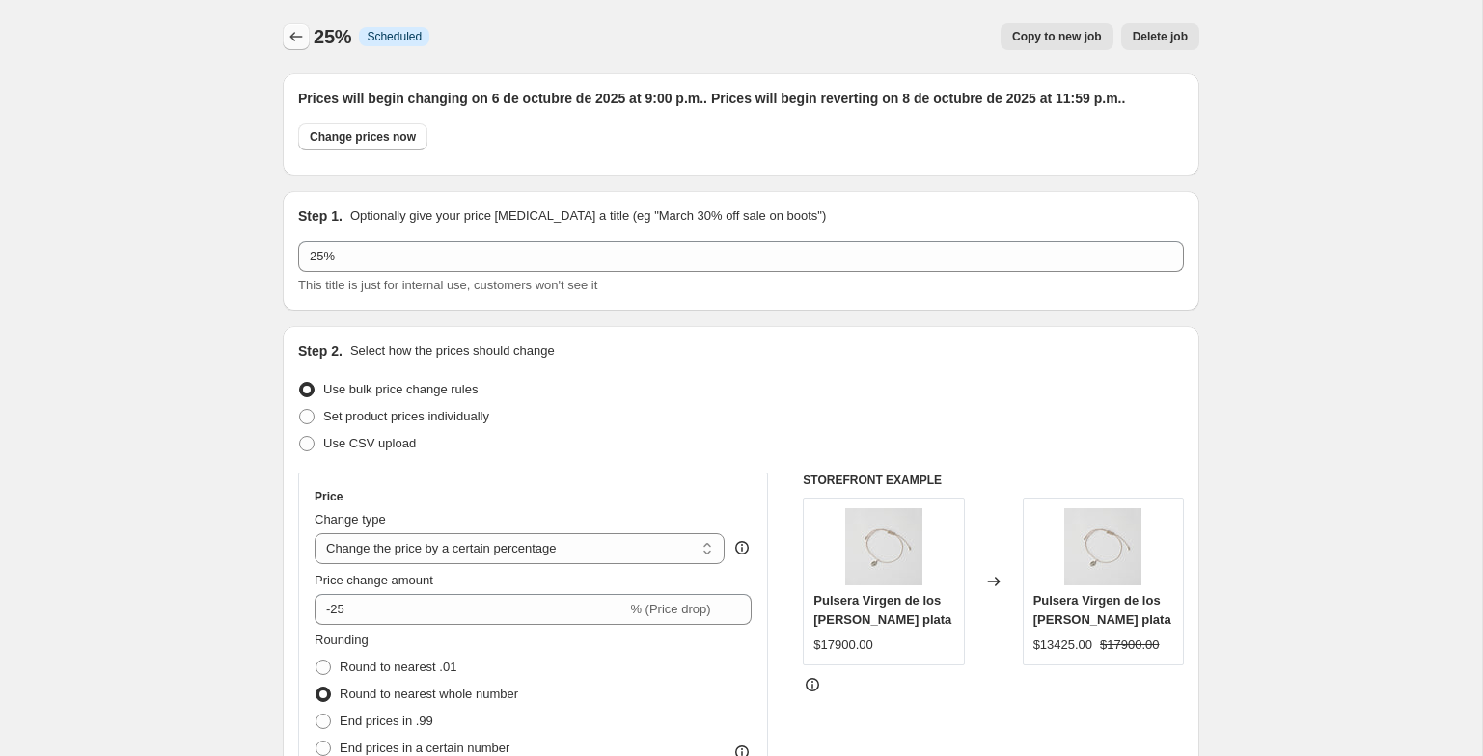
click at [300, 27] on button "Price change jobs" at bounding box center [296, 36] width 27 height 27
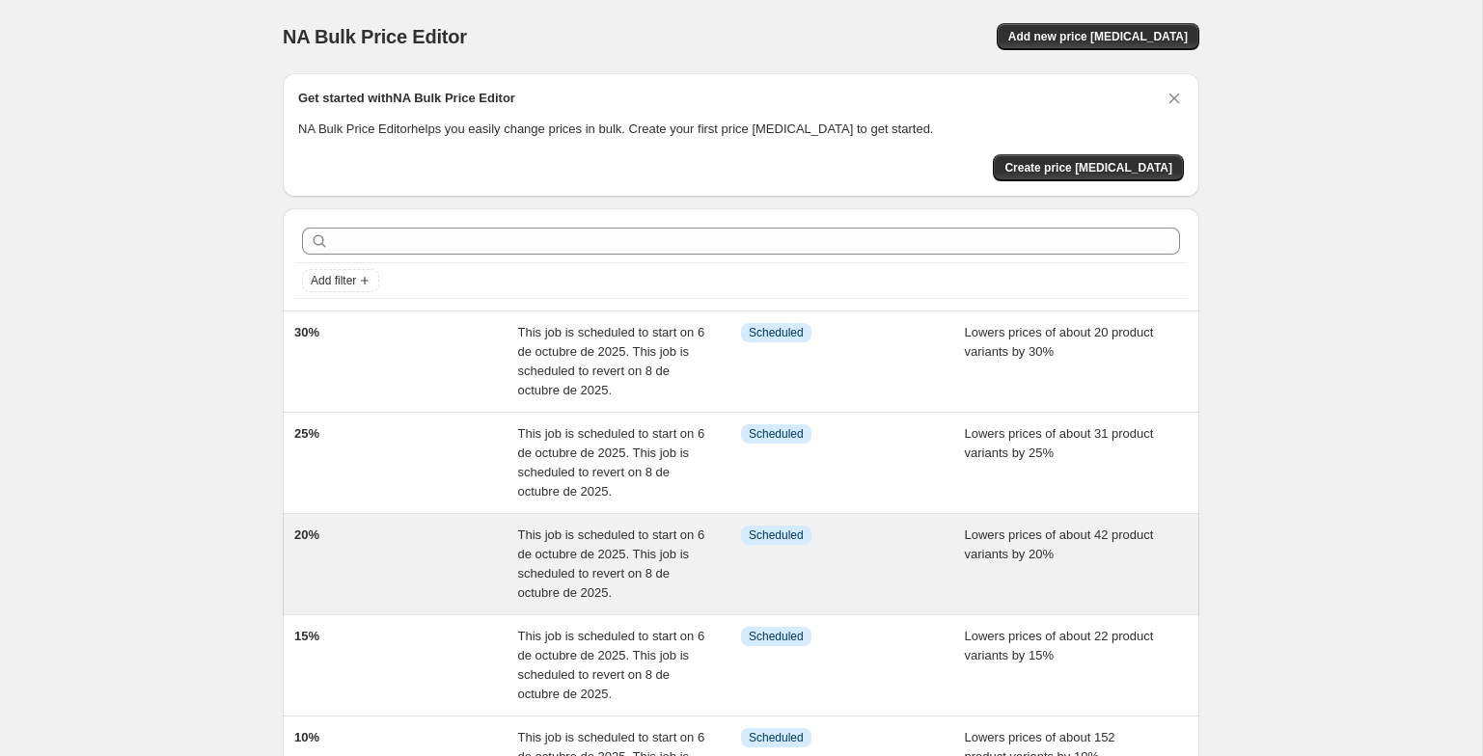
click at [362, 560] on div "20%" at bounding box center [406, 564] width 224 height 77
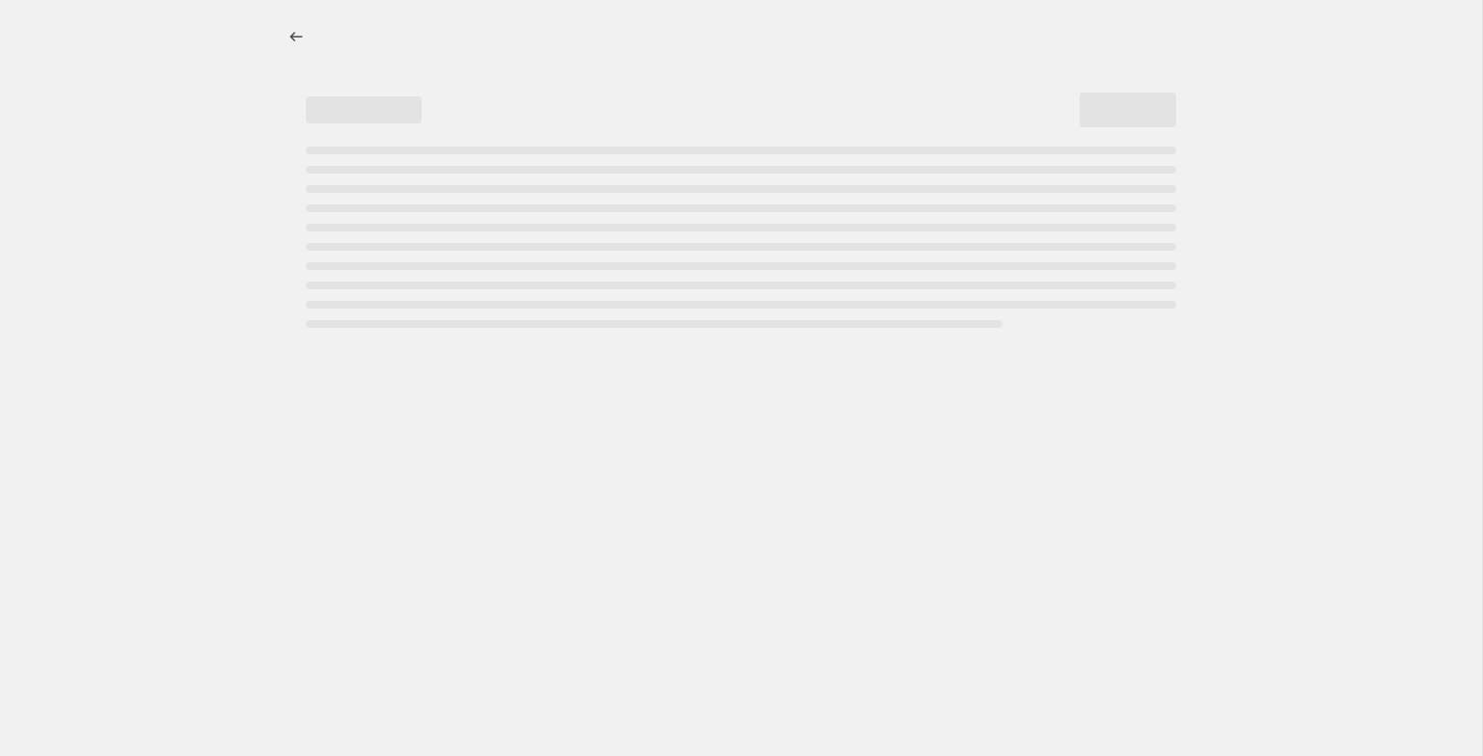
select select "percentage"
select select "tag"
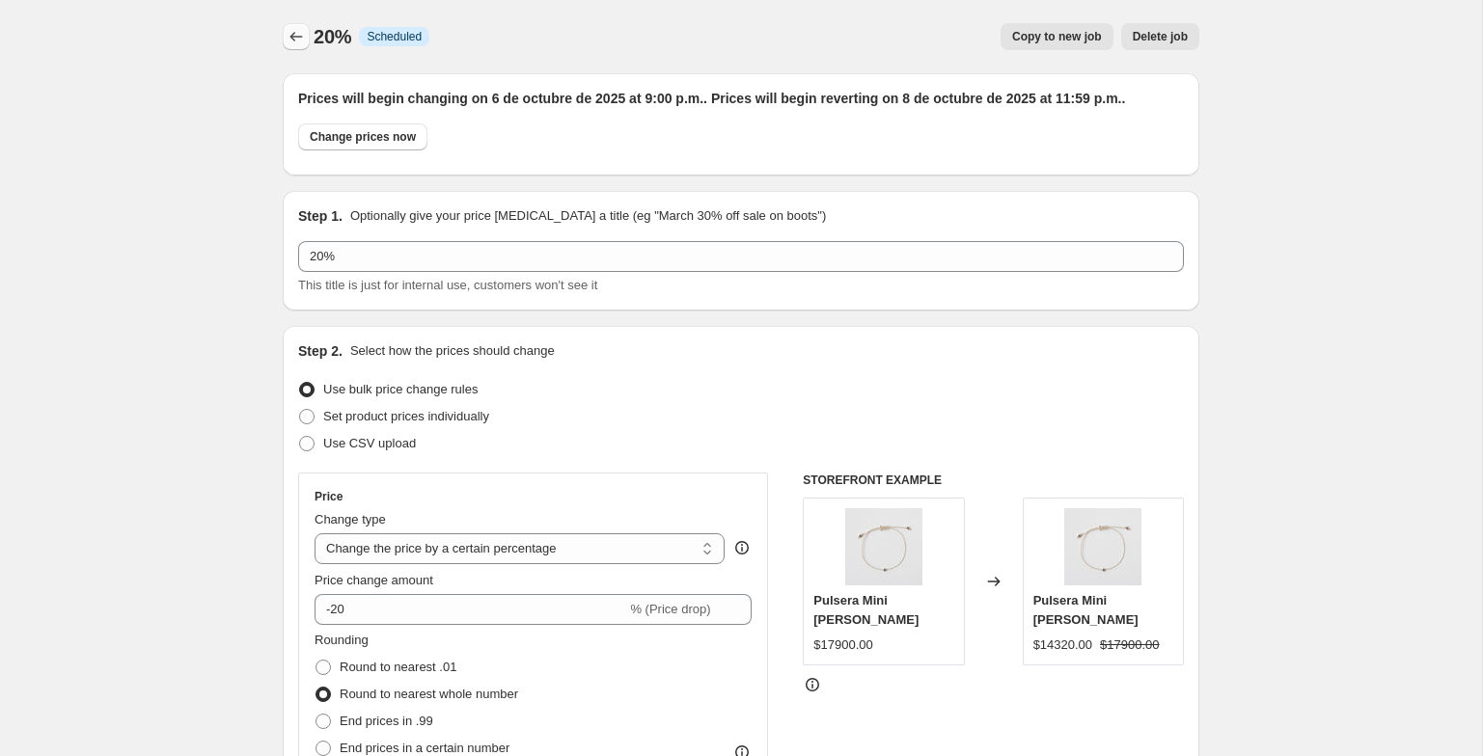
click at [300, 36] on icon "Price change jobs" at bounding box center [296, 36] width 19 height 19
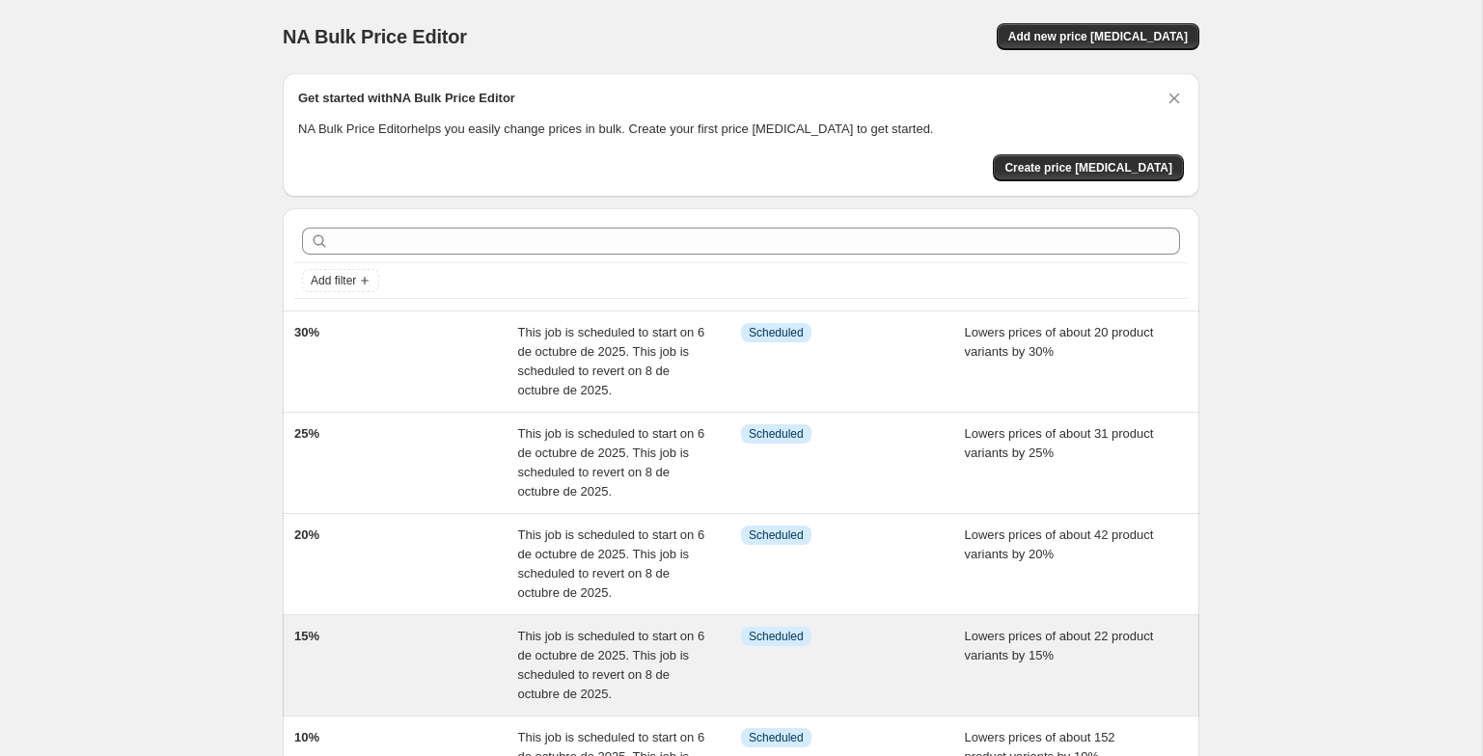
click at [360, 658] on div "15%" at bounding box center [406, 665] width 224 height 77
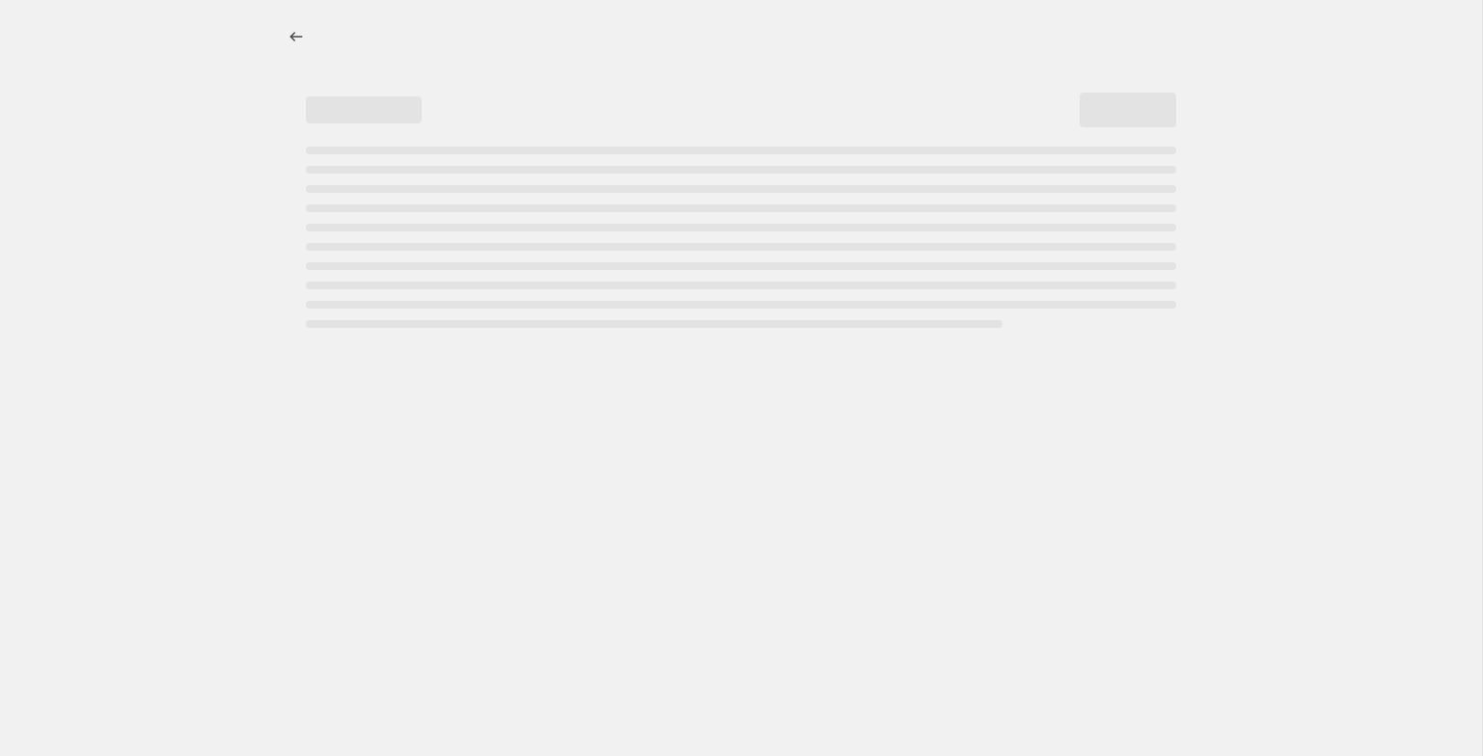
select select "percentage"
select select "tag"
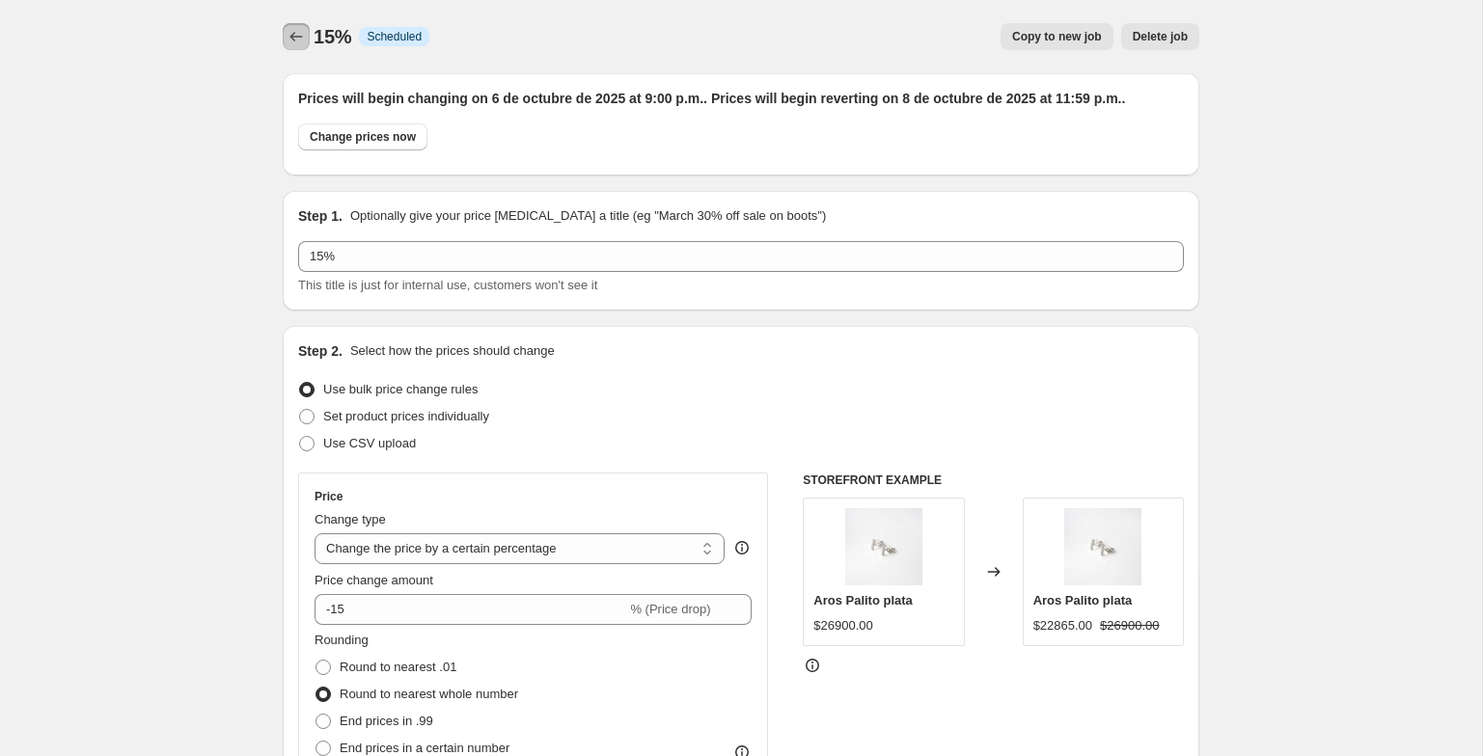
click at [298, 24] on button "Price change jobs" at bounding box center [296, 36] width 27 height 27
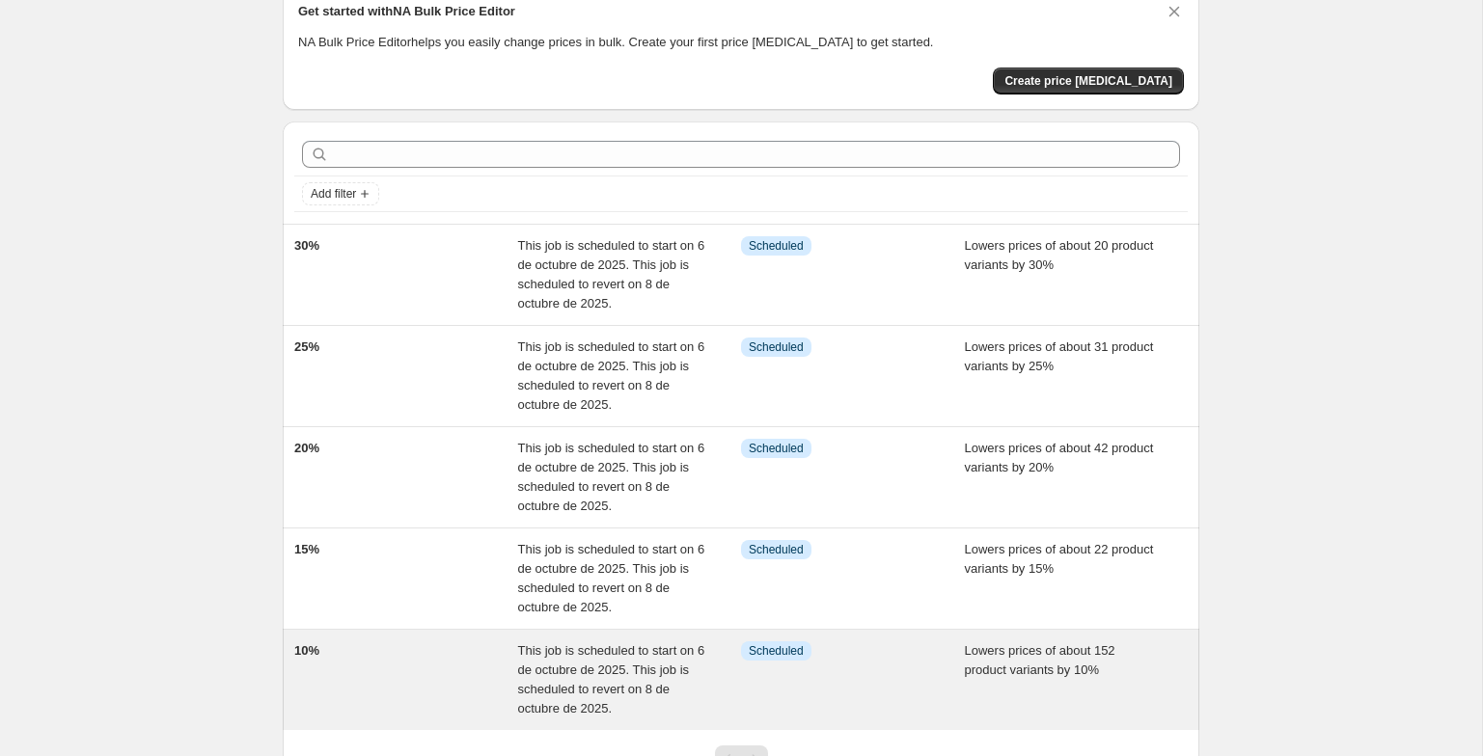
scroll to position [95, 0]
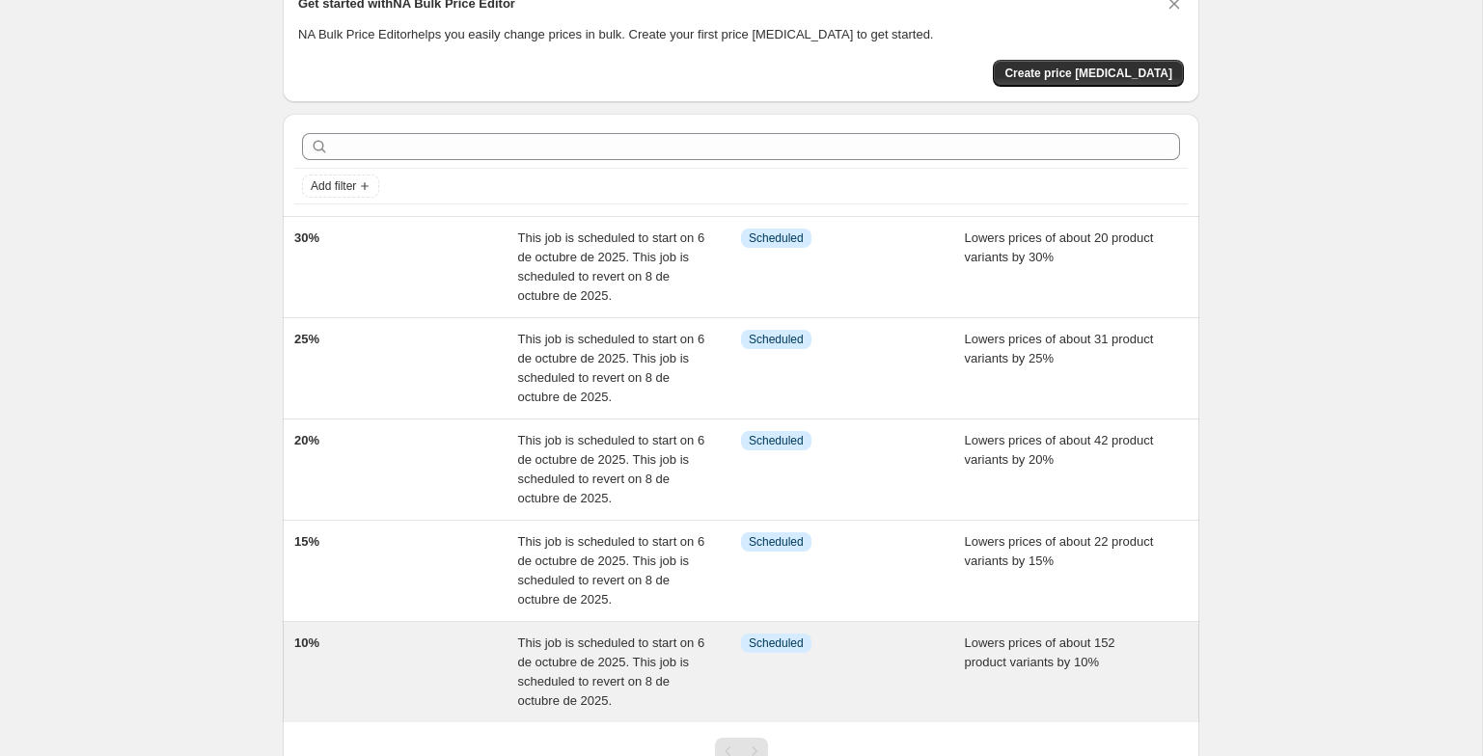
click at [380, 672] on div "10%" at bounding box center [406, 672] width 224 height 77
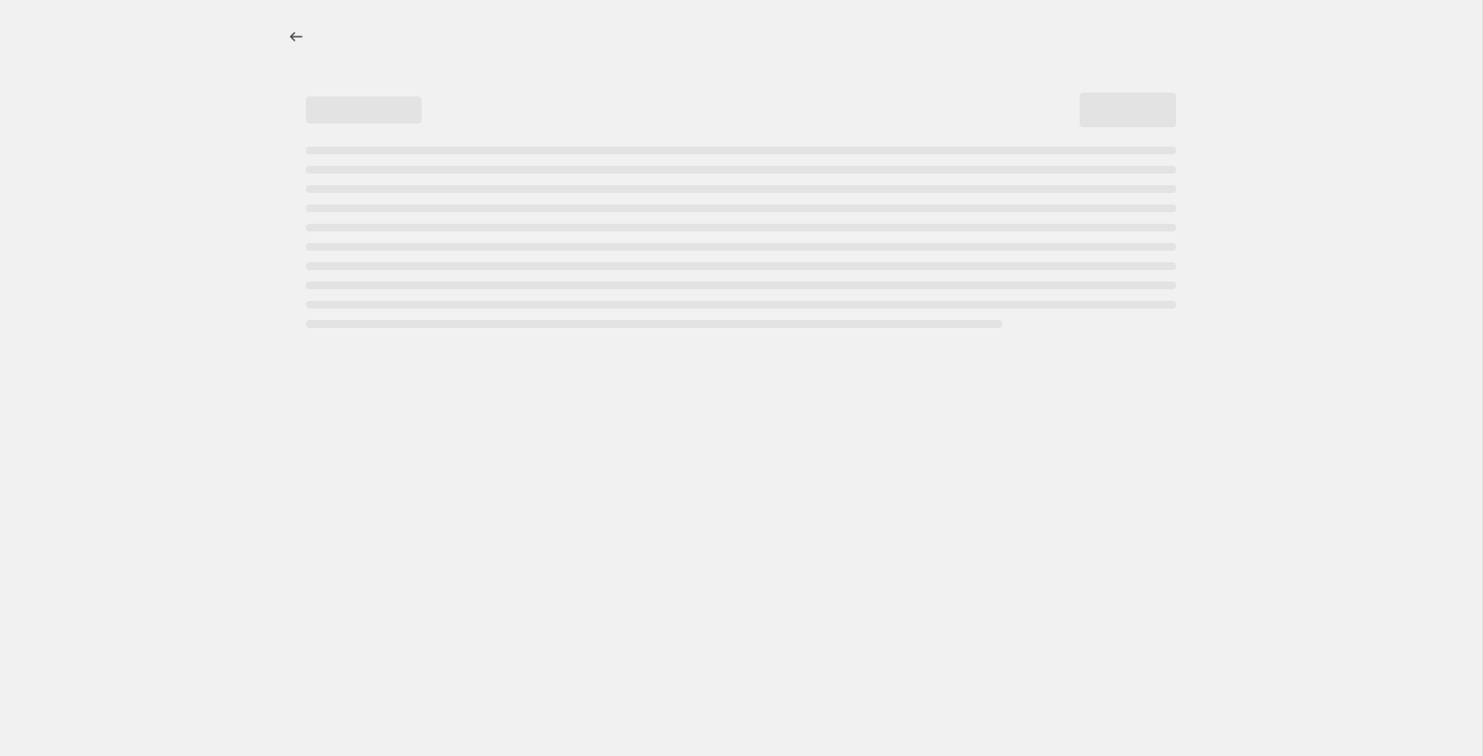
select select "percentage"
select select "tag"
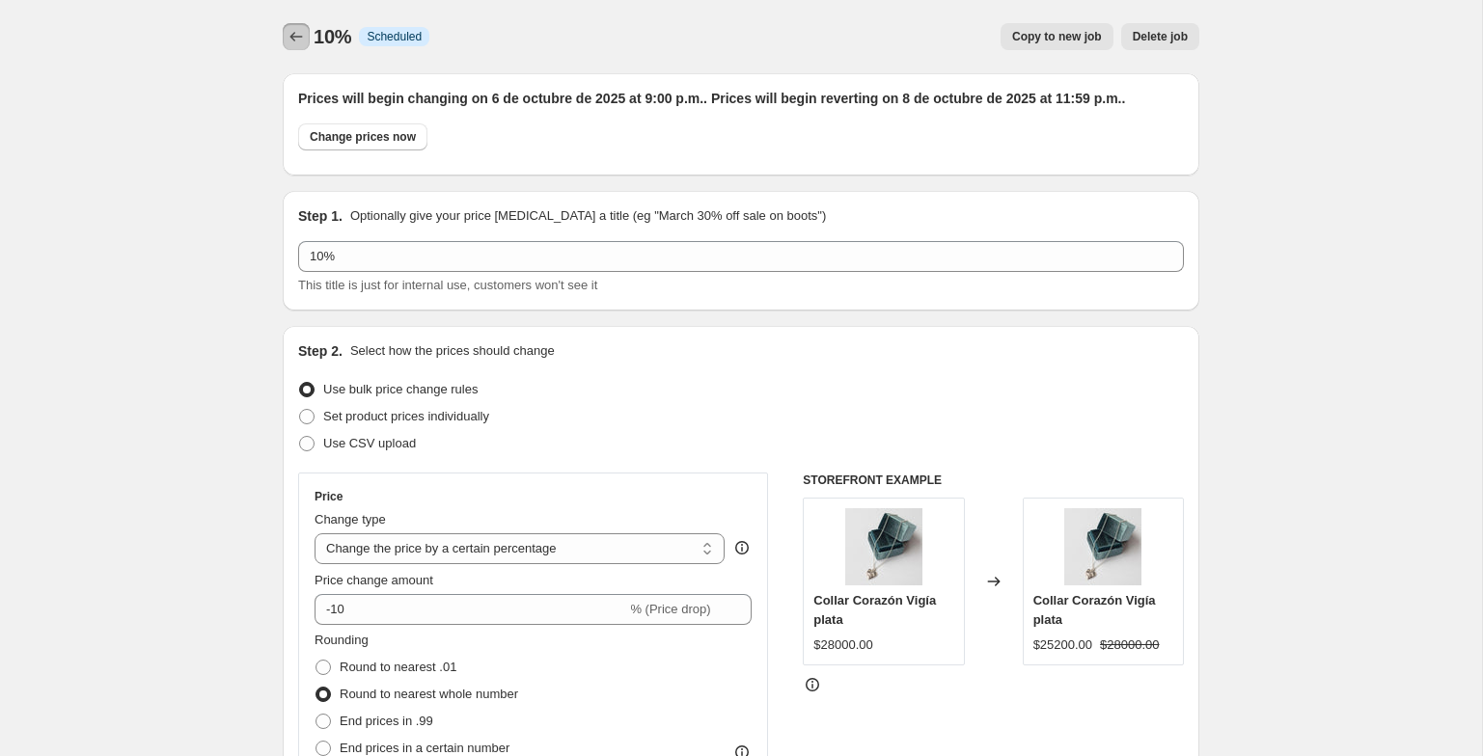
click at [292, 33] on icon "Price change jobs" at bounding box center [296, 36] width 19 height 19
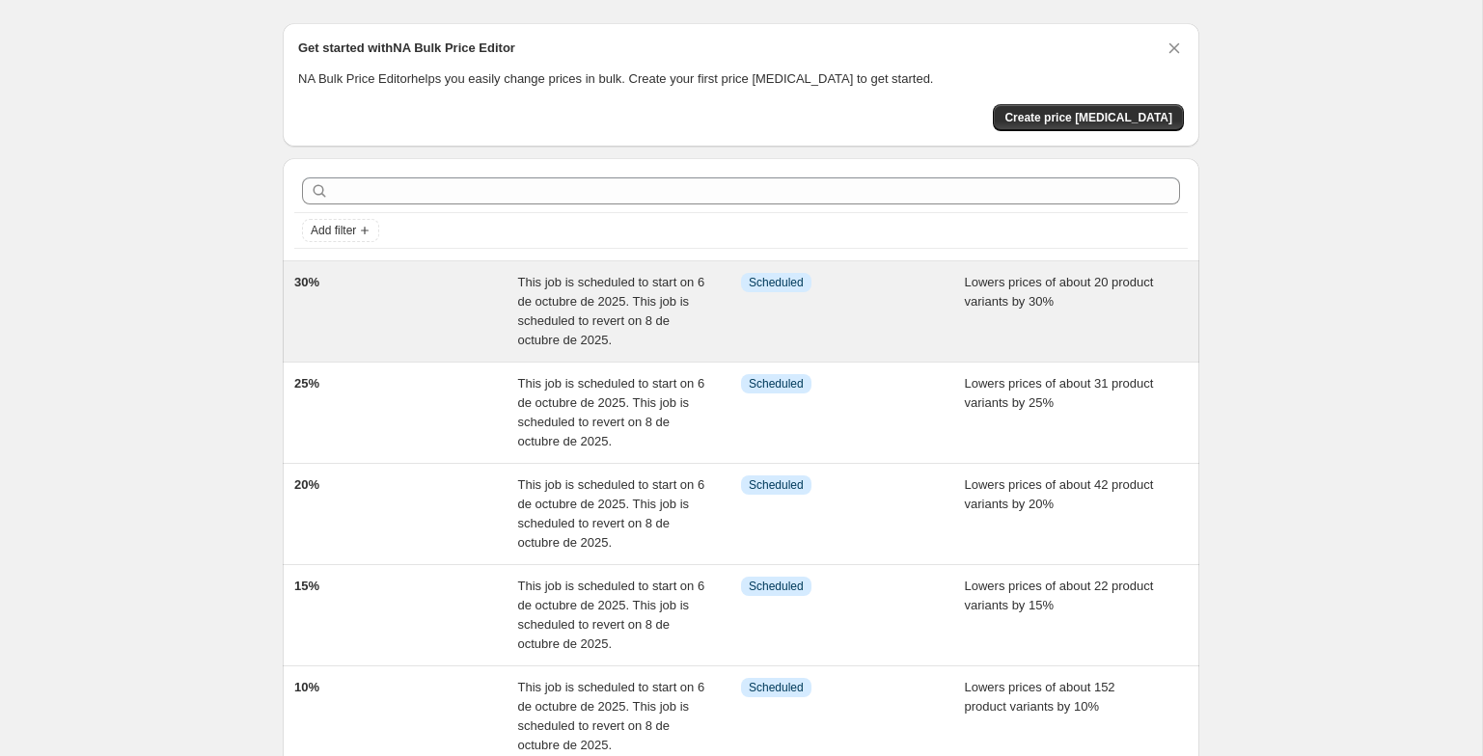
scroll to position [35, 0]
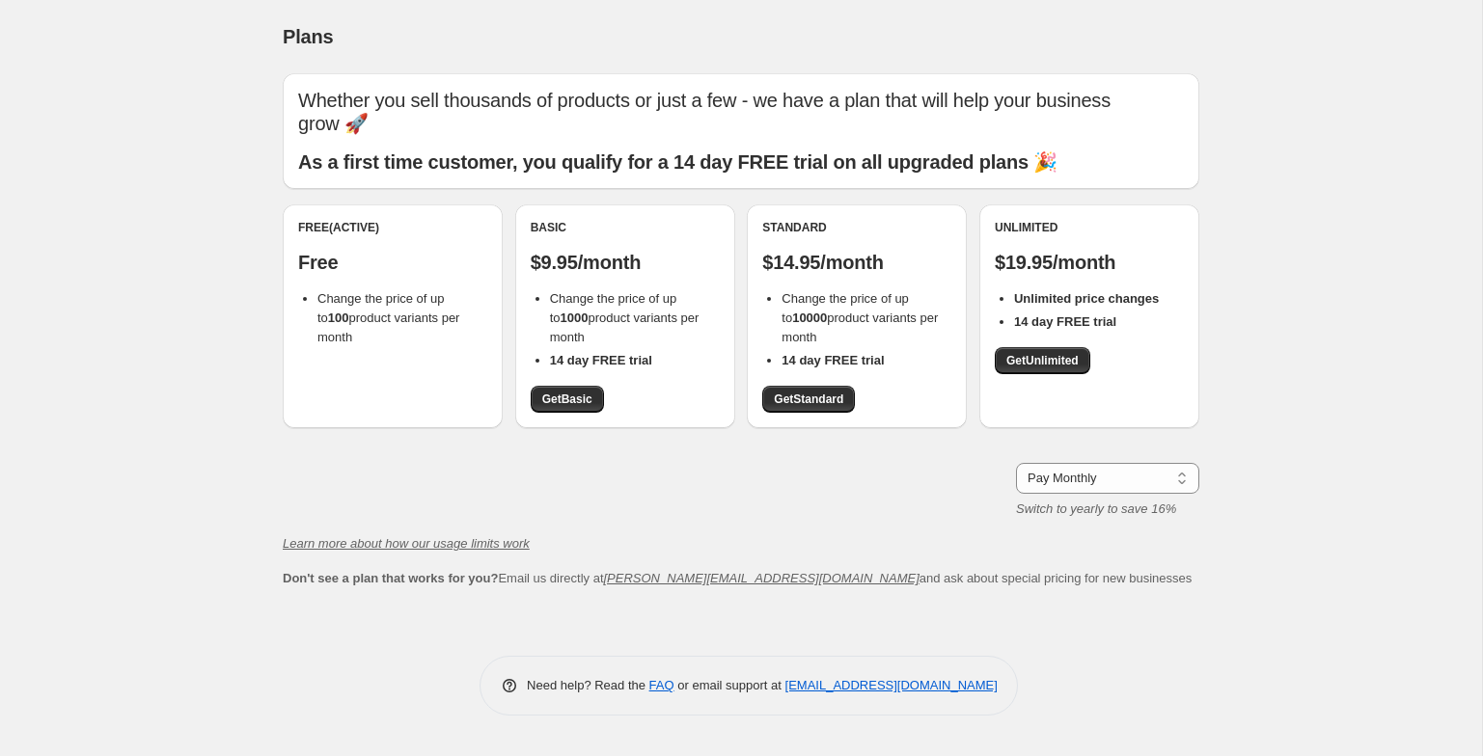
click at [364, 335] on div "Free (Active) Free Change the price of up to 100 product variants per month" at bounding box center [393, 317] width 220 height 224
click at [588, 386] on link "Get Basic" at bounding box center [567, 399] width 73 height 27
